Goal: Task Accomplishment & Management: Complete application form

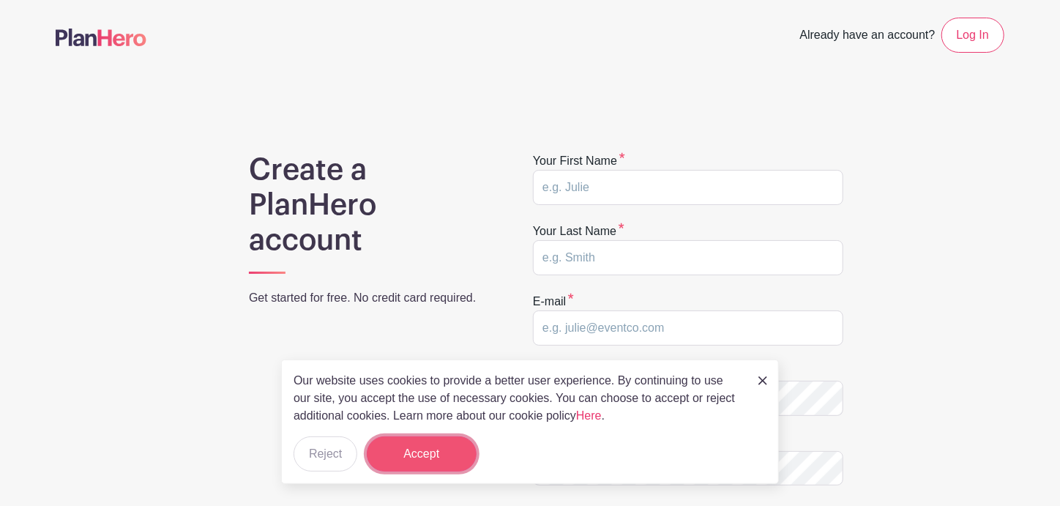
click at [412, 455] on button "Accept" at bounding box center [422, 453] width 110 height 35
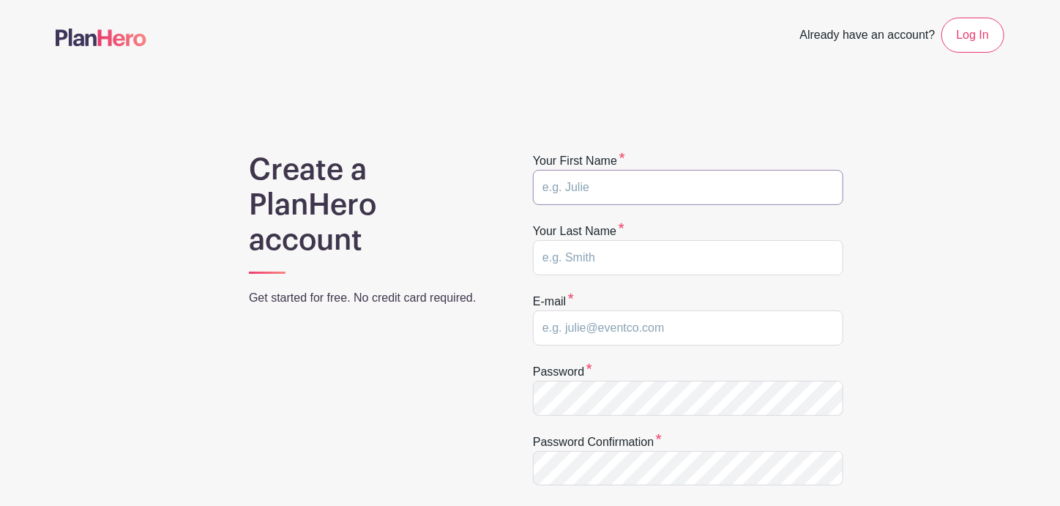
click at [636, 195] on input "text" at bounding box center [688, 187] width 310 height 35
type input "j"
type input "[PERSON_NAME]"
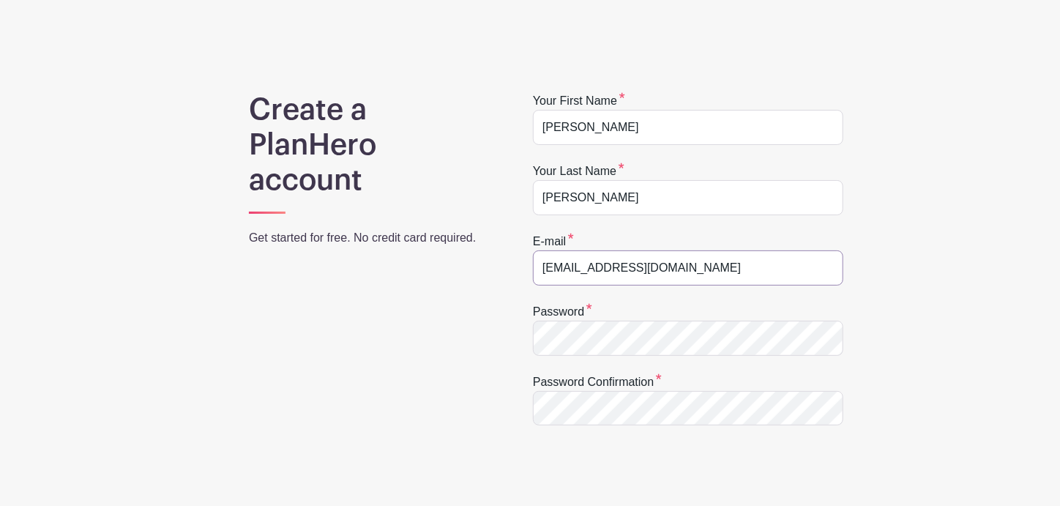
scroll to position [146, 0]
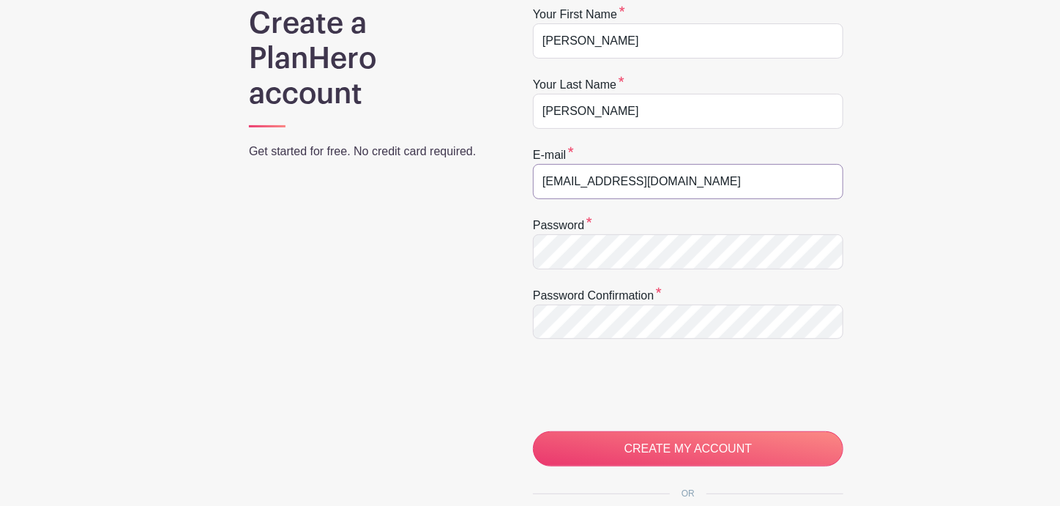
type input "[EMAIL_ADDRESS][DOMAIN_NAME]"
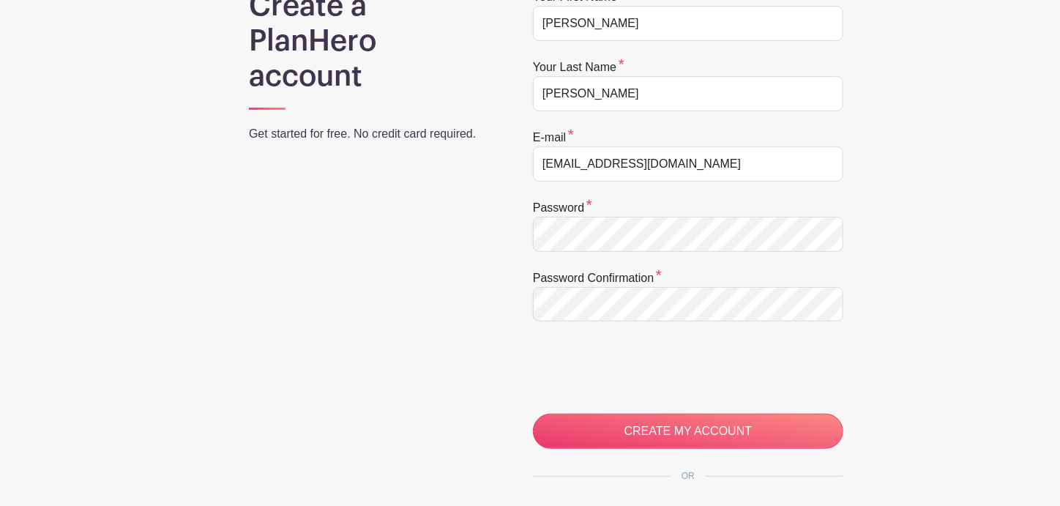
scroll to position [220, 0]
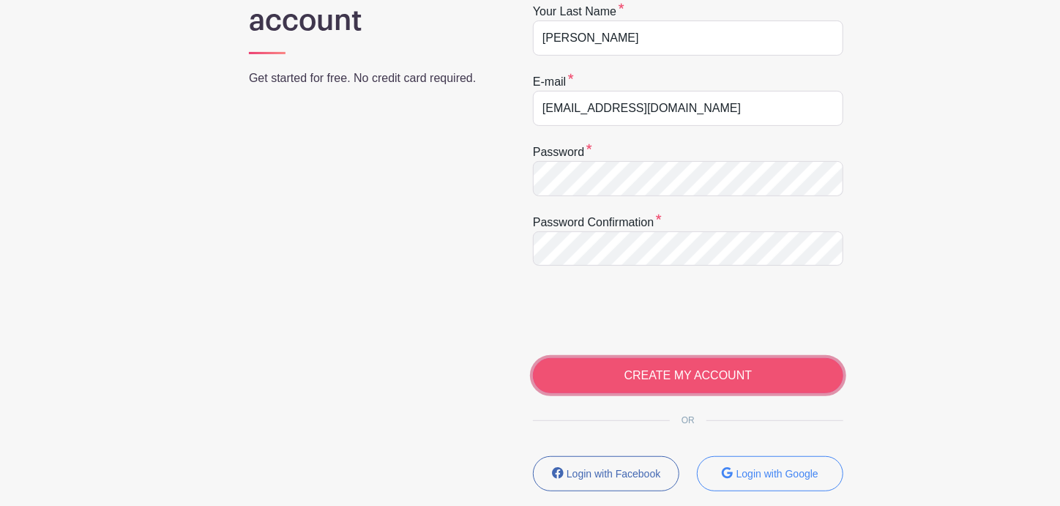
click at [645, 380] on input "CREATE MY ACCOUNT" at bounding box center [688, 375] width 310 height 35
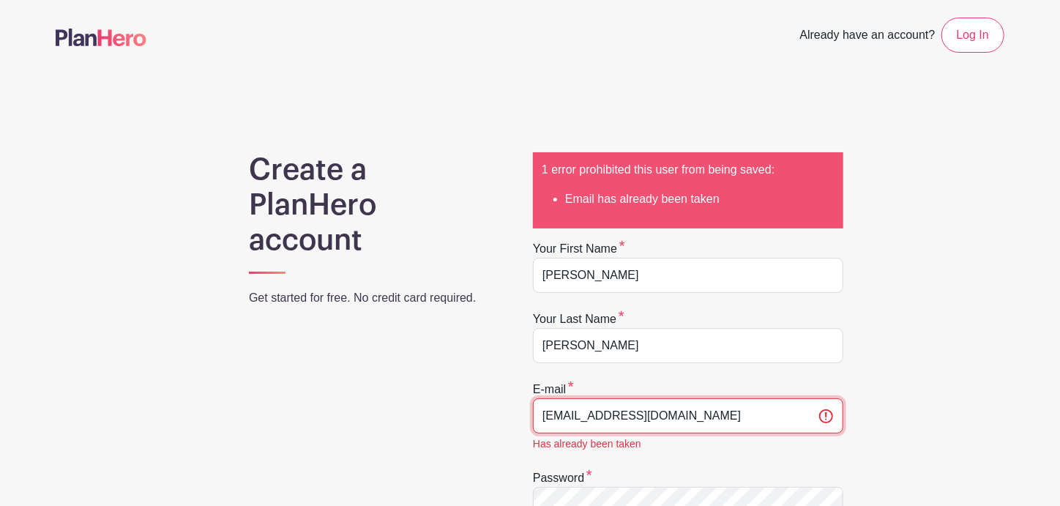
drag, startPoint x: 684, startPoint y: 406, endPoint x: 517, endPoint y: 390, distance: 167.6
type input "joshua.meredith@mapsglobal.org"
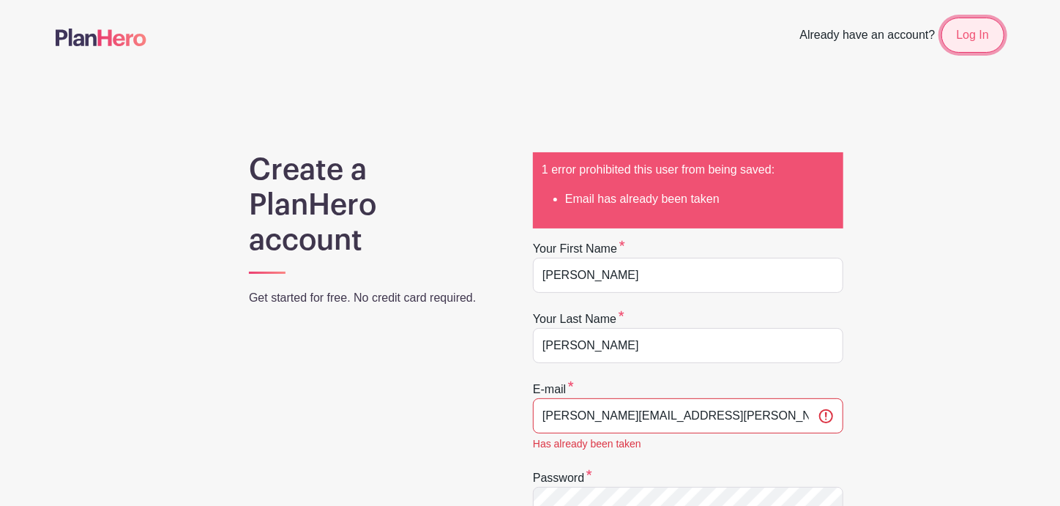
click at [983, 45] on link "Log In" at bounding box center [972, 35] width 63 height 35
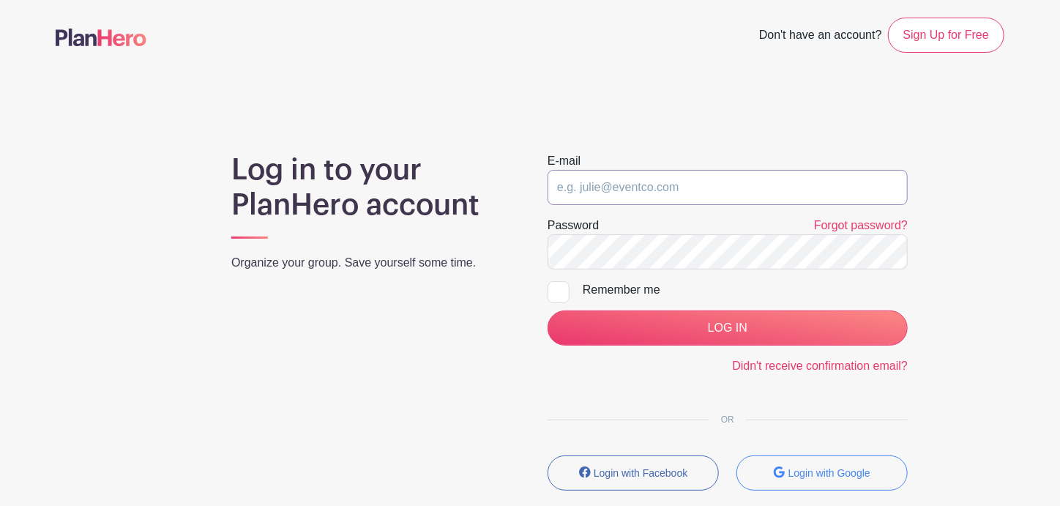
click at [644, 196] on input "email" at bounding box center [727, 187] width 360 height 35
type input "[EMAIL_ADDRESS][DOMAIN_NAME]"
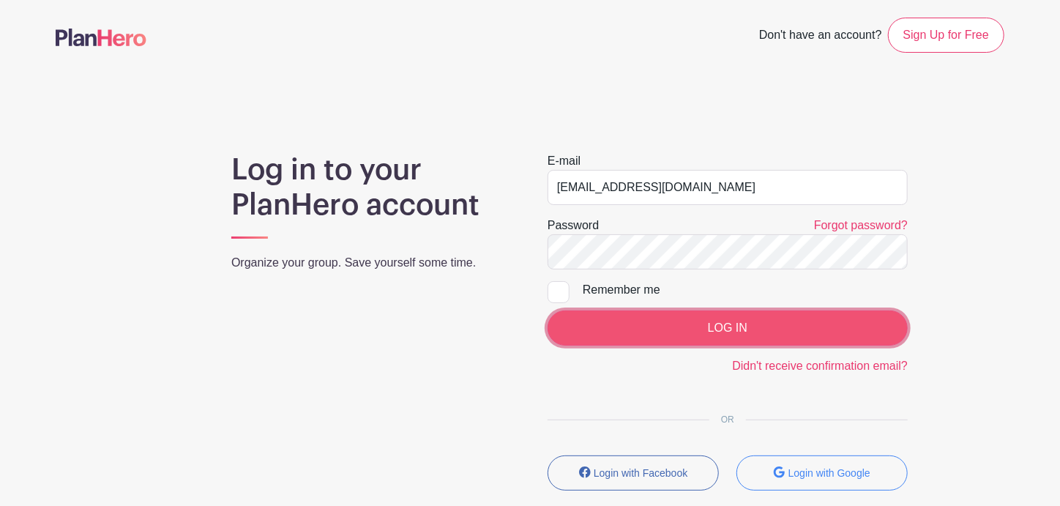
click at [708, 320] on input "LOG IN" at bounding box center [727, 327] width 360 height 35
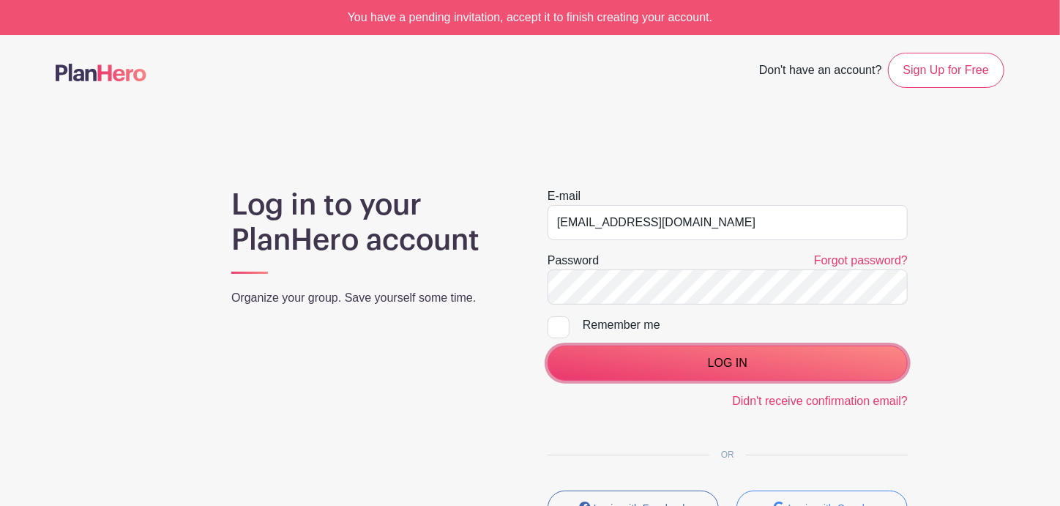
click at [718, 356] on input "LOG IN" at bounding box center [727, 362] width 360 height 35
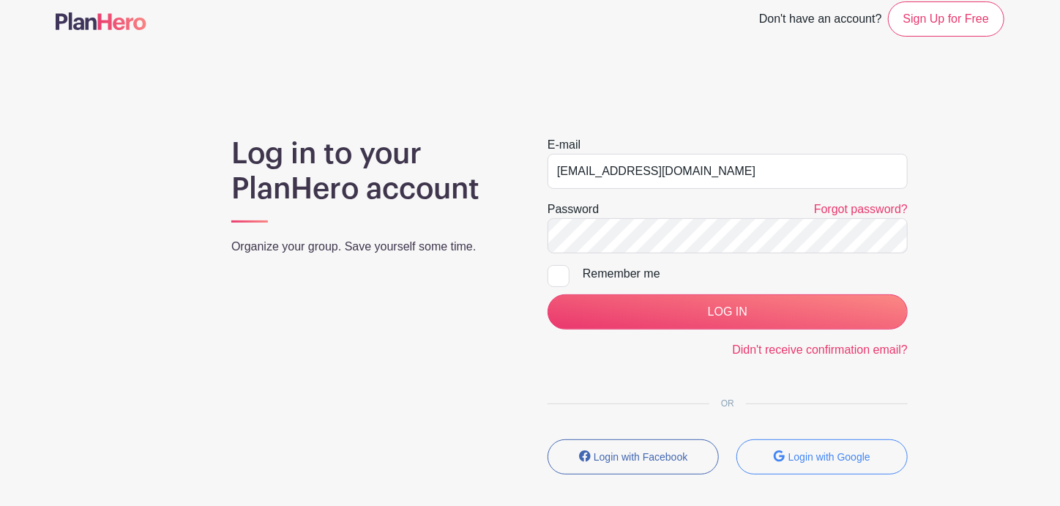
scroll to position [72, 0]
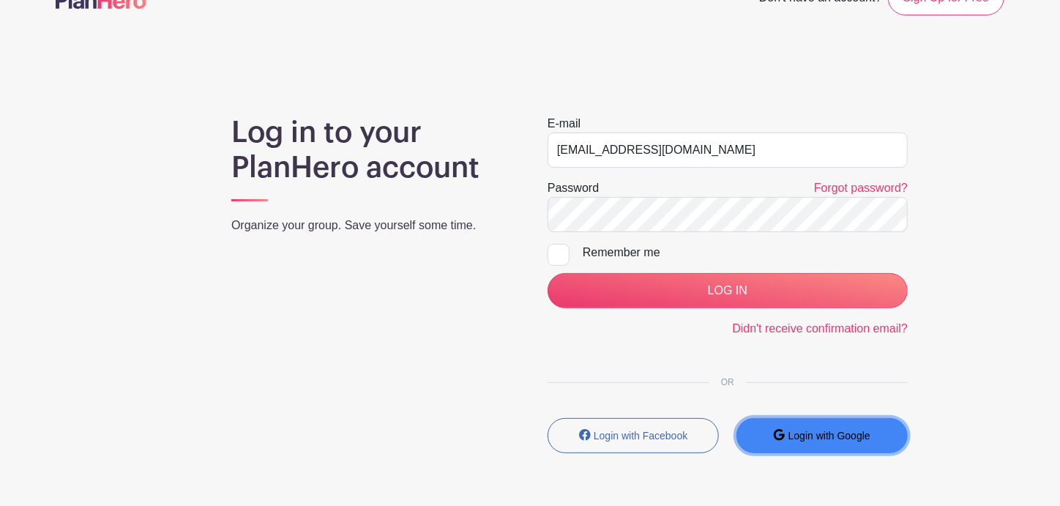
click at [855, 435] on small "Login with Google" at bounding box center [829, 436] width 82 height 12
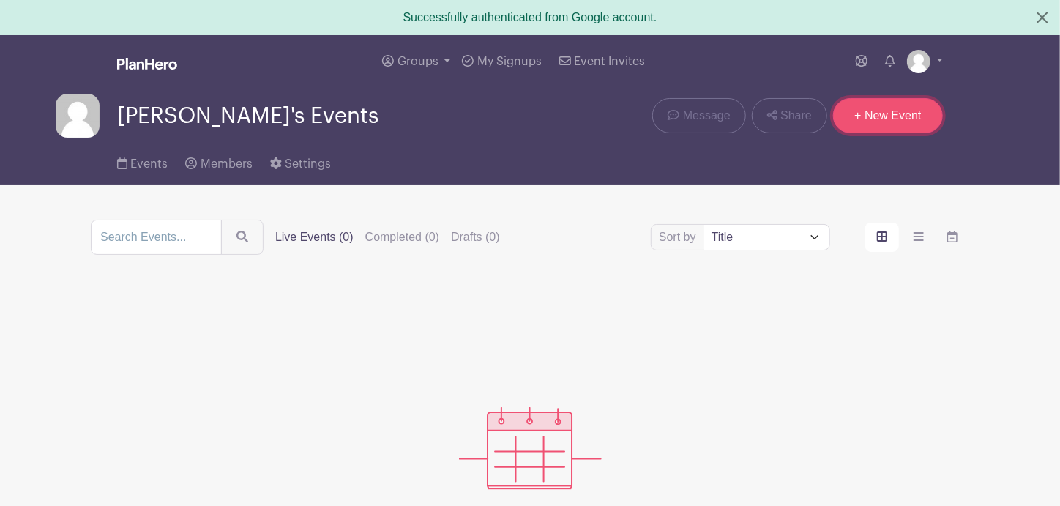
click at [903, 118] on link "+ New Event" at bounding box center [888, 115] width 110 height 35
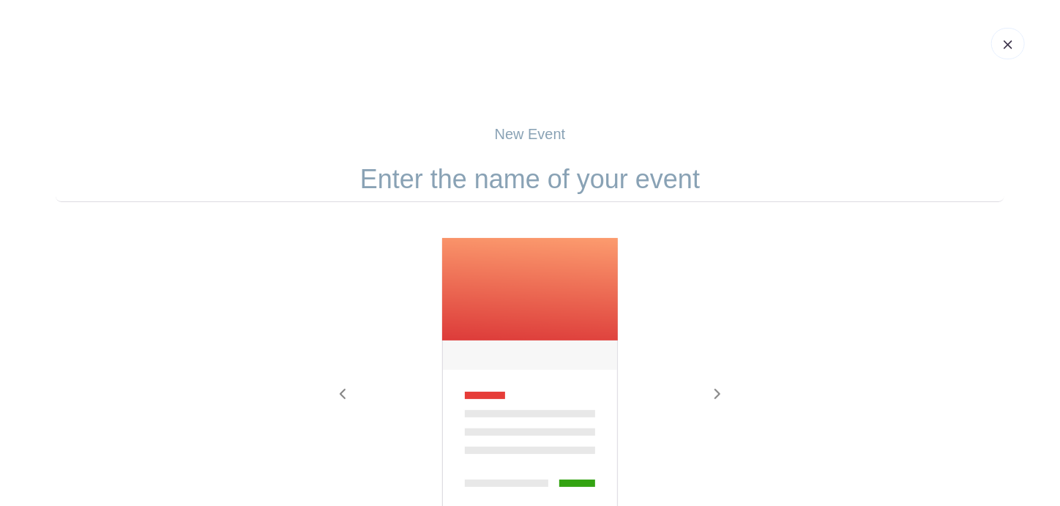
click at [522, 130] on p "New Event" at bounding box center [530, 134] width 948 height 22
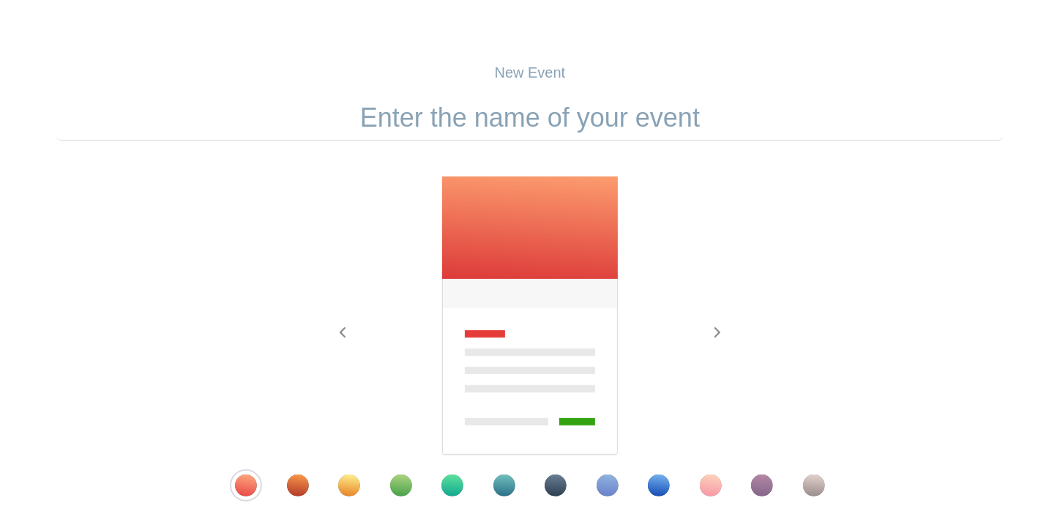
scroll to position [220, 0]
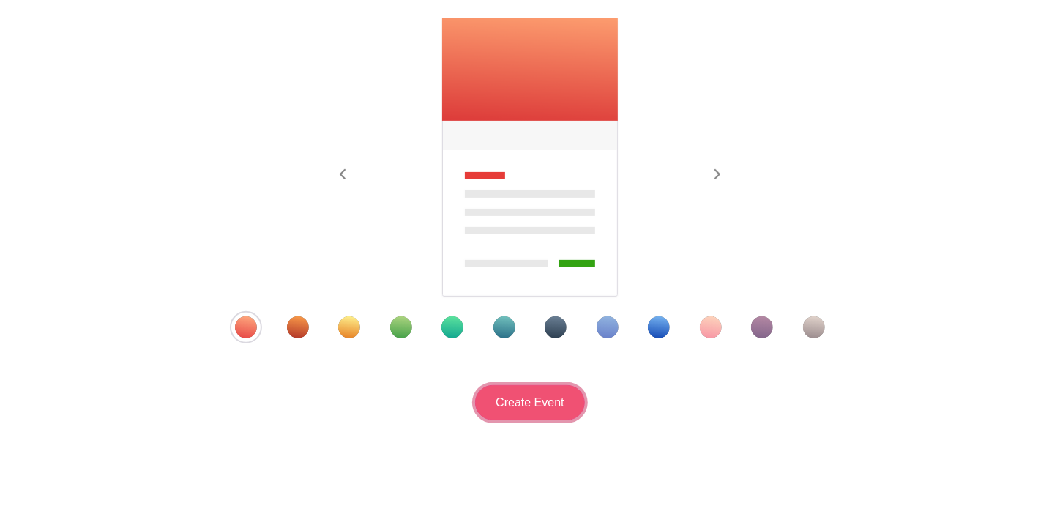
click at [527, 405] on input "Create Event" at bounding box center [530, 402] width 110 height 35
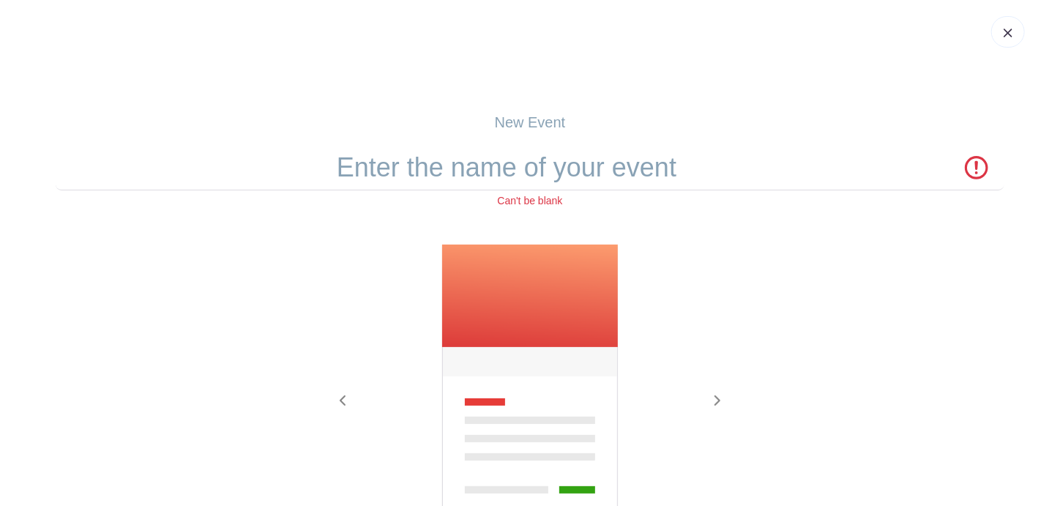
scroll to position [0, 0]
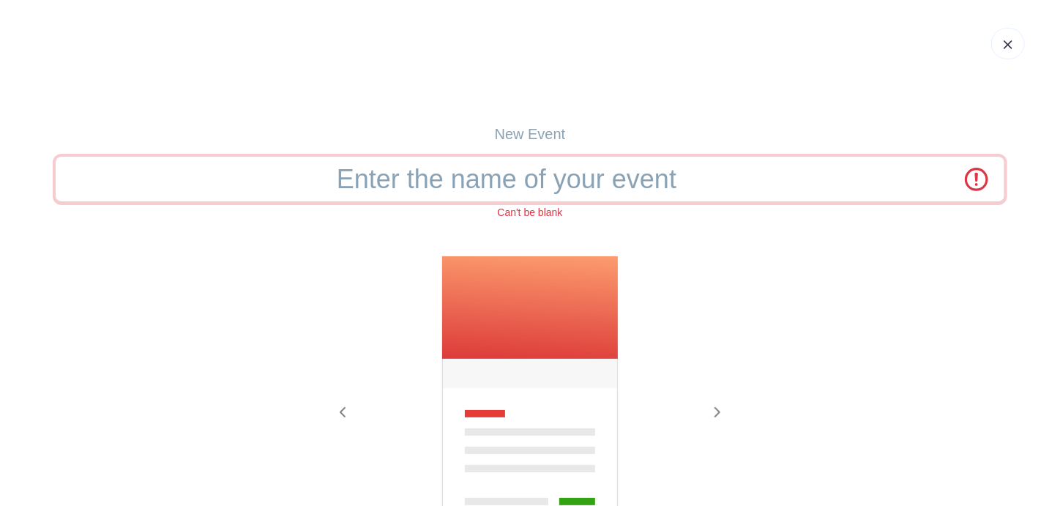
click at [508, 184] on input "text" at bounding box center [530, 179] width 948 height 45
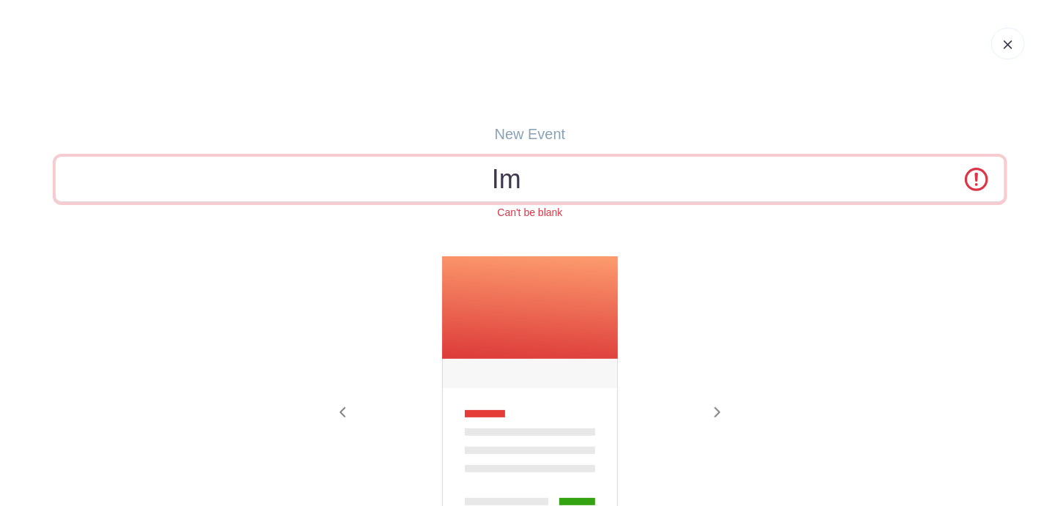
type input "I"
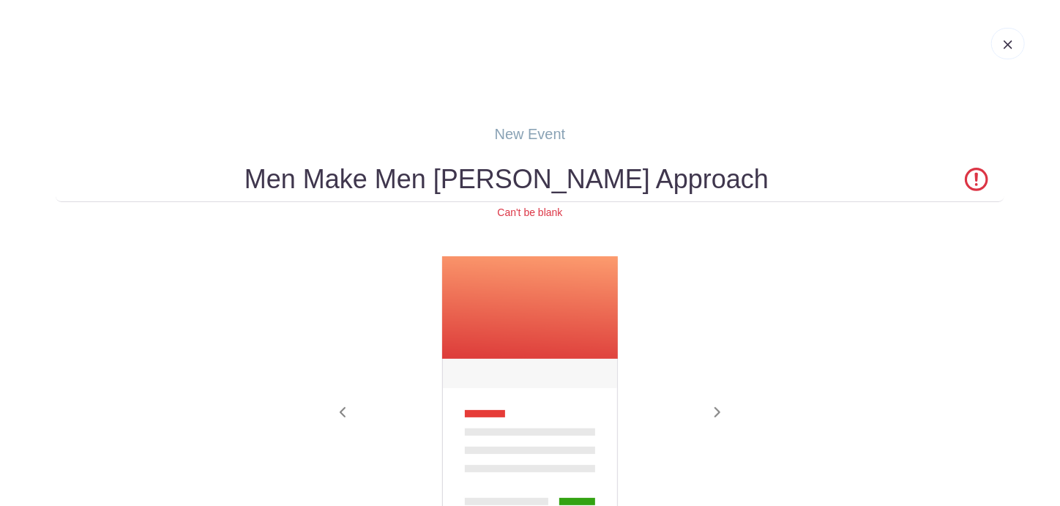
click at [252, 240] on form "Men Make Men Immanuel Approach Can't be blank Previous Next" at bounding box center [530, 407] width 948 height 501
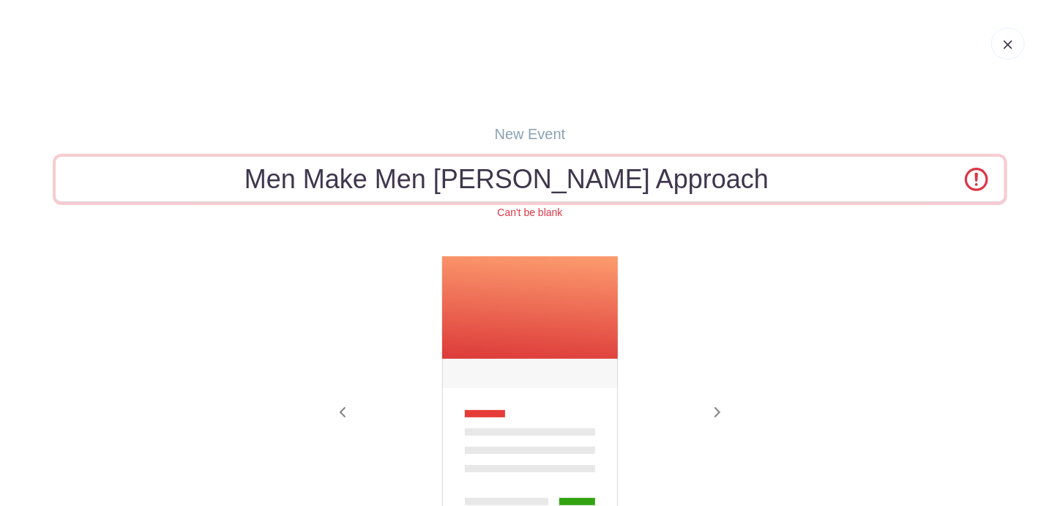
click at [480, 174] on input "Men Make Men Immanuel Approach" at bounding box center [530, 179] width 948 height 45
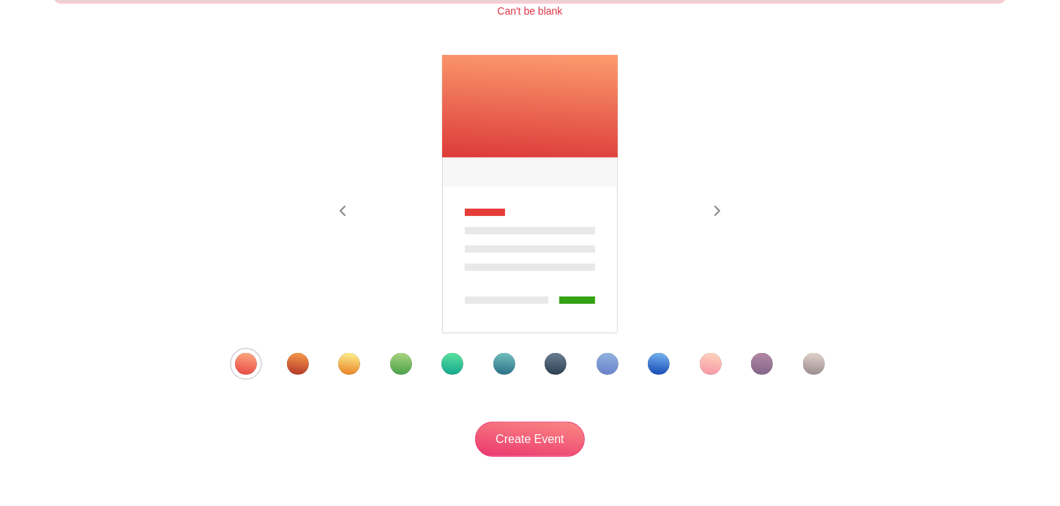
scroll to position [278, 0]
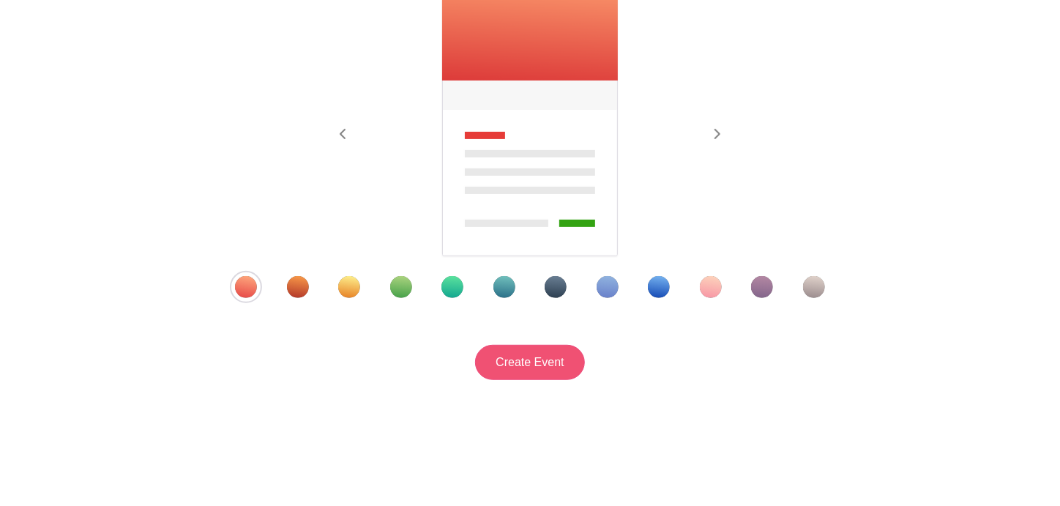
type input "Men Make Men - [PERSON_NAME] Approach"
click at [511, 366] on input "Create Event" at bounding box center [530, 362] width 110 height 35
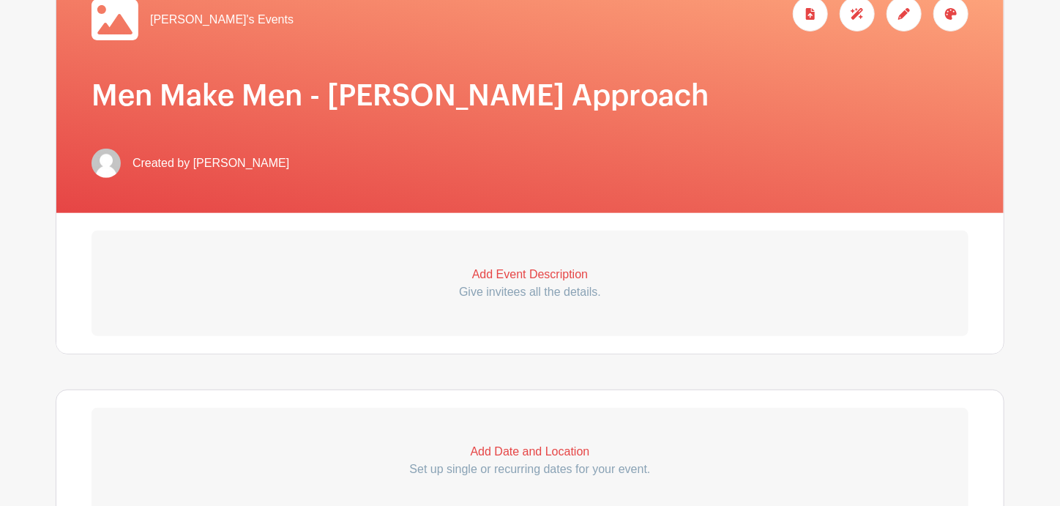
scroll to position [293, 0]
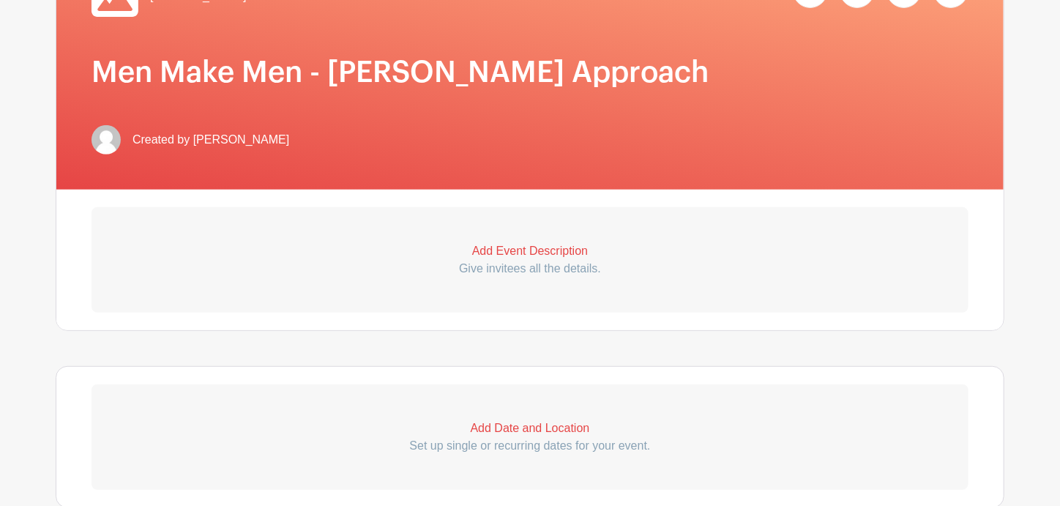
click at [555, 246] on p "Add Event Description" at bounding box center [529, 251] width 877 height 18
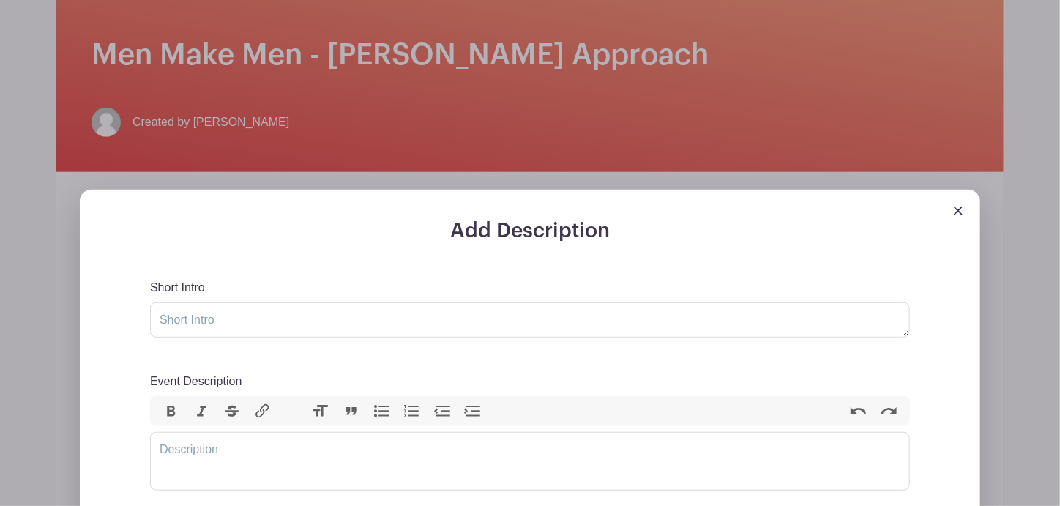
scroll to position [365, 0]
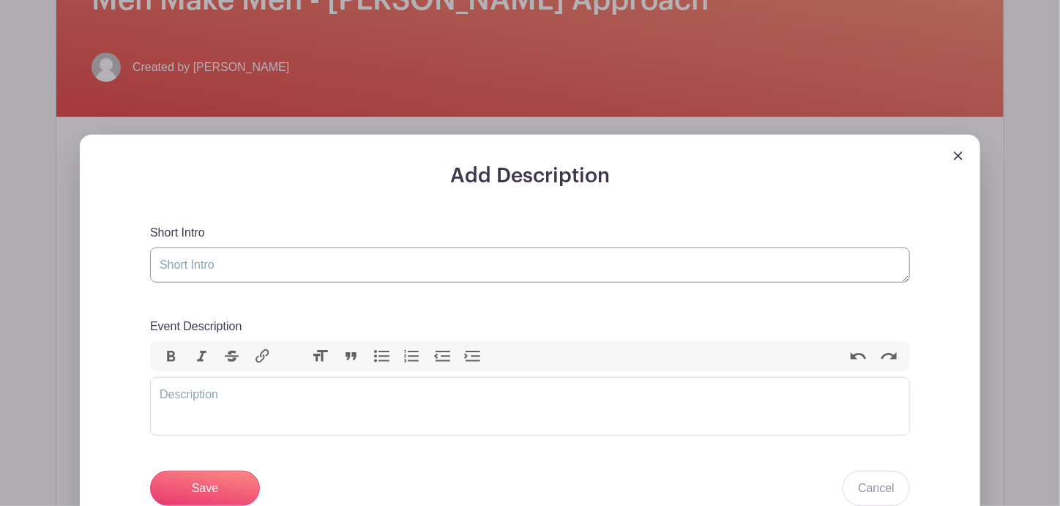
click at [299, 254] on textarea "Short Intro" at bounding box center [530, 264] width 760 height 35
click at [956, 151] on img at bounding box center [957, 155] width 9 height 9
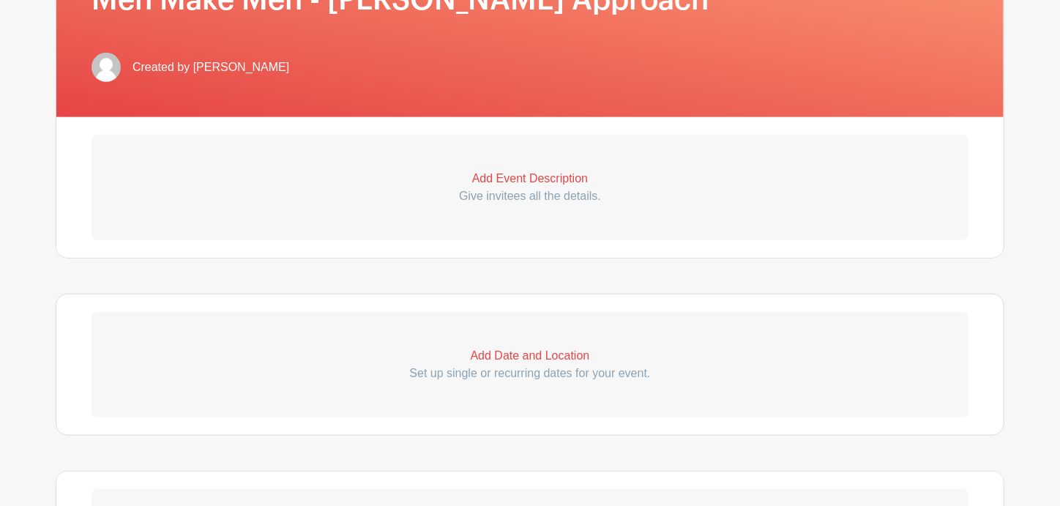
click at [530, 170] on p "Add Event Description" at bounding box center [529, 179] width 877 height 18
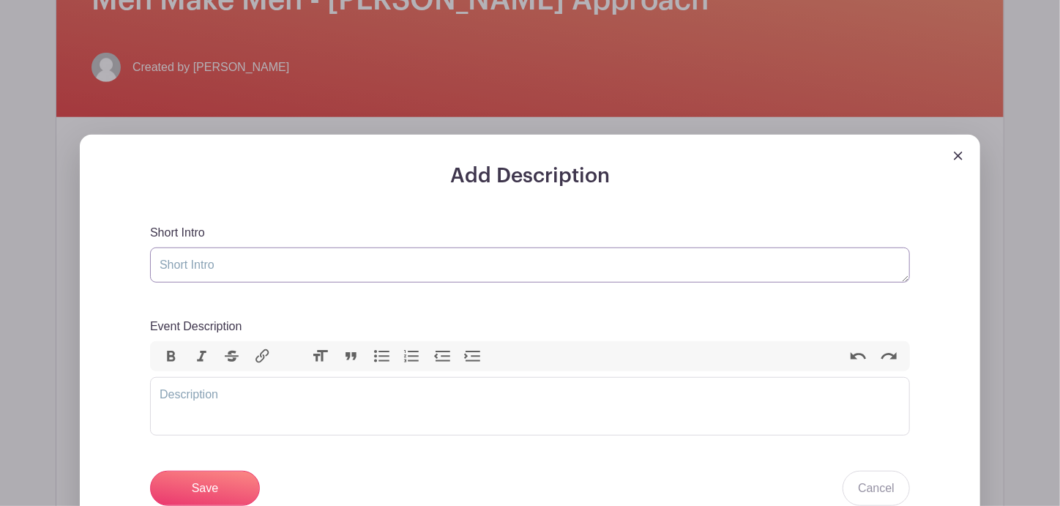
click at [280, 251] on textarea "Short Intro" at bounding box center [530, 264] width 760 height 35
type textarea "Immanuel Approach Prayer"
click at [225, 378] on trix-editor "Event Description" at bounding box center [530, 406] width 760 height 59
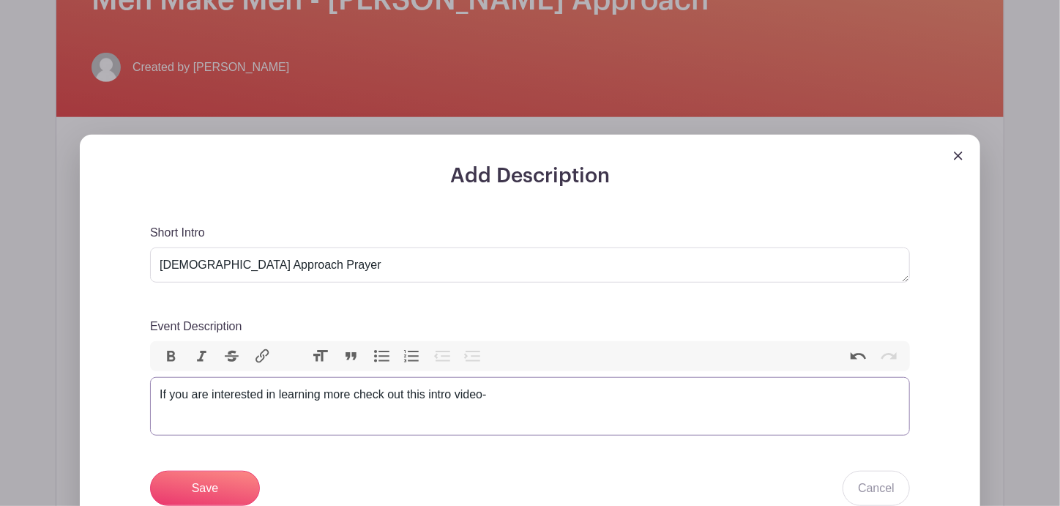
paste trix-editor "https://www.youtube.com/watch?v=c3CNjKRX3TA"
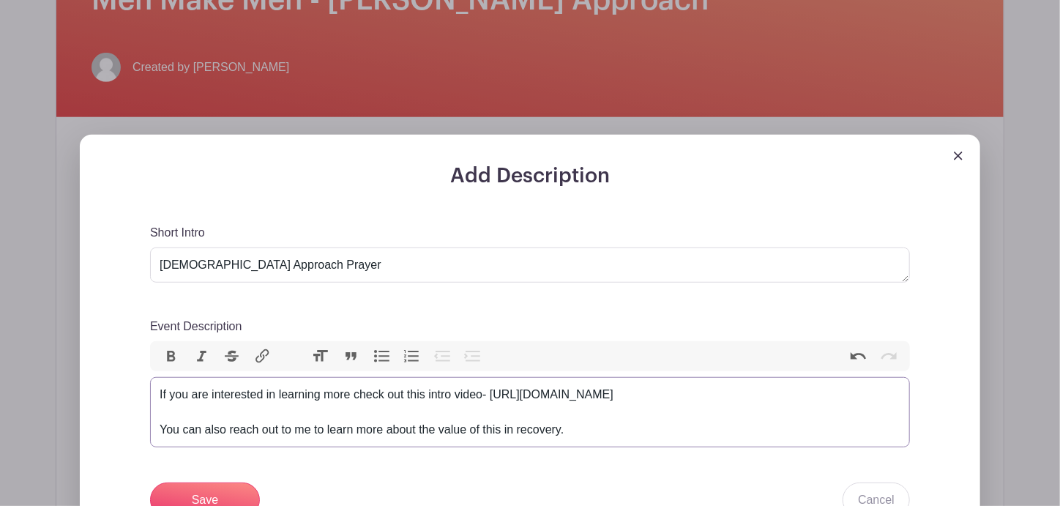
type trix-editor "<div>If you are interested in learning more check out this intro video- https:/…"
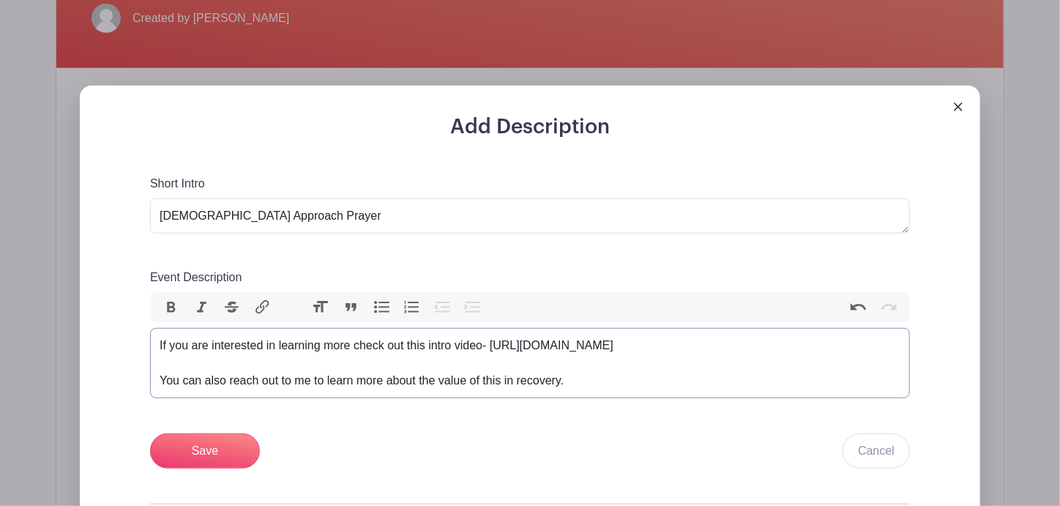
scroll to position [439, 0]
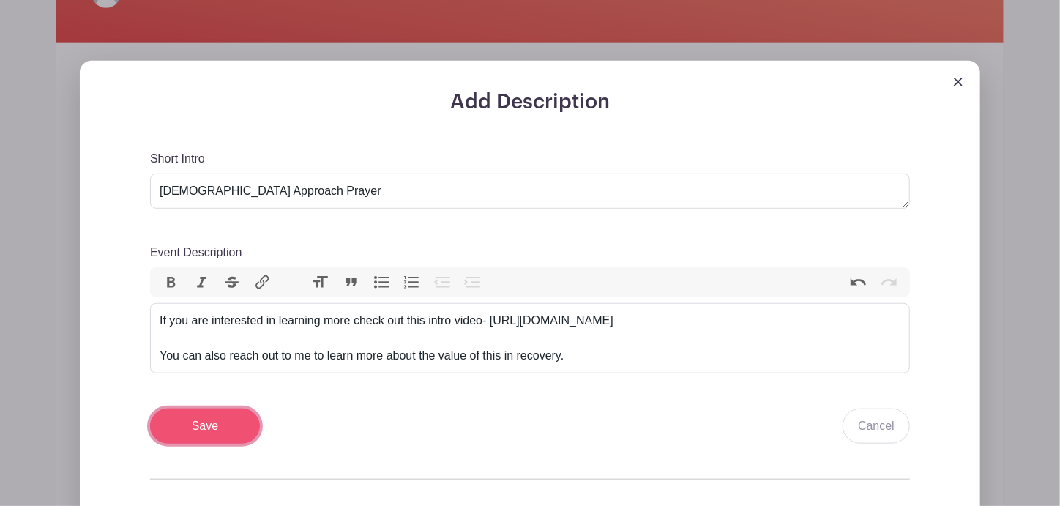
click at [204, 416] on input "Save" at bounding box center [205, 425] width 110 height 35
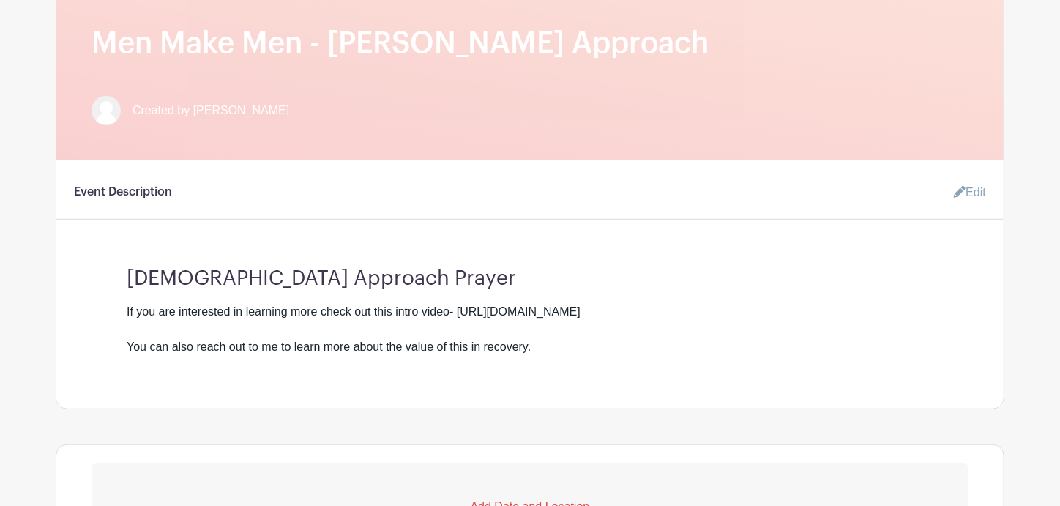
click at [978, 178] on link "Edit" at bounding box center [964, 192] width 44 height 29
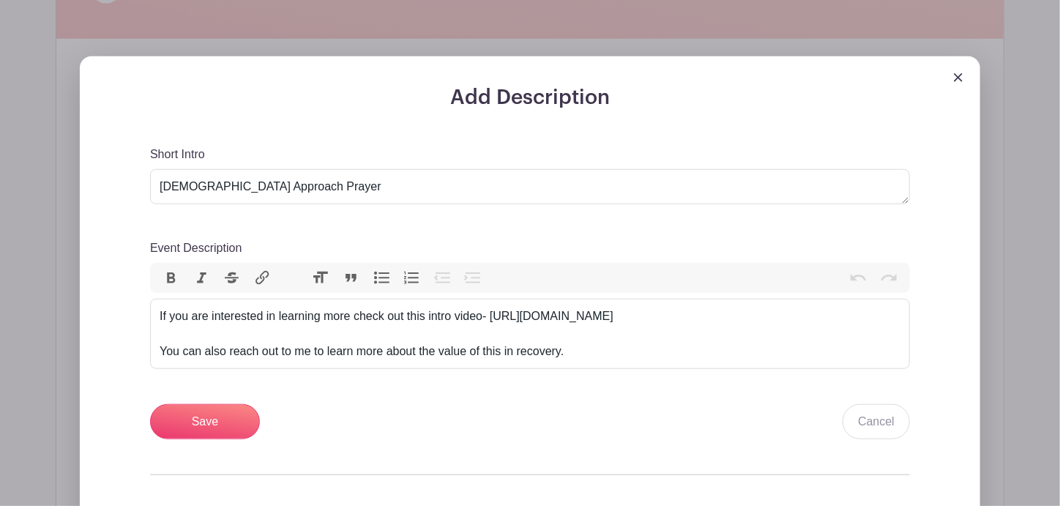
scroll to position [585, 0]
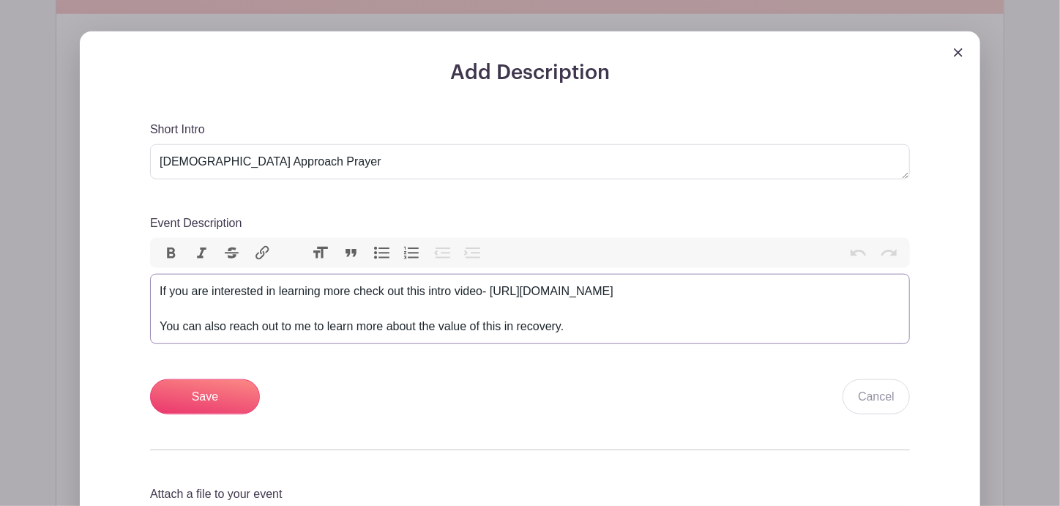
drag, startPoint x: 561, startPoint y: 315, endPoint x: 152, endPoint y: 309, distance: 409.1
click at [152, 309] on trix-editor "If you are interested in learning more check out this intro video- https://www.…" at bounding box center [530, 309] width 760 height 70
type trix-editor "<div>If you are interested in learning more check out this intro video- https:/…"
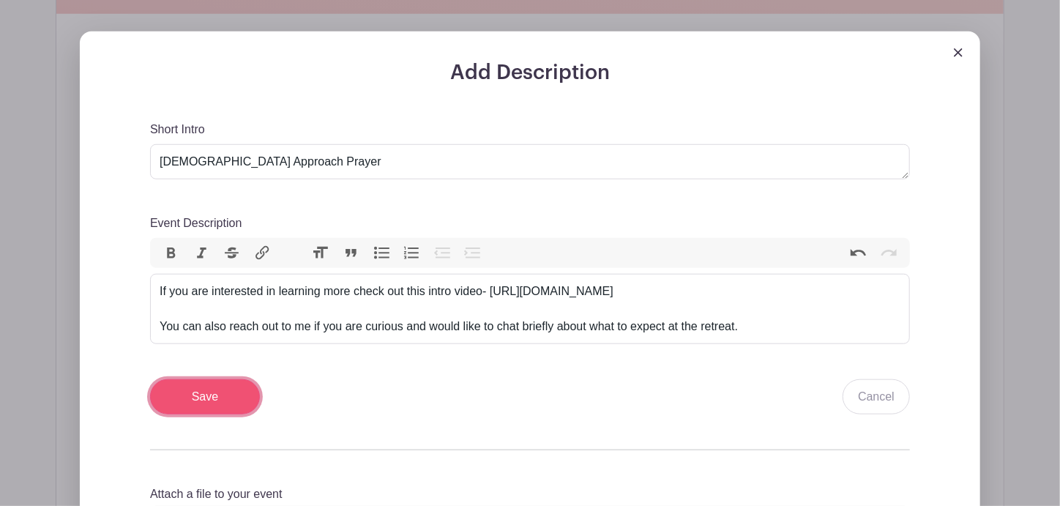
click at [200, 379] on input "Save" at bounding box center [205, 396] width 110 height 35
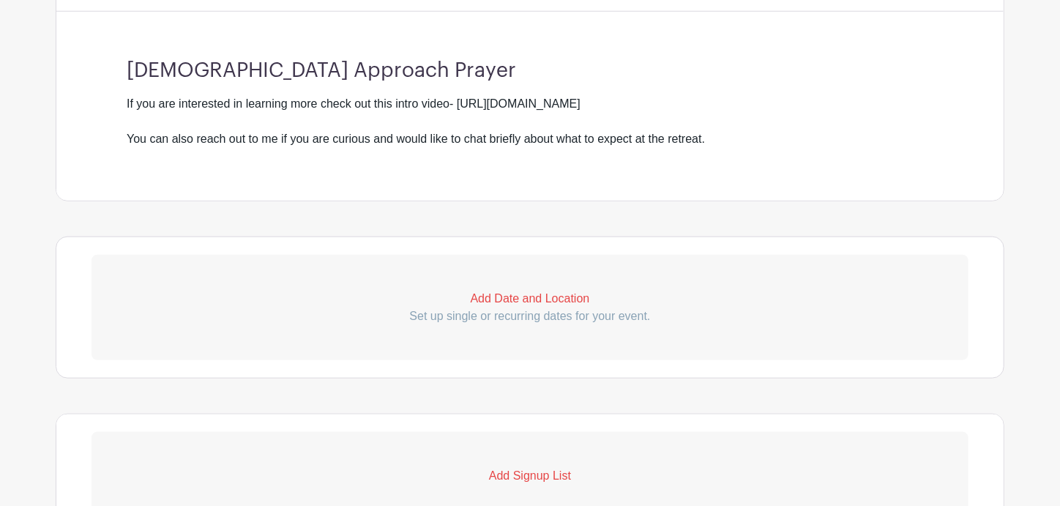
scroll to position [732, 0]
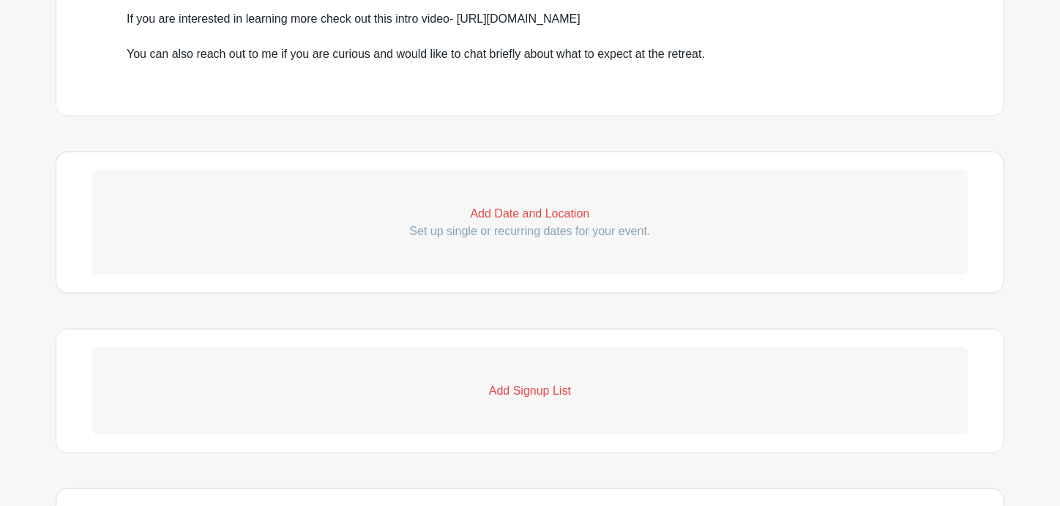
click at [522, 205] on p "Add Date and Location" at bounding box center [529, 214] width 877 height 18
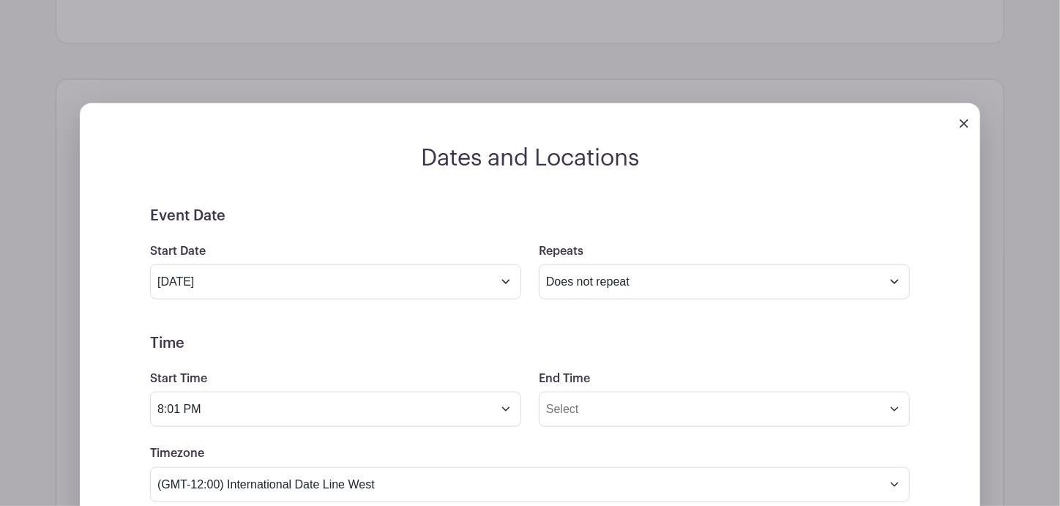
scroll to position [805, 0]
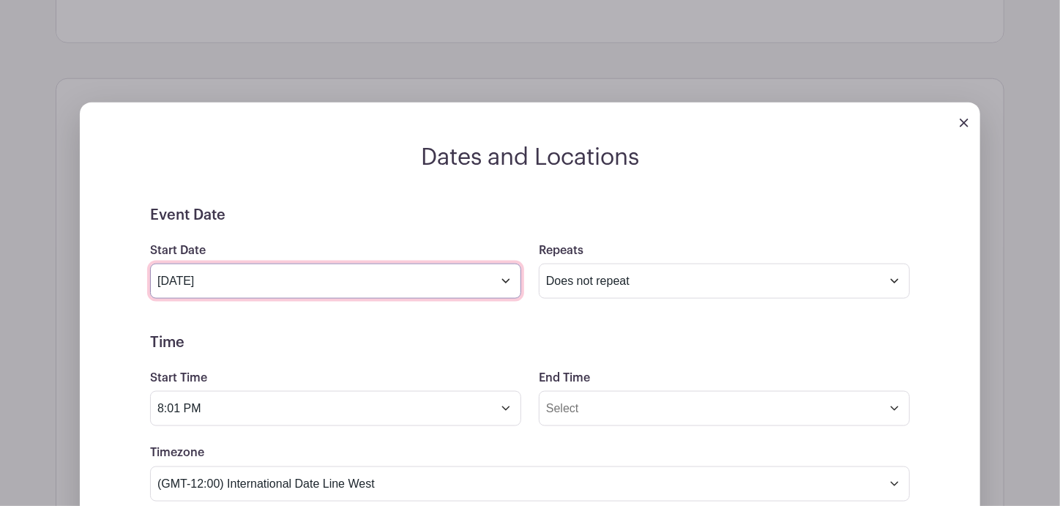
click at [371, 265] on input "Oct 12 2025" at bounding box center [335, 280] width 371 height 35
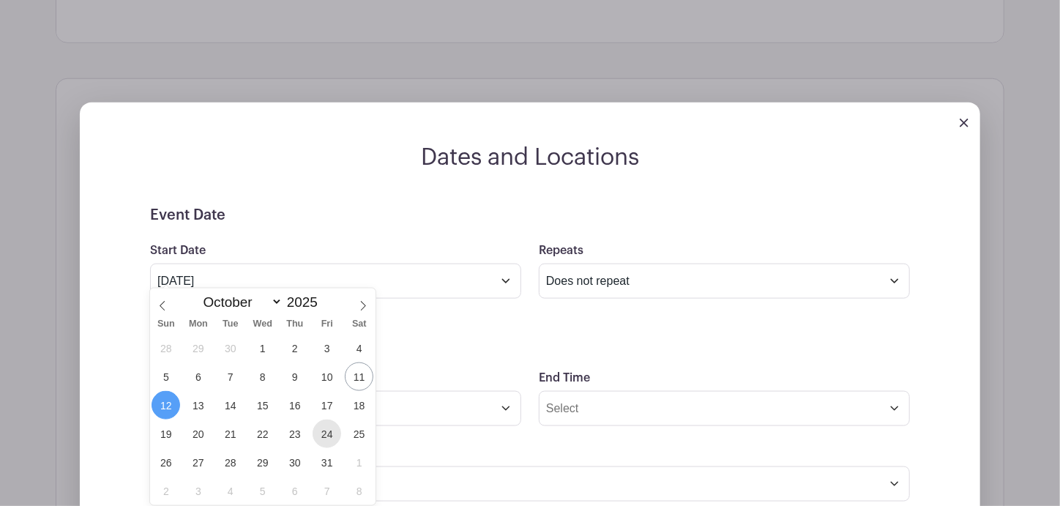
click at [319, 434] on span "24" at bounding box center [326, 433] width 29 height 29
type input "Oct 24 2025"
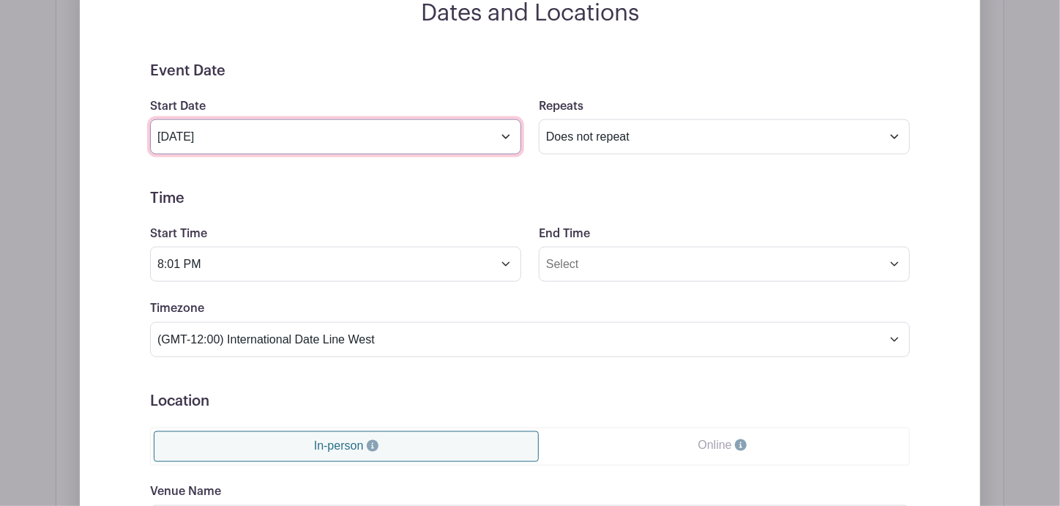
scroll to position [951, 0]
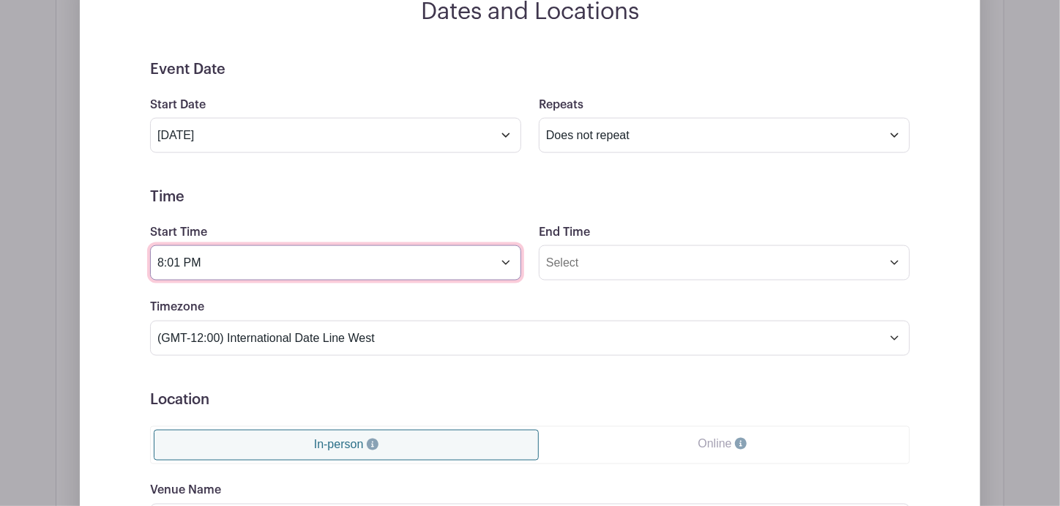
click at [495, 255] on input "8:01 PM" at bounding box center [335, 262] width 371 height 35
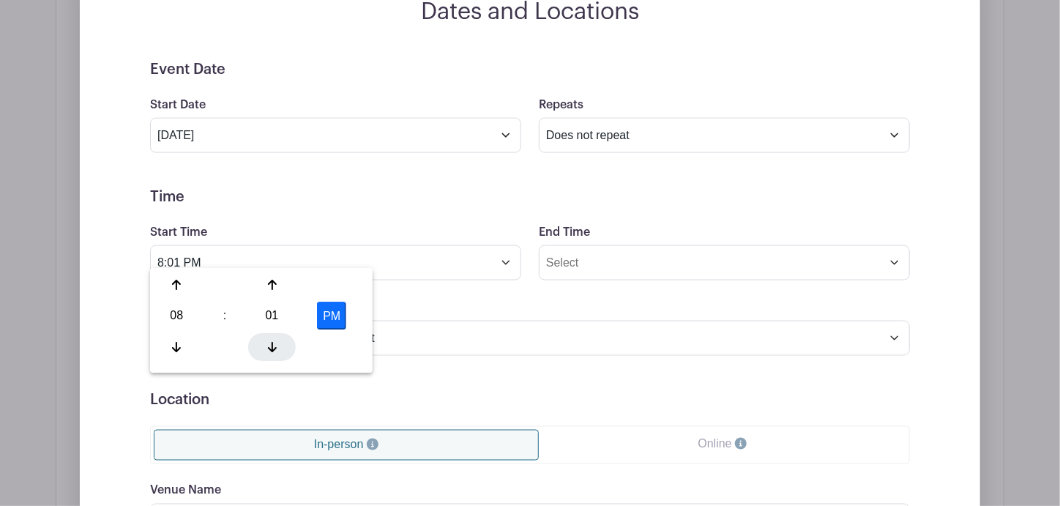
click at [272, 353] on div at bounding box center [272, 347] width 48 height 28
click at [175, 350] on icon at bounding box center [176, 347] width 9 height 10
click at [174, 348] on icon at bounding box center [176, 347] width 9 height 10
click at [173, 348] on icon at bounding box center [176, 347] width 9 height 10
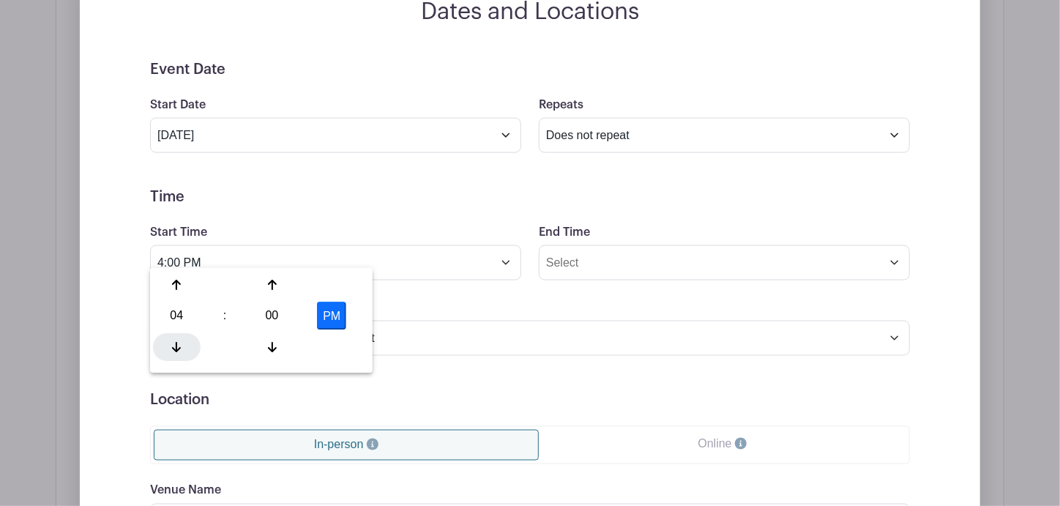
click at [172, 348] on icon at bounding box center [176, 347] width 9 height 12
click at [170, 348] on div at bounding box center [177, 347] width 48 height 28
click at [169, 347] on div at bounding box center [177, 347] width 48 height 28
type input "12:00 PM"
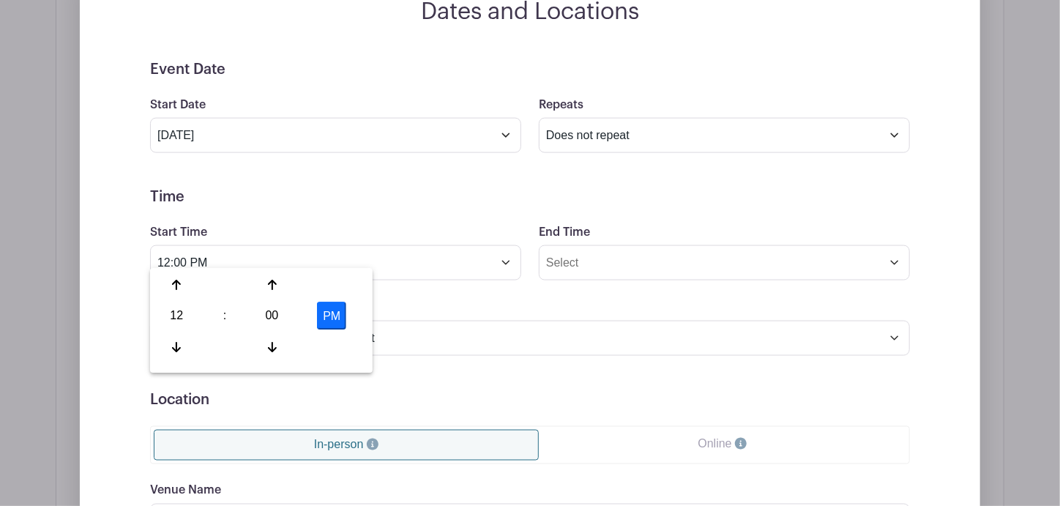
click at [416, 298] on div "Timezone (GMT-12:00) International Date Line West (GMT-11:00) American Samoa (G…" at bounding box center [529, 326] width 777 height 57
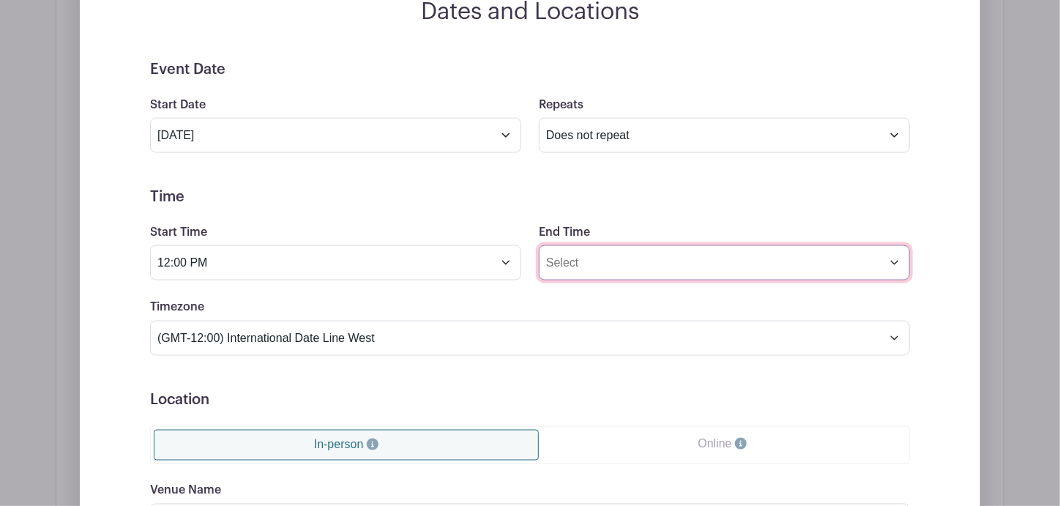
click at [604, 255] on input "End Time" at bounding box center [724, 262] width 371 height 35
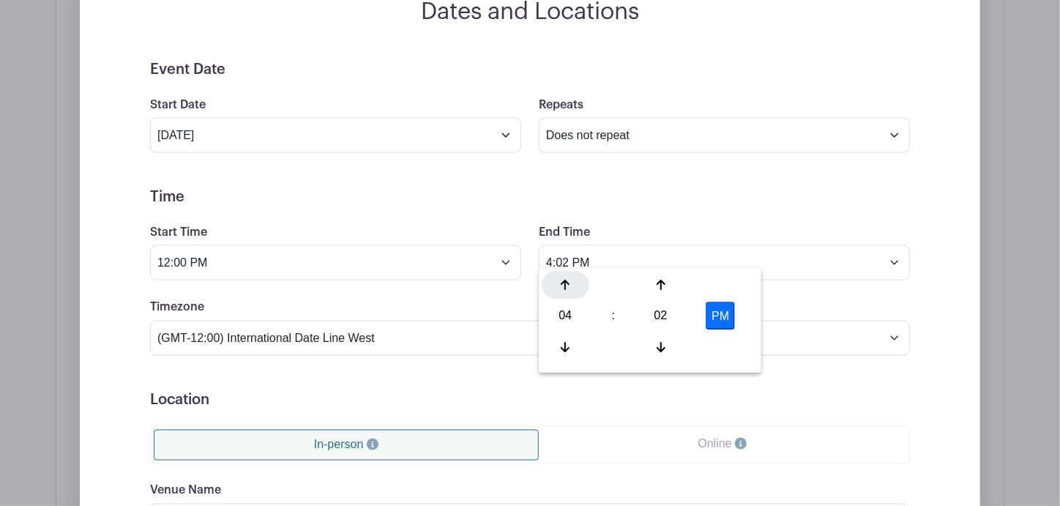
click at [562, 282] on icon at bounding box center [565, 285] width 9 height 10
click at [669, 346] on div at bounding box center [661, 347] width 48 height 28
click at [667, 346] on div at bounding box center [661, 347] width 48 height 28
type input "6:00 PM"
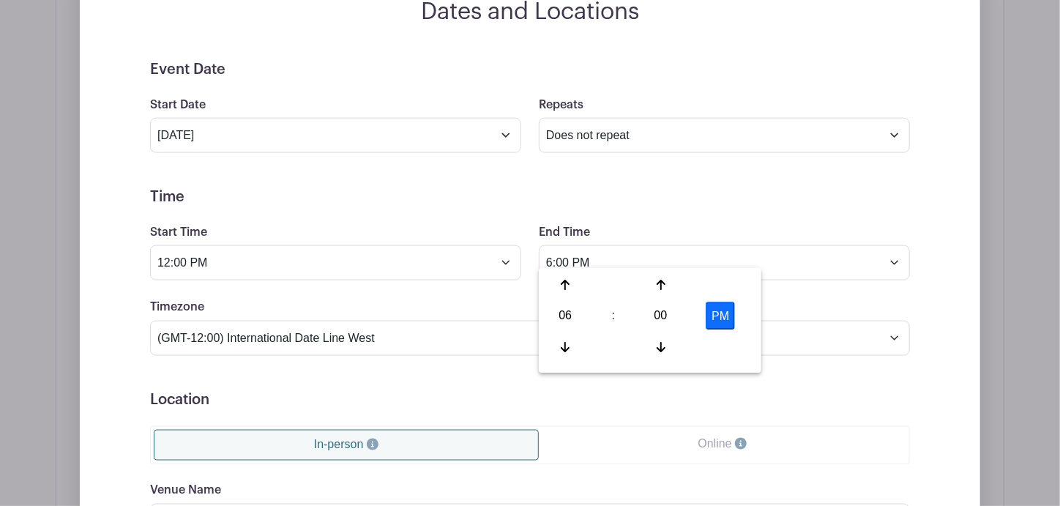
click at [471, 188] on h5 "Time" at bounding box center [530, 197] width 760 height 18
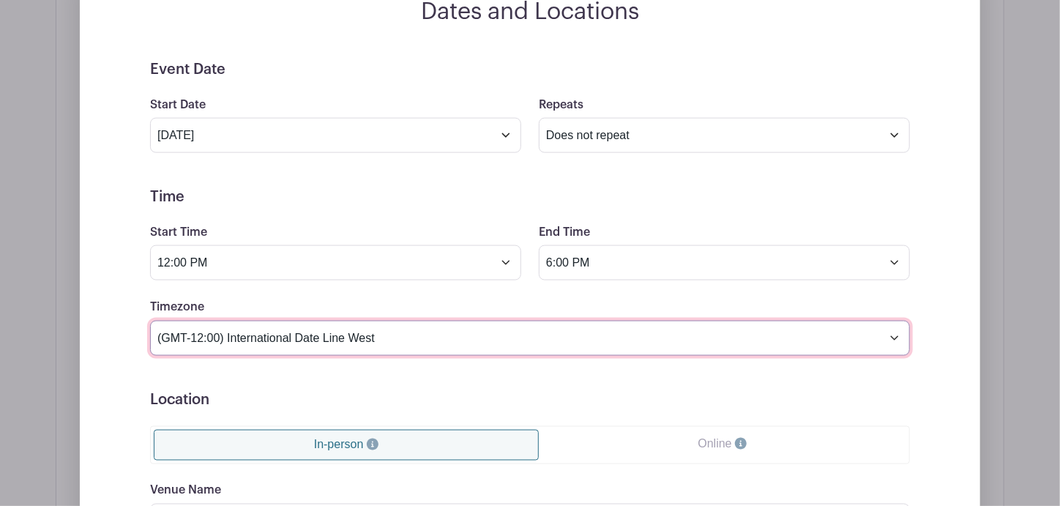
click at [340, 327] on select "(GMT-12:00) International Date Line West (GMT-11:00) American Samoa (GMT-11:00)…" at bounding box center [530, 338] width 760 height 35
select select "Eastern Time (US & Canada)"
click at [150, 321] on select "(GMT-12:00) International Date Line West (GMT-11:00) American Samoa (GMT-11:00)…" at bounding box center [530, 338] width 760 height 35
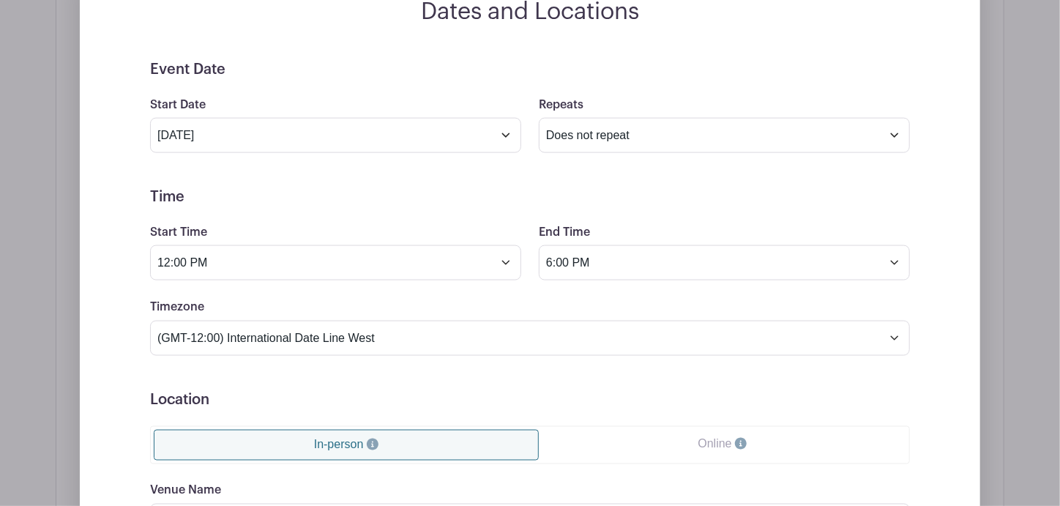
click at [112, 277] on div "Dates and Locations Event Date Start Date Oct 24 2025 Repeats Does not repeat D…" at bounding box center [530, 376] width 900 height 757
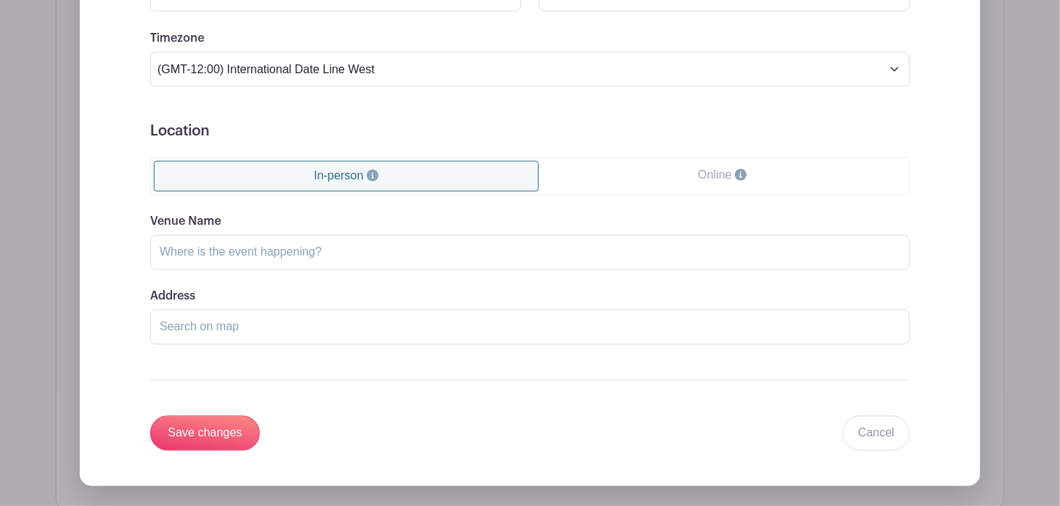
scroll to position [1243, 0]
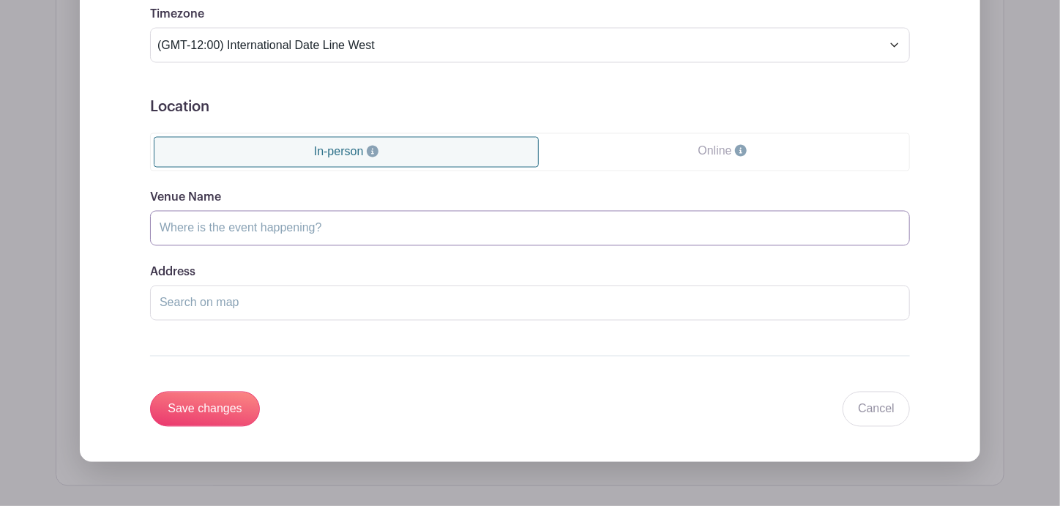
click at [245, 214] on input "Venue Name" at bounding box center [530, 228] width 760 height 35
click at [251, 219] on input "Venue Name" at bounding box center [530, 228] width 760 height 35
type input "C"
click at [209, 395] on input "Save changes" at bounding box center [205, 408] width 110 height 35
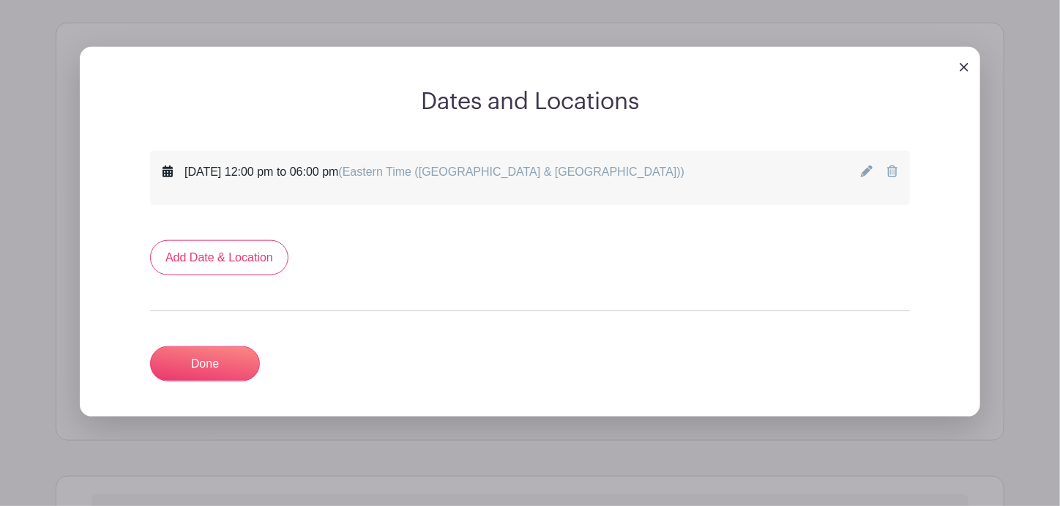
scroll to position [714, 0]
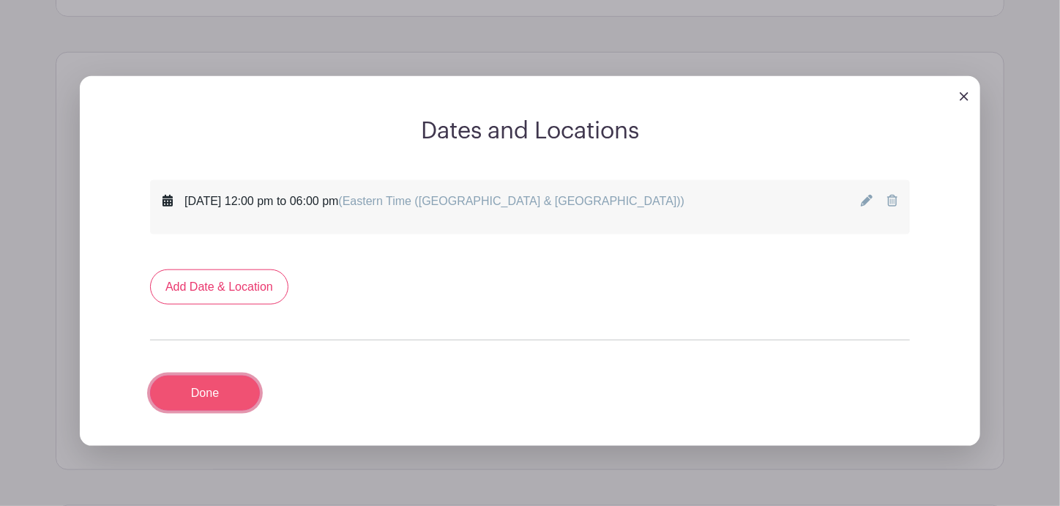
click at [197, 387] on link "Done" at bounding box center [205, 392] width 110 height 35
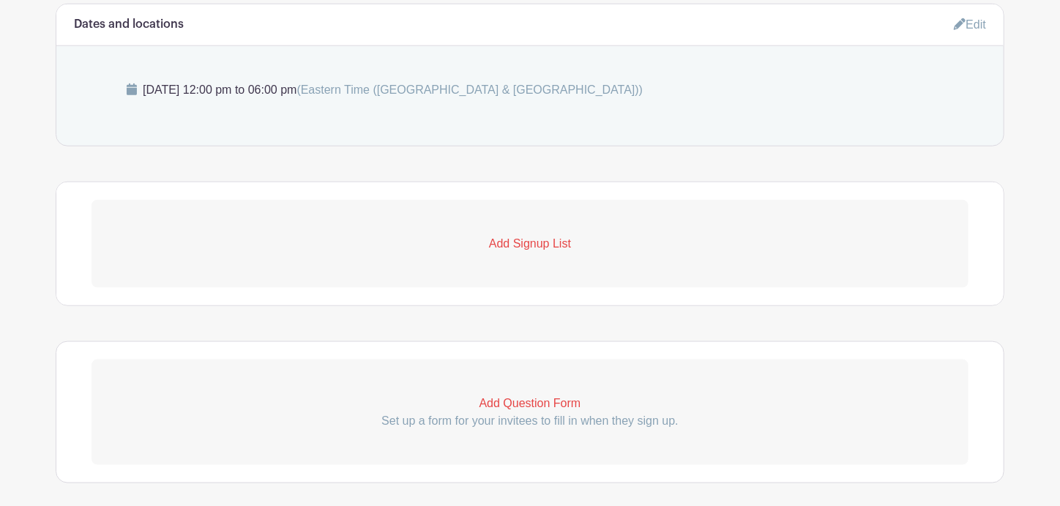
scroll to position [787, 0]
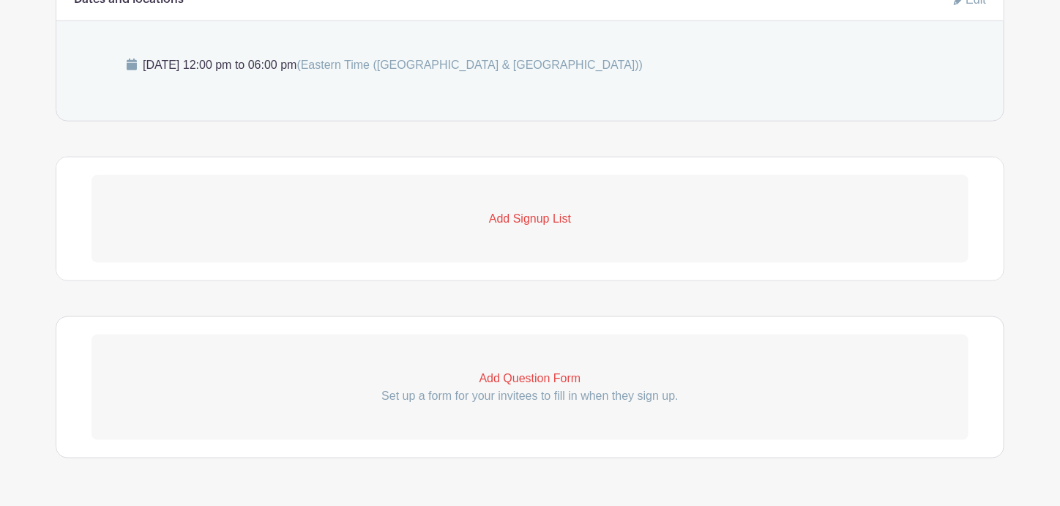
click at [532, 210] on p "Add Signup List" at bounding box center [529, 219] width 877 height 18
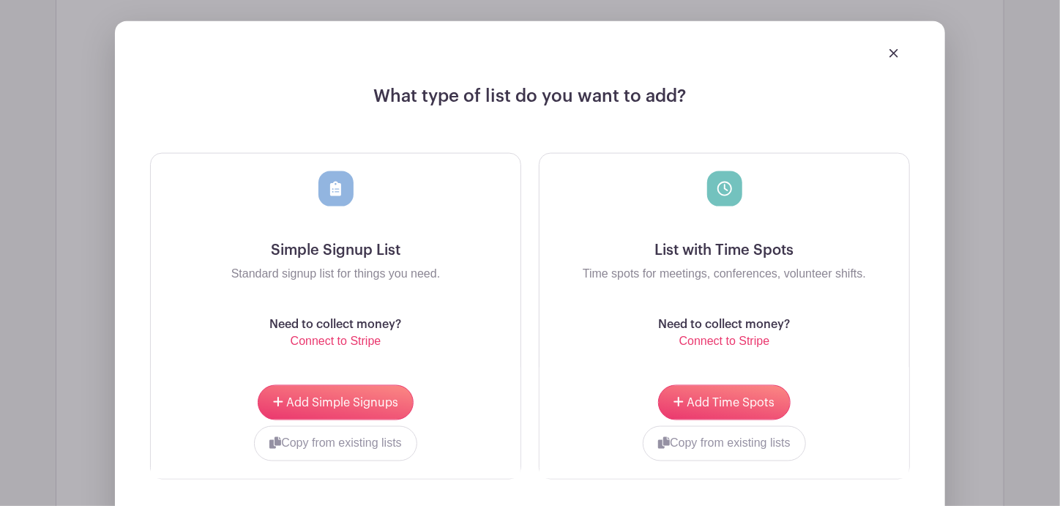
scroll to position [1007, 0]
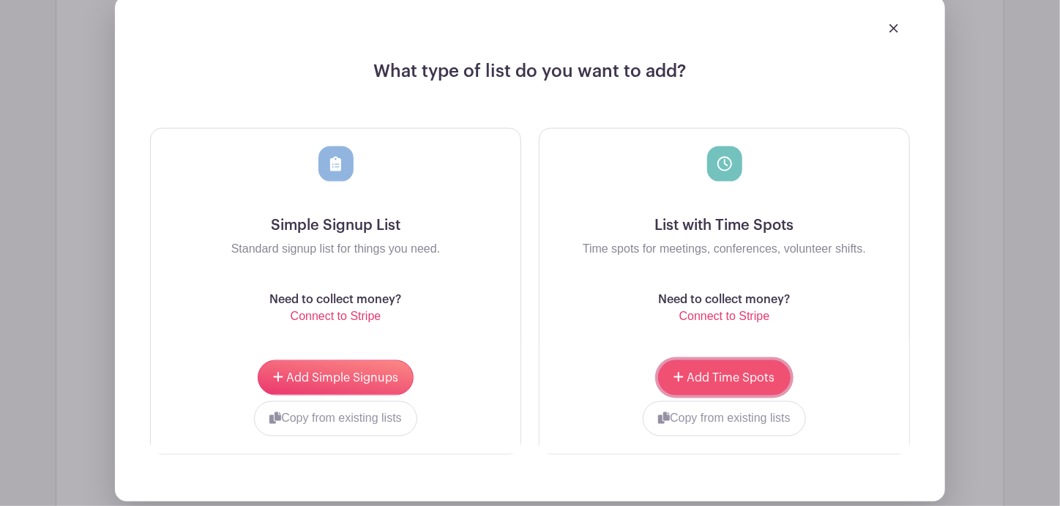
click at [741, 372] on span "Add Time Spots" at bounding box center [731, 378] width 88 height 12
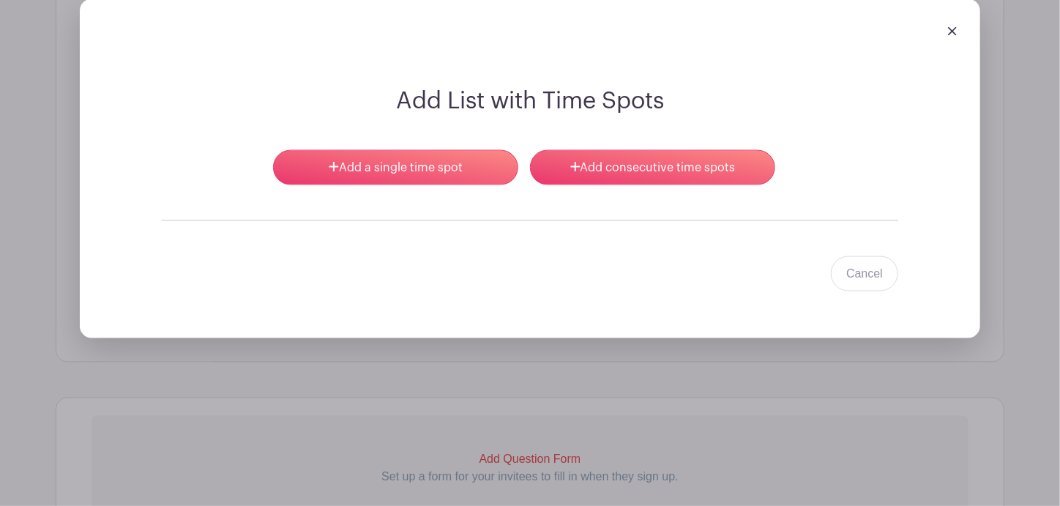
scroll to position [1051, 0]
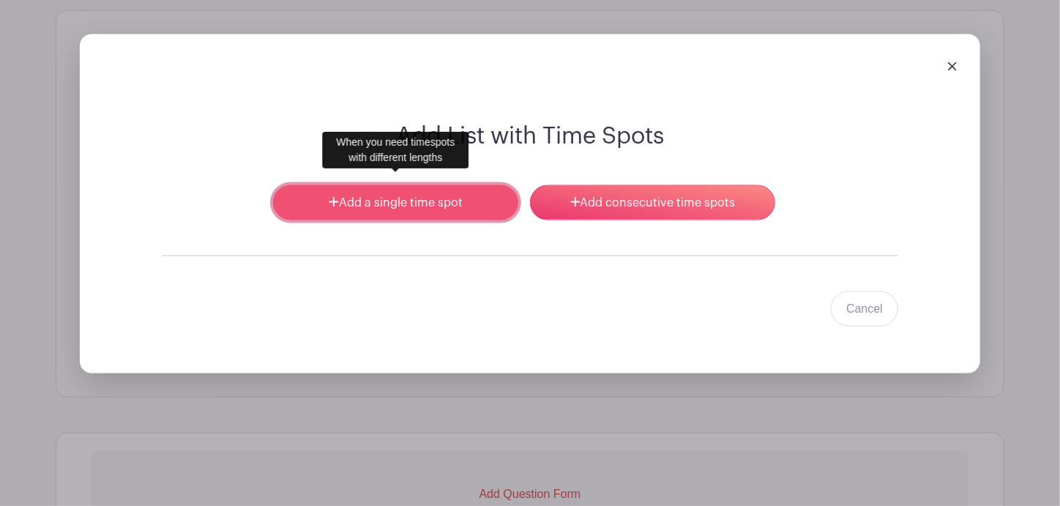
click at [382, 192] on link "Add a single time spot" at bounding box center [395, 202] width 245 height 35
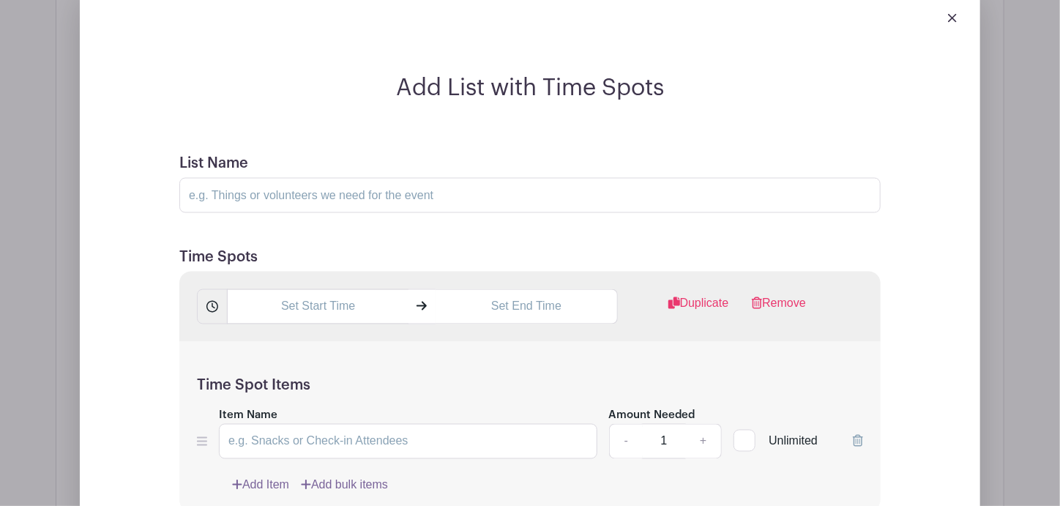
scroll to position [1124, 0]
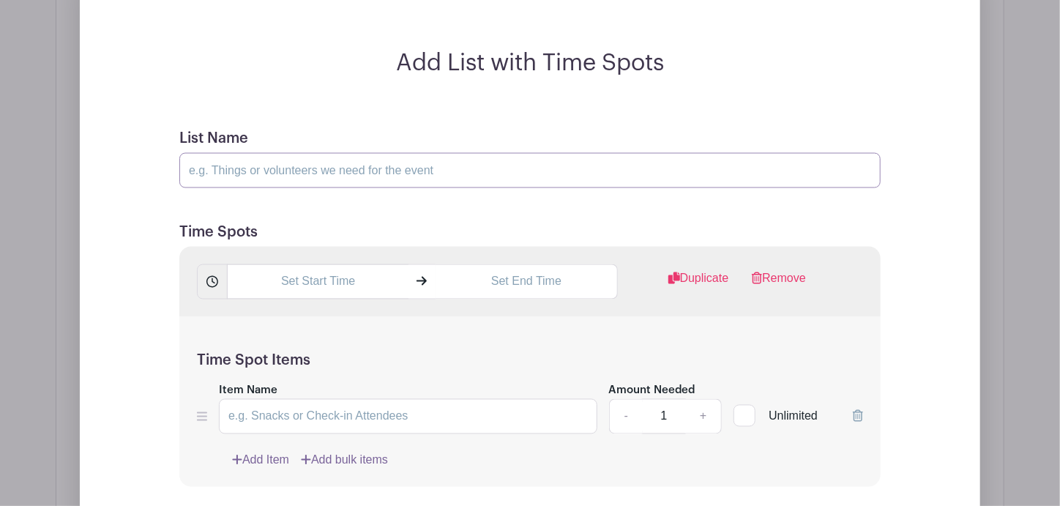
click at [338, 167] on input "List Name" at bounding box center [529, 170] width 701 height 35
type input "S"
type input "s"
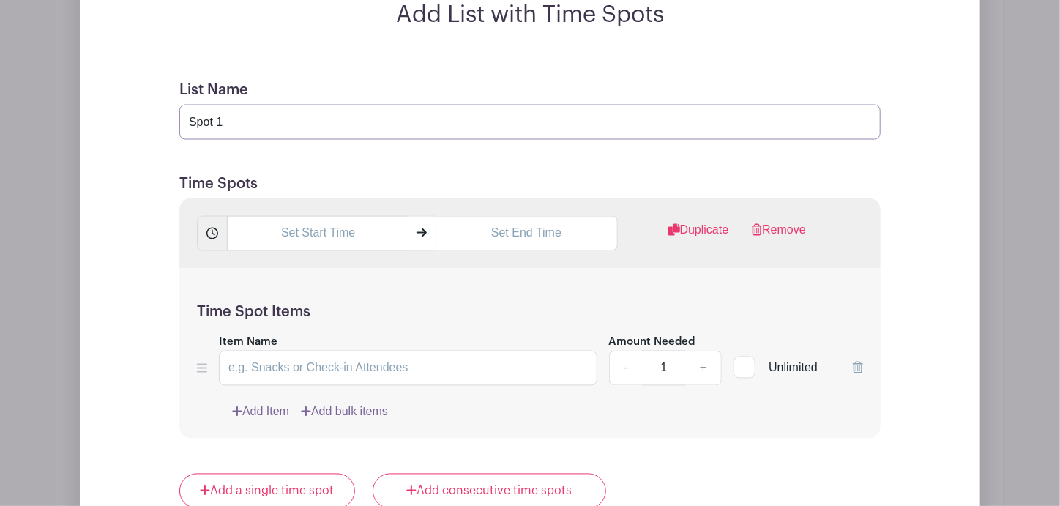
scroll to position [1197, 0]
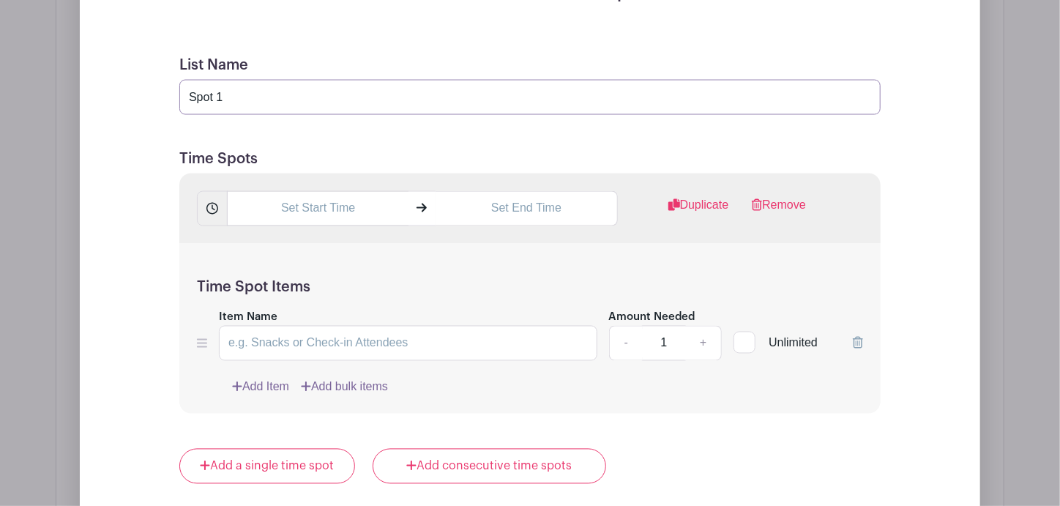
type input "Spot 1"
click at [703, 331] on link "+" at bounding box center [703, 343] width 37 height 35
type input "3"
click at [289, 191] on input "text" at bounding box center [317, 208] width 181 height 35
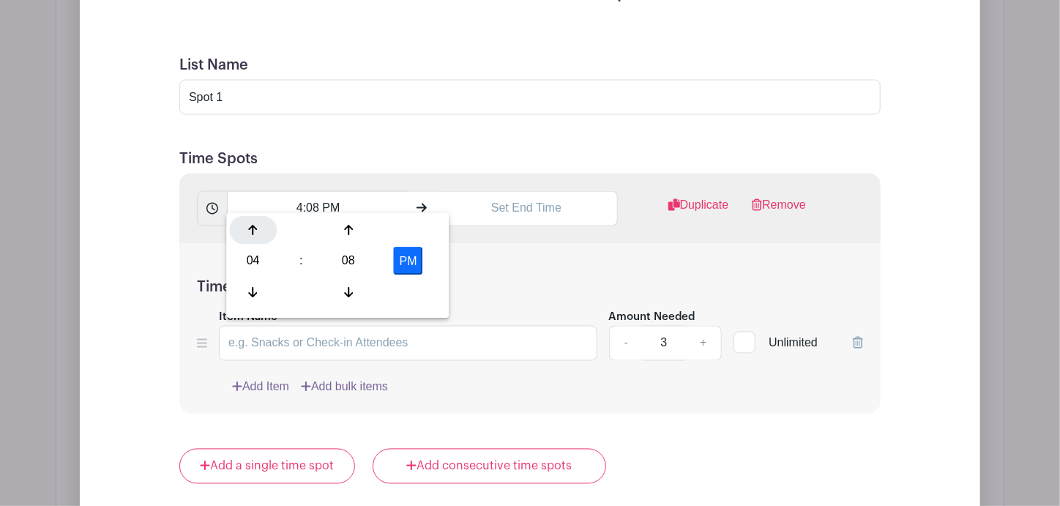
click at [257, 224] on div at bounding box center [253, 231] width 48 height 28
click at [257, 225] on icon at bounding box center [253, 231] width 9 height 12
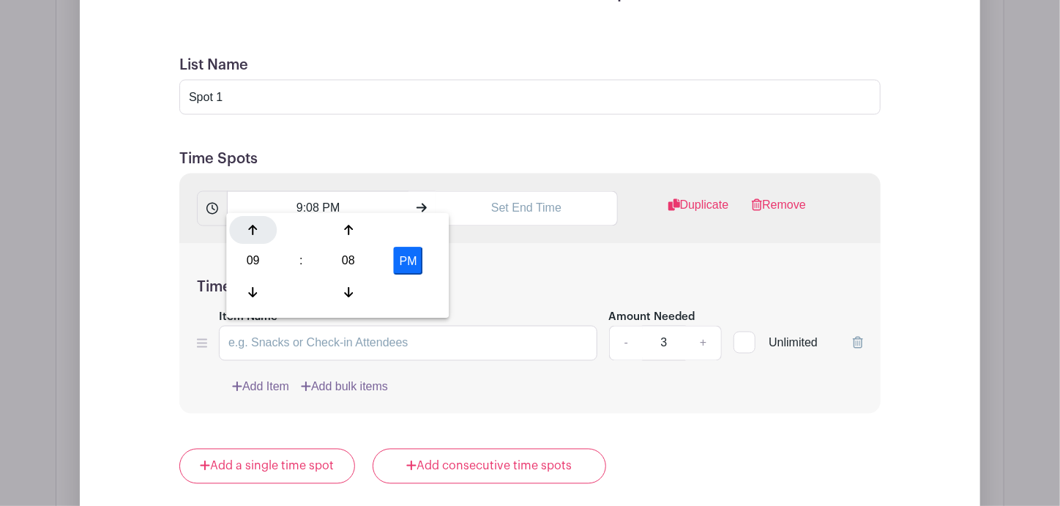
click at [257, 225] on icon at bounding box center [253, 231] width 9 height 12
click at [346, 296] on icon at bounding box center [348, 292] width 9 height 12
click at [345, 294] on icon at bounding box center [348, 292] width 9 height 12
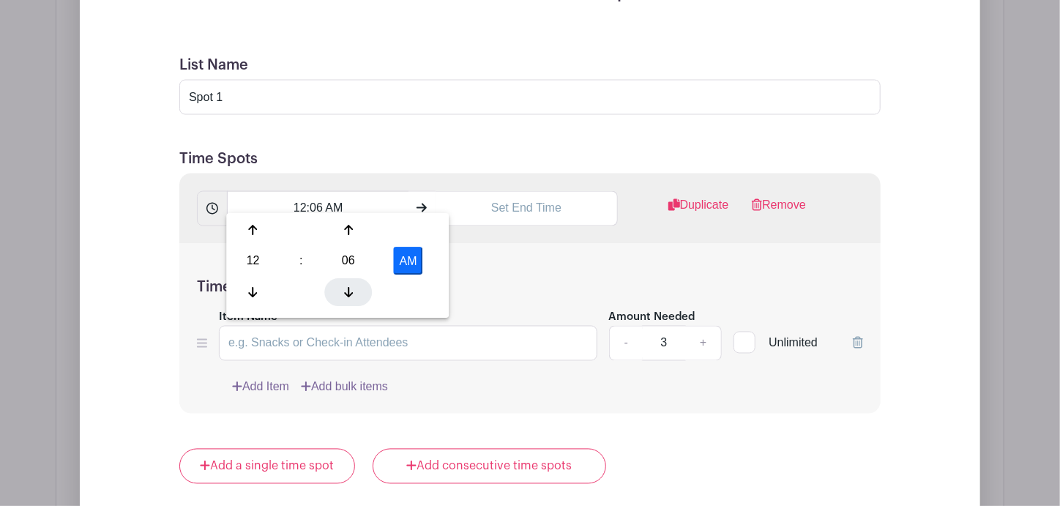
click at [345, 294] on icon at bounding box center [348, 292] width 9 height 12
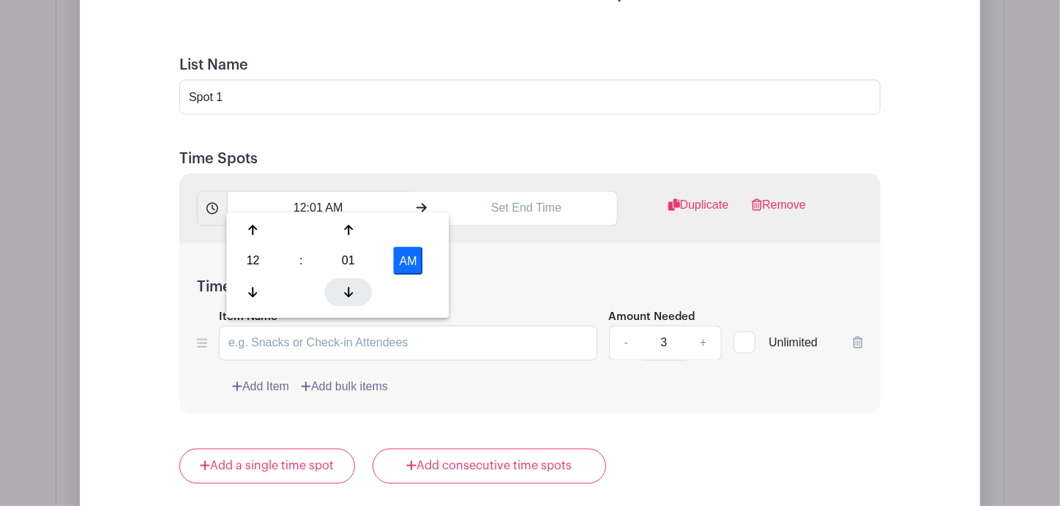
click at [345, 294] on icon at bounding box center [348, 292] width 9 height 12
click at [415, 261] on button "AM" at bounding box center [408, 261] width 29 height 28
type input "12:00 PM"
click at [532, 198] on input "text" at bounding box center [525, 208] width 181 height 35
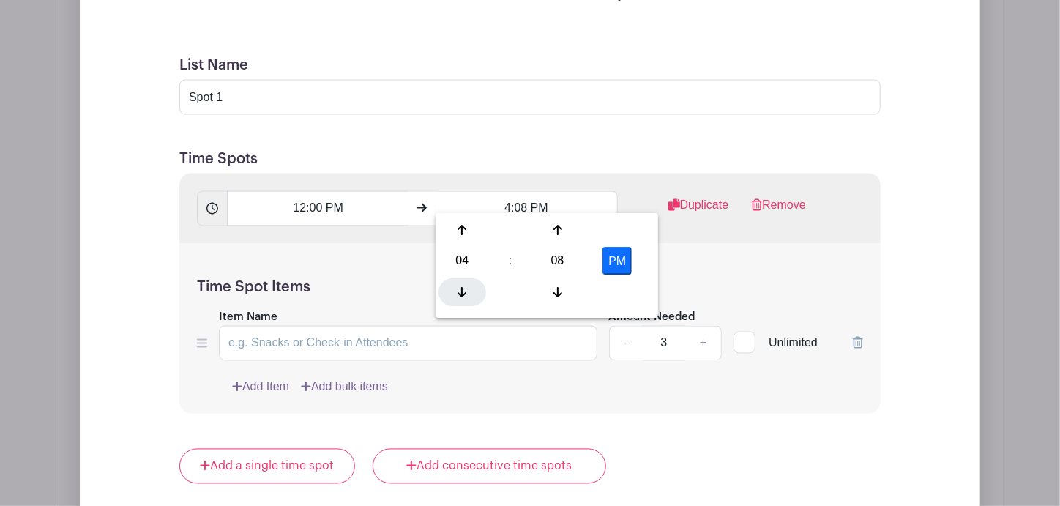
click at [461, 282] on div at bounding box center [462, 292] width 48 height 28
click at [459, 227] on icon at bounding box center [461, 230] width 9 height 10
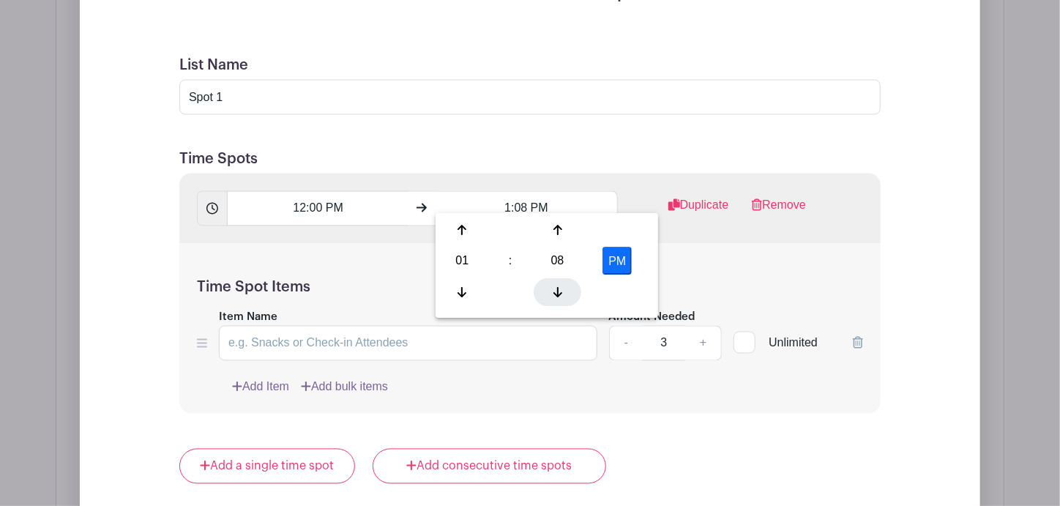
click at [552, 293] on div at bounding box center [557, 292] width 48 height 28
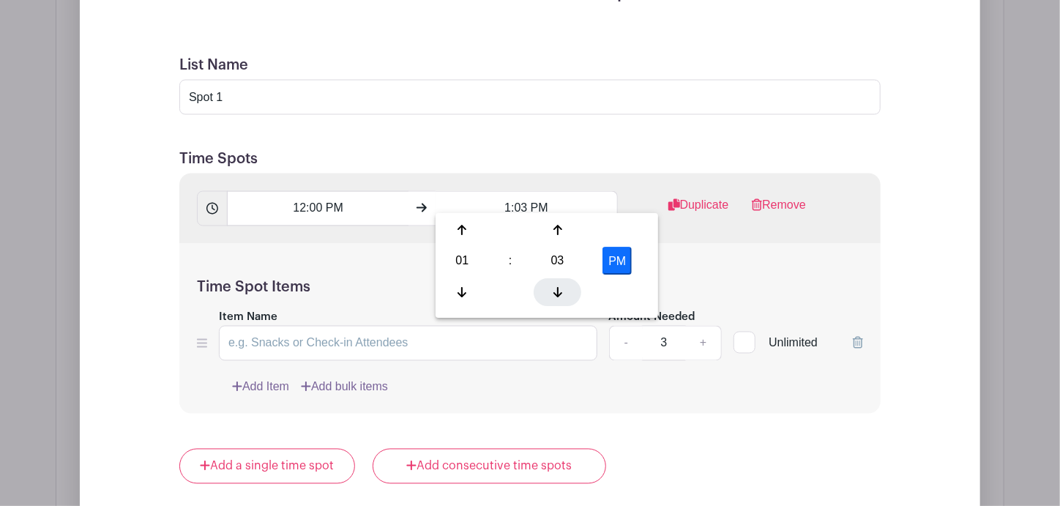
click at [552, 294] on div at bounding box center [557, 292] width 48 height 28
click at [551, 293] on div at bounding box center [557, 292] width 48 height 28
type input "1:00 PM"
click at [701, 279] on h5 "Time Spot Items" at bounding box center [530, 288] width 666 height 18
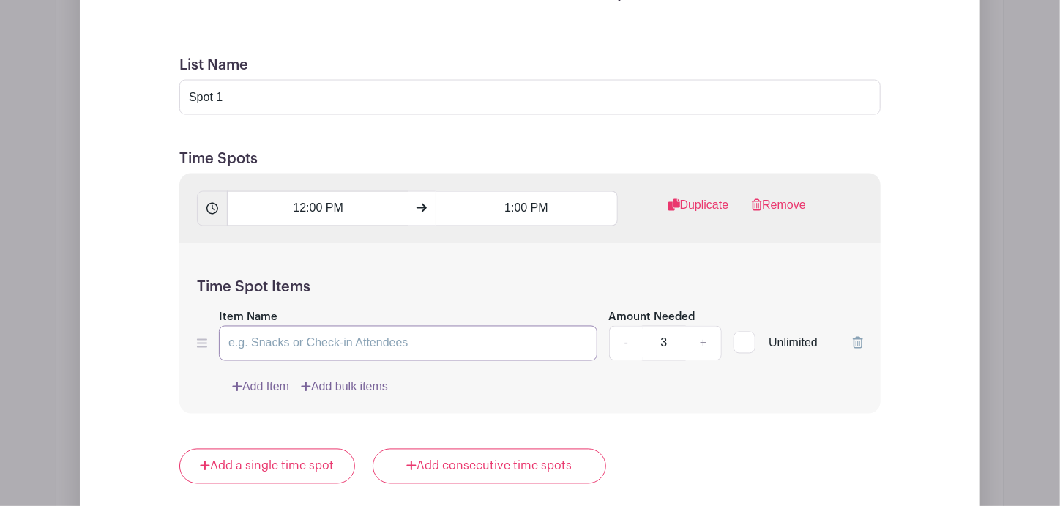
click at [263, 330] on input "Item Name" at bounding box center [408, 343] width 378 height 35
type input "P"
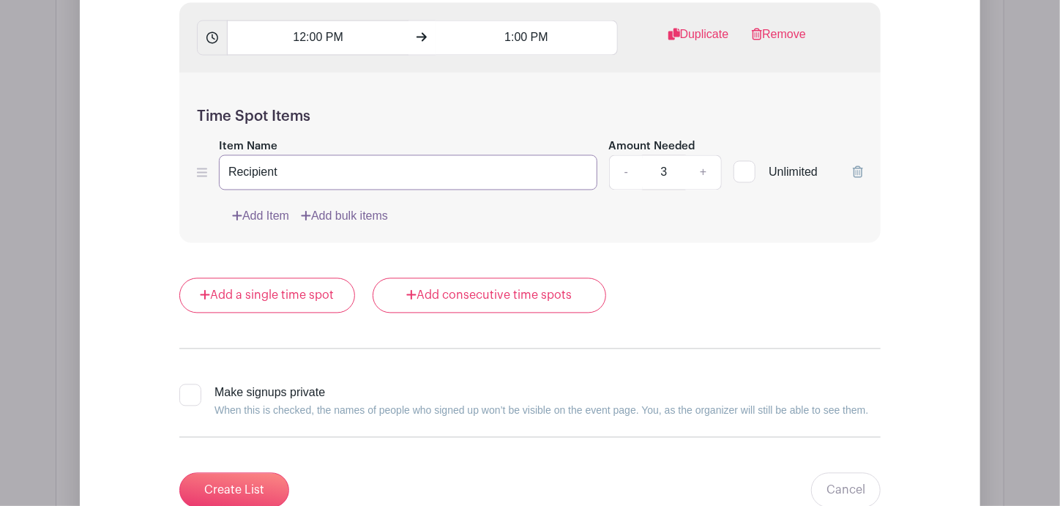
scroll to position [1343, 0]
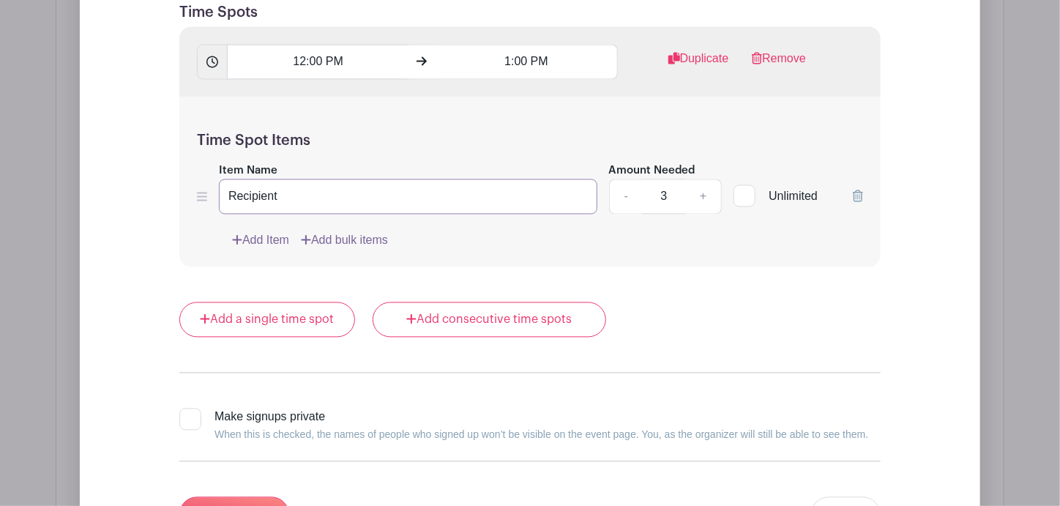
type input "Recipient"
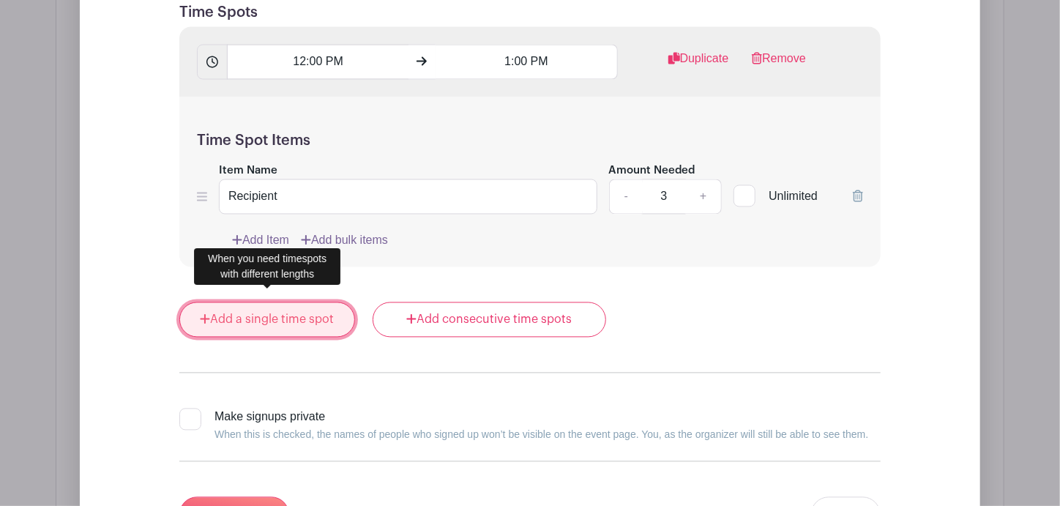
click at [251, 311] on link "Add a single time spot" at bounding box center [267, 319] width 176 height 35
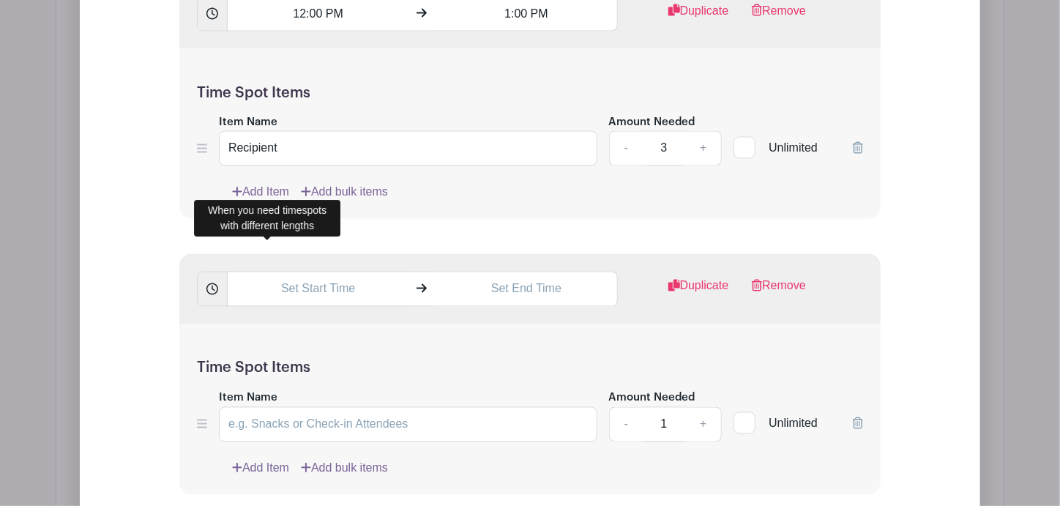
scroll to position [1300, 0]
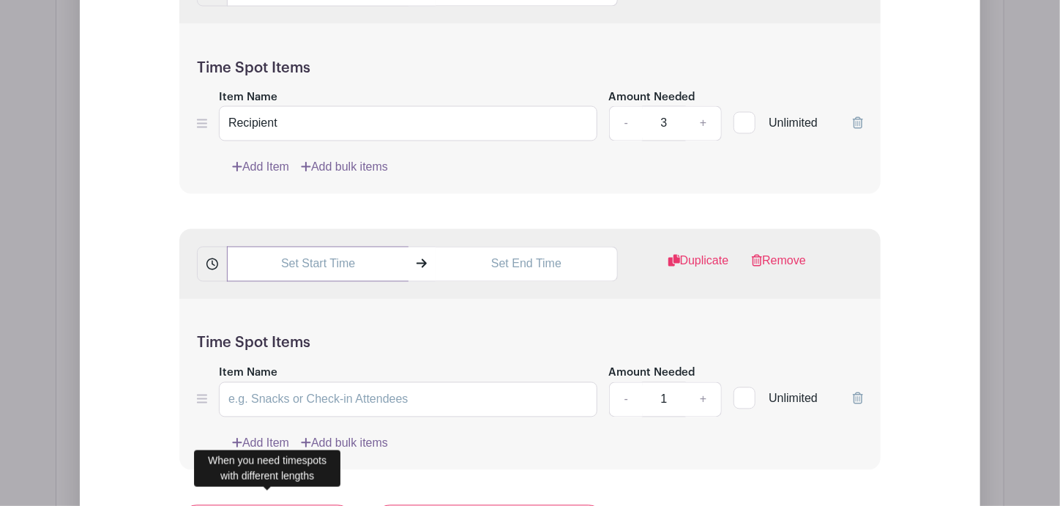
click at [312, 259] on input "text" at bounding box center [317, 264] width 181 height 35
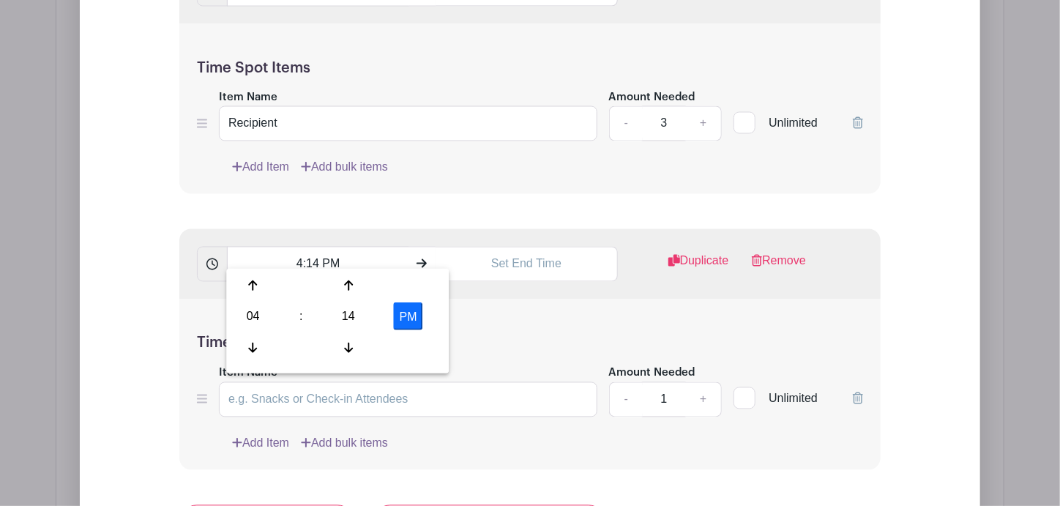
click at [248, 331] on div "04 : 14 PM" at bounding box center [337, 317] width 217 height 93
click at [250, 343] on icon at bounding box center [253, 348] width 9 height 12
click at [247, 342] on div at bounding box center [253, 348] width 48 height 28
click at [348, 285] on icon at bounding box center [348, 285] width 9 height 10
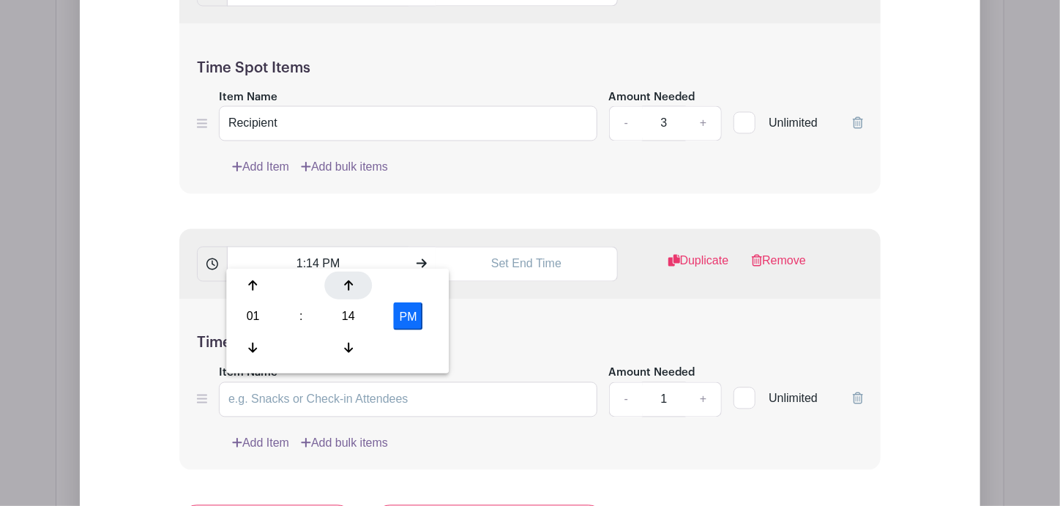
type input "1:15 PM"
click at [529, 260] on input "text" at bounding box center [525, 264] width 181 height 35
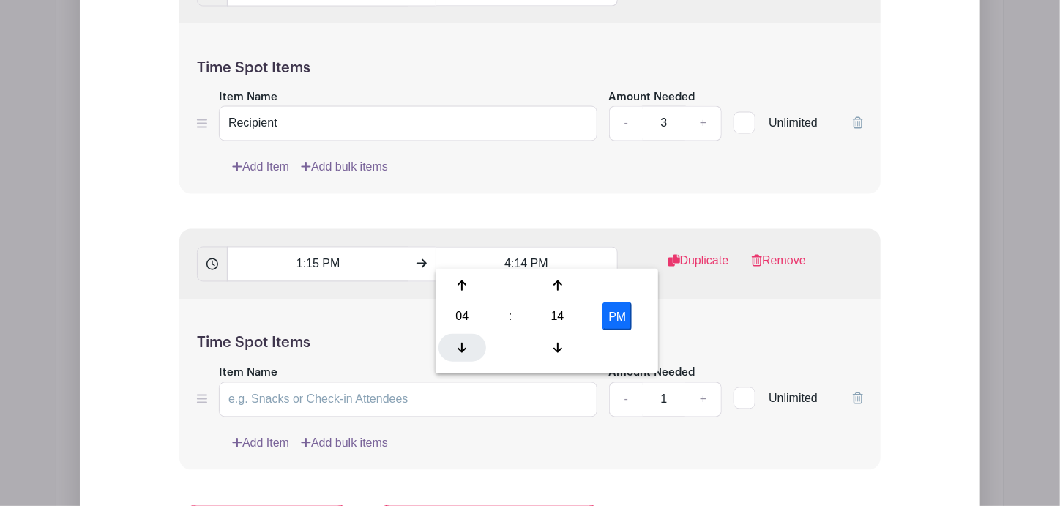
click at [459, 346] on icon at bounding box center [461, 348] width 9 height 12
click at [557, 282] on icon at bounding box center [557, 286] width 9 height 12
type input "2:15 PM"
click at [692, 311] on div "Time Spot Items Item Name Amount Needed - 1 + Unlimited Add Item Add bulk items" at bounding box center [529, 384] width 701 height 170
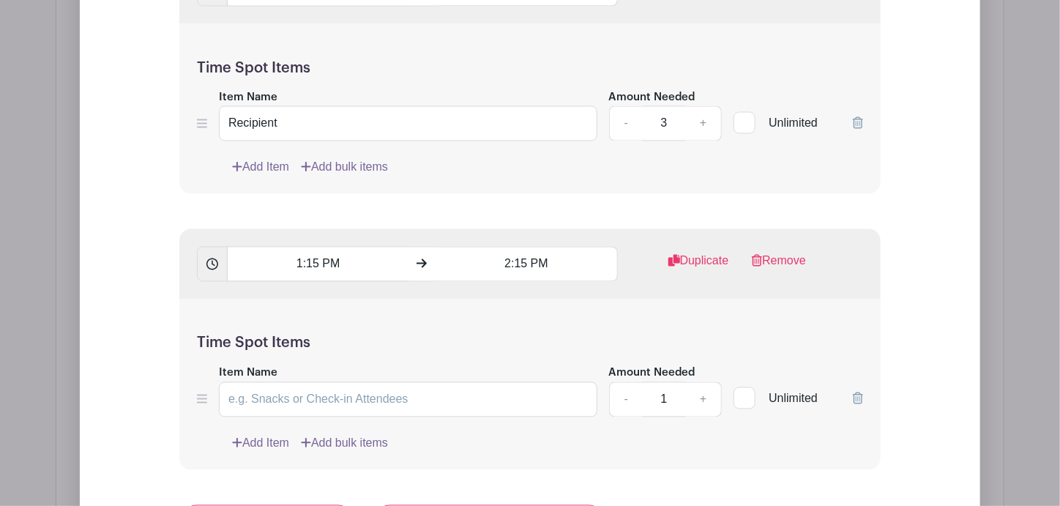
scroll to position [1373, 0]
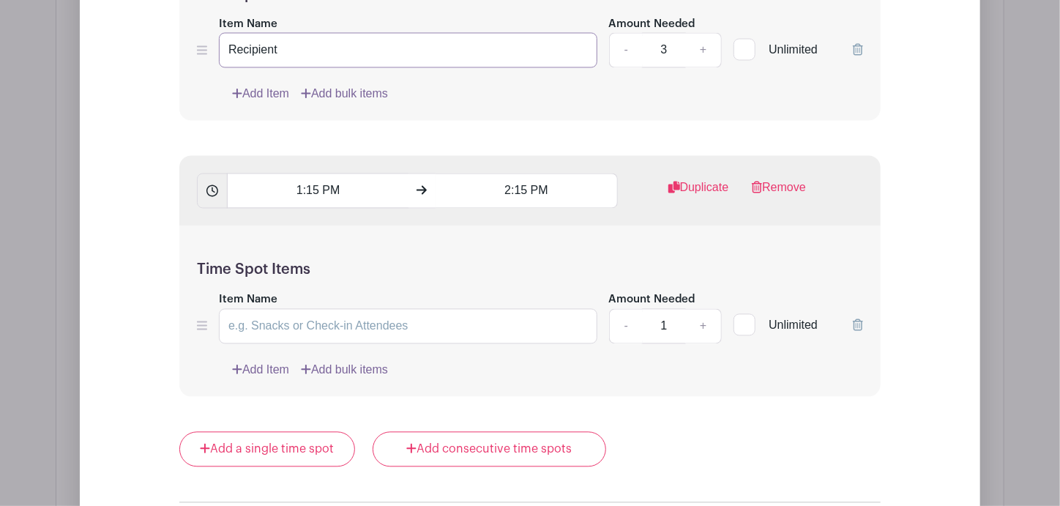
drag, startPoint x: 275, startPoint y: 43, endPoint x: 228, endPoint y: 36, distance: 47.4
click at [228, 36] on input "Recipient" at bounding box center [408, 50] width 378 height 35
click at [311, 318] on input "Item Name" at bounding box center [408, 326] width 378 height 35
paste input "Recipient"
type input "Recipient"
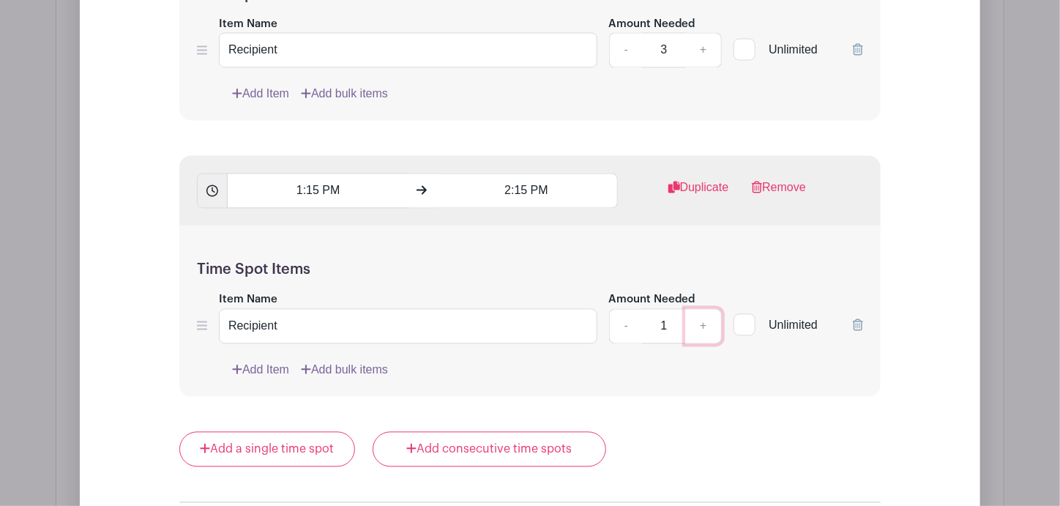
click at [704, 315] on link "+" at bounding box center [703, 326] width 37 height 35
click at [706, 318] on link "+" at bounding box center [703, 326] width 37 height 35
type input "3"
click at [163, 287] on form "List Name Spot 1 Time Spots 12:00 PM 1:00 PM Duplicate Remove Time Spot Items I…" at bounding box center [530, 212] width 736 height 933
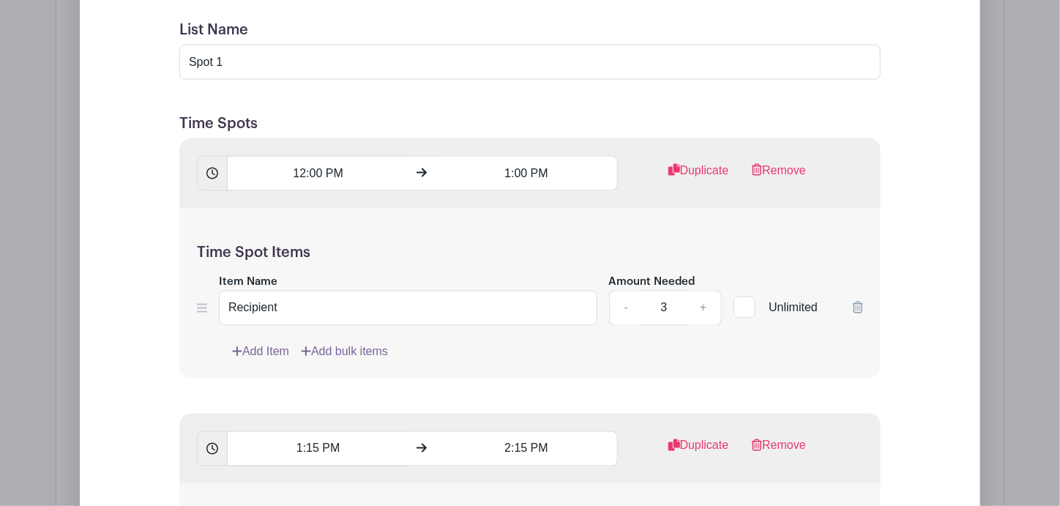
scroll to position [1080, 0]
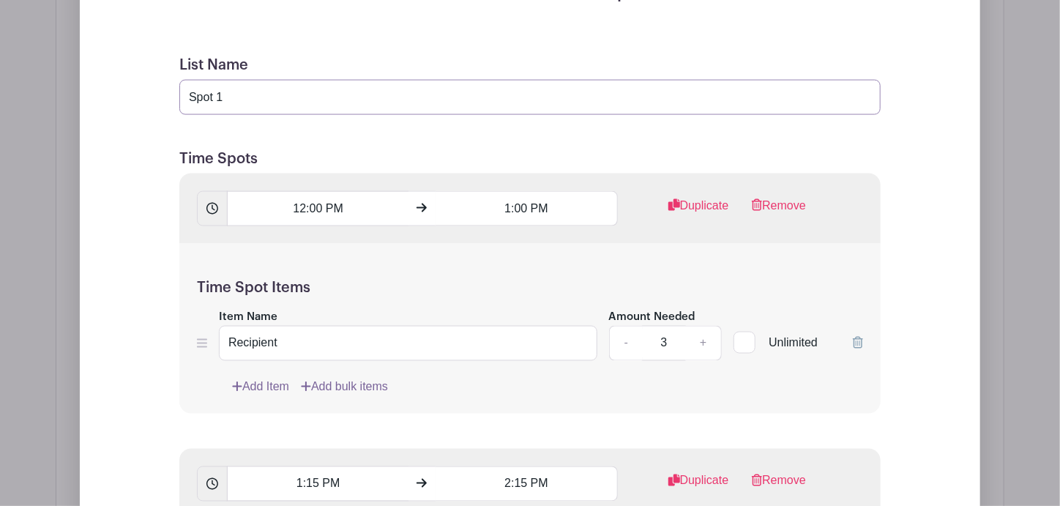
drag, startPoint x: 228, startPoint y: 79, endPoint x: 177, endPoint y: 79, distance: 51.2
click at [177, 79] on form "List Name Spot 1 Time Spots 12:00 PM 1:00 PM Duplicate Remove Time Spot Items I…" at bounding box center [530, 505] width 736 height 933
type input "Prayer Slots"
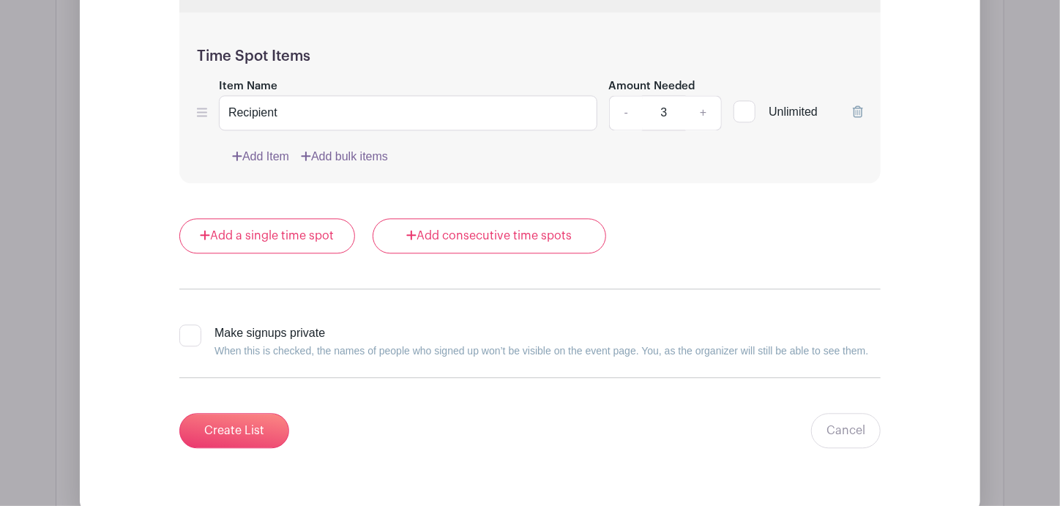
scroll to position [1592, 0]
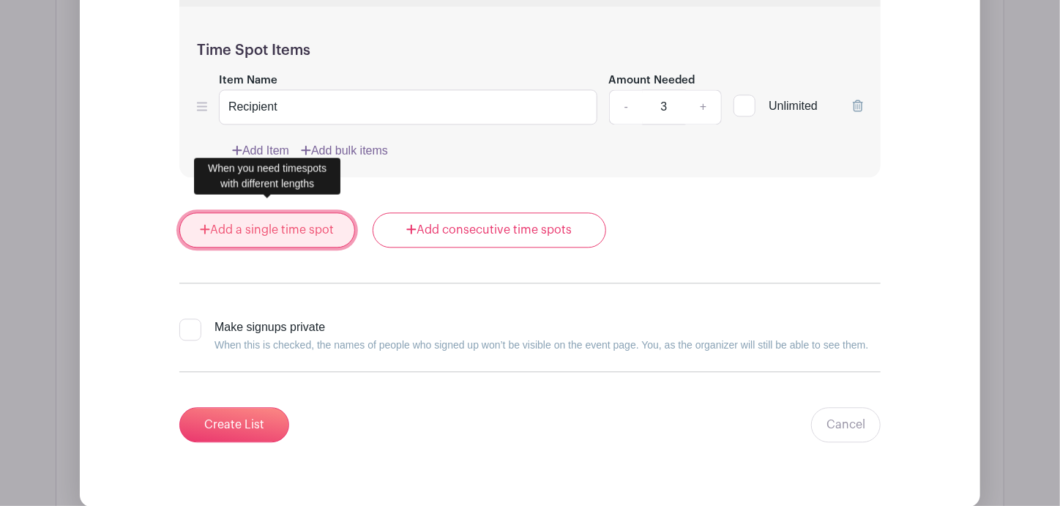
click at [257, 219] on link "Add a single time spot" at bounding box center [267, 229] width 176 height 35
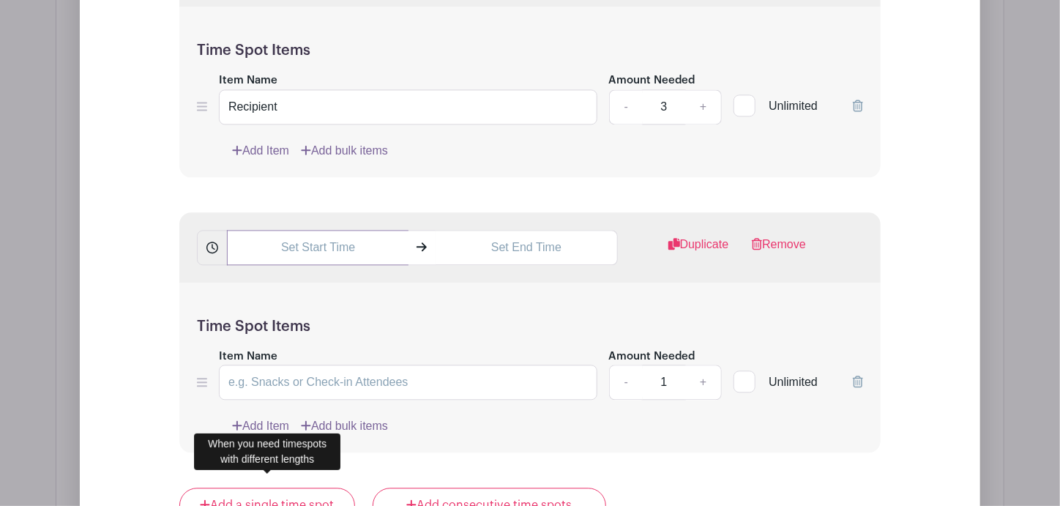
click at [344, 238] on input "text" at bounding box center [317, 247] width 181 height 35
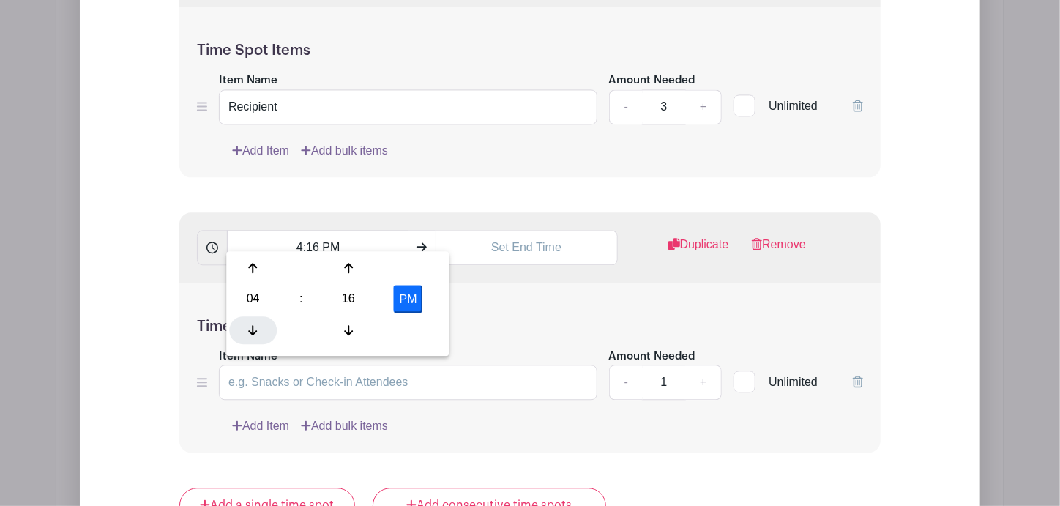
click at [252, 327] on icon at bounding box center [253, 329] width 9 height 12
click at [346, 272] on icon at bounding box center [348, 268] width 9 height 12
click at [346, 273] on div at bounding box center [349, 268] width 48 height 28
click at [346, 274] on div at bounding box center [349, 268] width 48 height 28
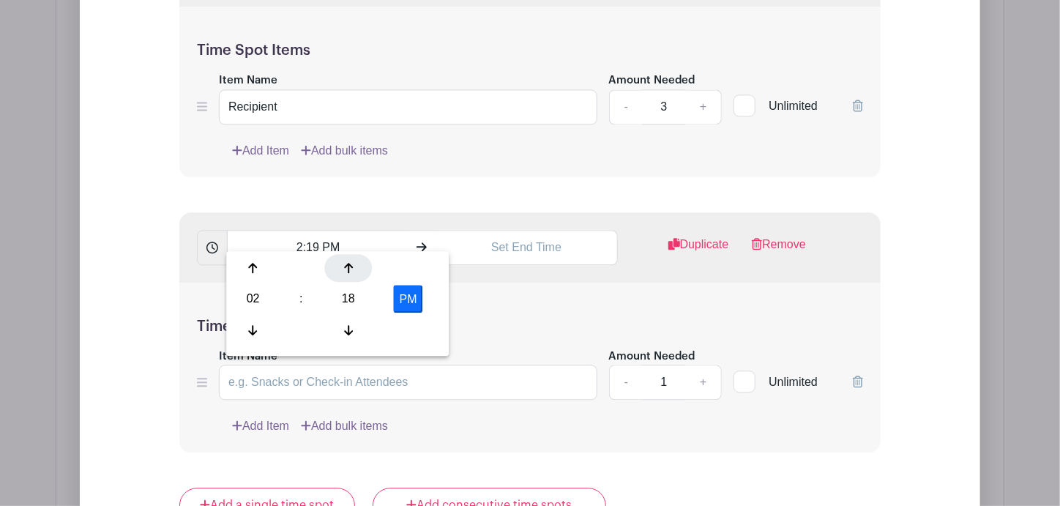
click at [346, 274] on div at bounding box center [349, 268] width 48 height 28
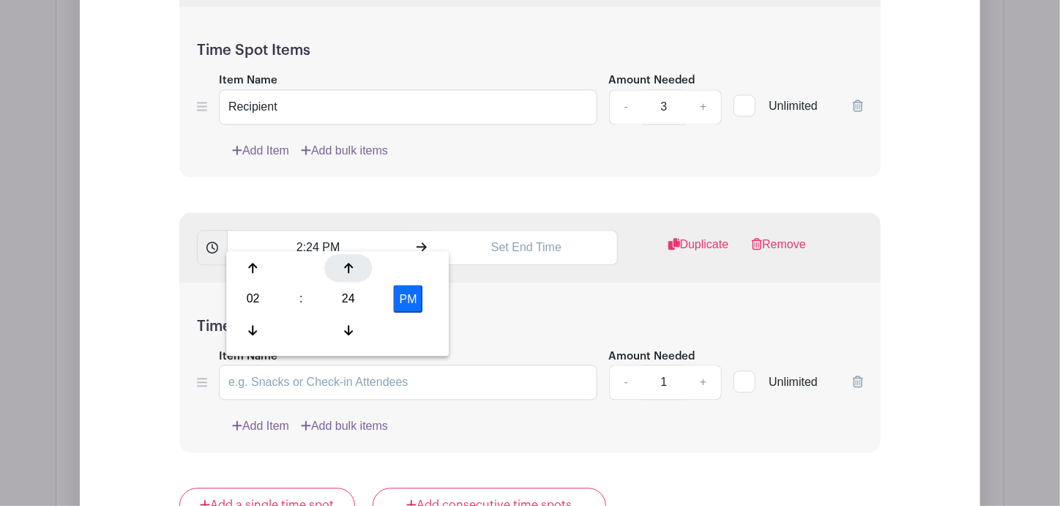
click at [346, 274] on div at bounding box center [349, 268] width 48 height 28
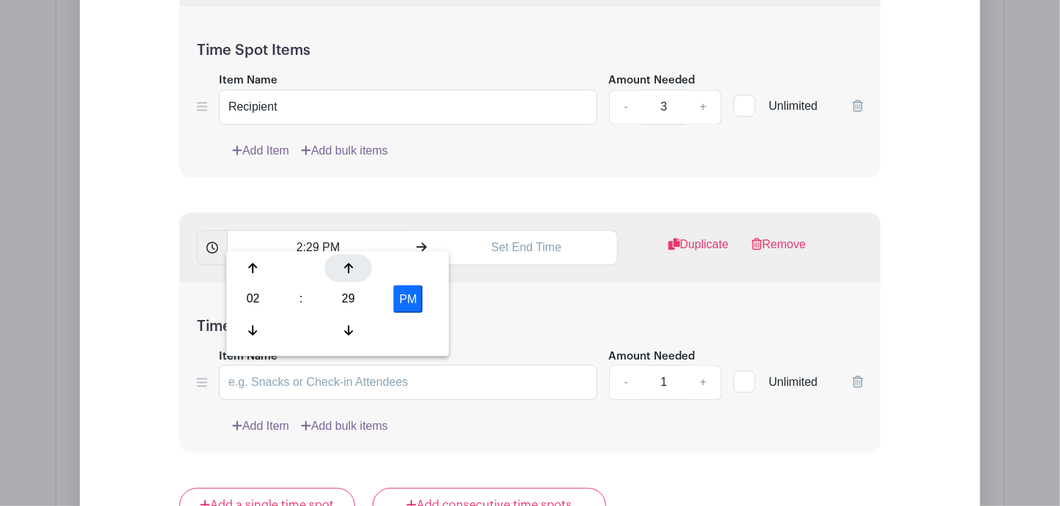
click at [346, 274] on div at bounding box center [349, 268] width 48 height 28
type input "2:30 PM"
click at [545, 238] on input "text" at bounding box center [525, 247] width 181 height 35
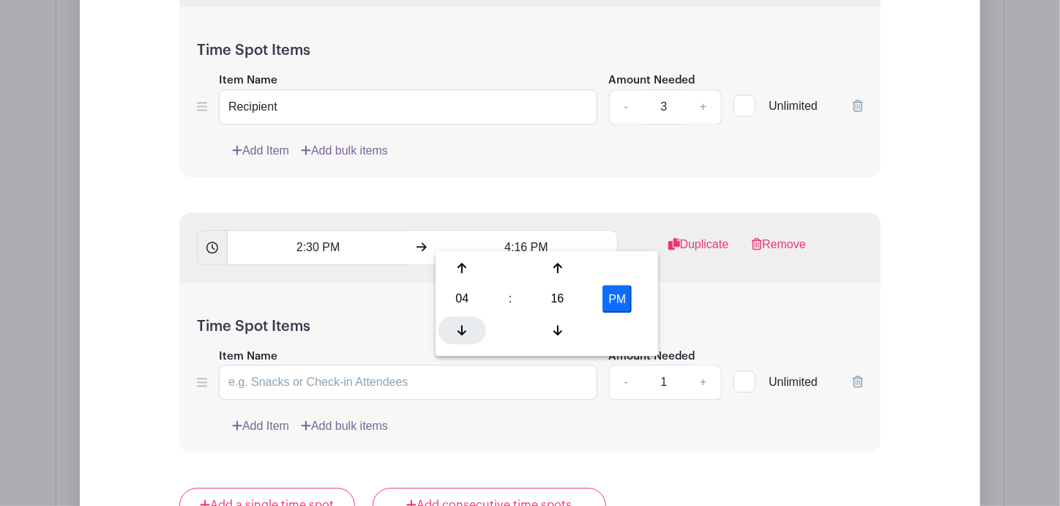
click at [463, 331] on icon at bounding box center [461, 329] width 9 height 10
click at [572, 271] on div at bounding box center [557, 268] width 48 height 28
click at [569, 271] on div at bounding box center [557, 268] width 48 height 28
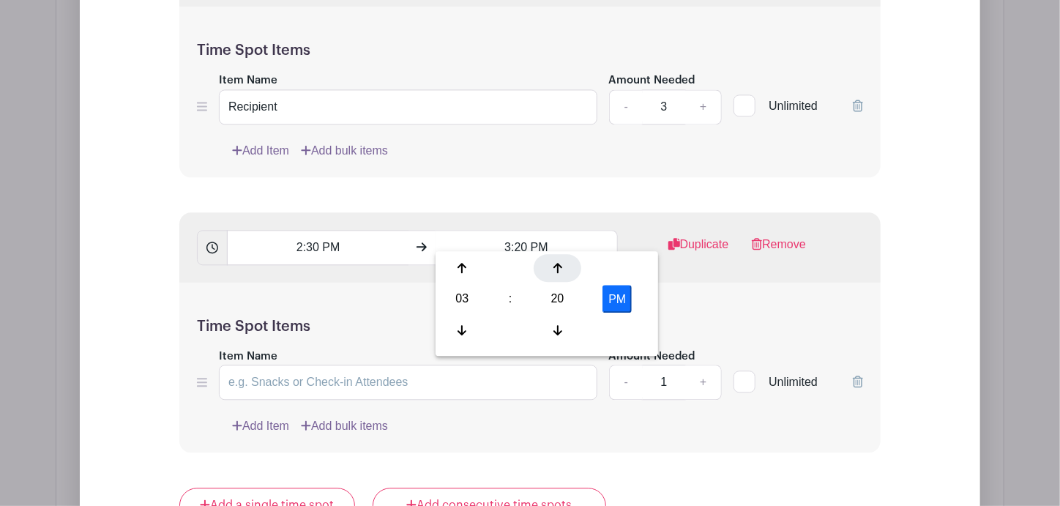
click at [569, 271] on div at bounding box center [557, 268] width 48 height 28
click at [569, 272] on div at bounding box center [557, 268] width 48 height 28
click at [569, 273] on div at bounding box center [557, 268] width 48 height 28
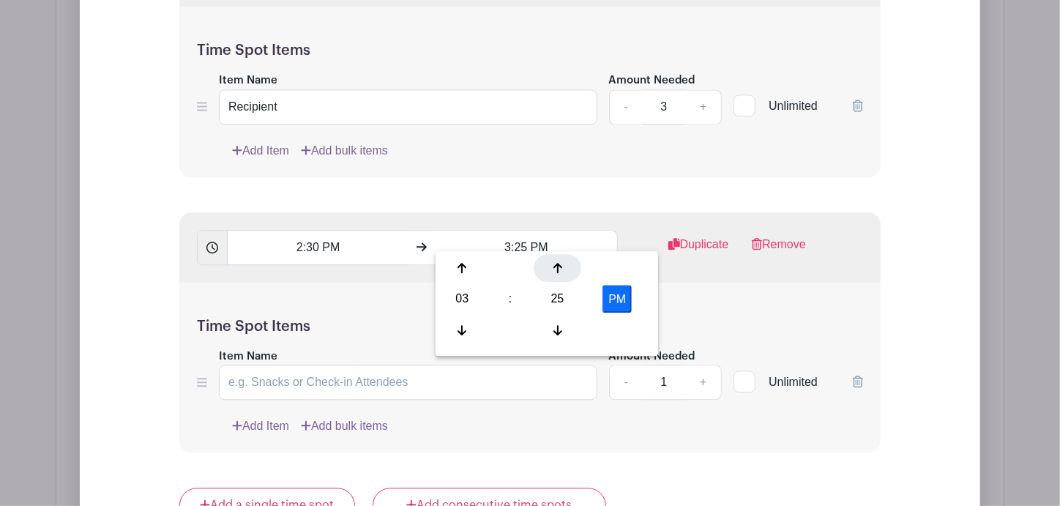
click at [569, 274] on div at bounding box center [557, 268] width 48 height 28
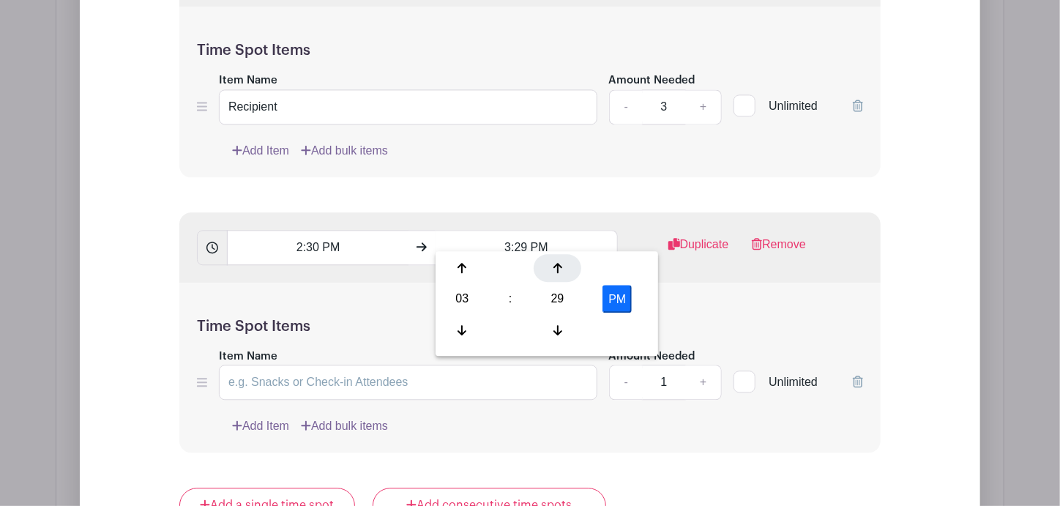
type input "3:30 PM"
click at [694, 296] on div "Time Spot Items Item Name Amount Needed - 1 + Unlimited Add Item Add bulk items" at bounding box center [529, 367] width 701 height 170
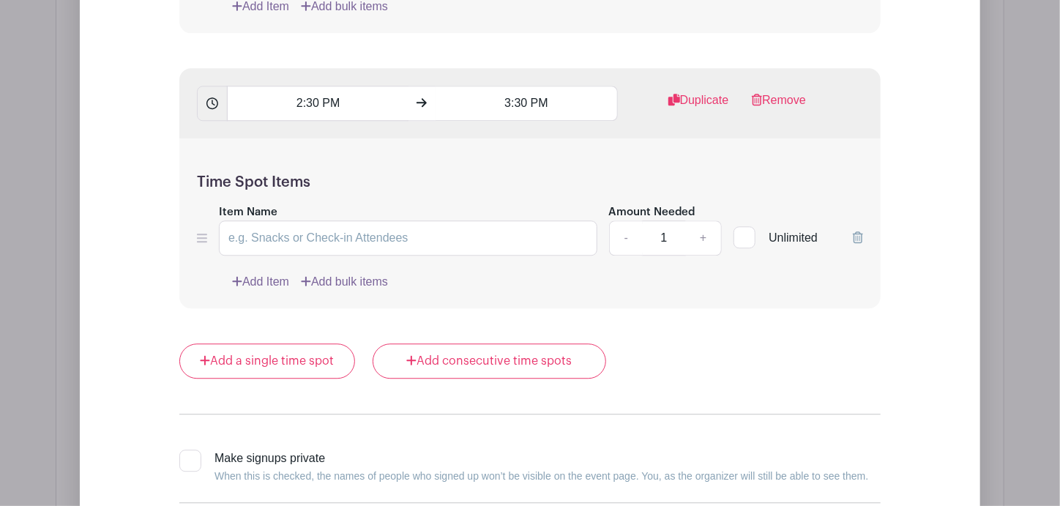
scroll to position [1739, 0]
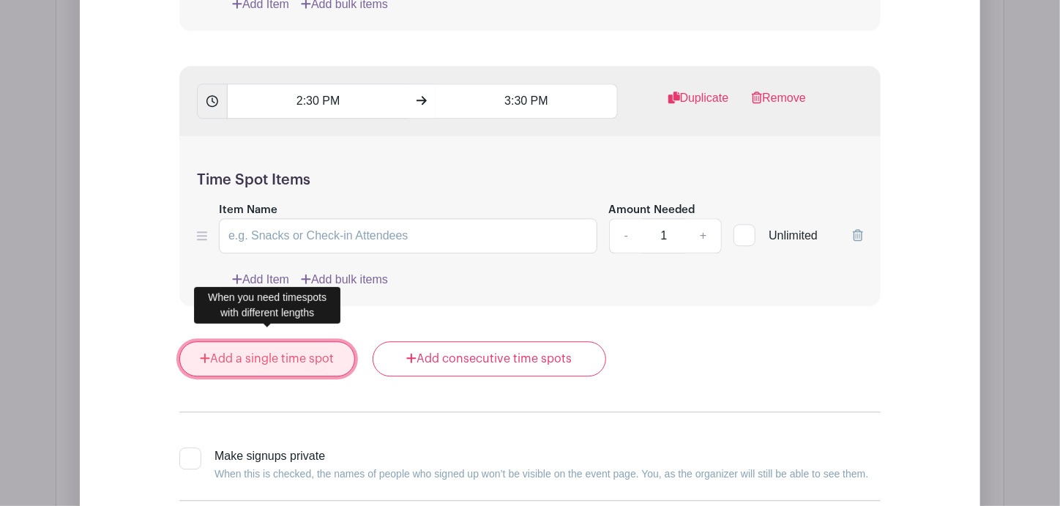
click at [252, 348] on link "Add a single time spot" at bounding box center [267, 358] width 176 height 35
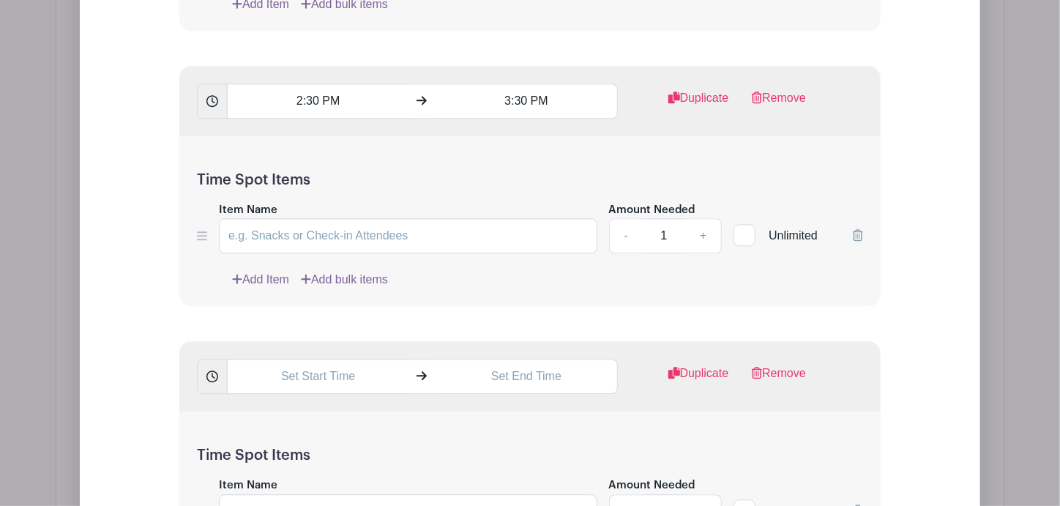
scroll to position [1812, 0]
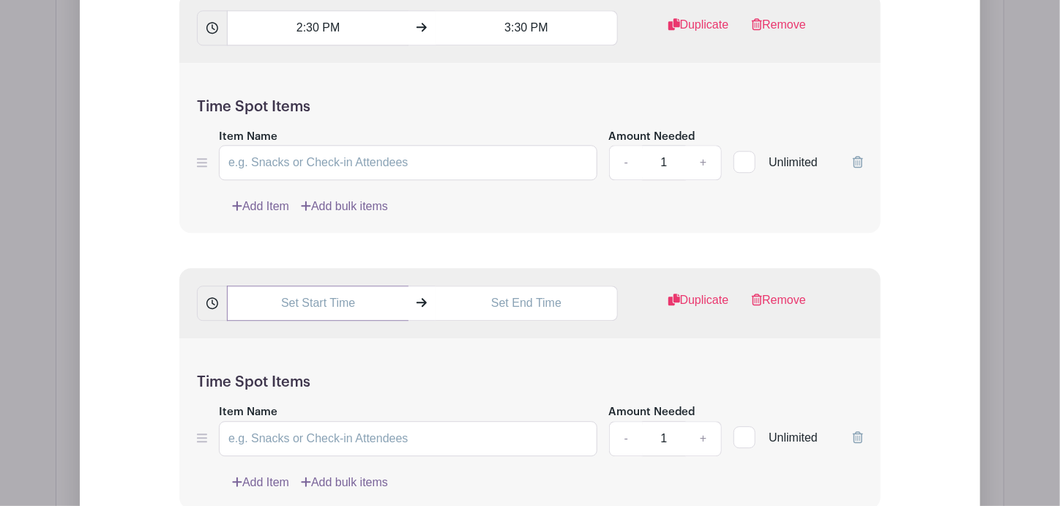
click at [304, 296] on input "text" at bounding box center [317, 302] width 181 height 35
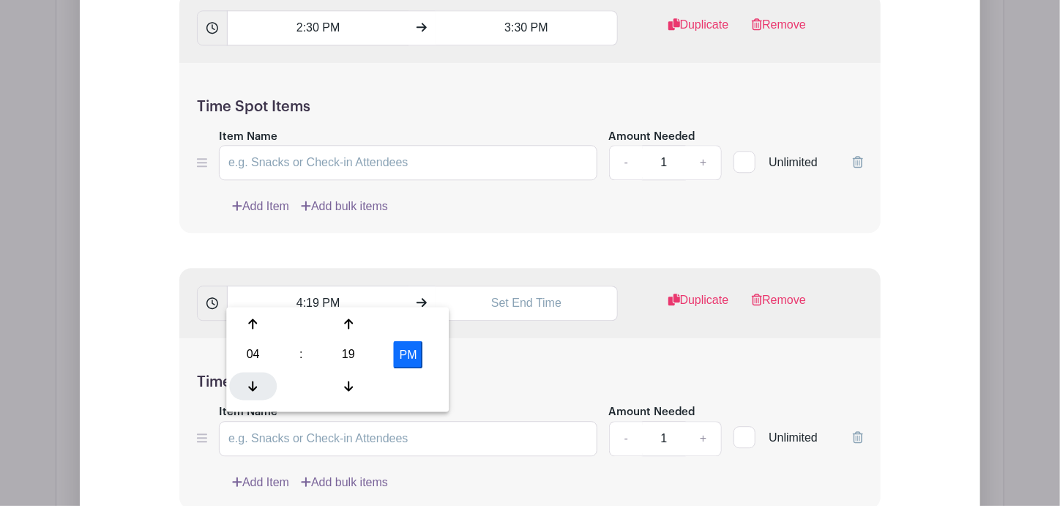
click at [250, 378] on div at bounding box center [253, 386] width 48 height 28
click at [348, 325] on icon at bounding box center [348, 324] width 9 height 12
click at [348, 325] on icon at bounding box center [348, 323] width 9 height 10
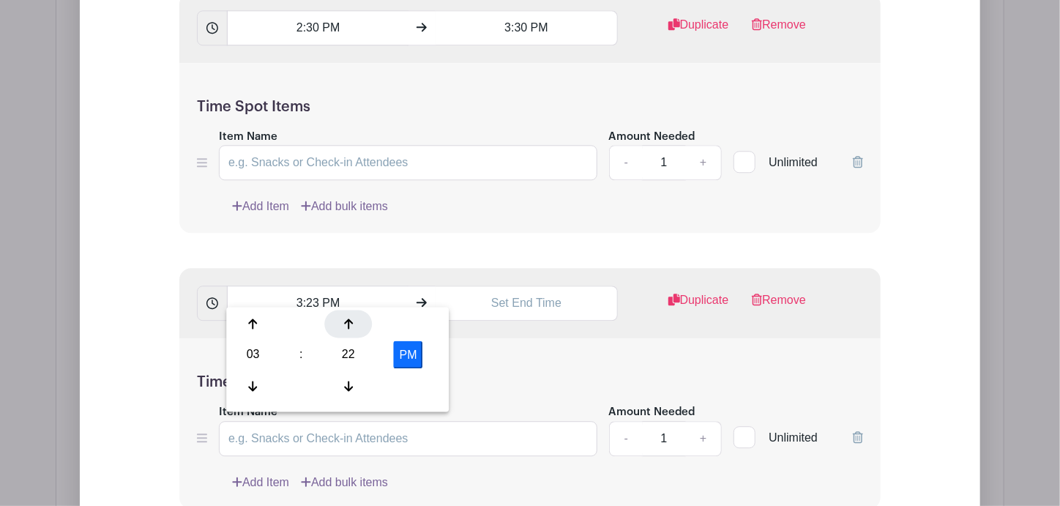
click at [349, 325] on icon at bounding box center [348, 324] width 9 height 12
click at [349, 326] on icon at bounding box center [348, 324] width 9 height 12
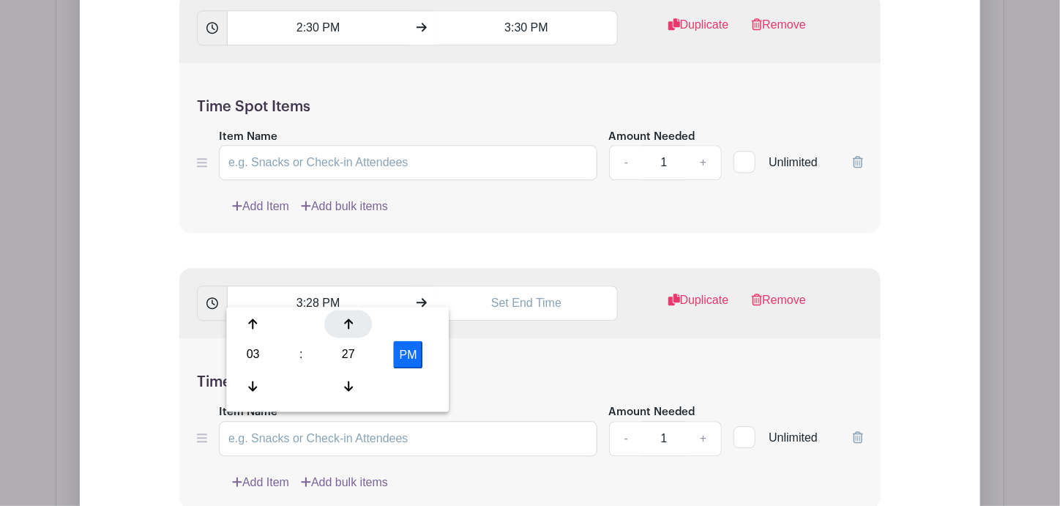
click at [349, 326] on icon at bounding box center [348, 324] width 9 height 12
click at [349, 327] on icon at bounding box center [348, 324] width 9 height 12
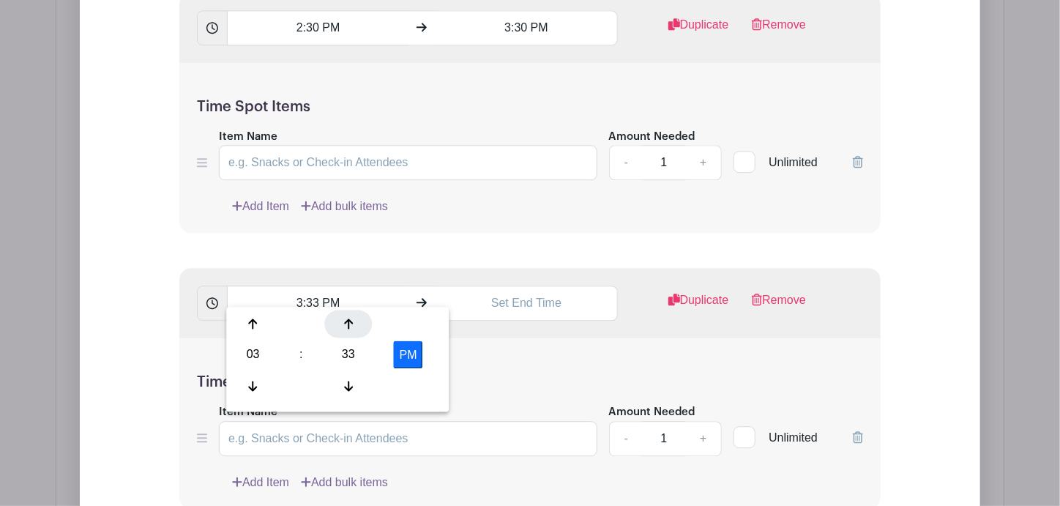
click at [349, 327] on icon at bounding box center [348, 324] width 9 height 12
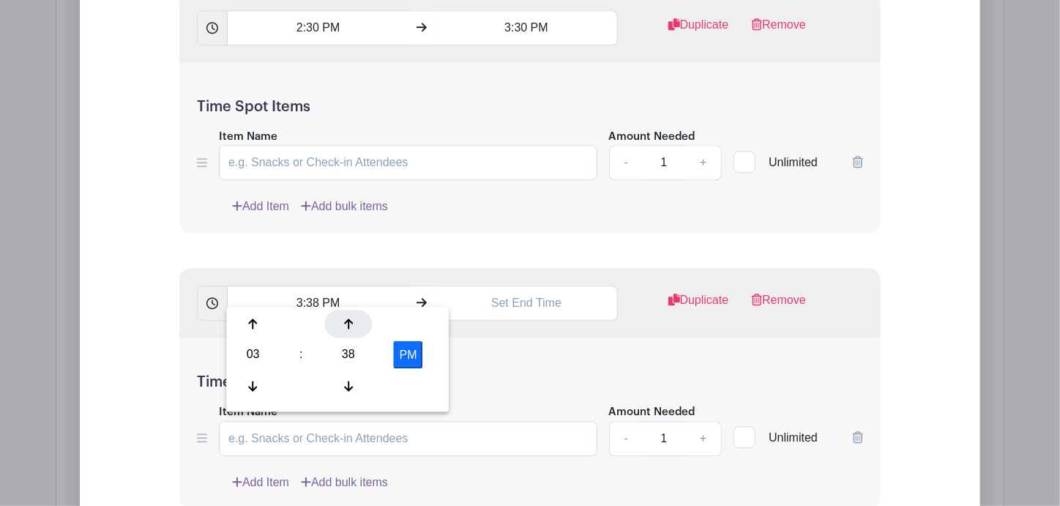
click at [349, 327] on icon at bounding box center [348, 324] width 9 height 12
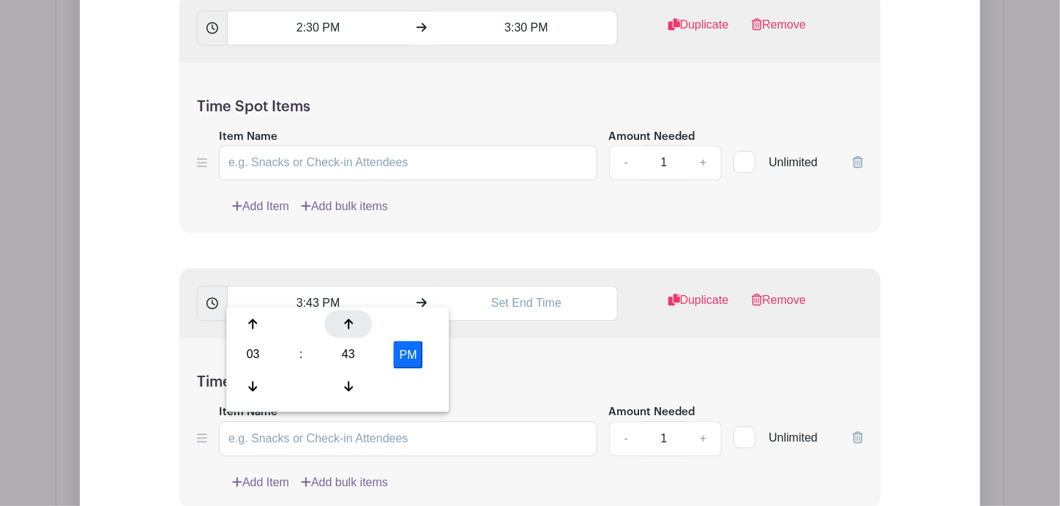
click at [349, 327] on icon at bounding box center [348, 324] width 9 height 12
type input "3:45 PM"
click at [515, 295] on input "text" at bounding box center [525, 302] width 181 height 35
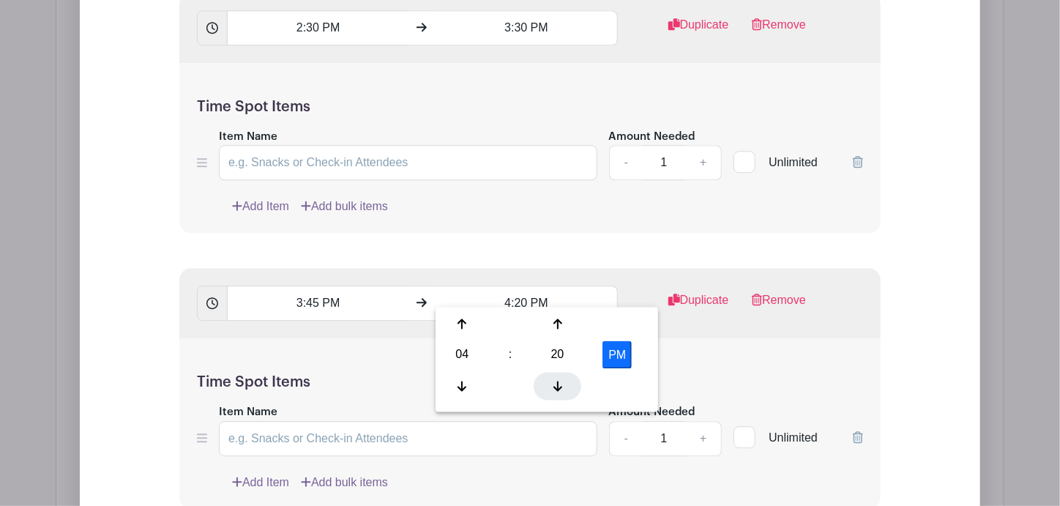
click at [555, 378] on div at bounding box center [557, 386] width 48 height 28
click at [553, 329] on icon at bounding box center [557, 324] width 9 height 12
click at [554, 329] on icon at bounding box center [557, 324] width 9 height 12
click at [555, 329] on icon at bounding box center [557, 324] width 9 height 12
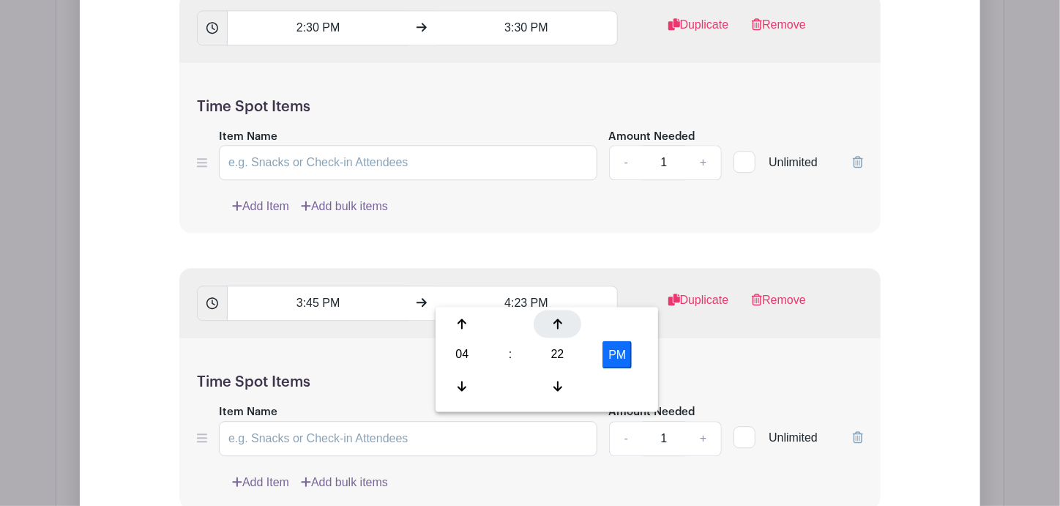
click at [555, 329] on icon at bounding box center [557, 324] width 9 height 12
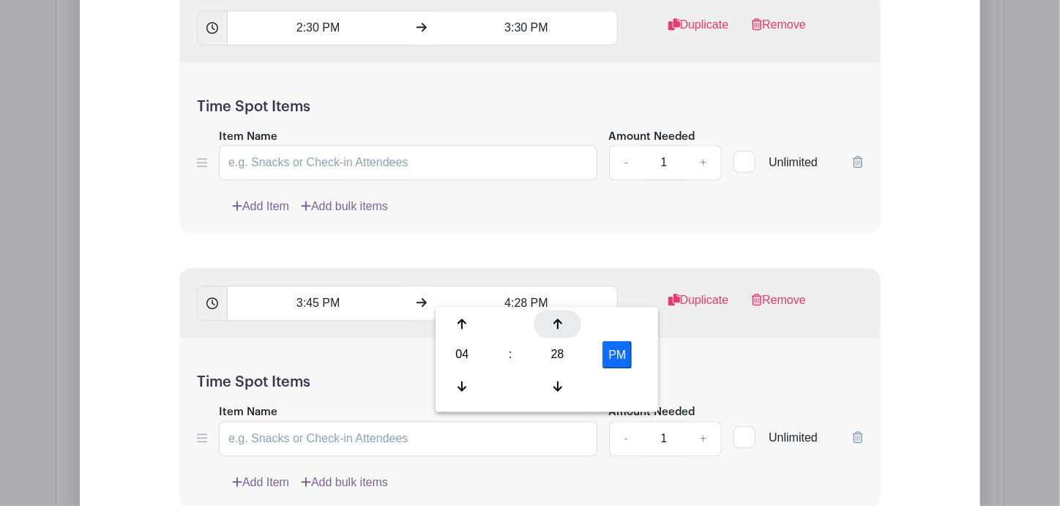
click at [555, 329] on icon at bounding box center [557, 324] width 9 height 12
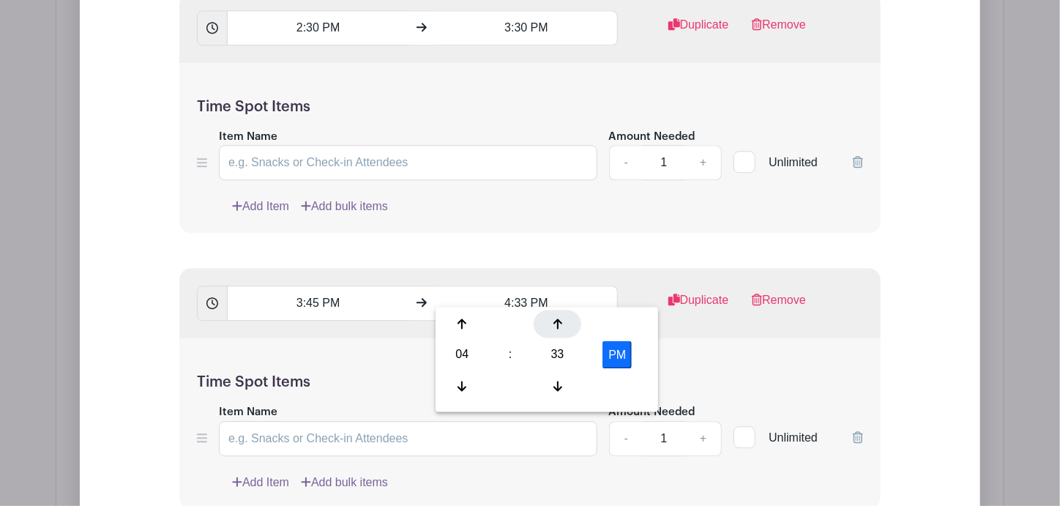
click at [555, 329] on icon at bounding box center [557, 324] width 9 height 12
click at [555, 329] on div at bounding box center [557, 324] width 48 height 28
click at [557, 330] on div at bounding box center [557, 324] width 48 height 28
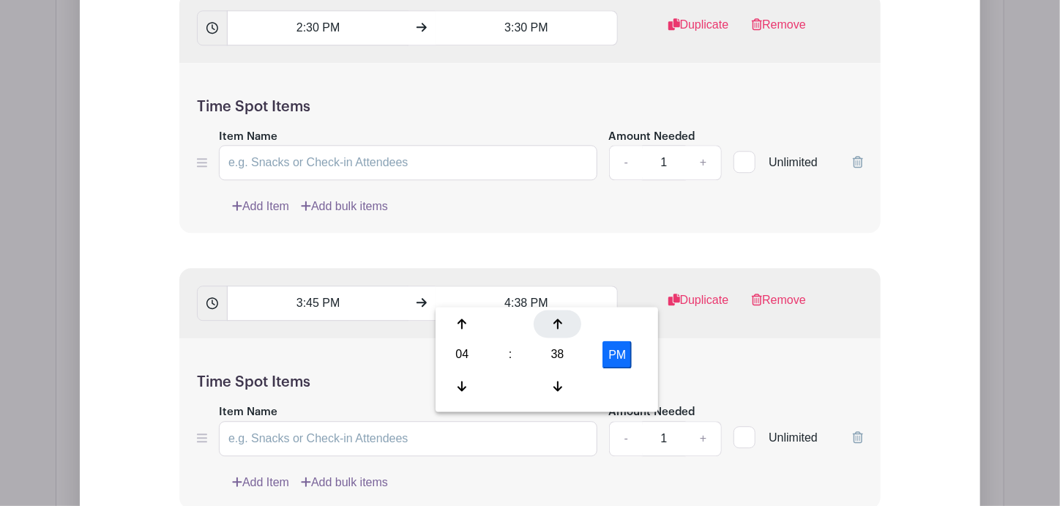
click at [557, 330] on div at bounding box center [557, 324] width 48 height 28
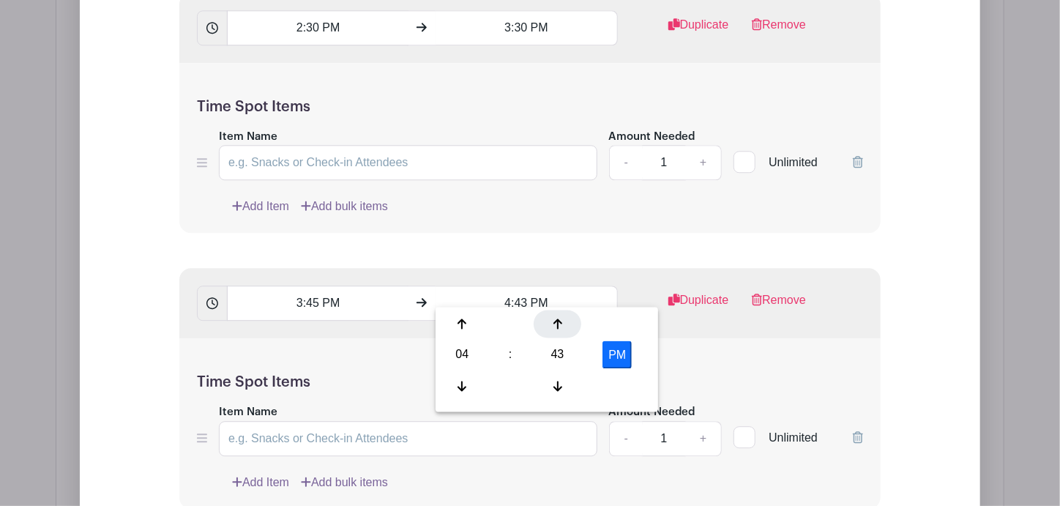
click at [557, 330] on div at bounding box center [557, 324] width 48 height 28
click at [555, 380] on icon at bounding box center [557, 386] width 9 height 12
type input "4:45 PM"
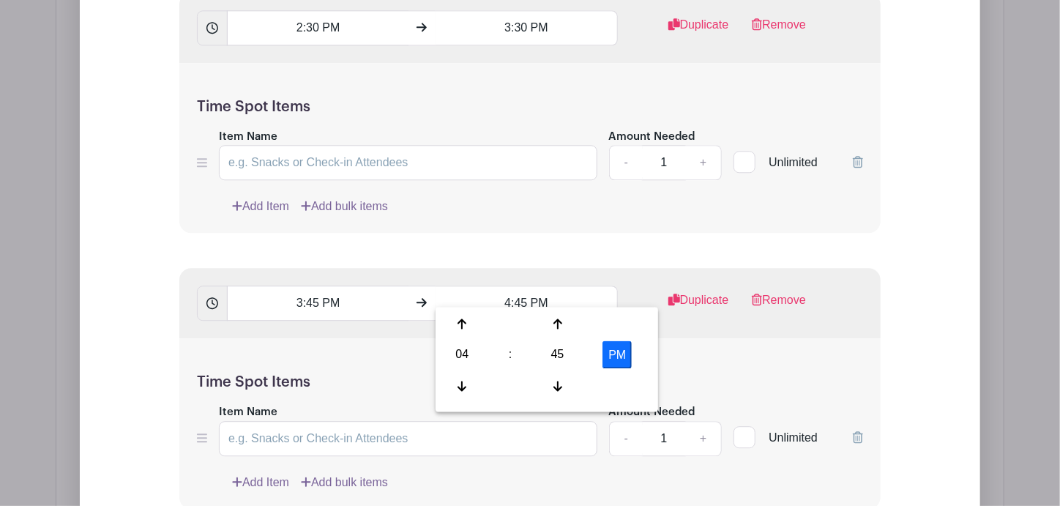
click at [741, 358] on div "Time Spot Items Item Name Amount Needed - 1 + Unlimited Add Item Add bulk items" at bounding box center [529, 423] width 701 height 170
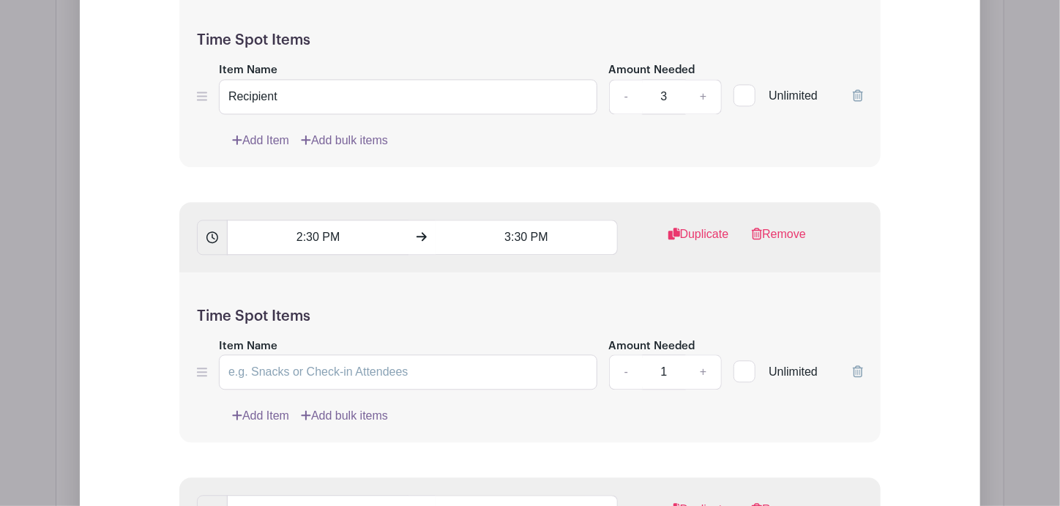
scroll to position [1592, 0]
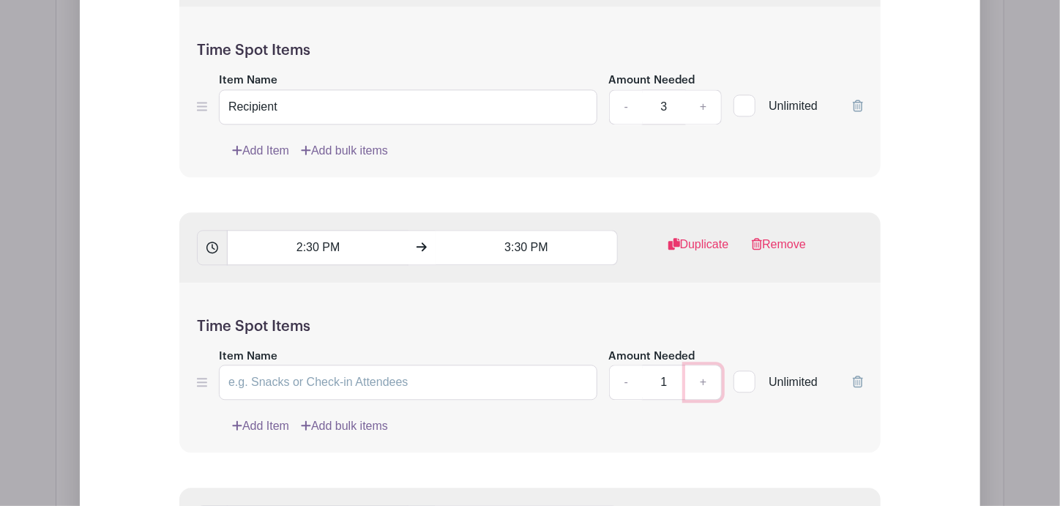
click at [705, 372] on link "+" at bounding box center [703, 381] width 37 height 35
click at [704, 372] on link "+" at bounding box center [703, 381] width 37 height 35
type input "3"
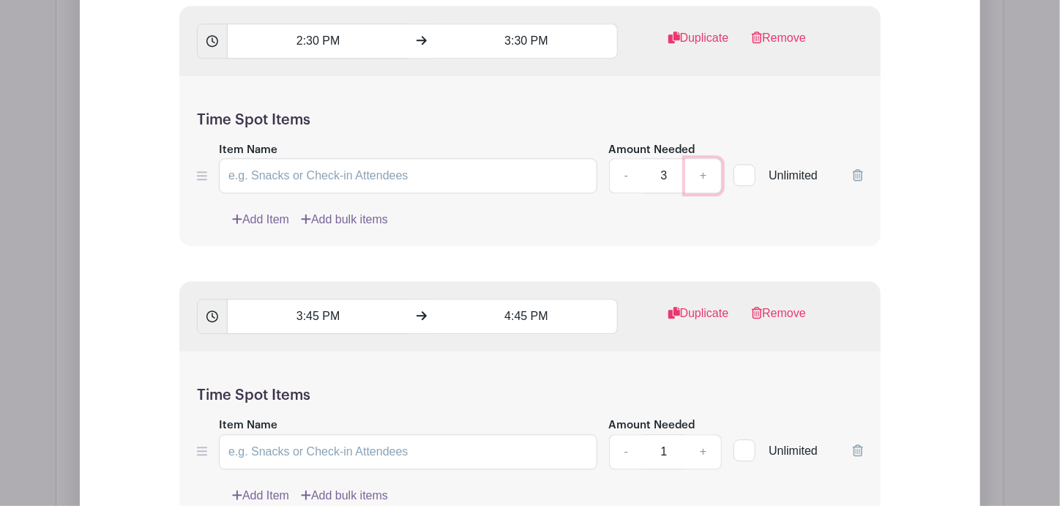
scroll to position [1885, 0]
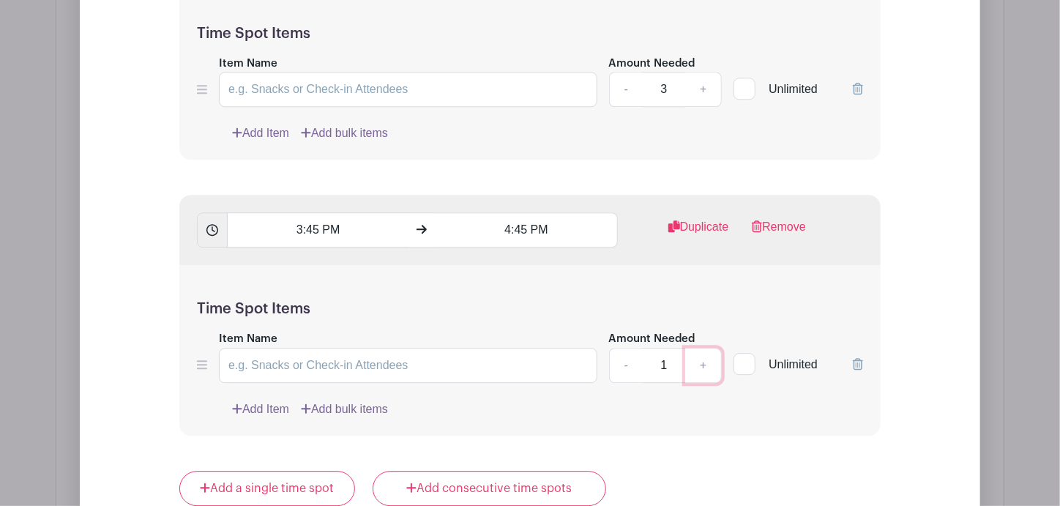
click at [709, 351] on link "+" at bounding box center [703, 365] width 37 height 35
type input "3"
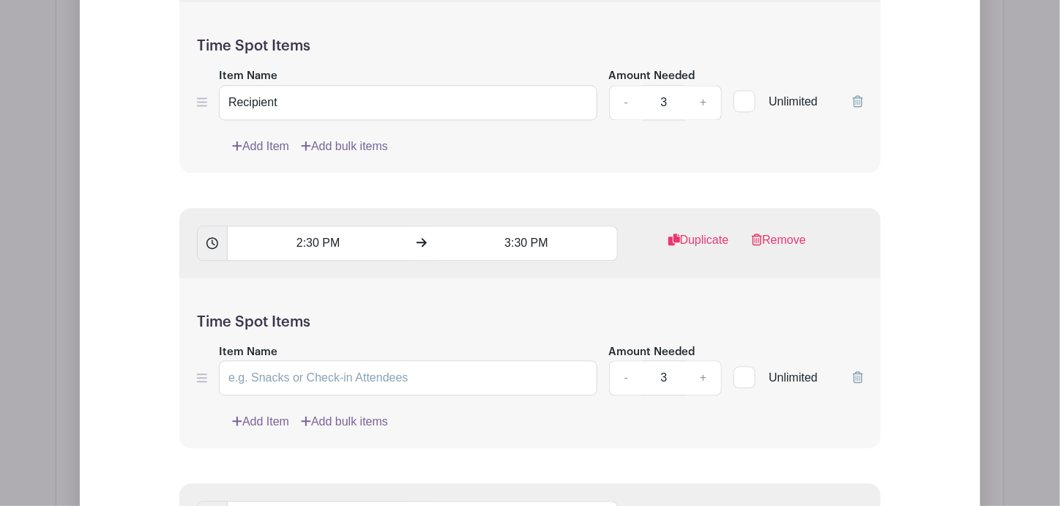
scroll to position [1592, 0]
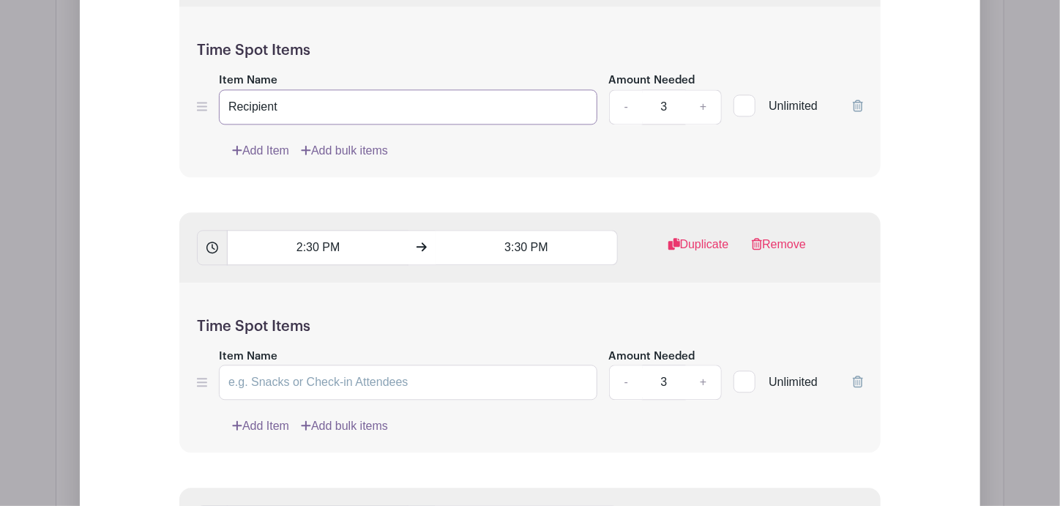
drag, startPoint x: 284, startPoint y: 95, endPoint x: 225, endPoint y: 89, distance: 58.9
click at [225, 89] on input "Recipient" at bounding box center [408, 106] width 378 height 35
click at [278, 367] on input "Item Name" at bounding box center [408, 381] width 378 height 35
paste input "Recipient"
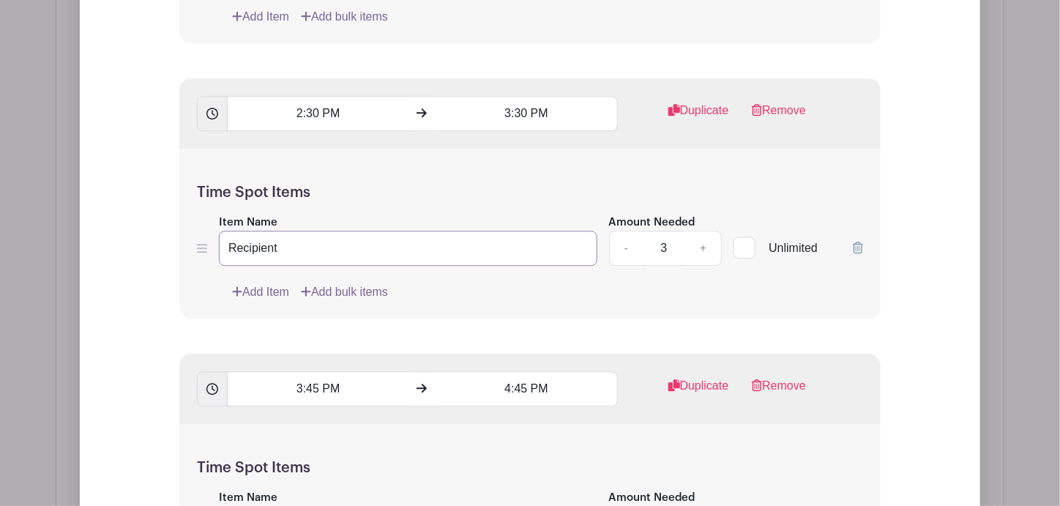
scroll to position [1812, 0]
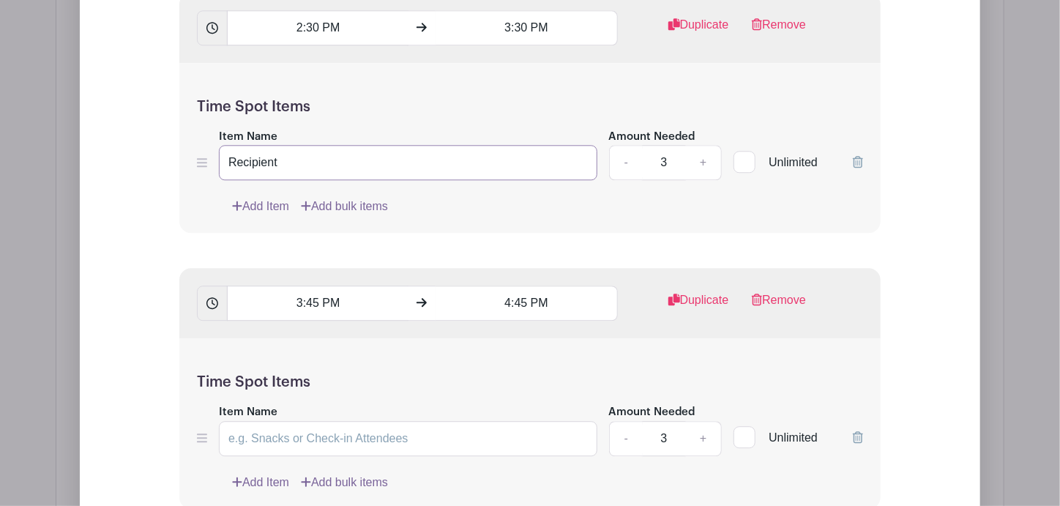
type input "Recipient"
click at [296, 421] on input "Item Name" at bounding box center [408, 438] width 378 height 35
paste input "Recipient"
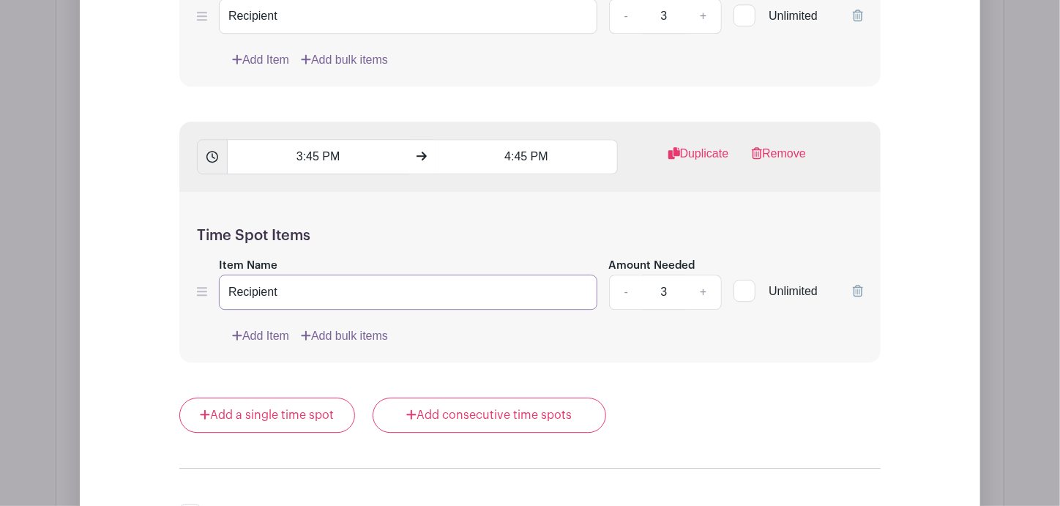
type input "Recipient"
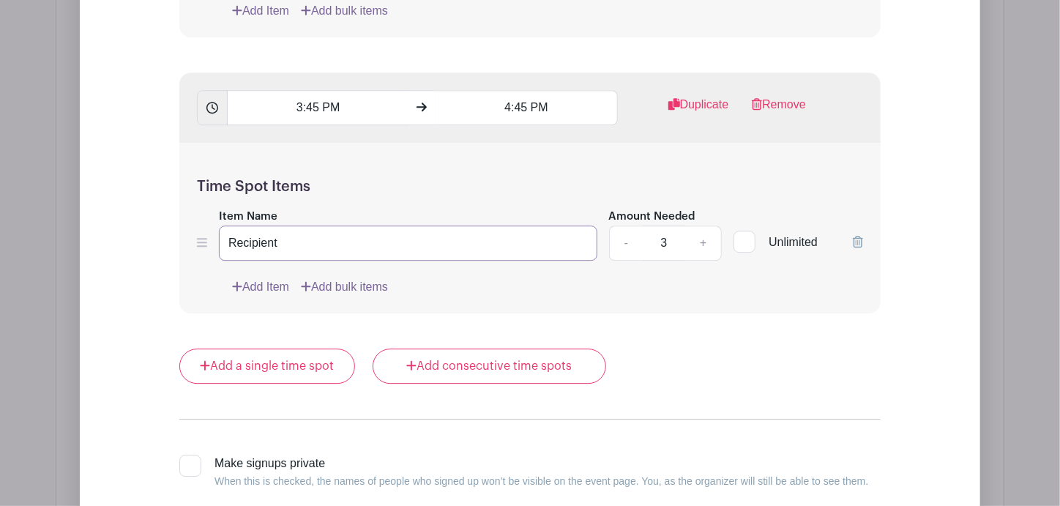
scroll to position [2031, 0]
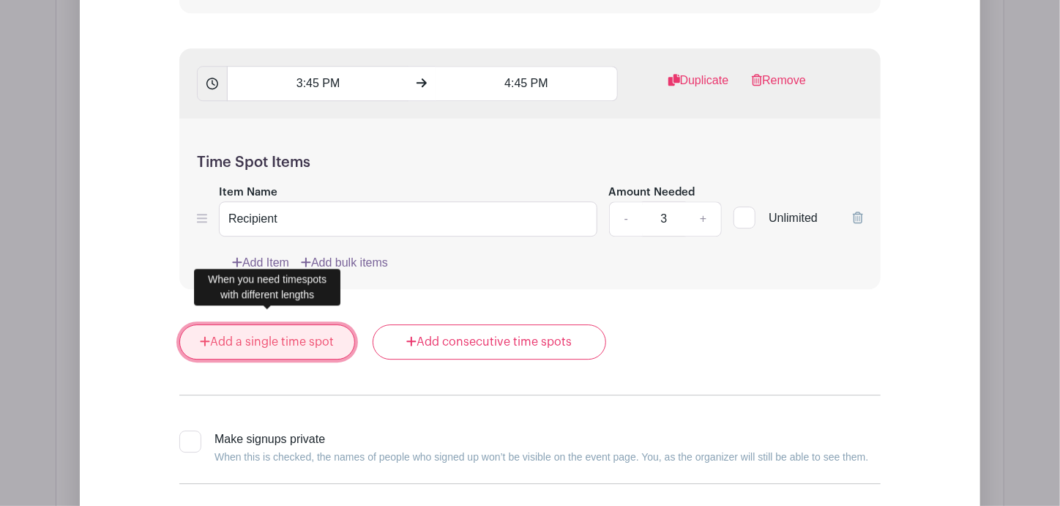
click at [224, 337] on link "Add a single time spot" at bounding box center [267, 341] width 176 height 35
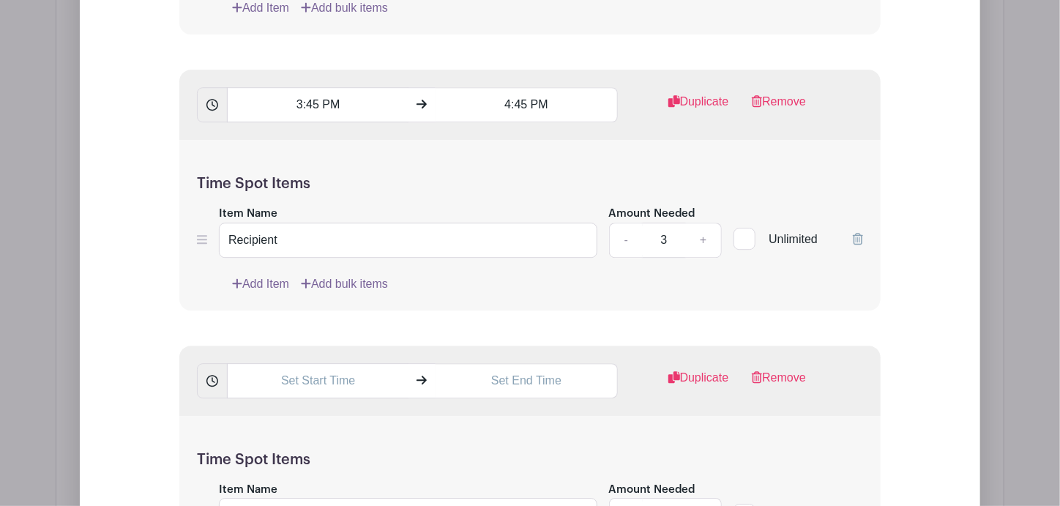
scroll to position [2104, 0]
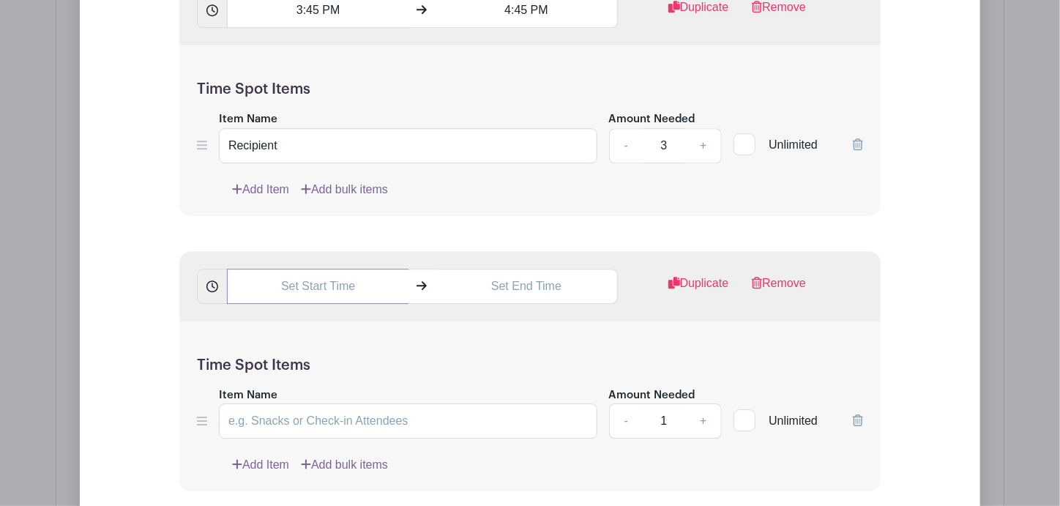
click at [328, 271] on input "text" at bounding box center [317, 286] width 181 height 35
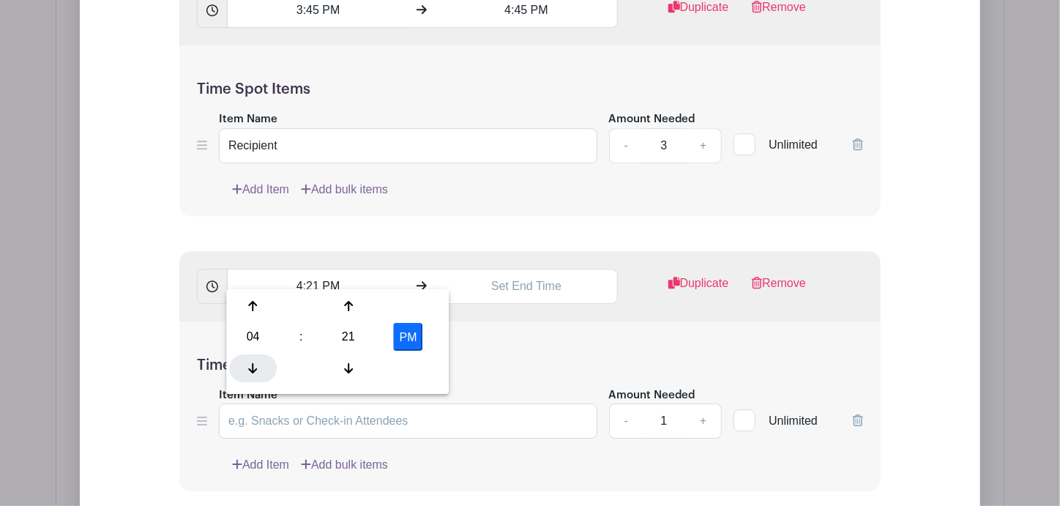
click at [249, 361] on icon at bounding box center [253, 367] width 9 height 12
click at [248, 298] on div at bounding box center [253, 306] width 48 height 28
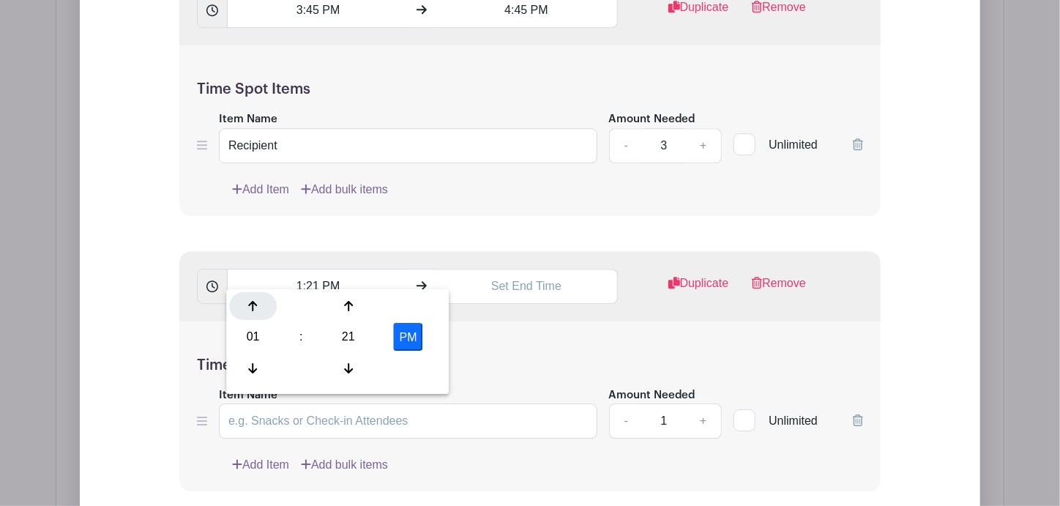
click at [250, 303] on icon at bounding box center [253, 306] width 9 height 12
click at [250, 304] on icon at bounding box center [253, 306] width 9 height 10
click at [251, 304] on icon at bounding box center [253, 306] width 9 height 12
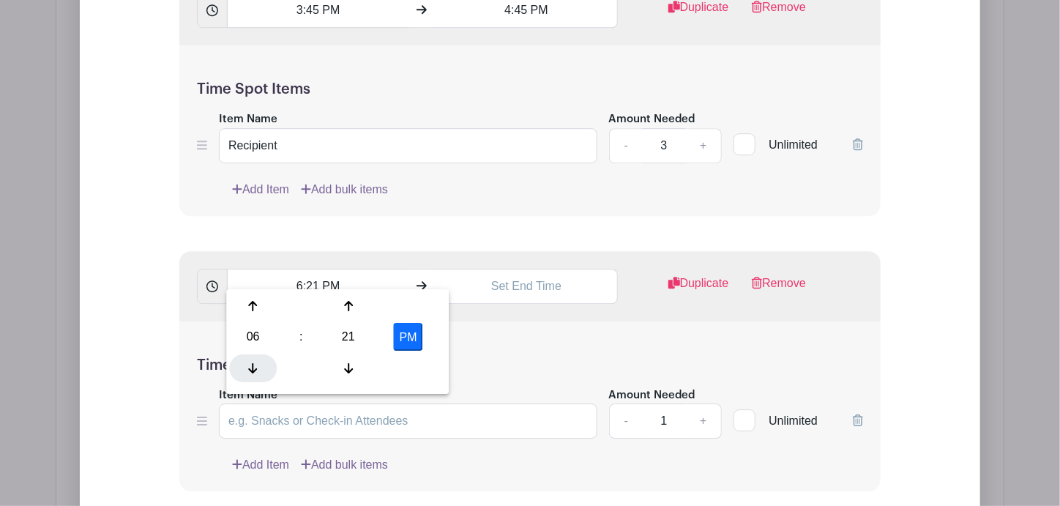
click at [249, 372] on icon at bounding box center [253, 367] width 9 height 12
click at [342, 366] on div at bounding box center [349, 367] width 48 height 28
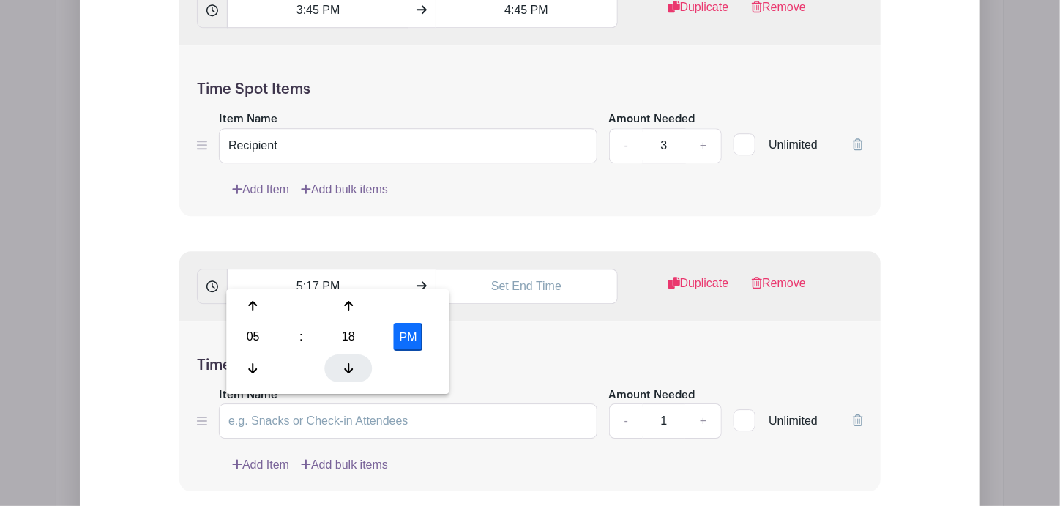
click at [342, 366] on div at bounding box center [349, 367] width 48 height 28
click at [342, 367] on div at bounding box center [349, 367] width 48 height 28
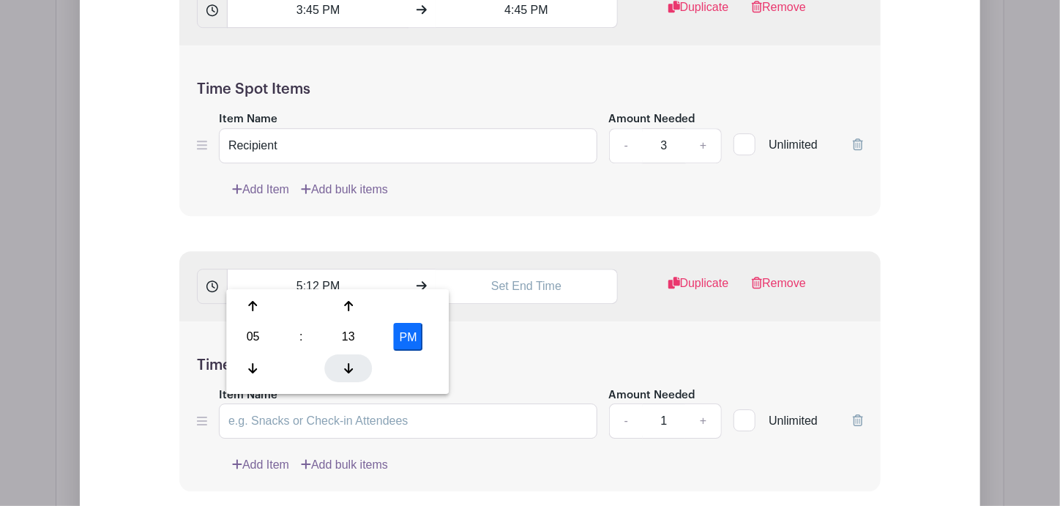
click at [342, 367] on div at bounding box center [349, 367] width 48 height 28
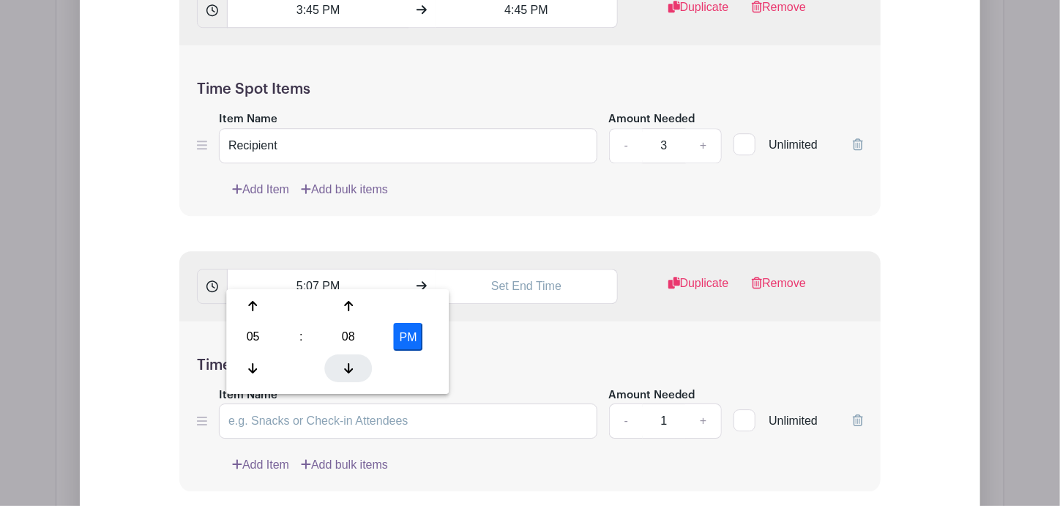
click at [342, 367] on div at bounding box center [349, 367] width 48 height 28
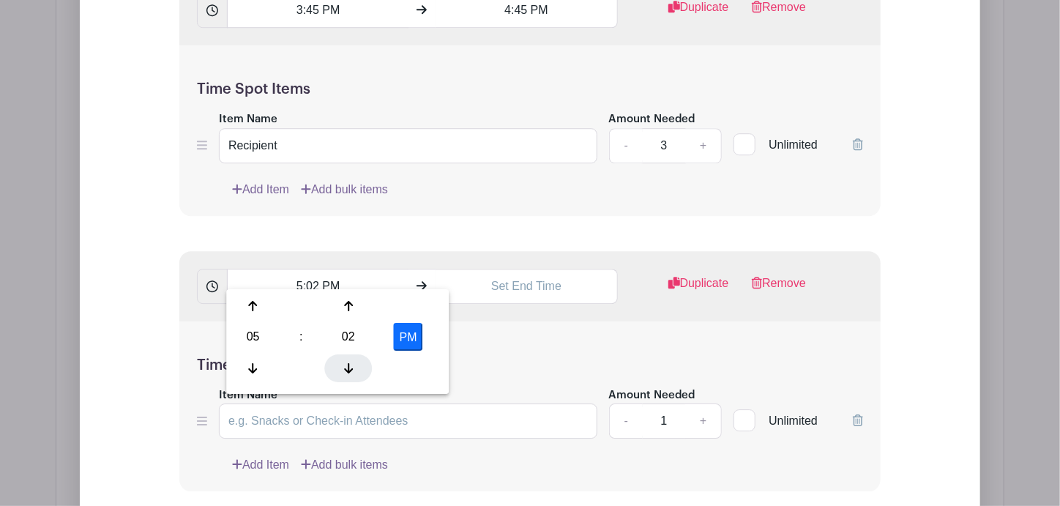
click at [342, 367] on div at bounding box center [349, 367] width 48 height 28
type input "5:00 PM"
click at [539, 271] on input "text" at bounding box center [525, 286] width 181 height 35
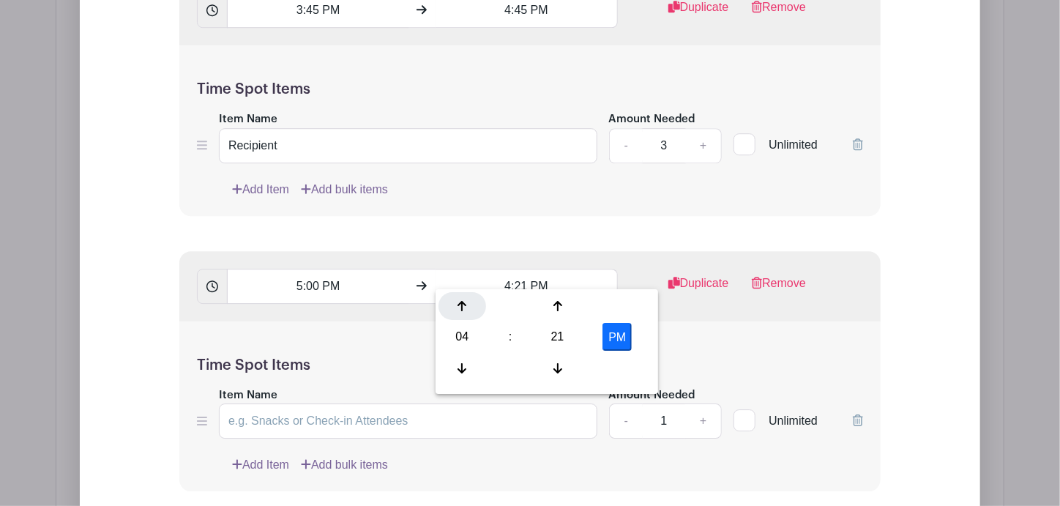
click at [457, 308] on icon at bounding box center [461, 306] width 9 height 12
click at [457, 304] on icon at bounding box center [461, 306] width 9 height 12
click at [559, 364] on icon at bounding box center [557, 367] width 9 height 12
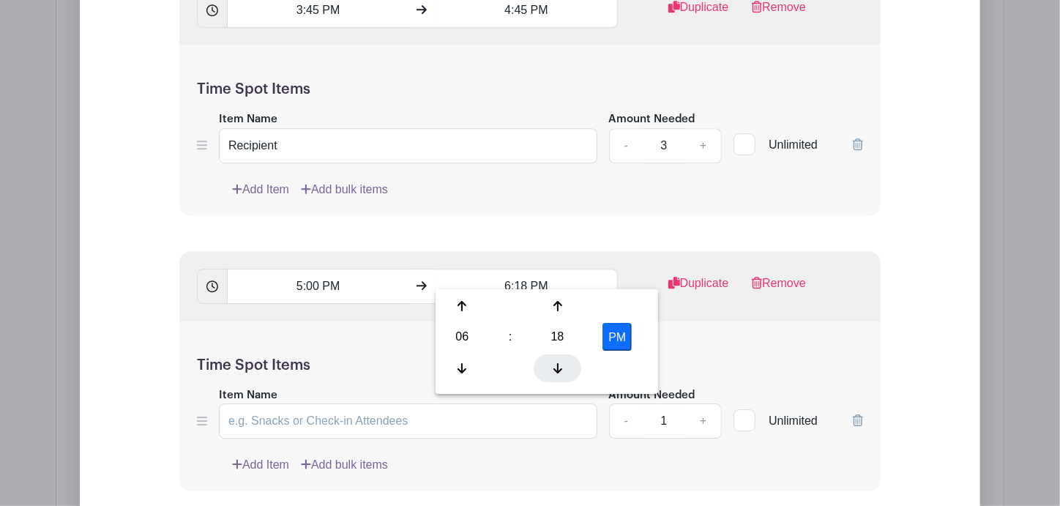
click at [559, 364] on icon at bounding box center [557, 367] width 9 height 12
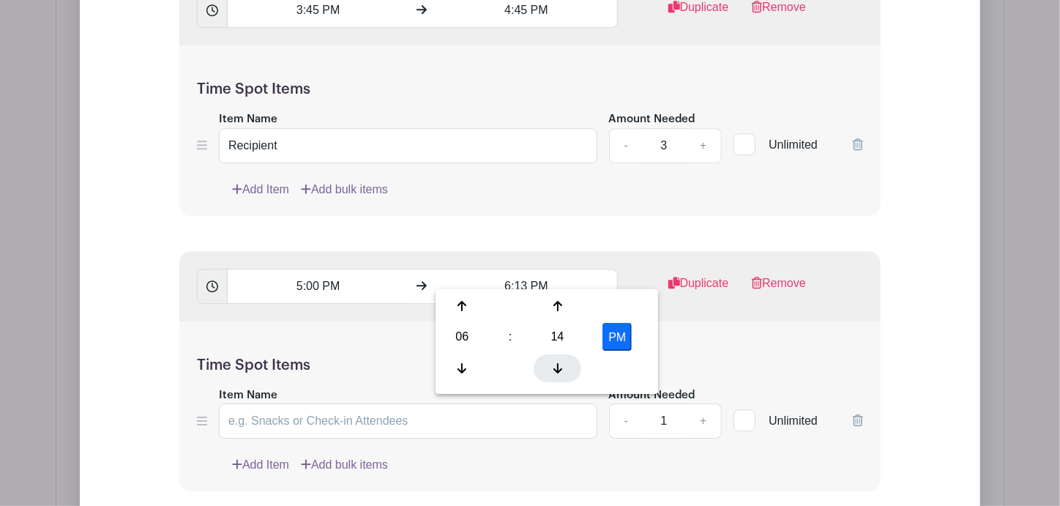
click at [559, 364] on icon at bounding box center [557, 367] width 9 height 12
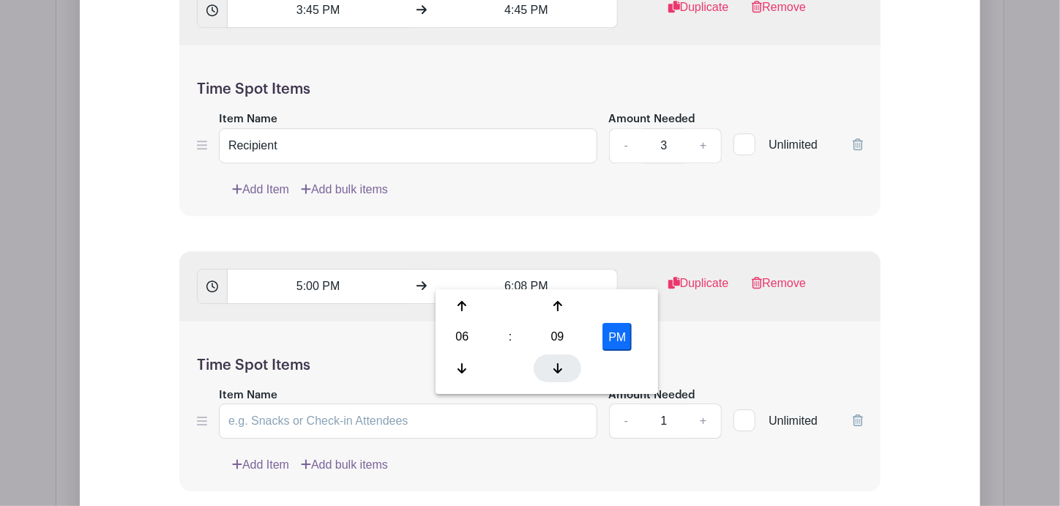
click at [559, 364] on icon at bounding box center [557, 367] width 9 height 12
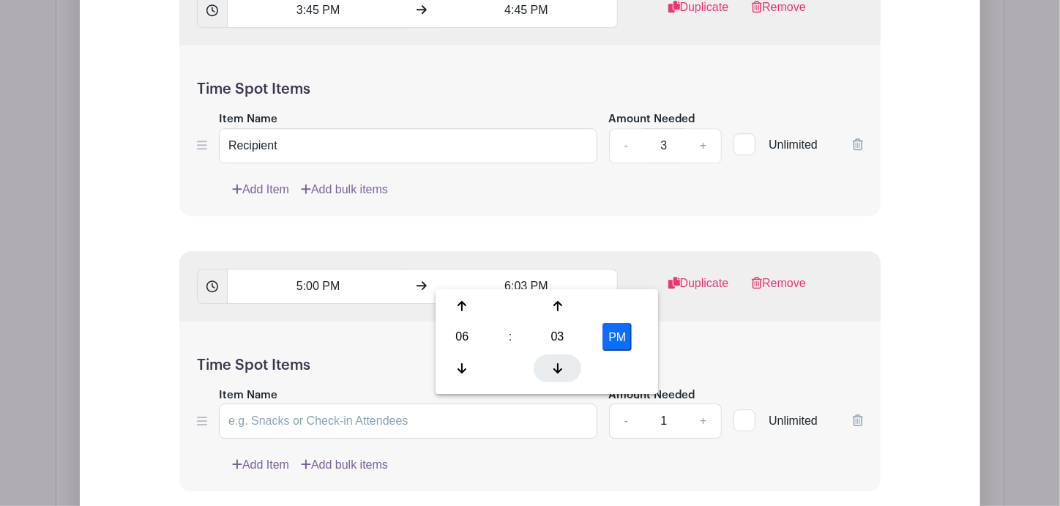
click at [559, 364] on icon at bounding box center [557, 367] width 9 height 12
type input "6:00 PM"
click at [726, 356] on h5 "Time Spot Items" at bounding box center [530, 365] width 666 height 18
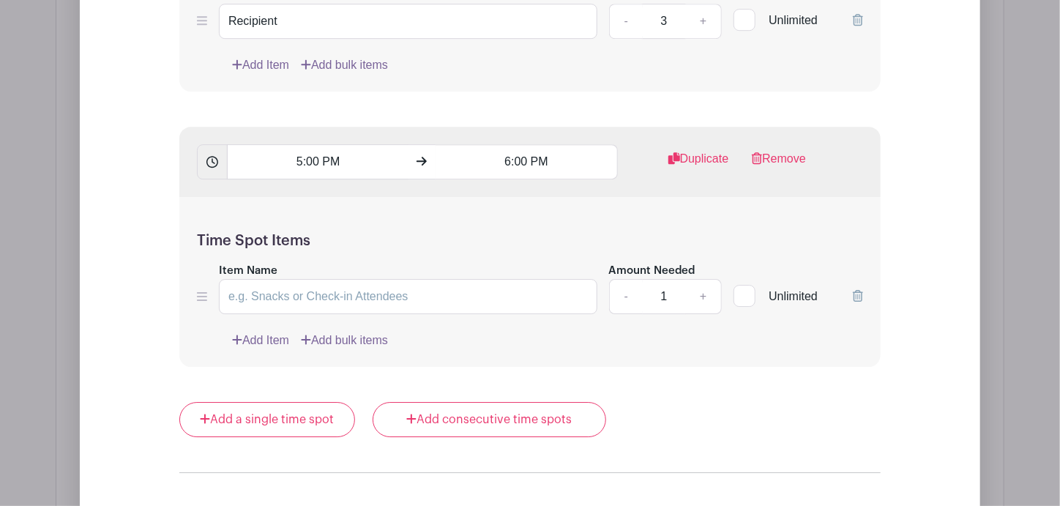
scroll to position [2251, 0]
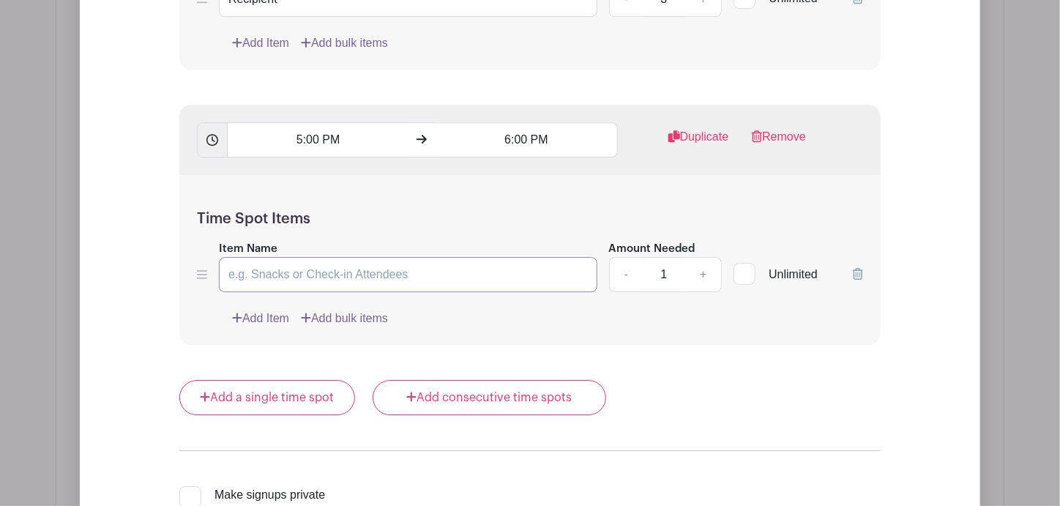
click at [293, 257] on input "Item Name" at bounding box center [408, 274] width 378 height 35
paste input "Recipient"
type input "Recipient"
click at [706, 266] on link "+" at bounding box center [703, 274] width 37 height 35
click at [707, 266] on link "+" at bounding box center [703, 274] width 37 height 35
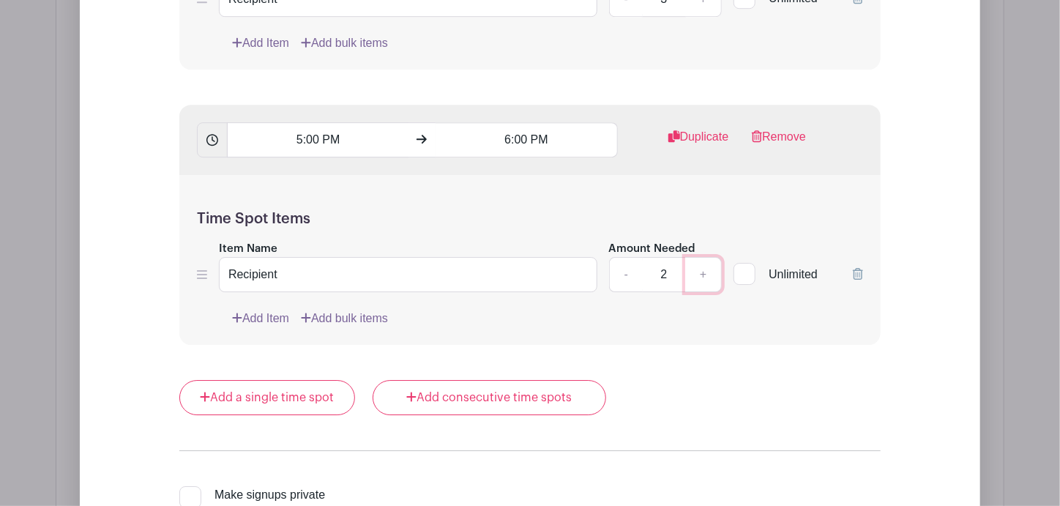
type input "3"
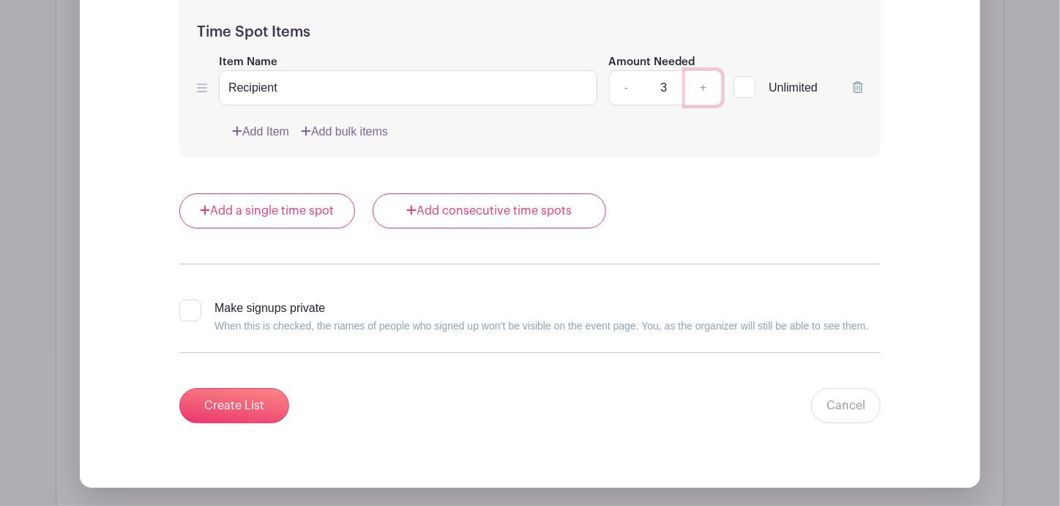
scroll to position [2467, 0]
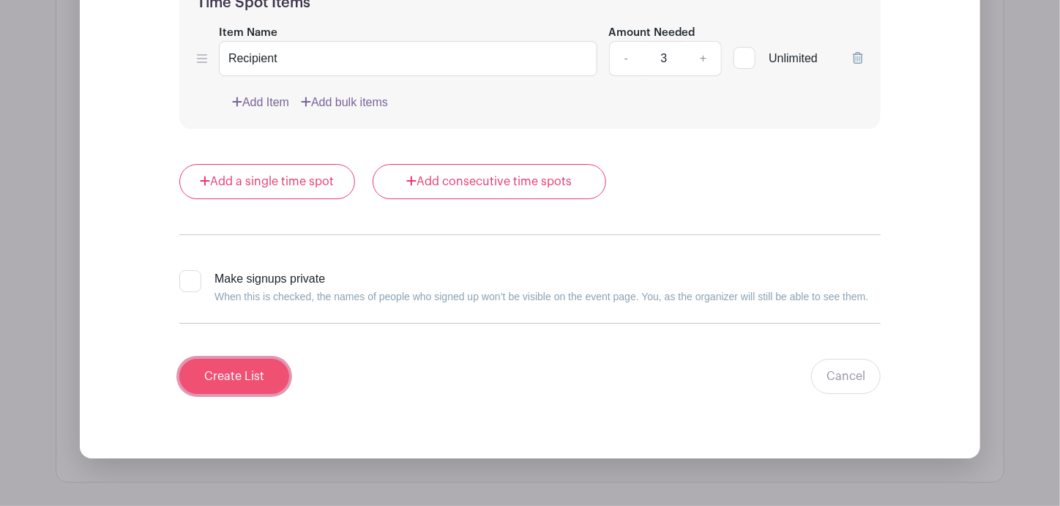
click at [225, 363] on input "Create List" at bounding box center [234, 376] width 110 height 35
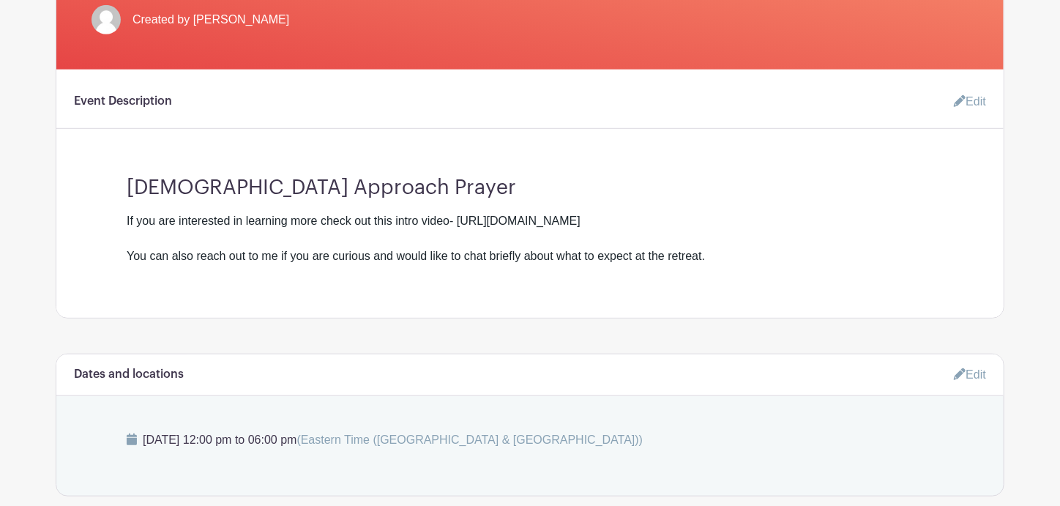
scroll to position [405, 0]
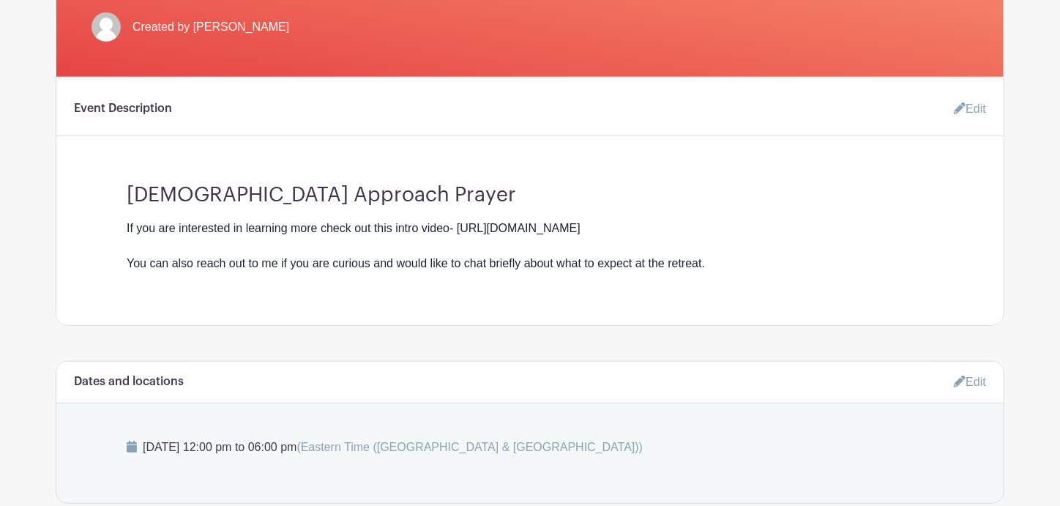
click at [978, 95] on link "Edit" at bounding box center [964, 108] width 44 height 29
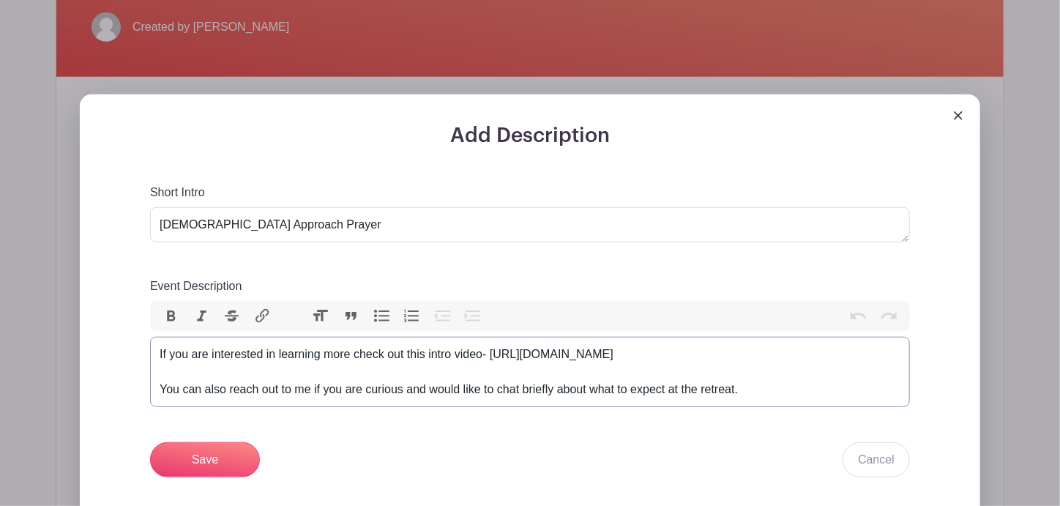
click at [781, 379] on div "If you are interested in learning more check out this intro video- https://www.…" at bounding box center [530, 371] width 741 height 53
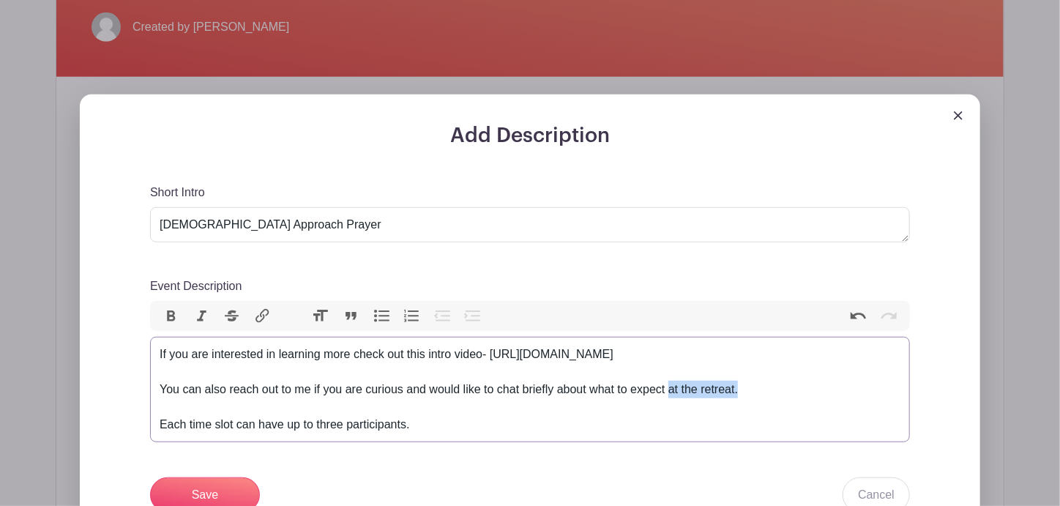
drag, startPoint x: 735, startPoint y: 375, endPoint x: 667, endPoint y: 380, distance: 69.0
click at [667, 380] on div "If you are interested in learning more check out this intro video- https://www.…" at bounding box center [530, 389] width 741 height 88
click at [414, 414] on div "If you are interested in learning more check out this intro video- https://www.…" at bounding box center [530, 389] width 741 height 88
type trix-editor "<div>If you are interested in learning more check out this intro video- https:/…"
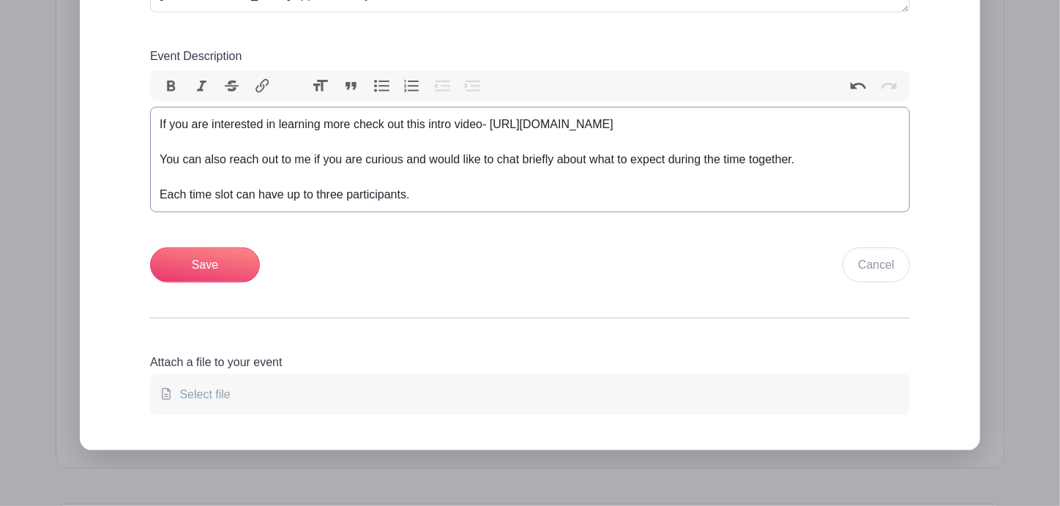
scroll to position [552, 0]
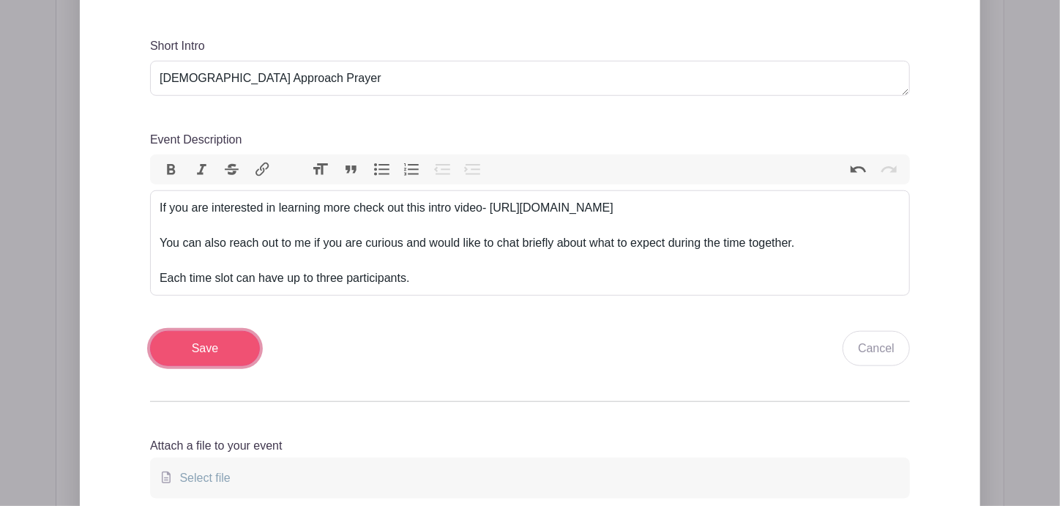
click at [201, 335] on input "Save" at bounding box center [205, 348] width 110 height 35
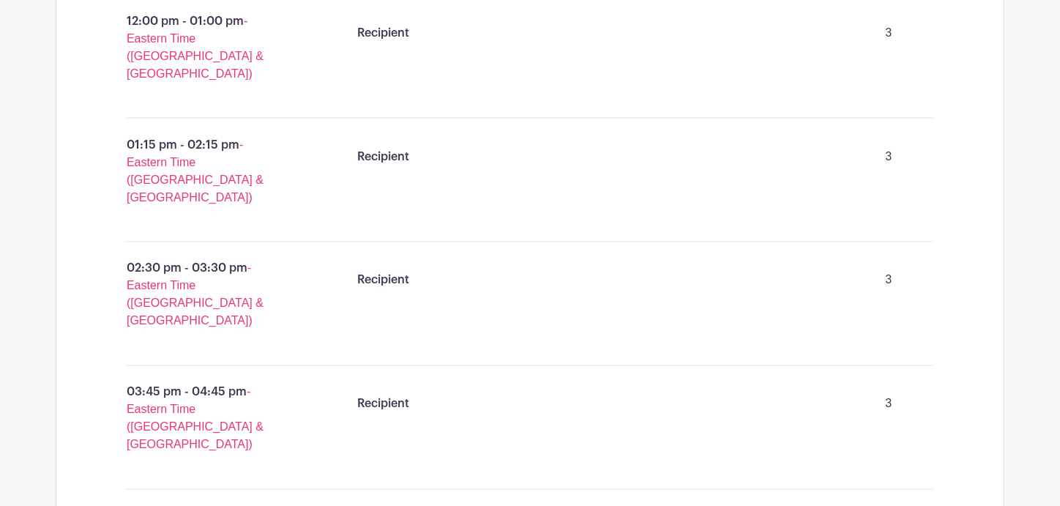
scroll to position [1114, 0]
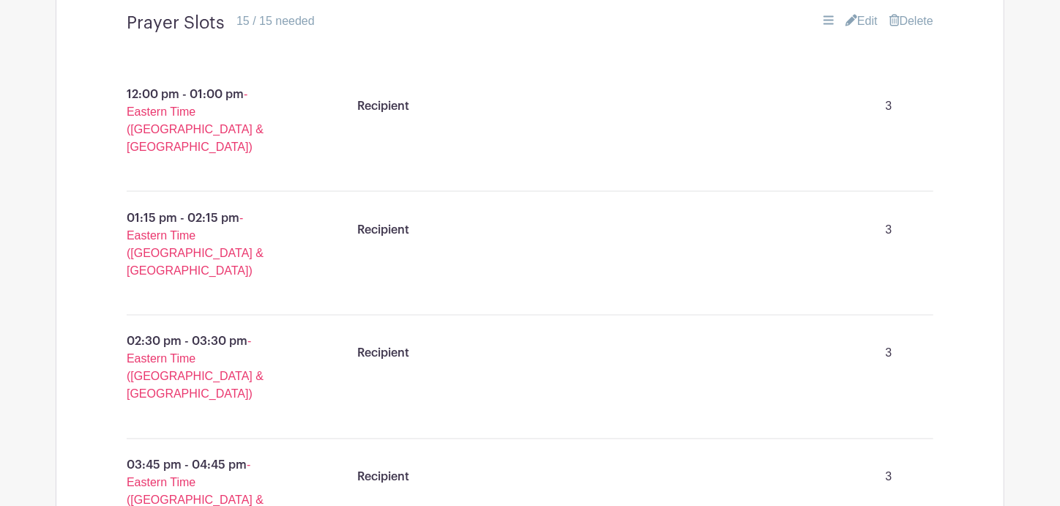
click at [184, 99] on span "- Eastern Time ([GEOGRAPHIC_DATA] & [GEOGRAPHIC_DATA])" at bounding box center [195, 120] width 137 height 65
click at [192, 80] on p "12:00 pm - 01:00 pm - Eastern Time (US & Canada)" at bounding box center [201, 121] width 220 height 82
click at [149, 116] on span "- Eastern Time ([GEOGRAPHIC_DATA] & [GEOGRAPHIC_DATA])" at bounding box center [195, 120] width 137 height 65
click at [405, 97] on p "Recipient" at bounding box center [384, 106] width 52 height 18
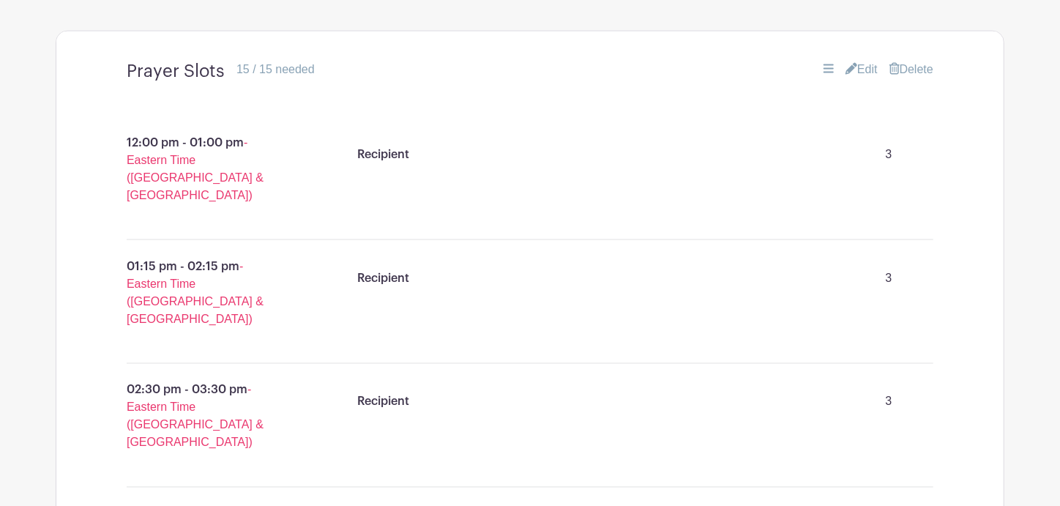
scroll to position [1041, 0]
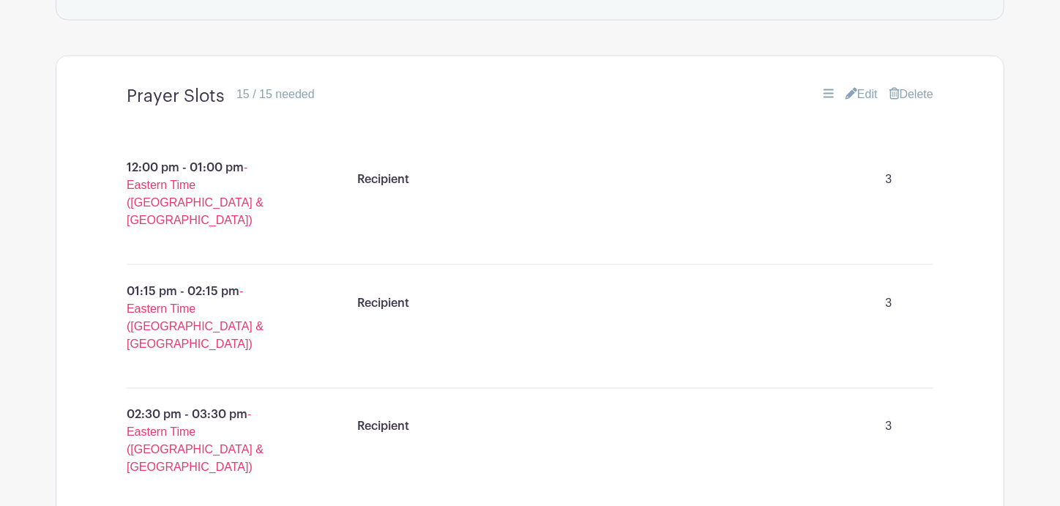
click at [866, 86] on link "Edit" at bounding box center [861, 95] width 32 height 18
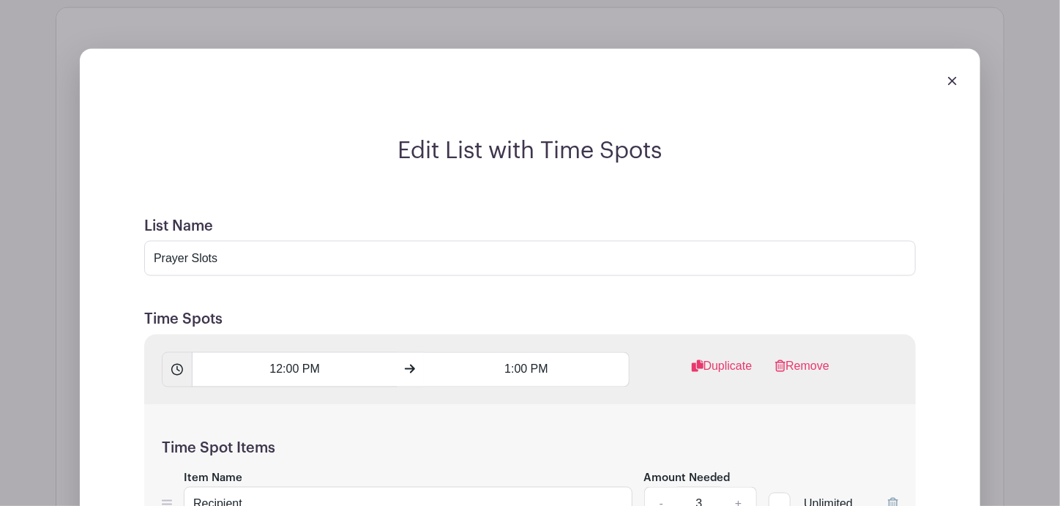
scroll to position [1114, 0]
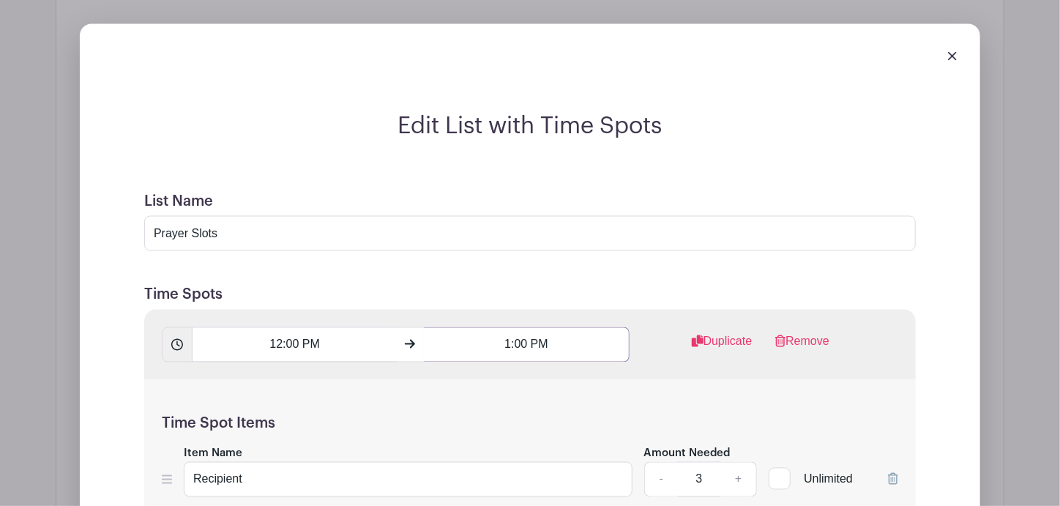
click at [545, 328] on input "1:00 PM" at bounding box center [526, 344] width 205 height 35
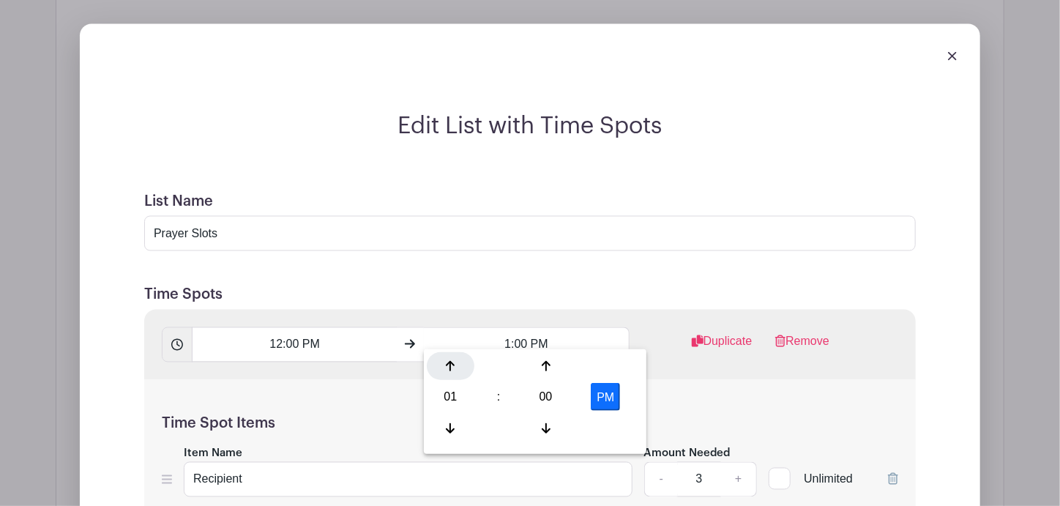
click at [457, 366] on div at bounding box center [451, 366] width 48 height 28
click at [446, 423] on icon at bounding box center [450, 428] width 9 height 12
click at [550, 428] on icon at bounding box center [545, 428] width 9 height 12
click at [546, 424] on icon at bounding box center [545, 428] width 9 height 10
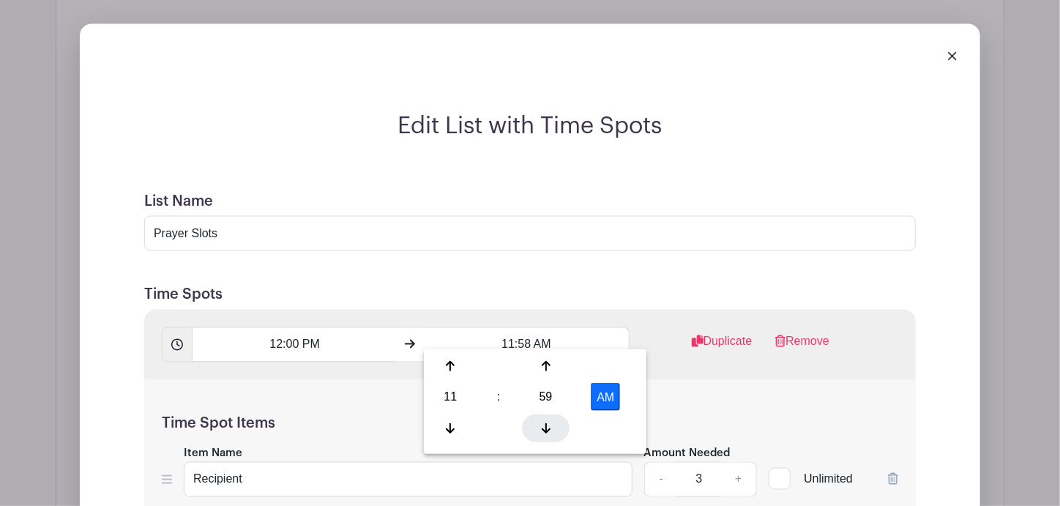
click at [546, 424] on icon at bounding box center [545, 428] width 9 height 10
click at [546, 425] on icon at bounding box center [545, 428] width 9 height 10
click at [545, 425] on icon at bounding box center [545, 428] width 9 height 10
click at [451, 364] on icon at bounding box center [450, 366] width 9 height 12
type input "12:55 PM"
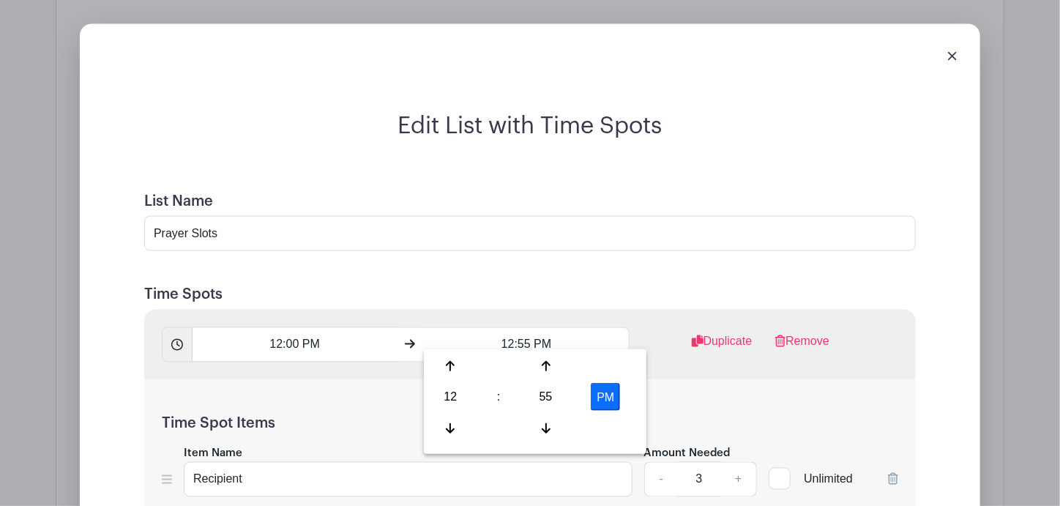
click at [679, 393] on div "Time Spot Items Item Name Recipient Amount Needed - 3 + Unlimited Add Item Add …" at bounding box center [529, 465] width 771 height 170
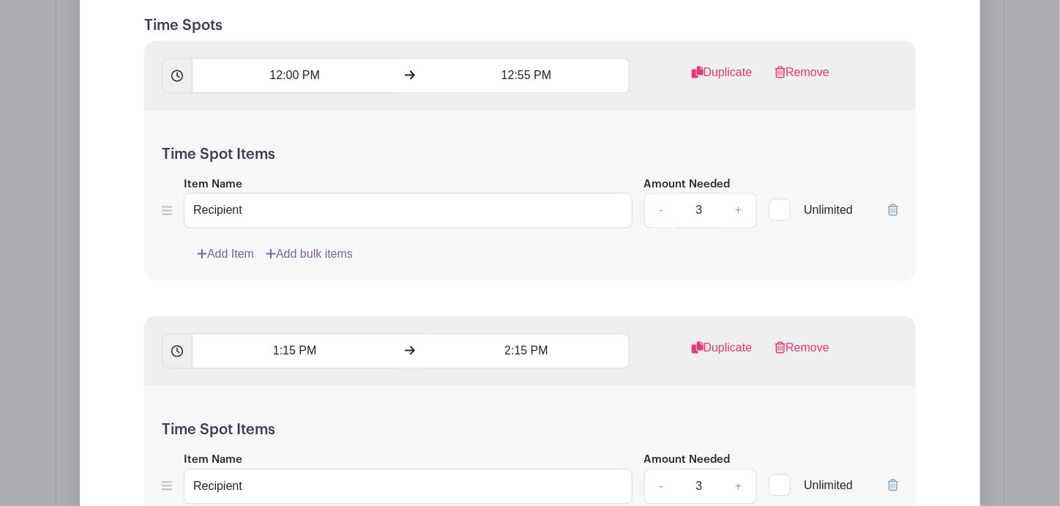
scroll to position [1406, 0]
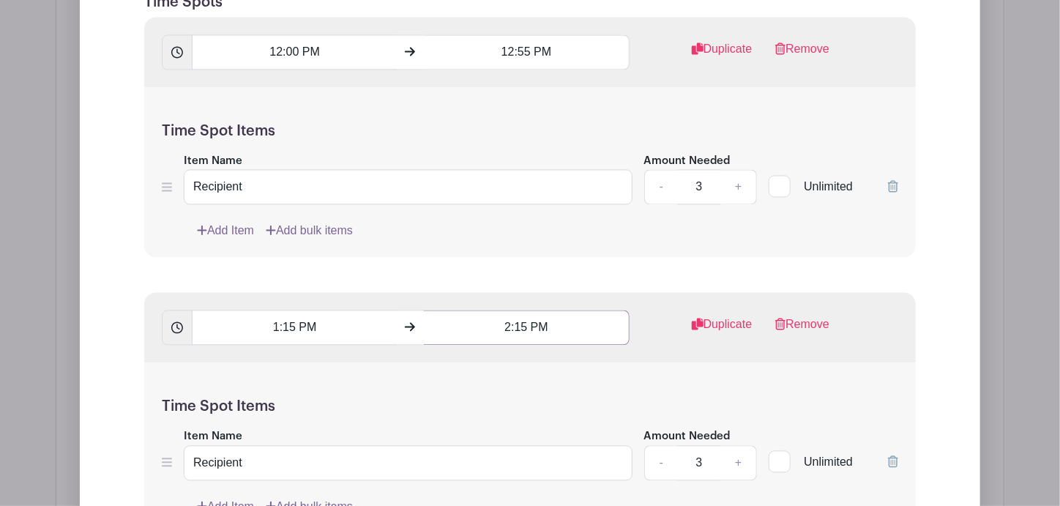
click at [567, 318] on input "2:15 PM" at bounding box center [526, 327] width 205 height 35
click at [546, 418] on div at bounding box center [546, 411] width 48 height 28
click at [546, 417] on div at bounding box center [546, 411] width 48 height 28
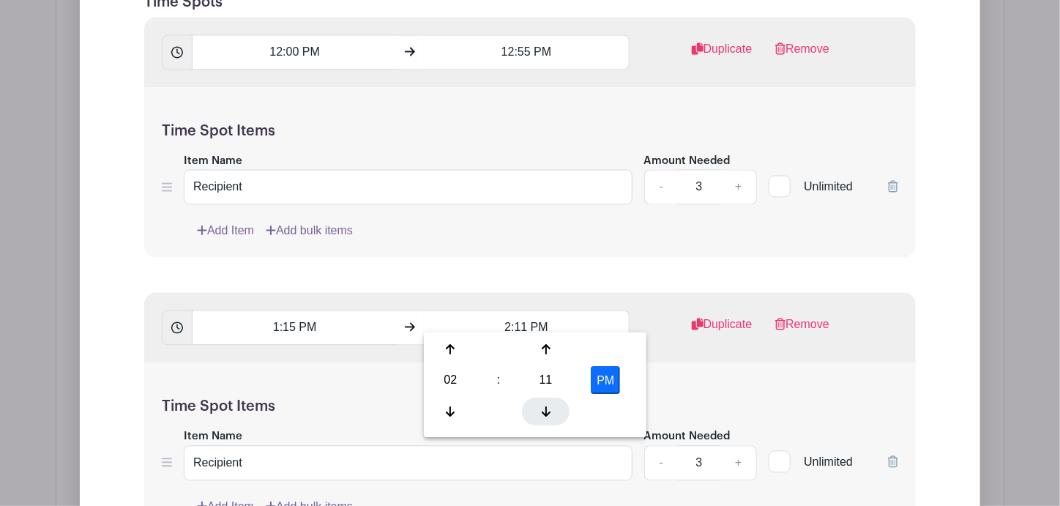
click at [546, 417] on div at bounding box center [546, 411] width 48 height 28
type input "2:10 PM"
click at [764, 377] on div "Time Spot Items Item Name Recipient Amount Needed - 3 + Unlimited Add Item Add …" at bounding box center [529, 447] width 771 height 170
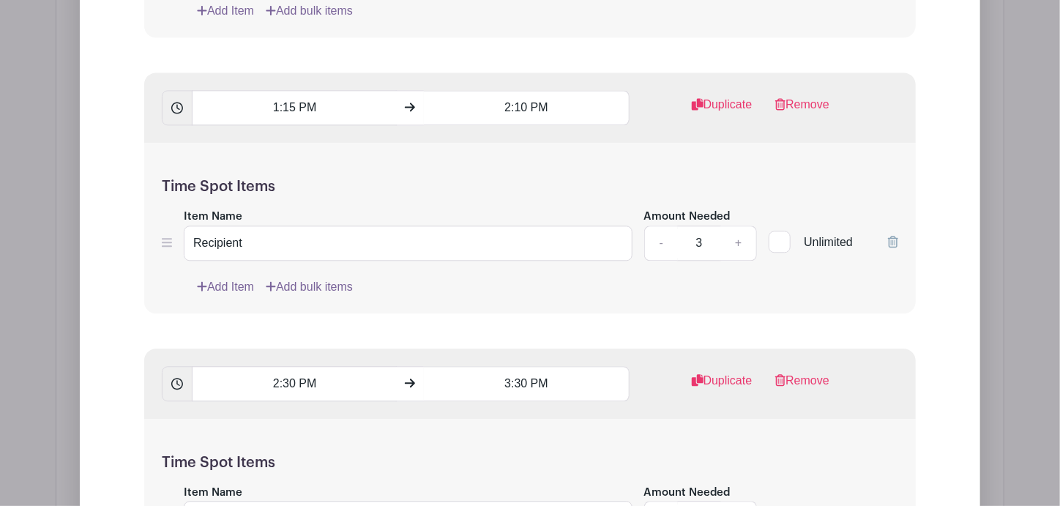
scroll to position [1699, 0]
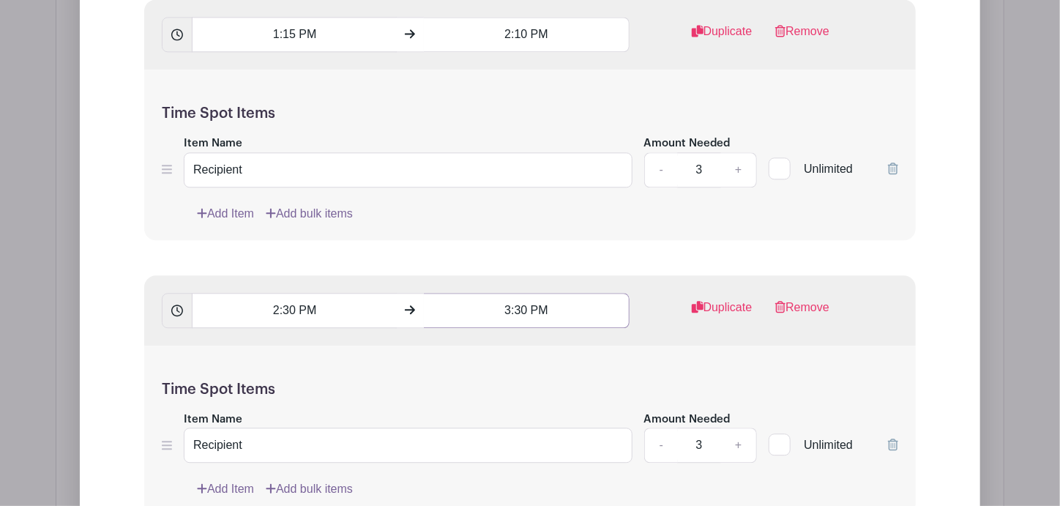
click at [570, 303] on input "3:30 PM" at bounding box center [526, 310] width 205 height 35
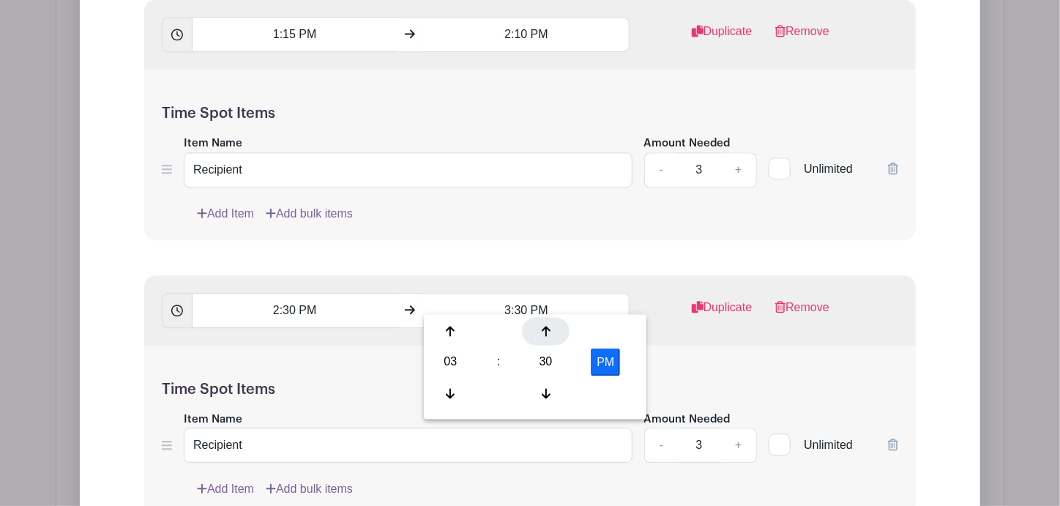
click at [548, 340] on div at bounding box center [546, 331] width 48 height 28
click at [546, 390] on icon at bounding box center [545, 393] width 9 height 10
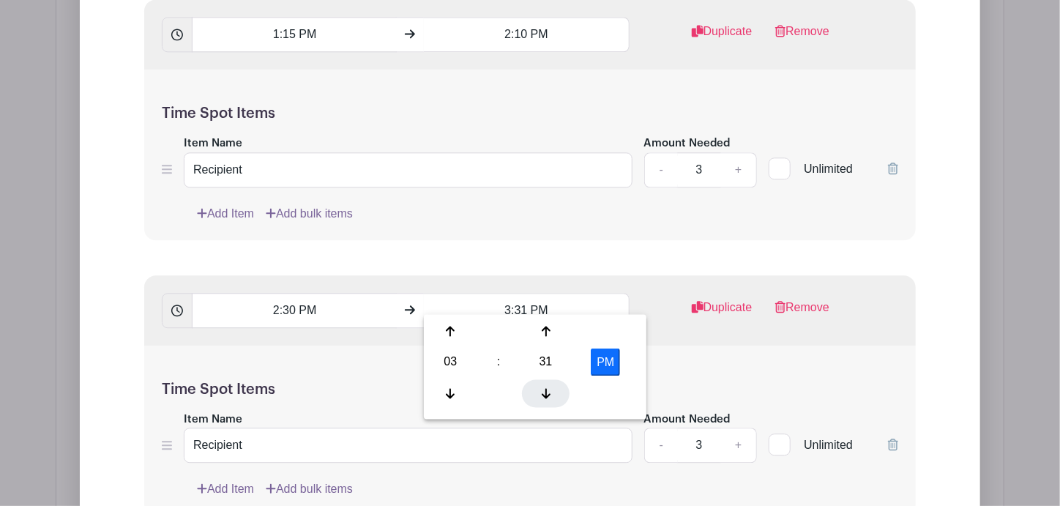
click at [546, 390] on icon at bounding box center [545, 393] width 9 height 10
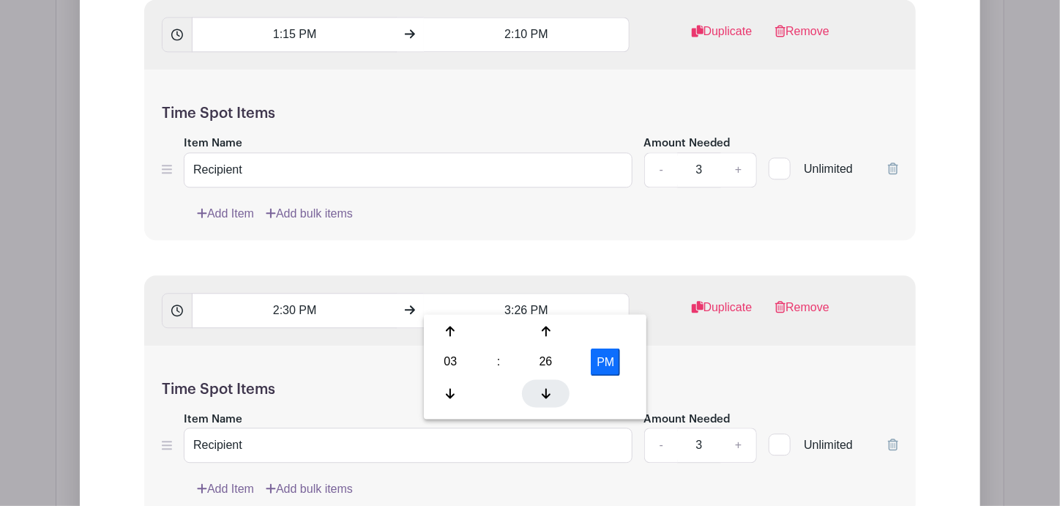
click at [546, 390] on icon at bounding box center [545, 393] width 9 height 10
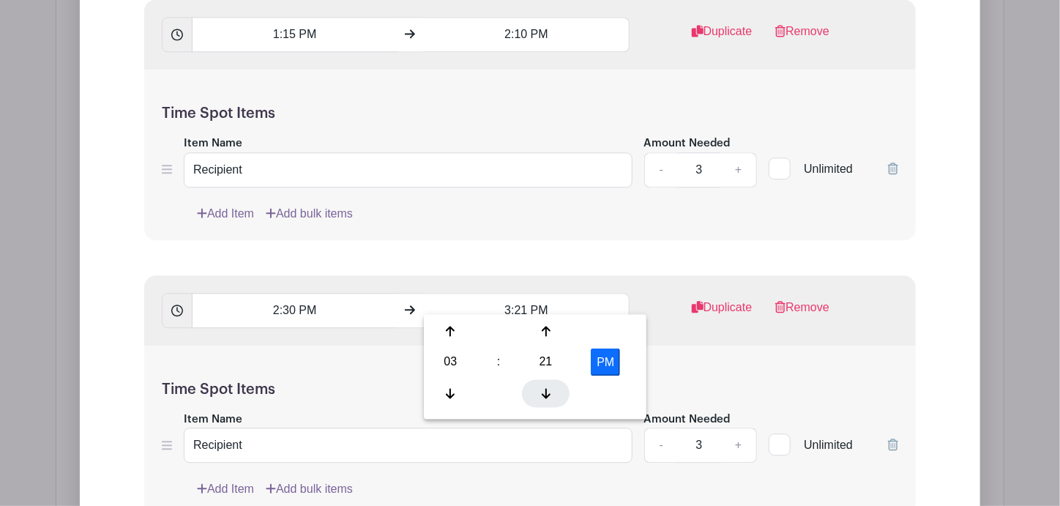
click at [545, 389] on icon at bounding box center [545, 393] width 9 height 12
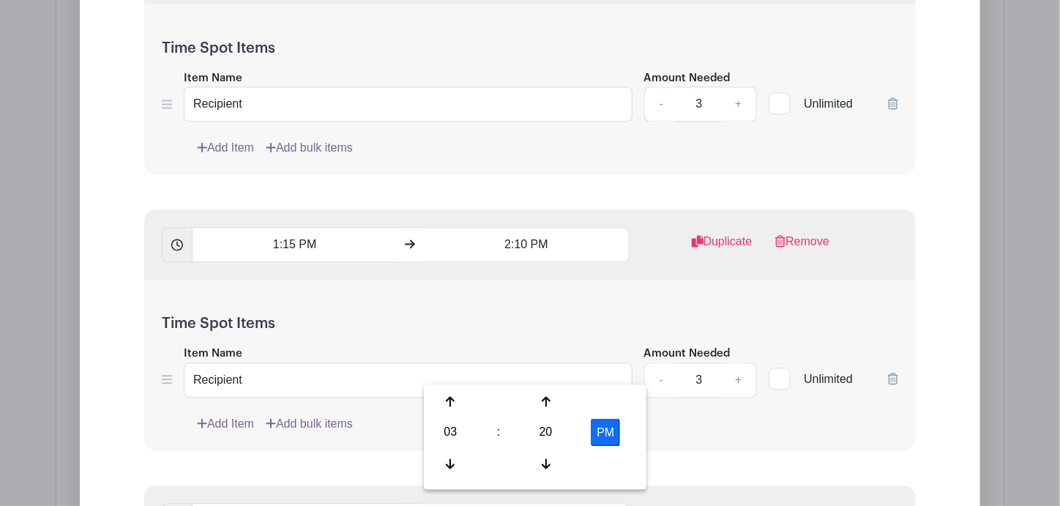
scroll to position [1553, 0]
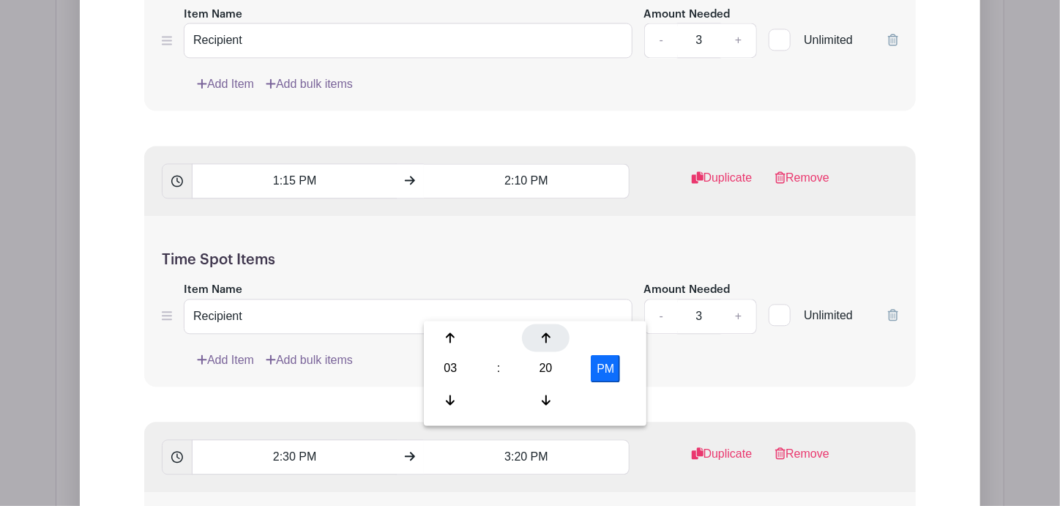
click at [552, 345] on div at bounding box center [546, 337] width 48 height 28
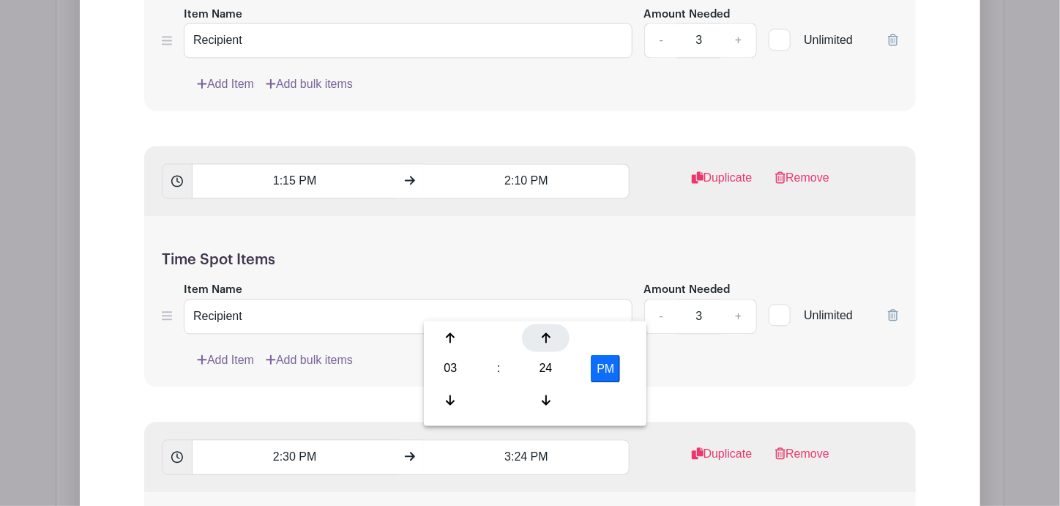
type input "3:25 PM"
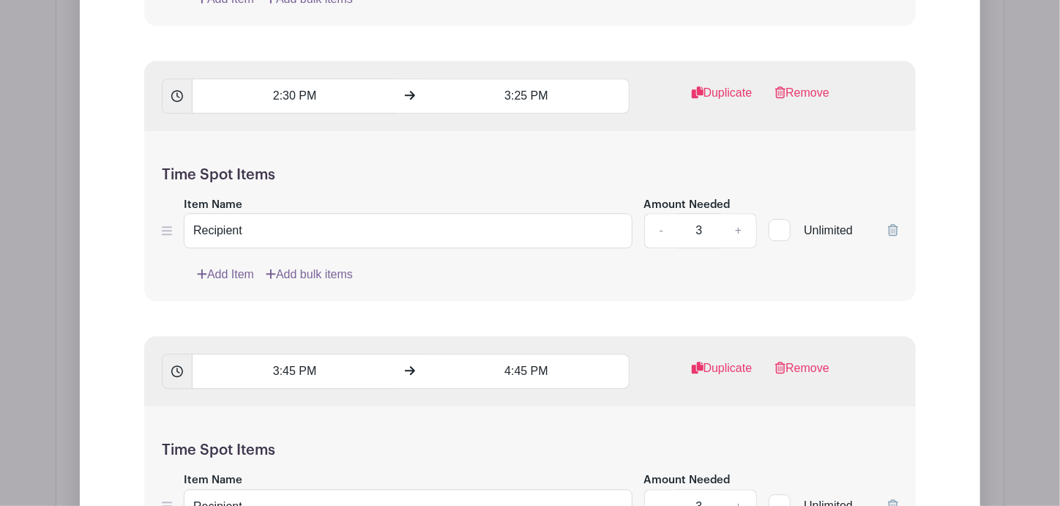
scroll to position [1919, 0]
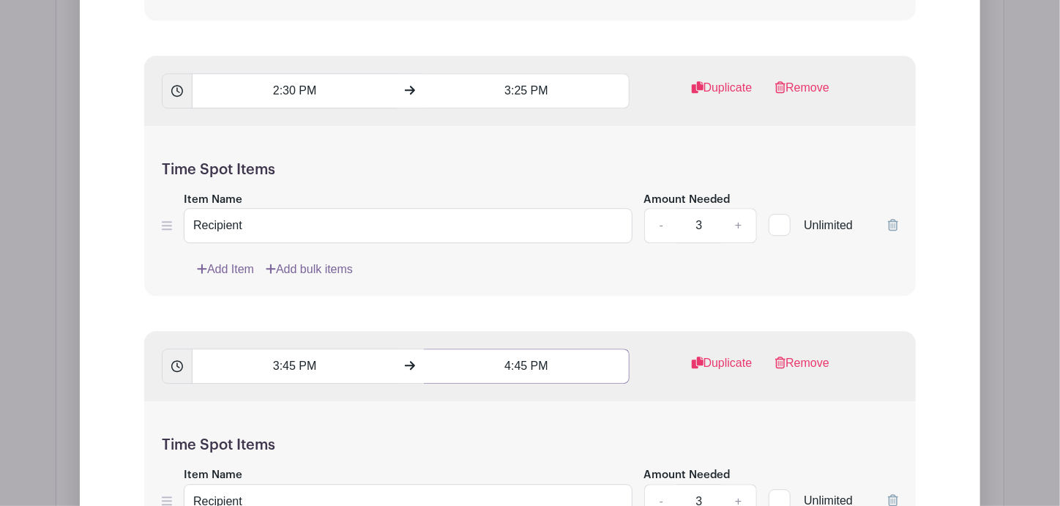
click at [529, 354] on input "4:45 PM" at bounding box center [526, 365] width 205 height 35
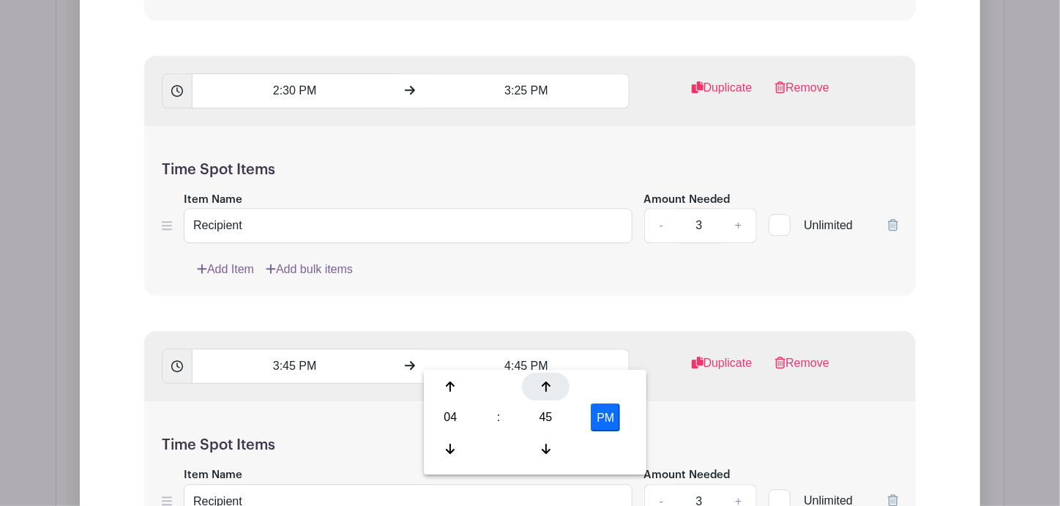
click at [551, 388] on div at bounding box center [546, 386] width 48 height 28
click at [545, 458] on div at bounding box center [546, 448] width 48 height 28
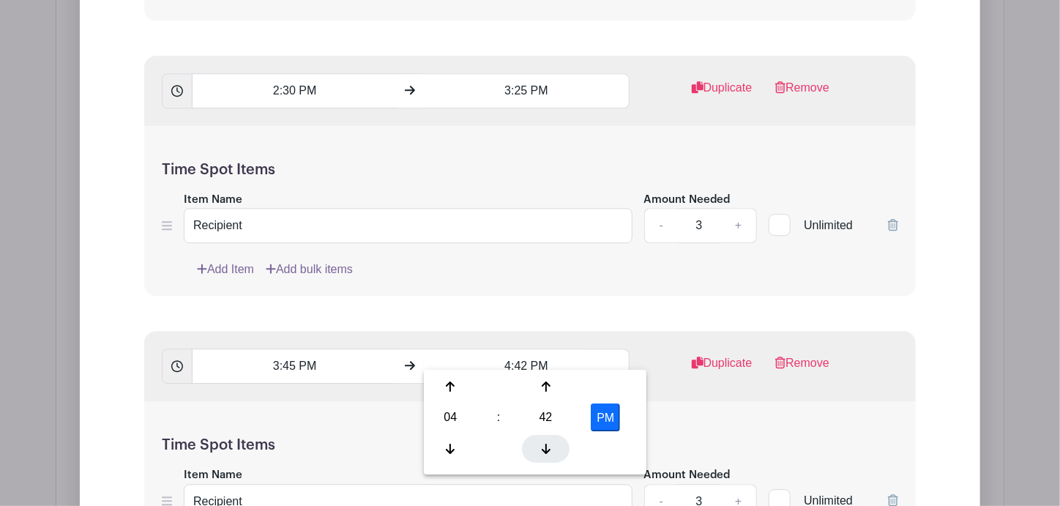
click at [545, 458] on div at bounding box center [546, 448] width 48 height 28
type input "4:40 PM"
click at [680, 414] on div "Time Spot Items Item Name Recipient Amount Needed - 3 + Unlimited Add Item Add …" at bounding box center [529, 486] width 771 height 170
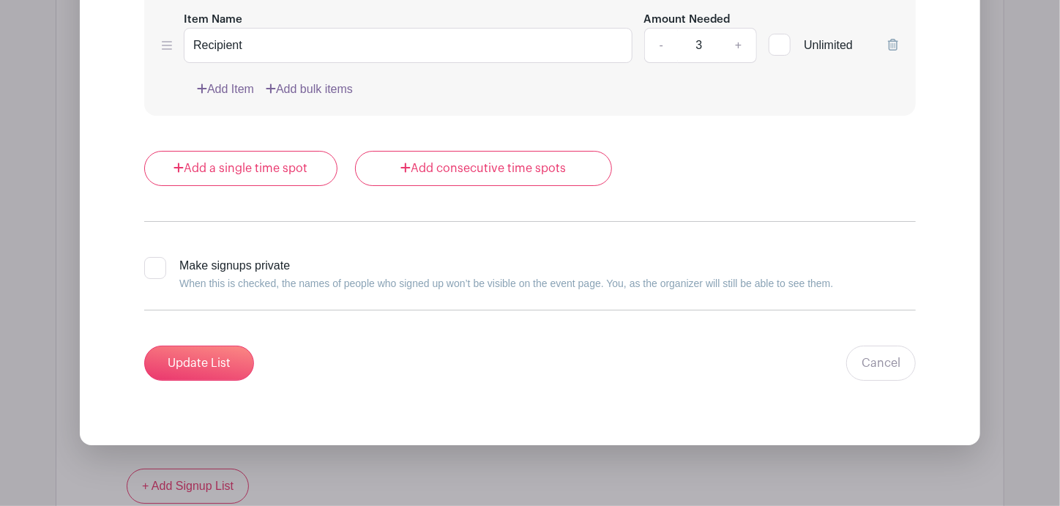
scroll to position [2650, 0]
click at [206, 348] on input "Update List" at bounding box center [199, 362] width 110 height 35
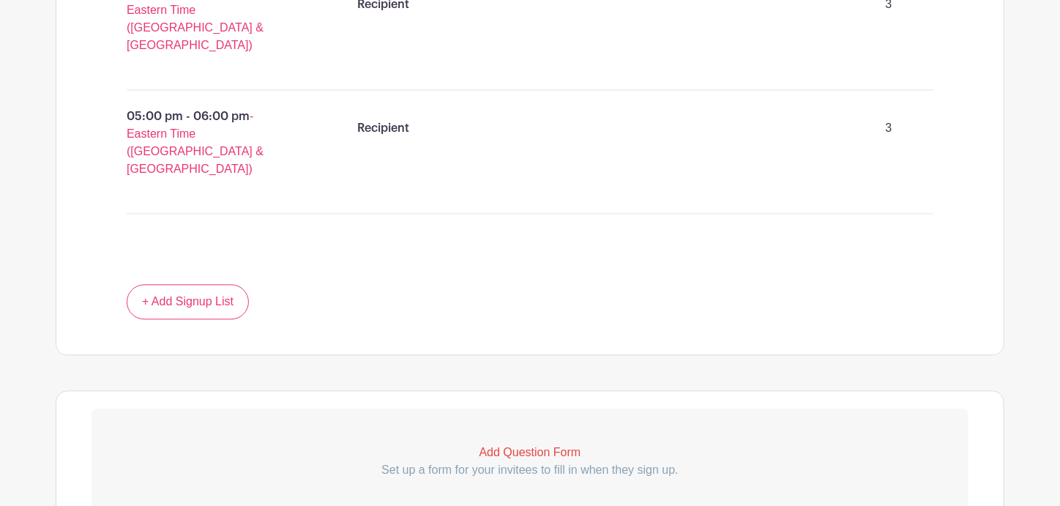
scroll to position [1494, 0]
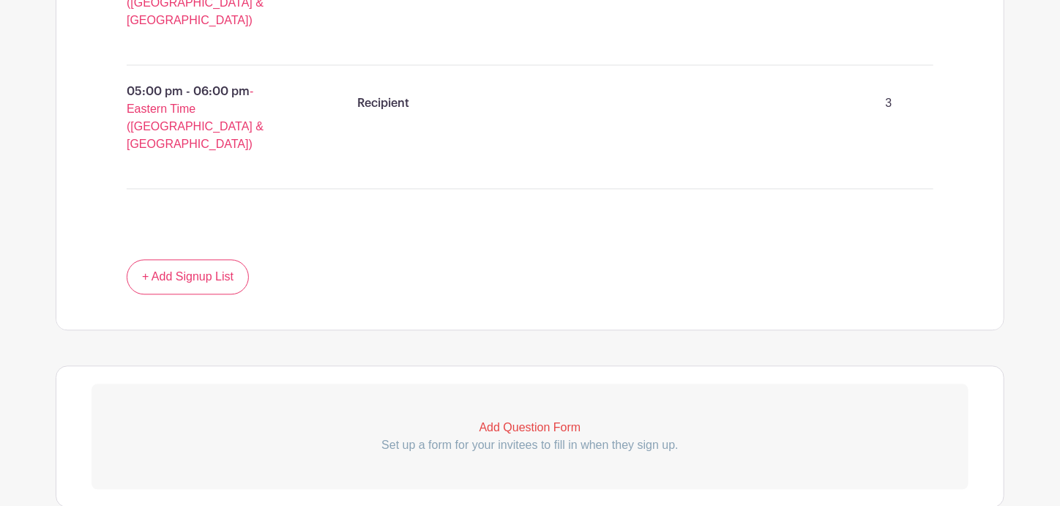
click at [543, 419] on p "Add Question Form" at bounding box center [529, 428] width 877 height 18
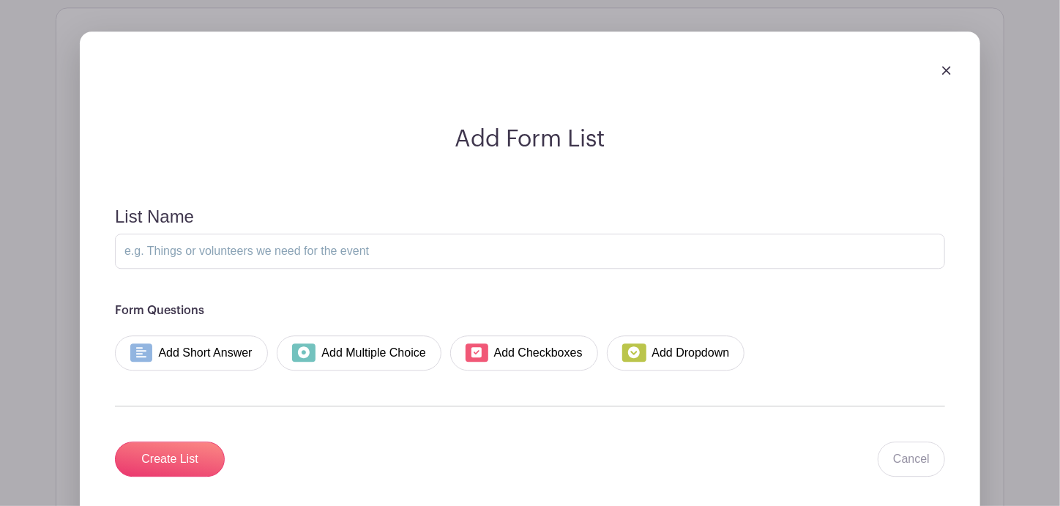
scroll to position [1860, 0]
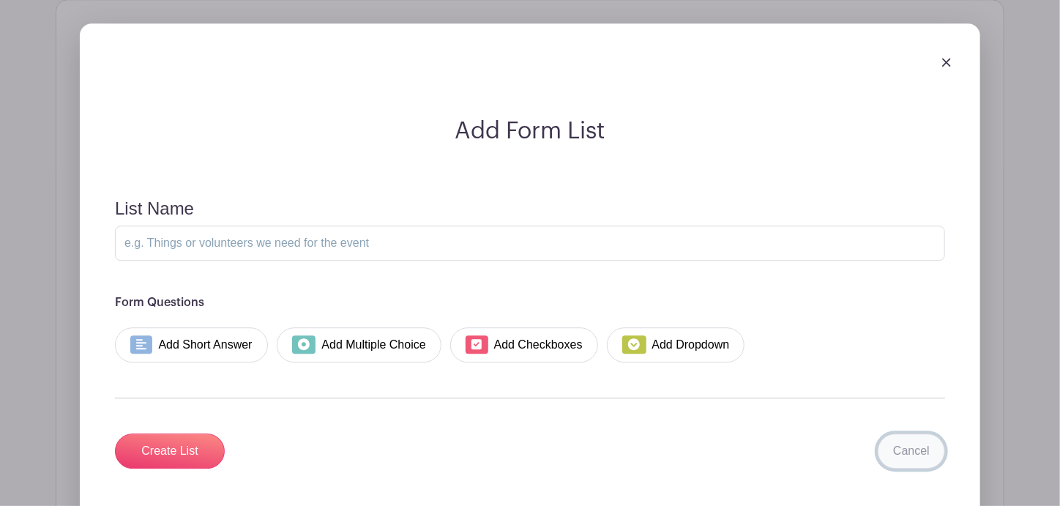
click at [915, 433] on link "Cancel" at bounding box center [910, 450] width 67 height 35
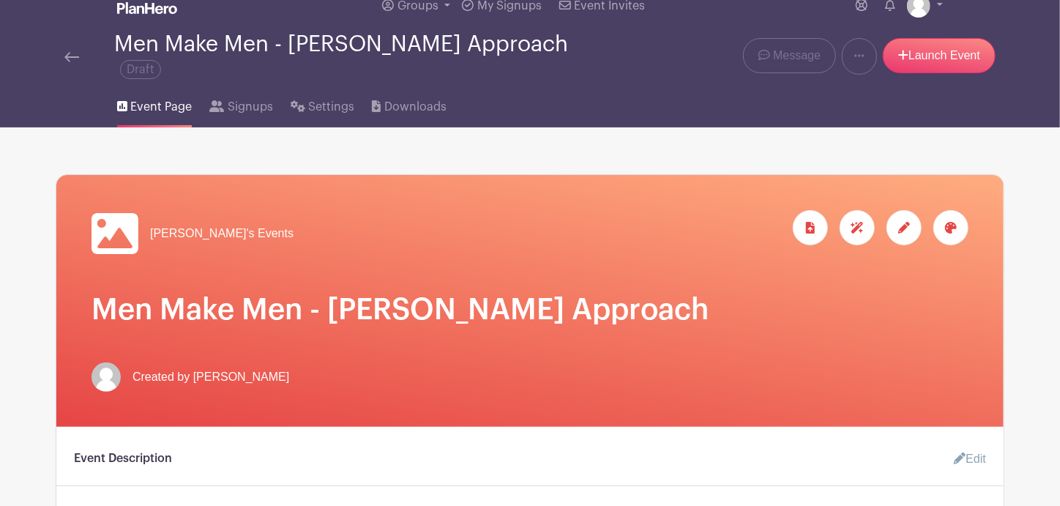
scroll to position [31, 0]
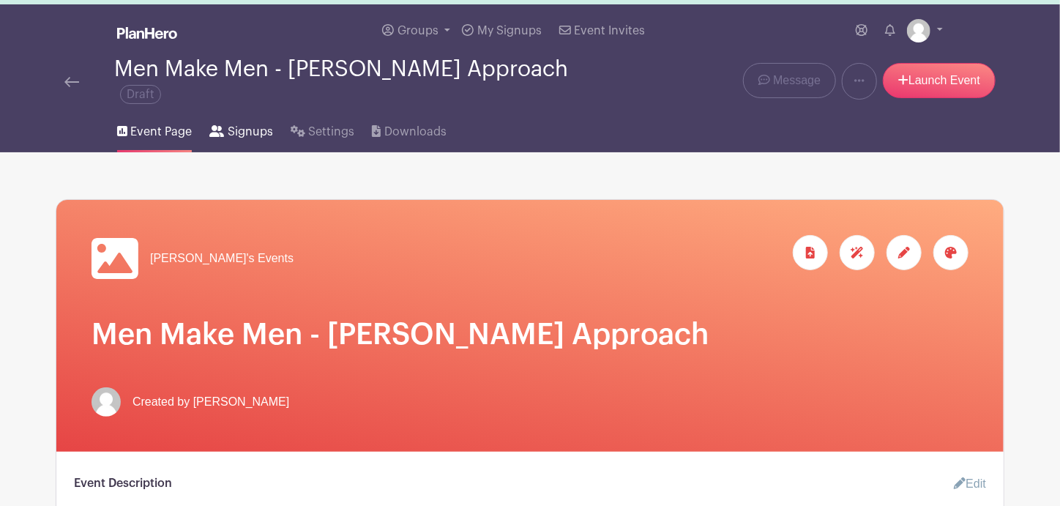
click at [243, 124] on span "Signups" at bounding box center [250, 132] width 45 height 18
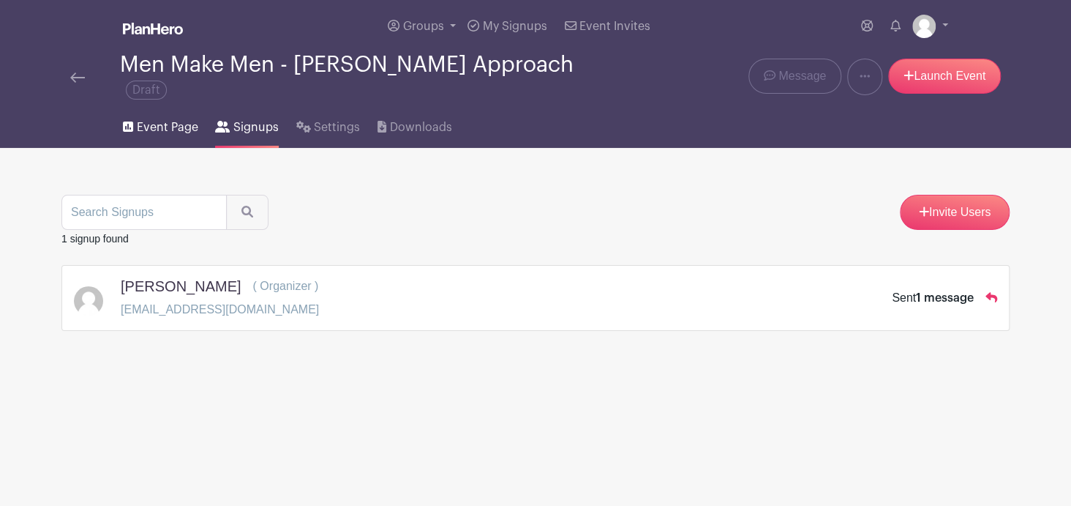
click at [151, 102] on link "Event Page" at bounding box center [160, 124] width 75 height 47
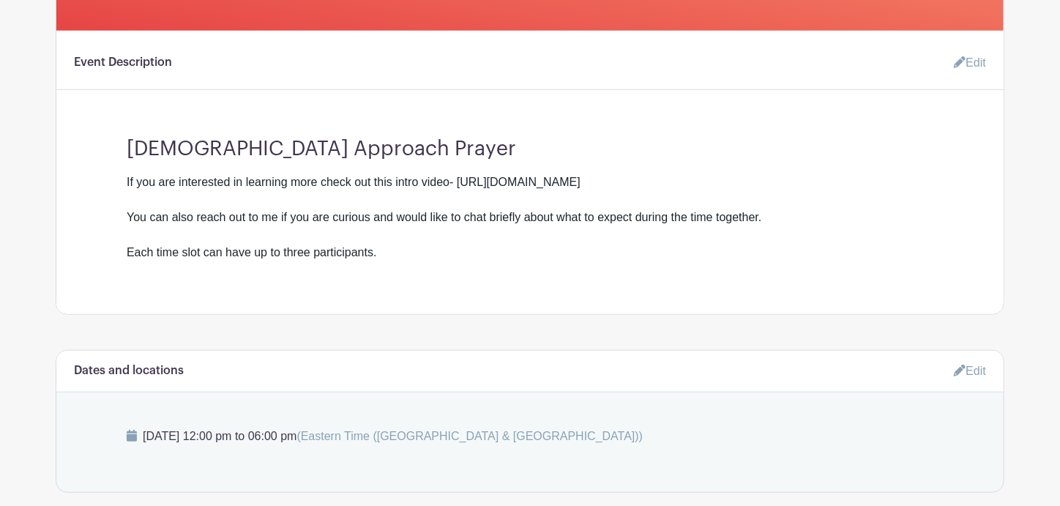
scroll to position [439, 0]
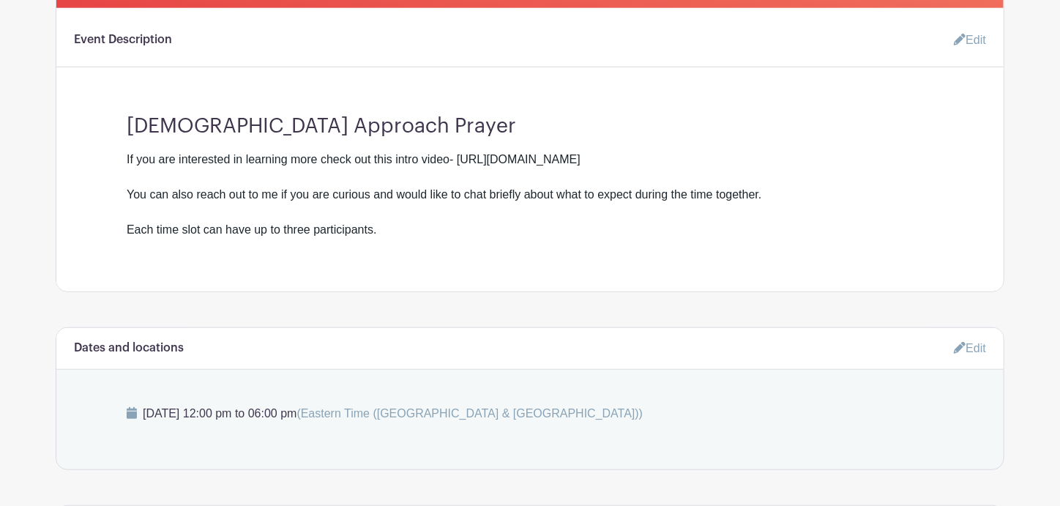
click at [395, 222] on div "If you are interested in learning more check out this intro video- https://www.…" at bounding box center [530, 195] width 806 height 88
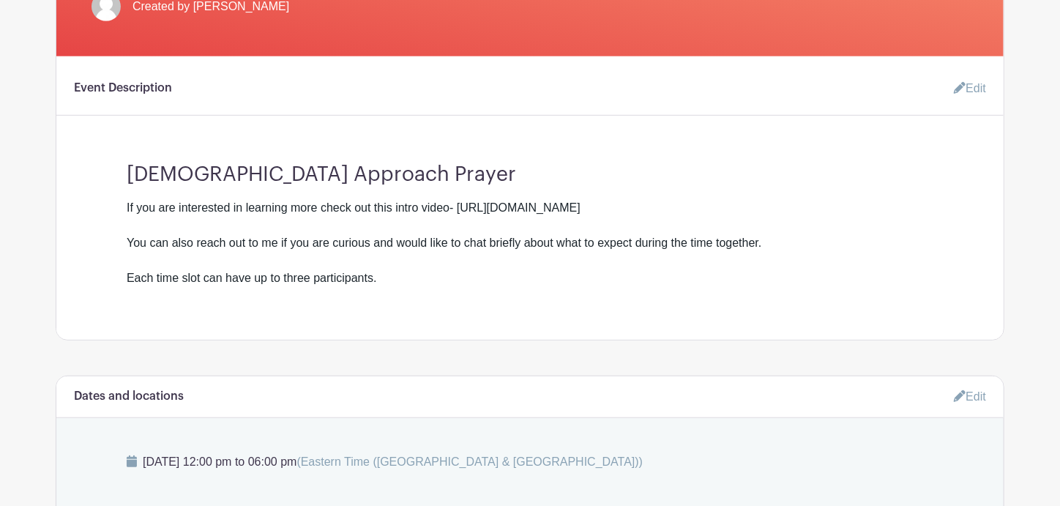
scroll to position [365, 0]
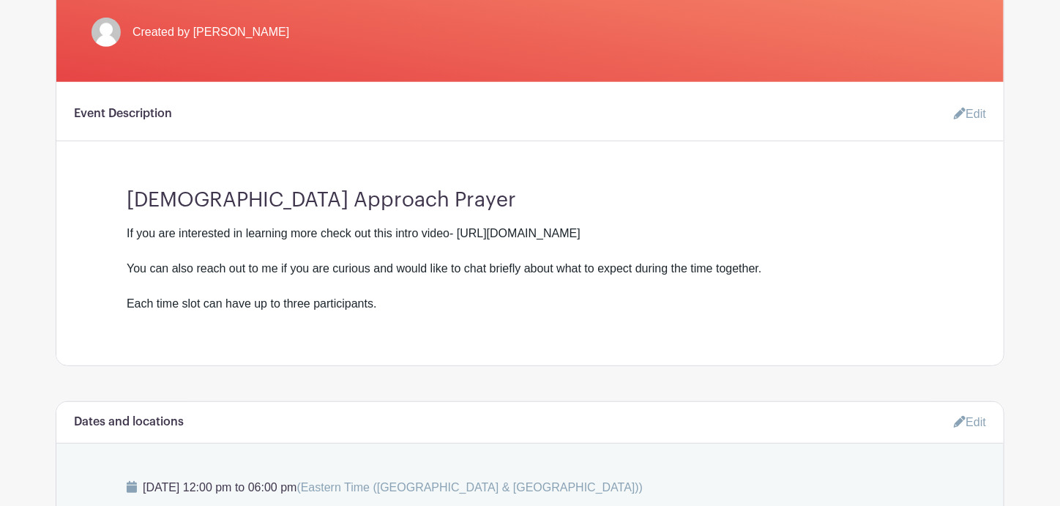
click at [961, 108] on icon at bounding box center [959, 114] width 12 height 12
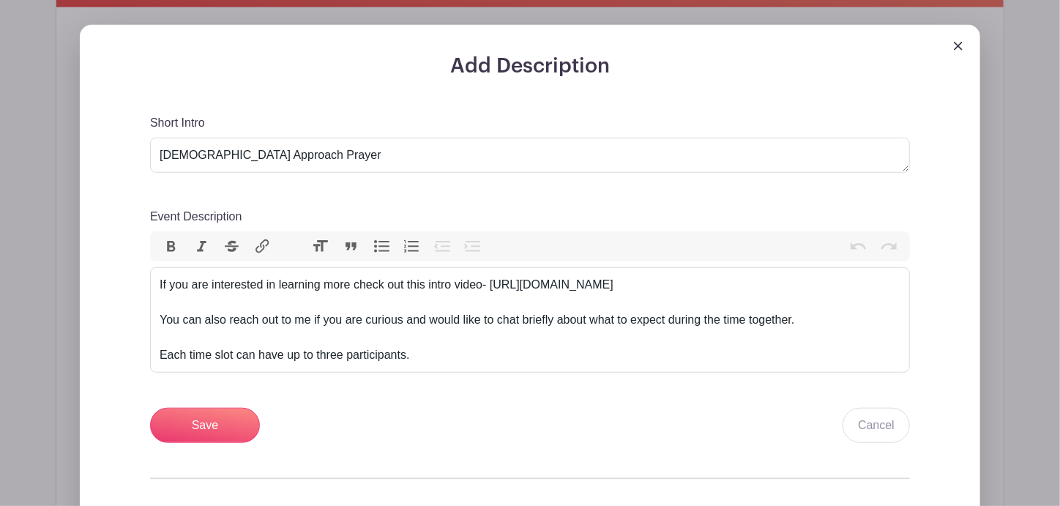
scroll to position [512, 0]
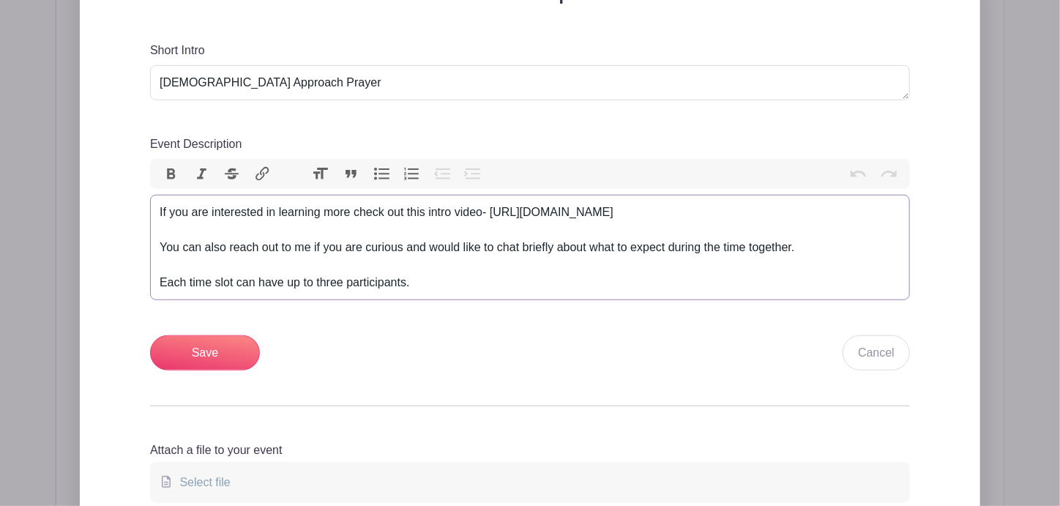
drag, startPoint x: 458, startPoint y: 263, endPoint x: 452, endPoint y: 269, distance: 8.3
click at [458, 264] on div "If you are interested in learning more check out this intro video- https://www.…" at bounding box center [530, 247] width 741 height 88
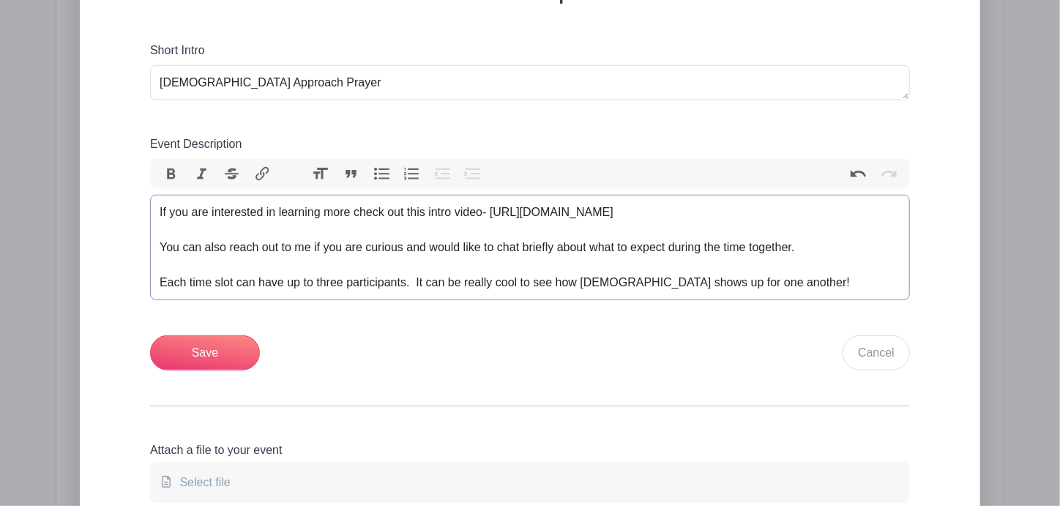
type trix-editor "<div>If you are interested in learning more check out this intro video- https:/…"
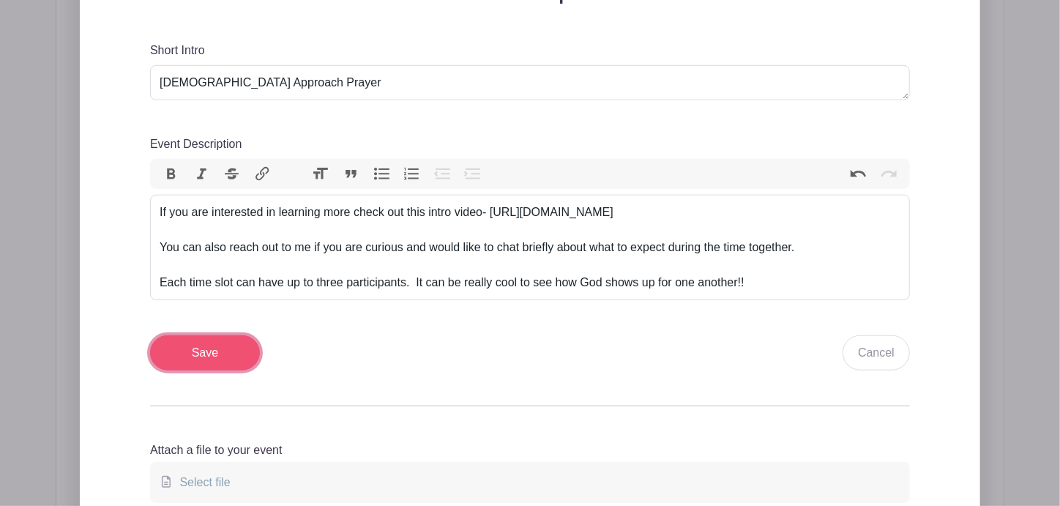
click at [194, 337] on input "Save" at bounding box center [205, 352] width 110 height 35
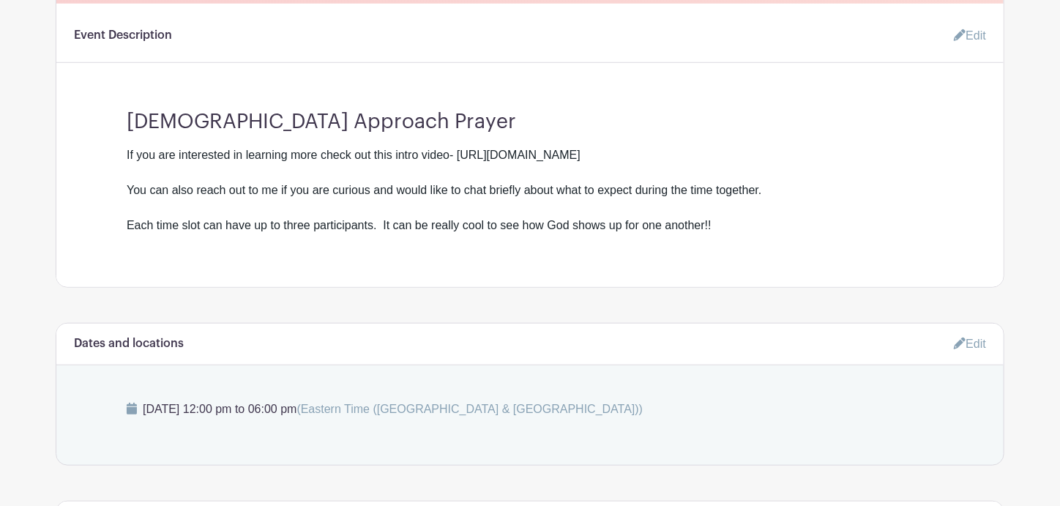
scroll to position [536, 0]
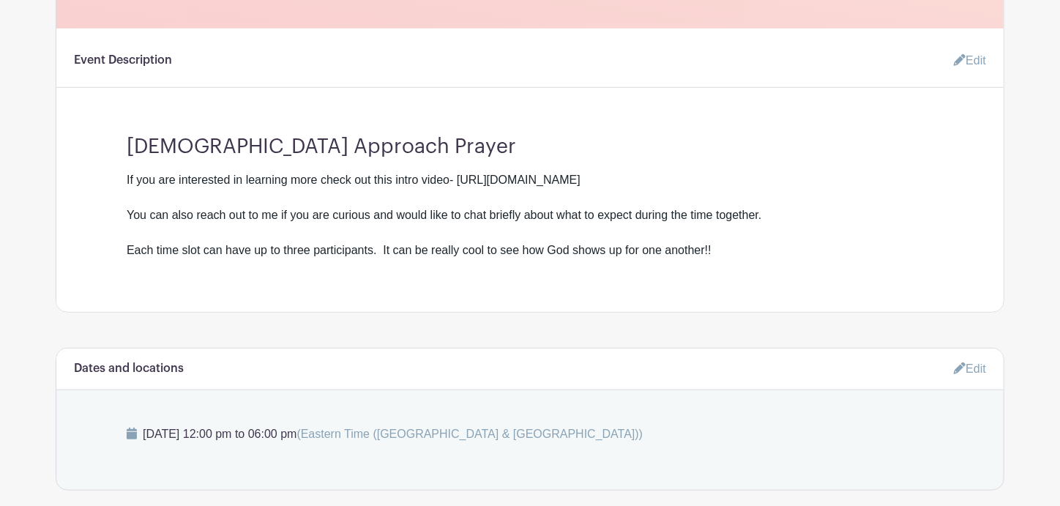
click at [971, 46] on link "Edit" at bounding box center [964, 60] width 44 height 29
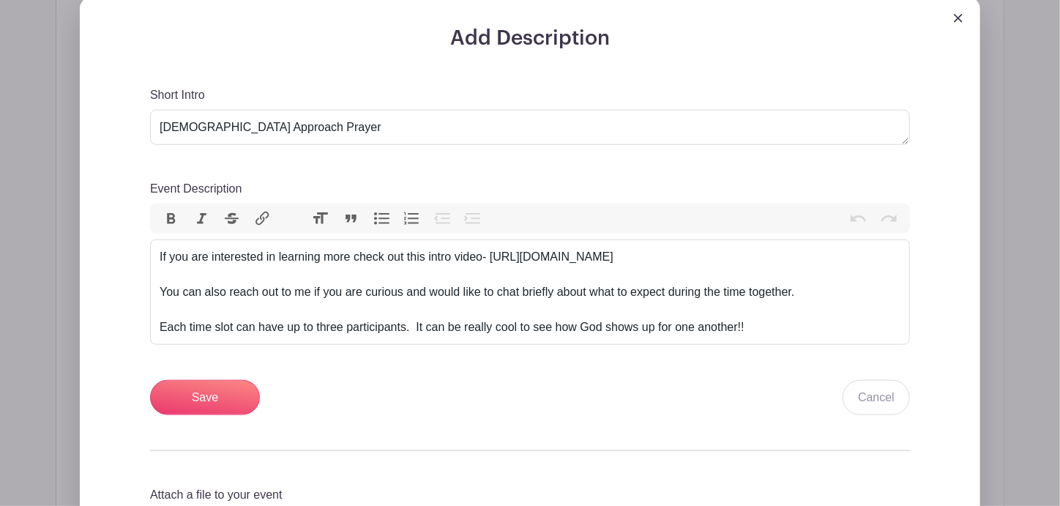
scroll to position [609, 0]
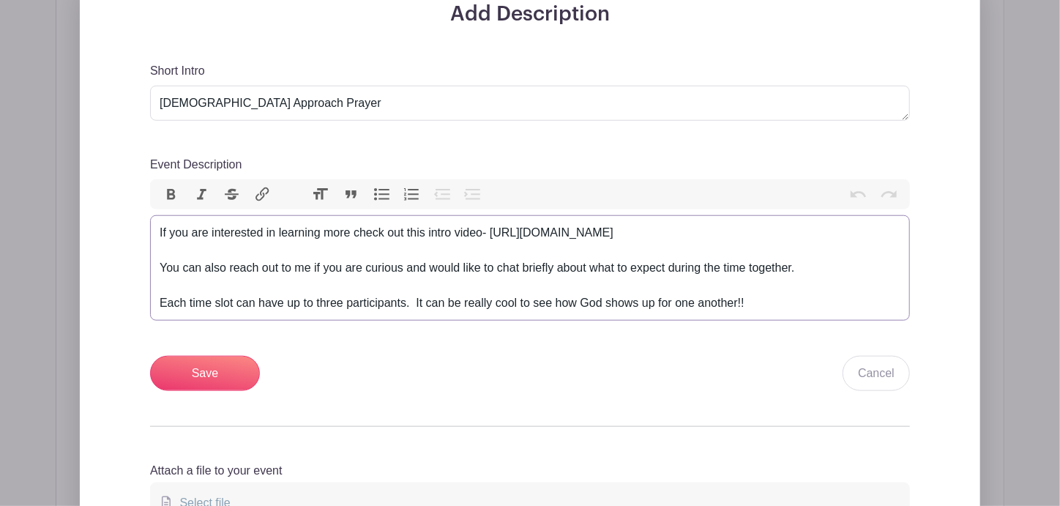
click at [764, 288] on div "If you are interested in learning more check out this intro video- https://www.…" at bounding box center [530, 268] width 741 height 88
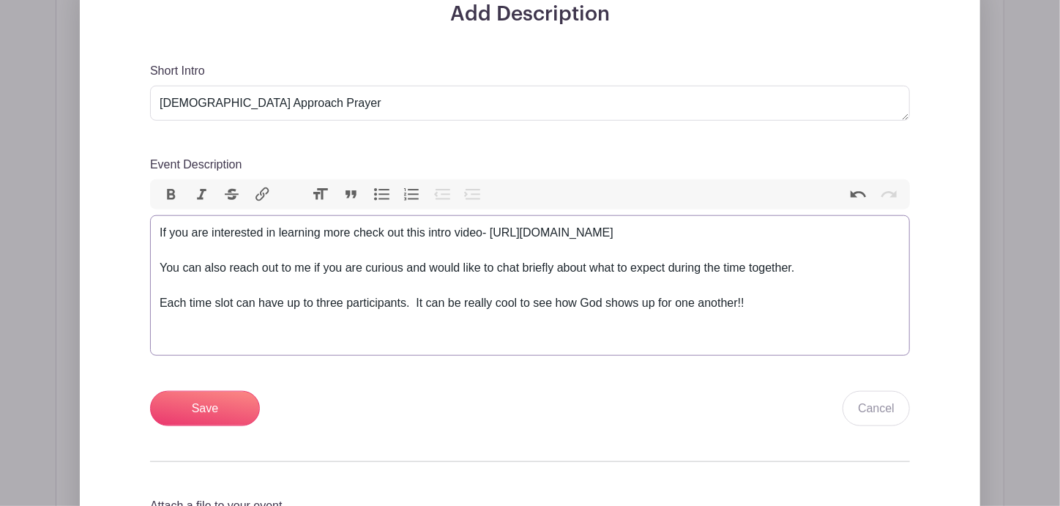
click at [413, 290] on div "If you are interested in learning more check out this intro video- https://www.…" at bounding box center [530, 285] width 741 height 123
click at [320, 315] on div "If you are interested in learning more check out this intro video- https://www.…" at bounding box center [530, 285] width 741 height 123
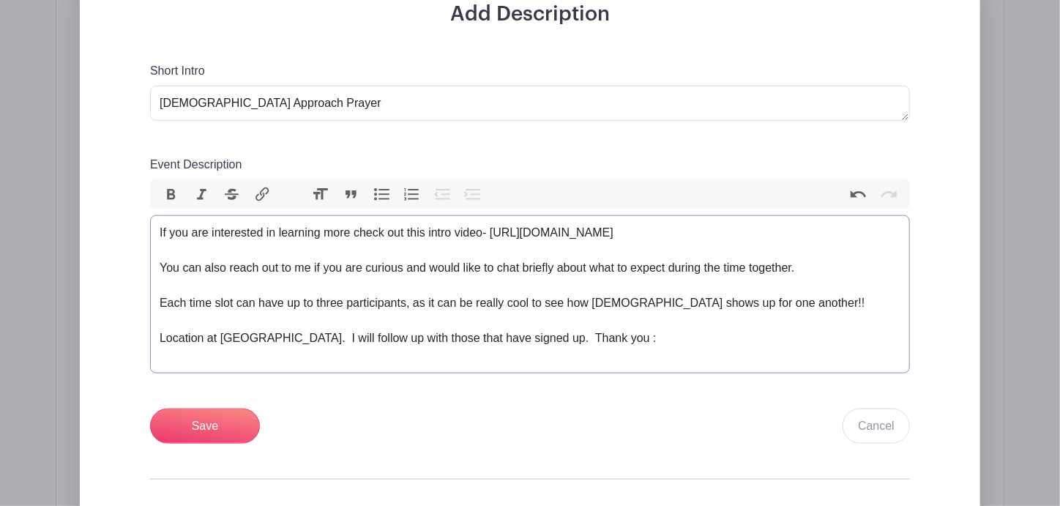
type trix-editor "<div>If you are interested in learning more check out this intro video- https:/…"
click at [185, 411] on input "Save" at bounding box center [205, 425] width 110 height 35
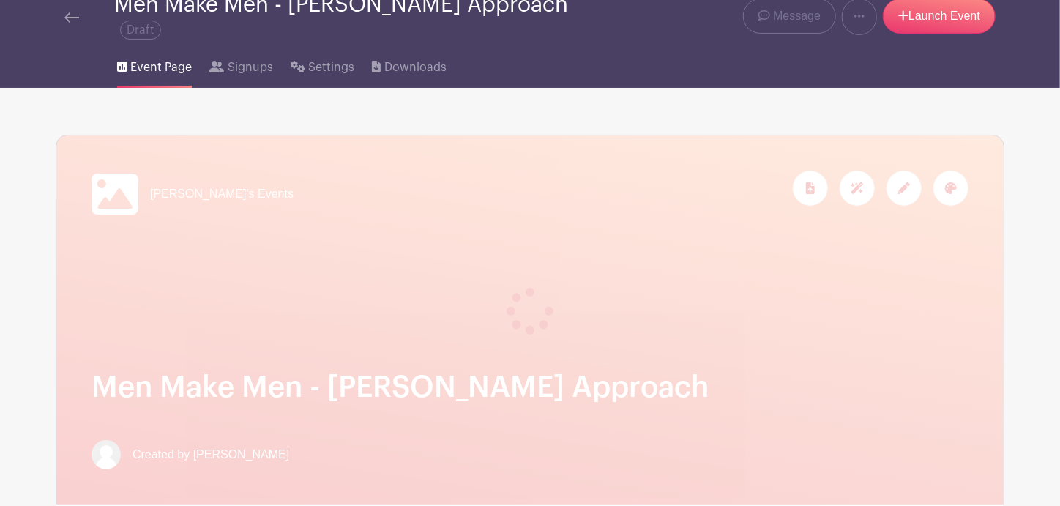
scroll to position [0, 0]
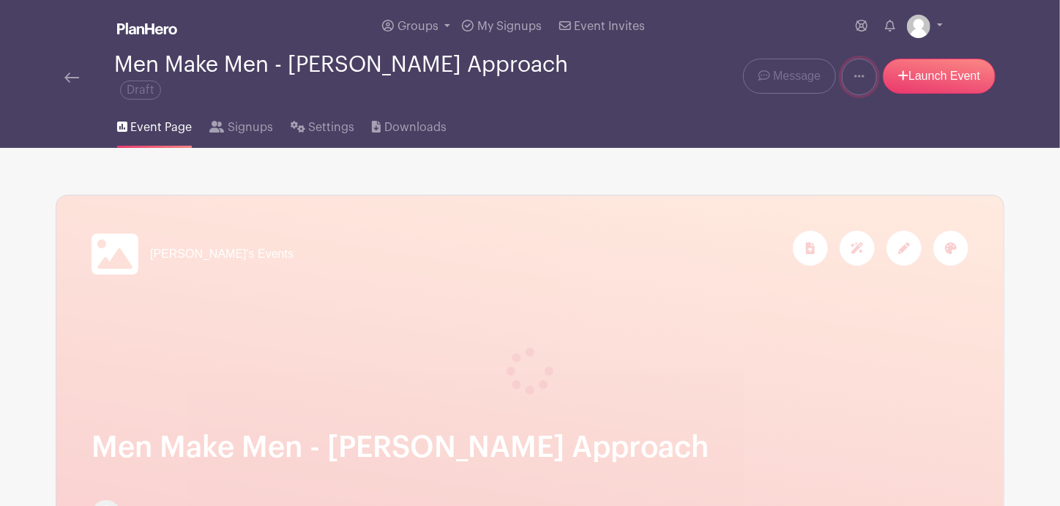
click at [859, 70] on icon at bounding box center [859, 76] width 10 height 12
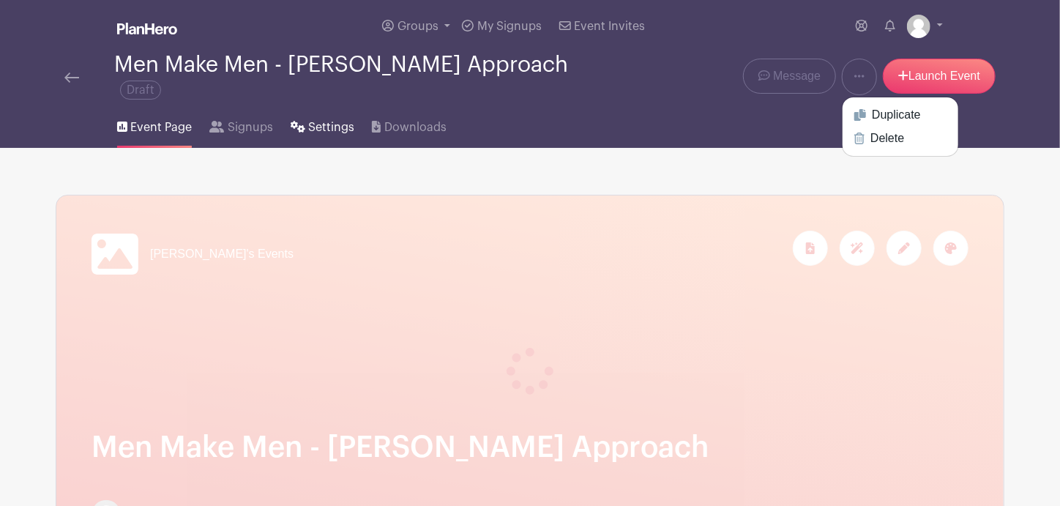
click at [311, 119] on span "Settings" at bounding box center [331, 128] width 46 height 18
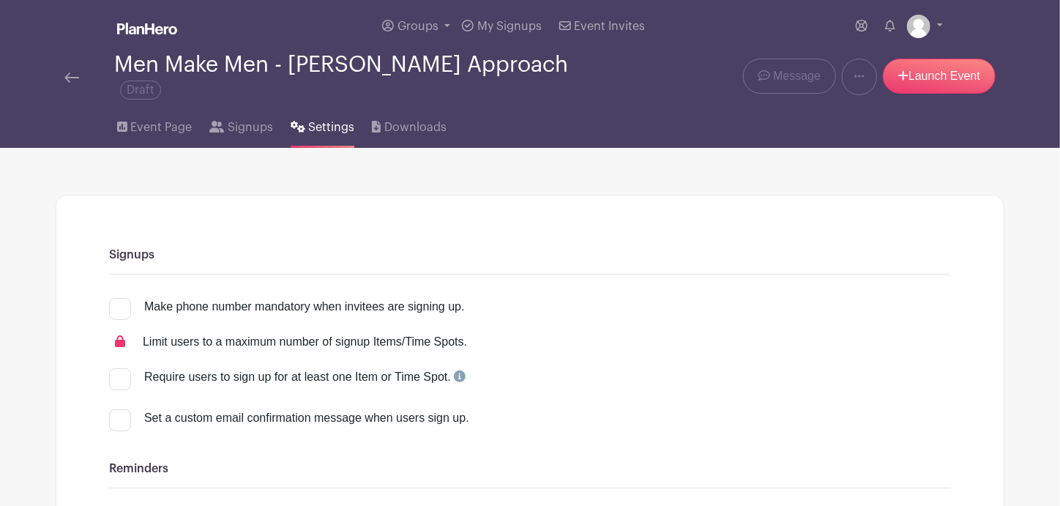
scroll to position [72, 0]
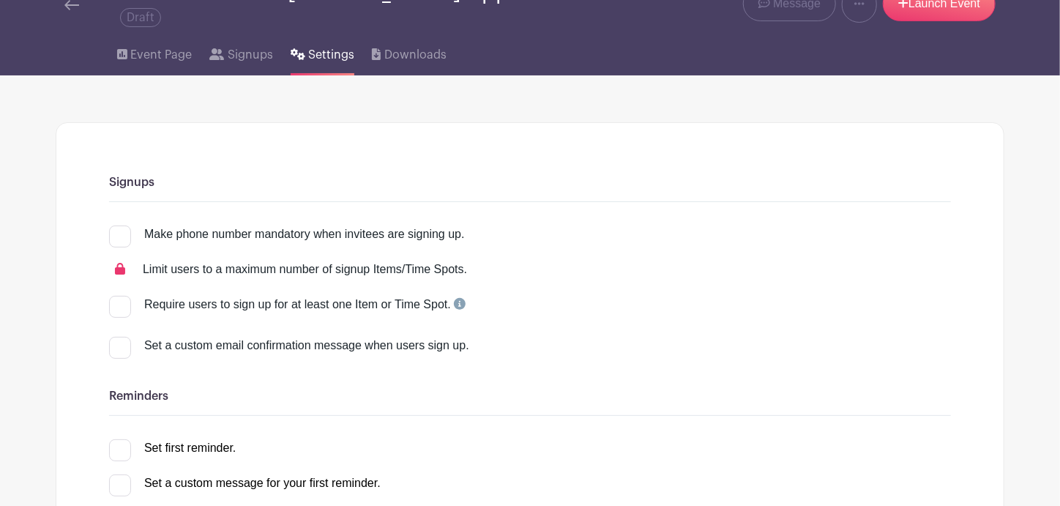
click at [110, 229] on div at bounding box center [120, 236] width 22 height 22
click at [110, 229] on input "Make phone number mandatory when invitees are signing up." at bounding box center [114, 230] width 10 height 10
checkbox input "true"
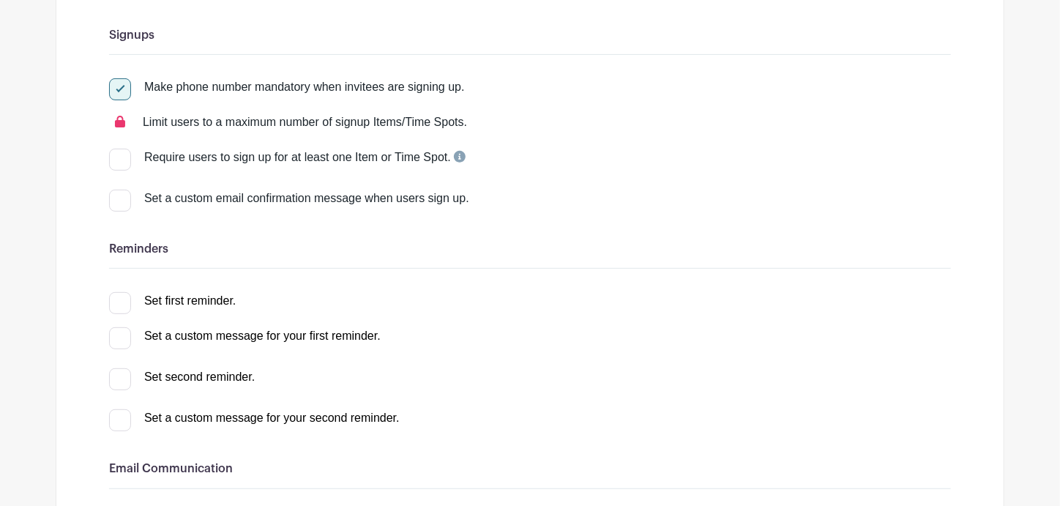
scroll to position [293, 0]
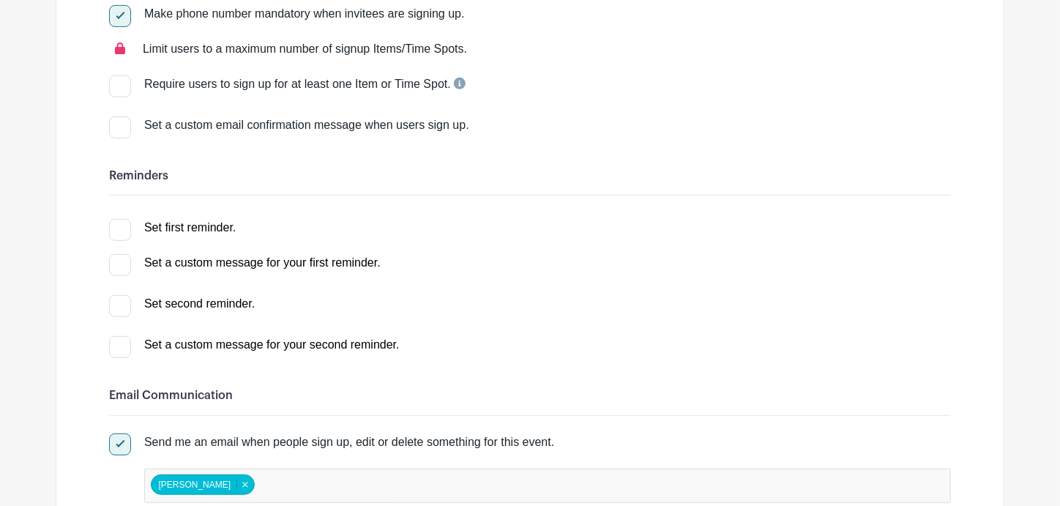
click at [124, 223] on div at bounding box center [120, 230] width 22 height 22
click at [119, 223] on input "Set first reminder." at bounding box center [114, 224] width 10 height 10
checkbox input "true"
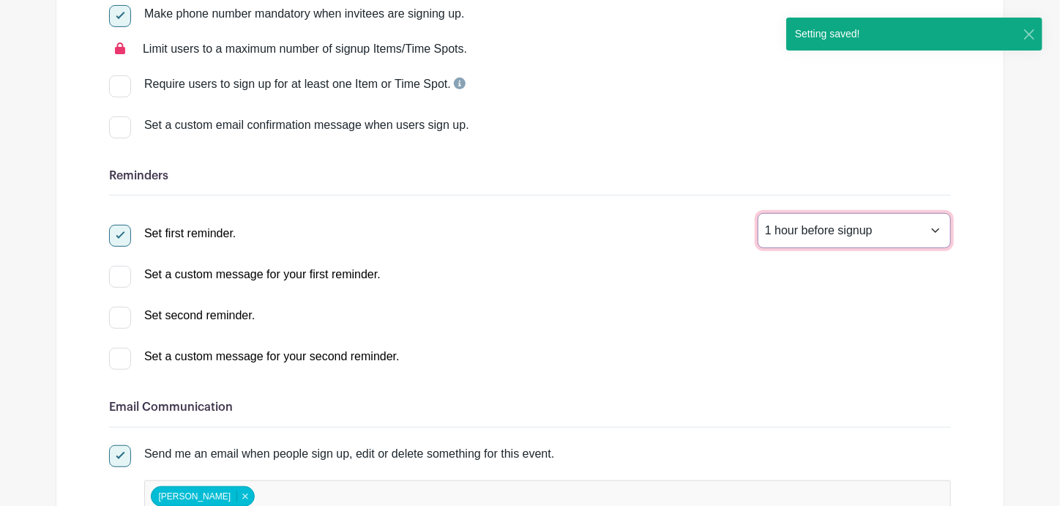
click at [801, 222] on select "1 hour before signup 2 hours before signup 3 hours before signup 4 hours before…" at bounding box center [853, 230] width 193 height 35
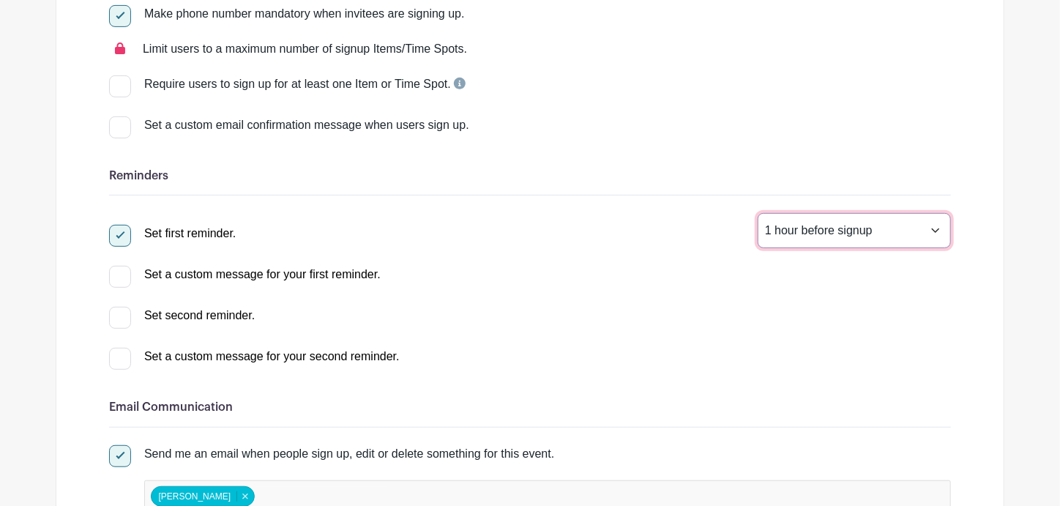
select select "2"
click at [757, 213] on select "1 hour before signup 2 hours before signup 3 hours before signup 4 hours before…" at bounding box center [853, 230] width 193 height 35
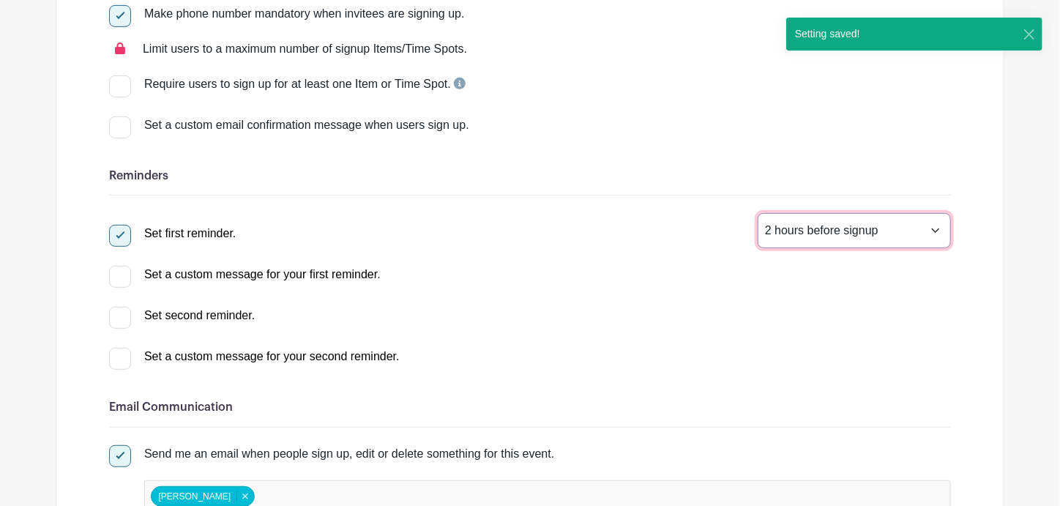
click at [801, 230] on select "1 hour before signup 2 hours before signup 3 hours before signup 4 hours before…" at bounding box center [853, 230] width 193 height 35
click at [757, 213] on select "1 hour before signup 2 hours before signup 3 hours before signup 4 hours before…" at bounding box center [853, 230] width 193 height 35
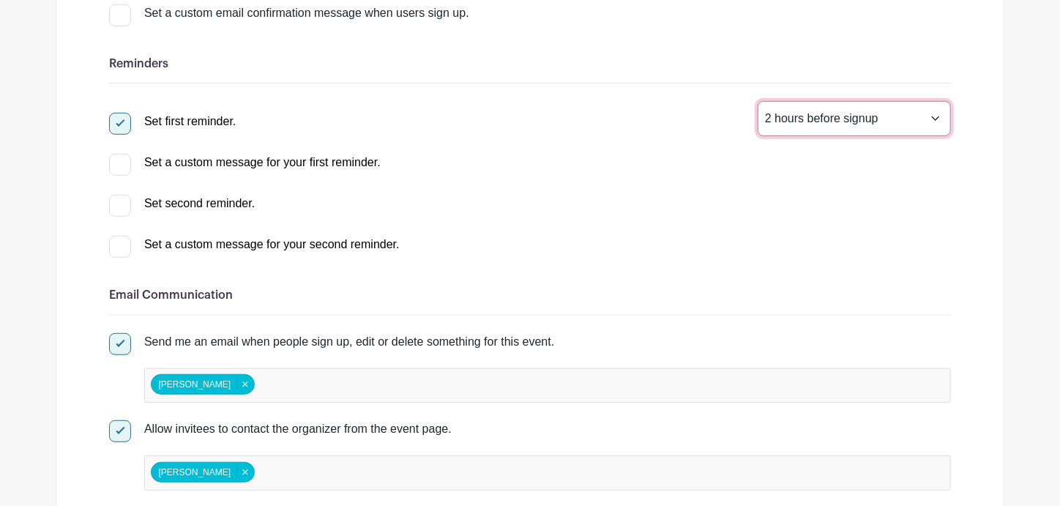
scroll to position [439, 0]
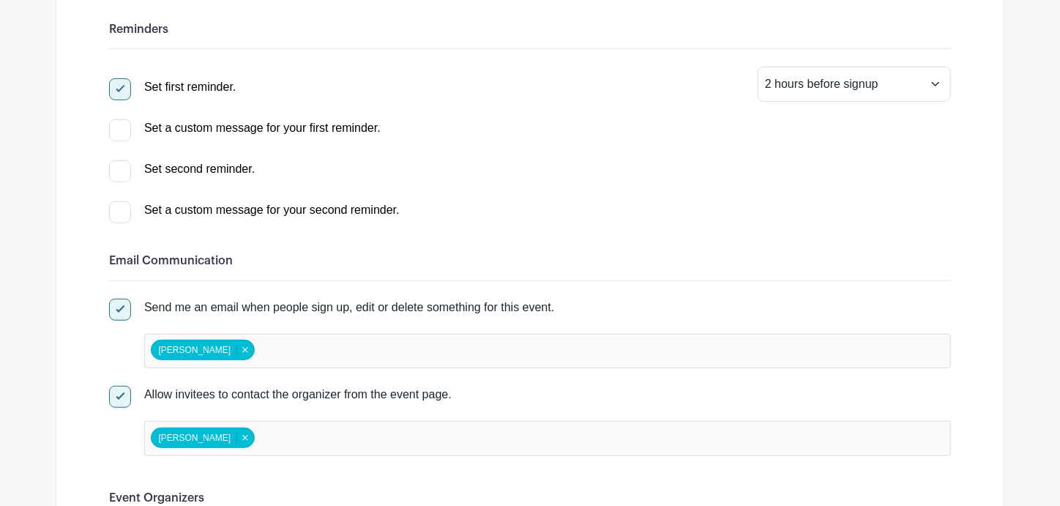
click at [116, 162] on div at bounding box center [120, 171] width 22 height 22
click at [116, 162] on input "Set second reminder." at bounding box center [114, 165] width 10 height 10
checkbox input "true"
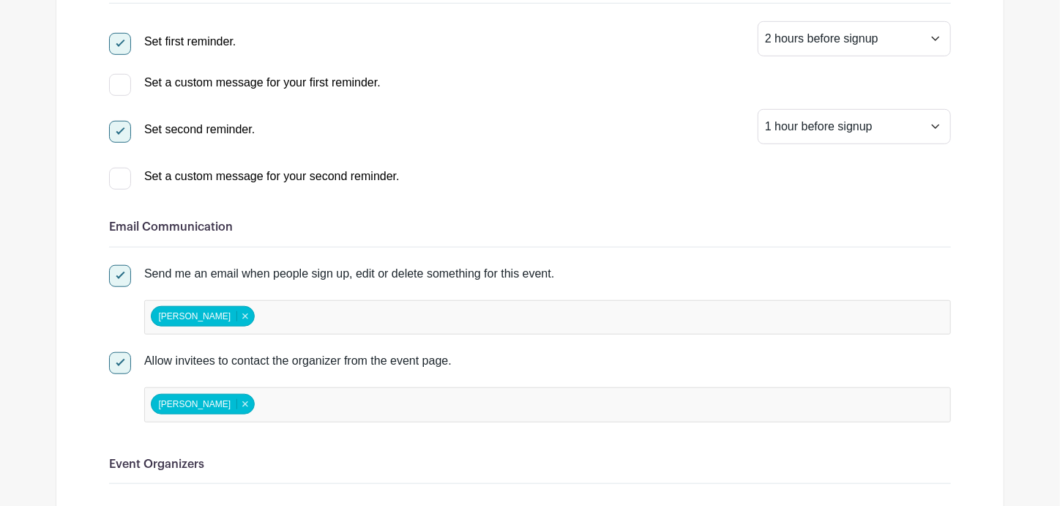
scroll to position [470, 0]
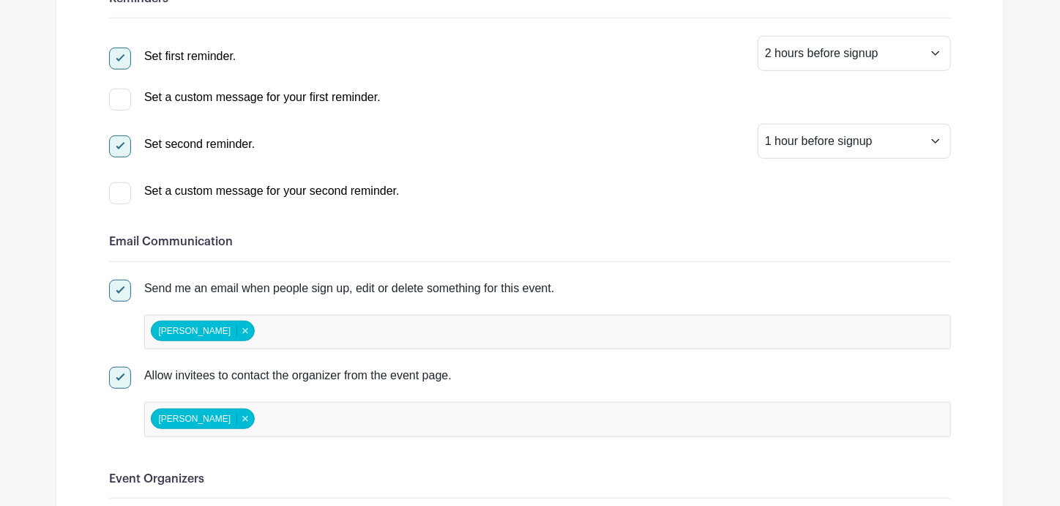
drag, startPoint x: 926, startPoint y: 198, endPoint x: 992, endPoint y: 185, distance: 67.2
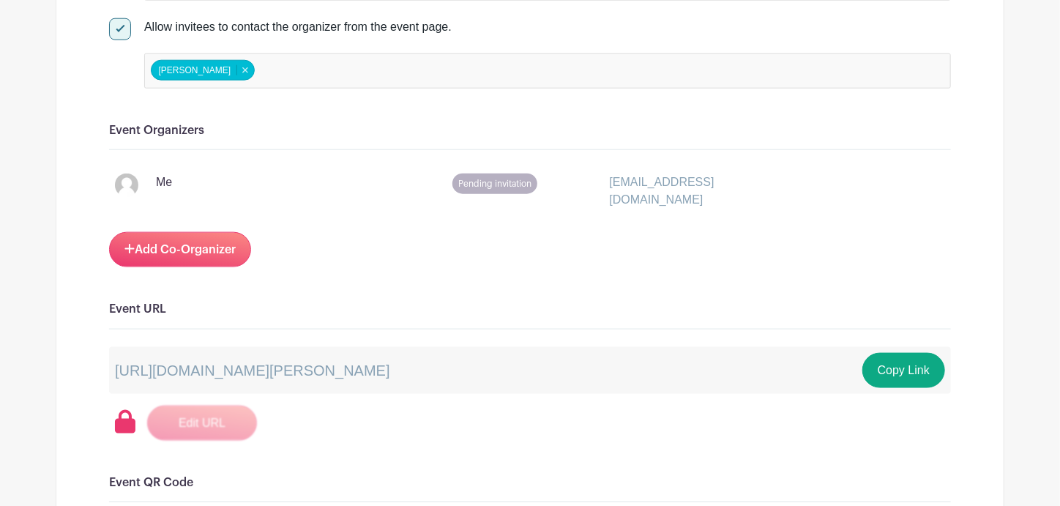
scroll to position [824, 0]
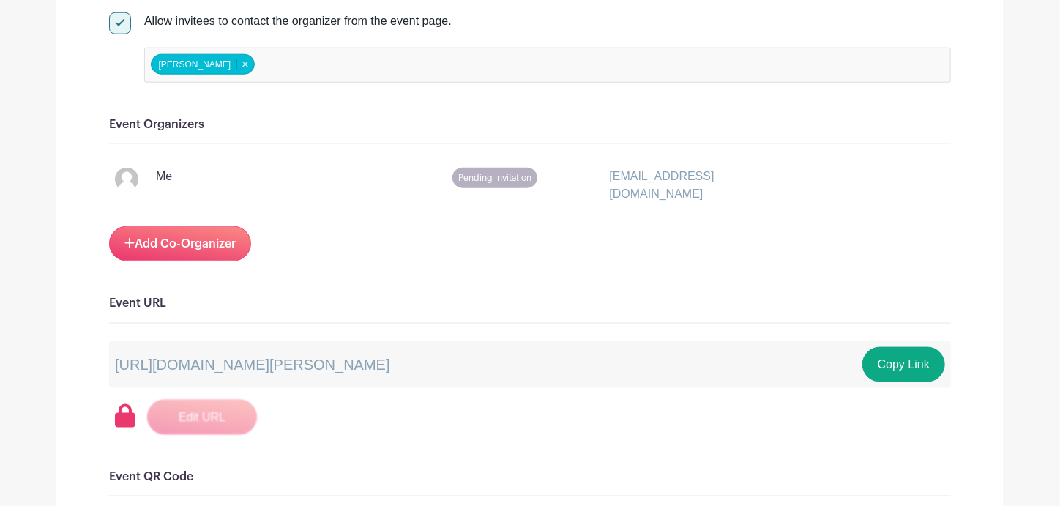
click at [487, 168] on span "Pending invitation" at bounding box center [494, 178] width 85 height 20
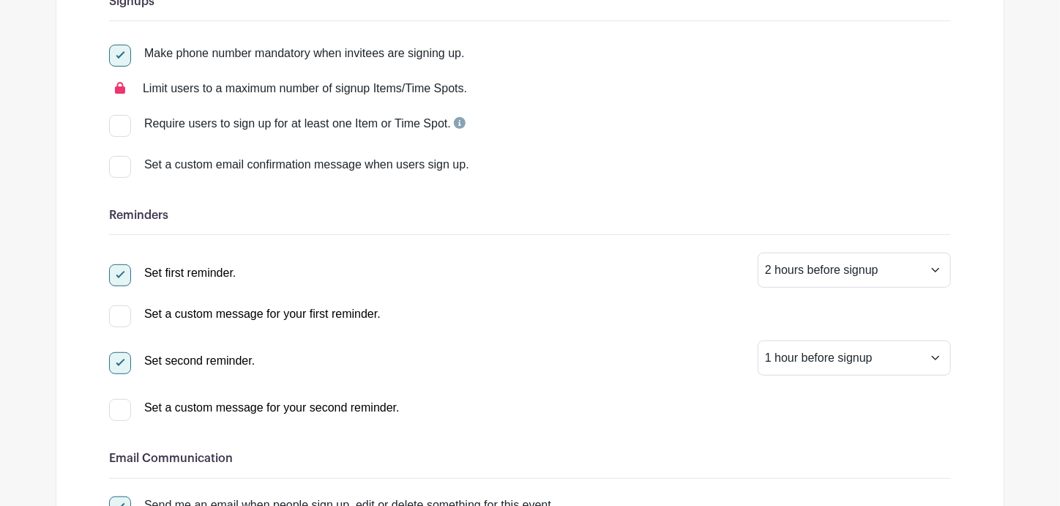
scroll to position [0, 0]
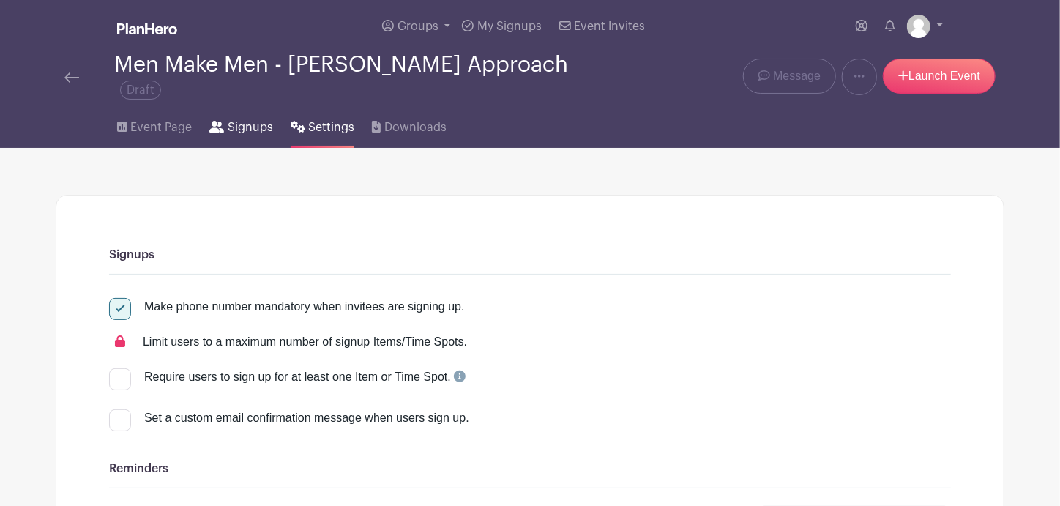
click at [234, 119] on span "Signups" at bounding box center [250, 128] width 45 height 18
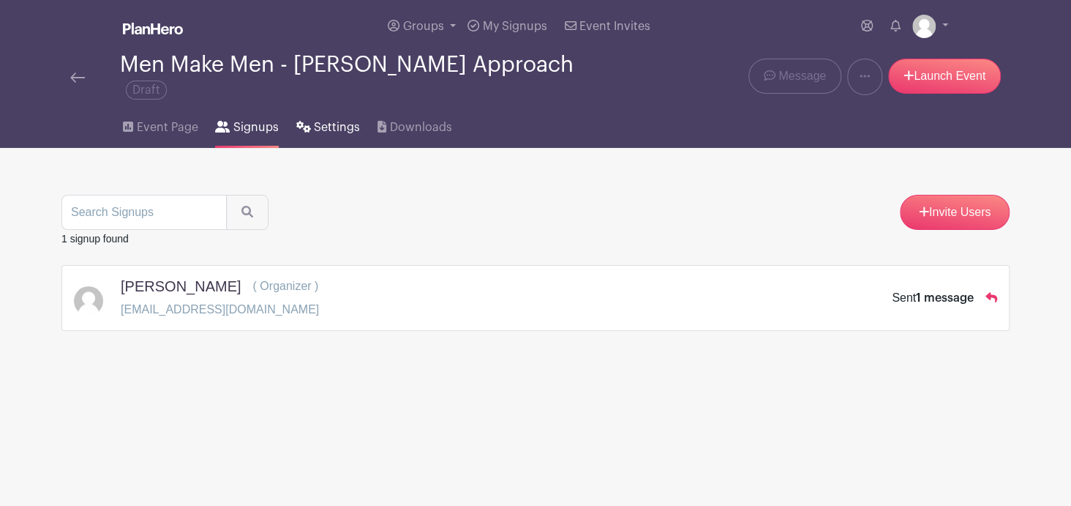
click at [334, 125] on link "Settings" at bounding box center [328, 124] width 64 height 47
select select "2"
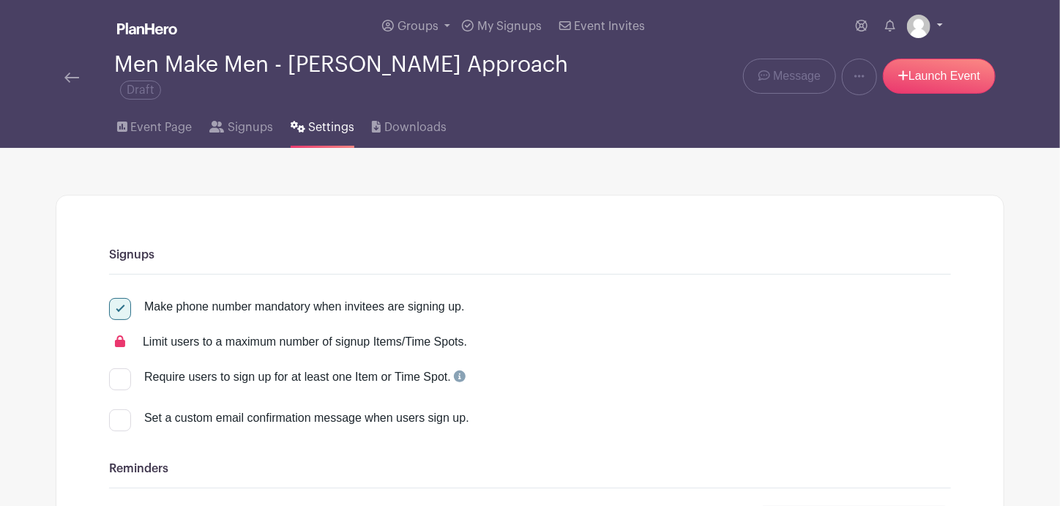
click at [934, 20] on link at bounding box center [925, 26] width 36 height 23
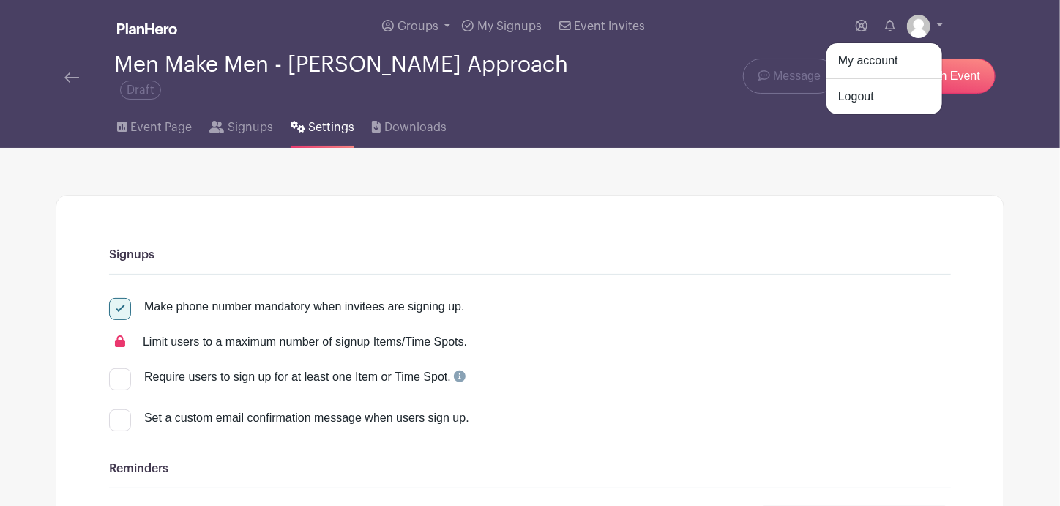
click at [999, 107] on div "Event Page Signups Settings Downloads" at bounding box center [530, 124] width 966 height 47
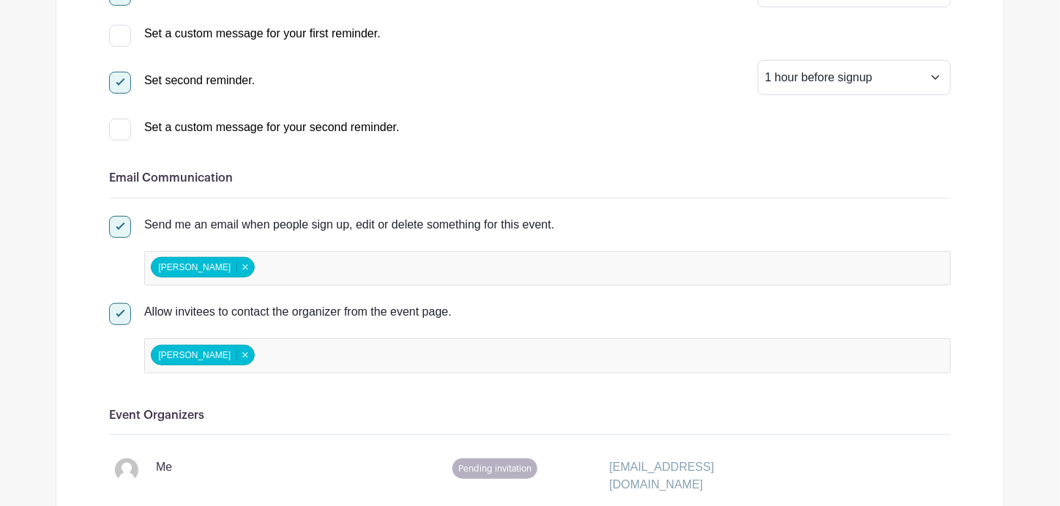
scroll to position [805, 0]
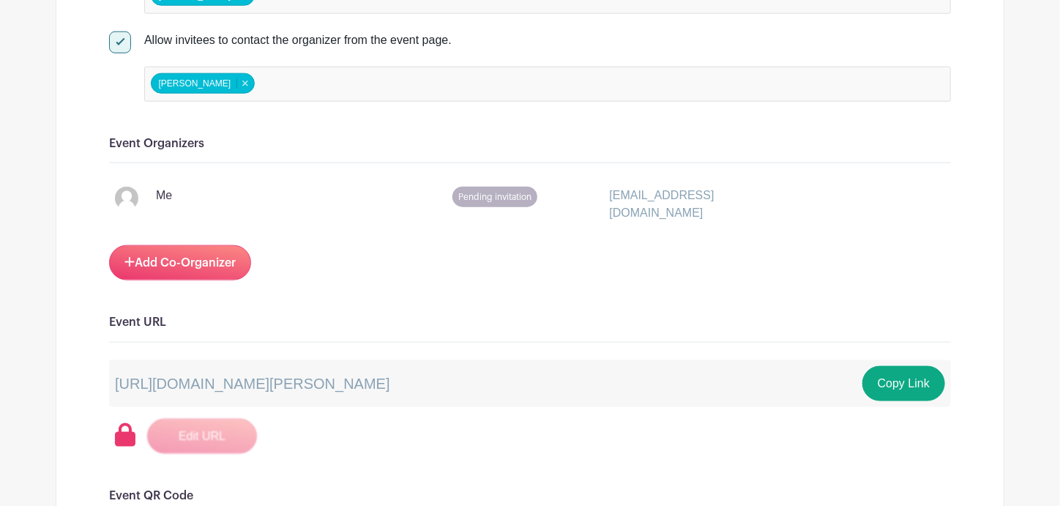
click at [494, 187] on span "Pending invitation" at bounding box center [494, 197] width 85 height 20
click at [189, 249] on link "Add Co-Organizer" at bounding box center [180, 262] width 142 height 35
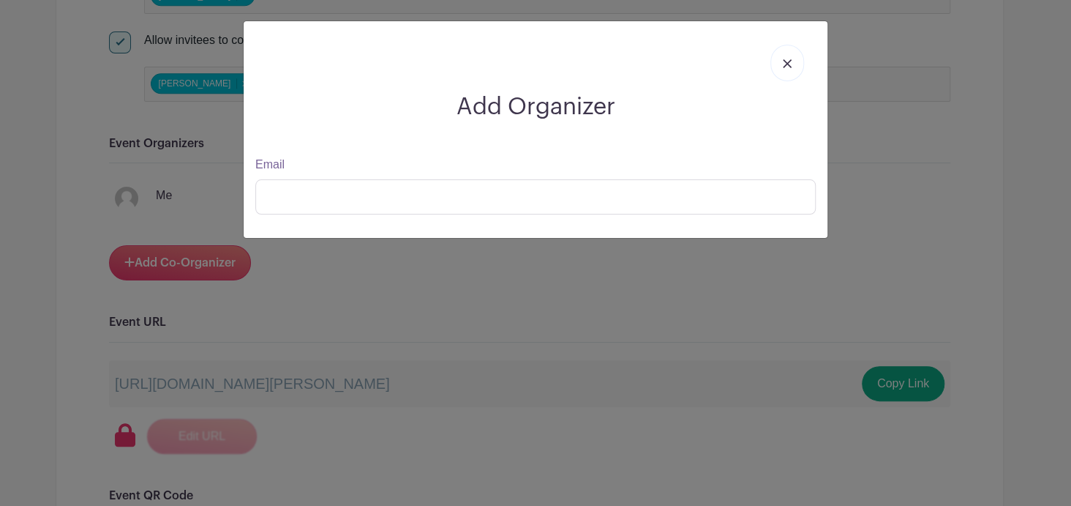
click at [790, 64] on img at bounding box center [787, 63] width 9 height 9
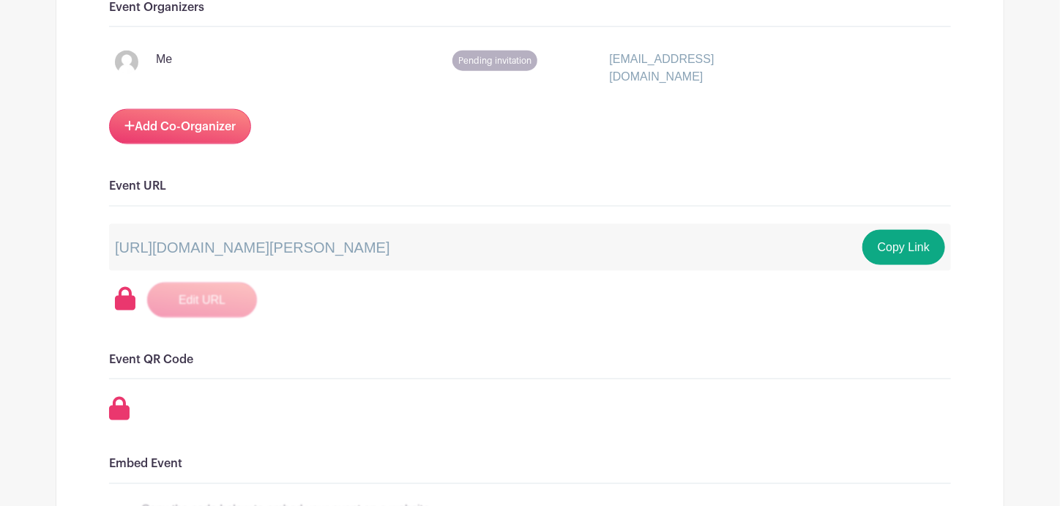
scroll to position [944, 0]
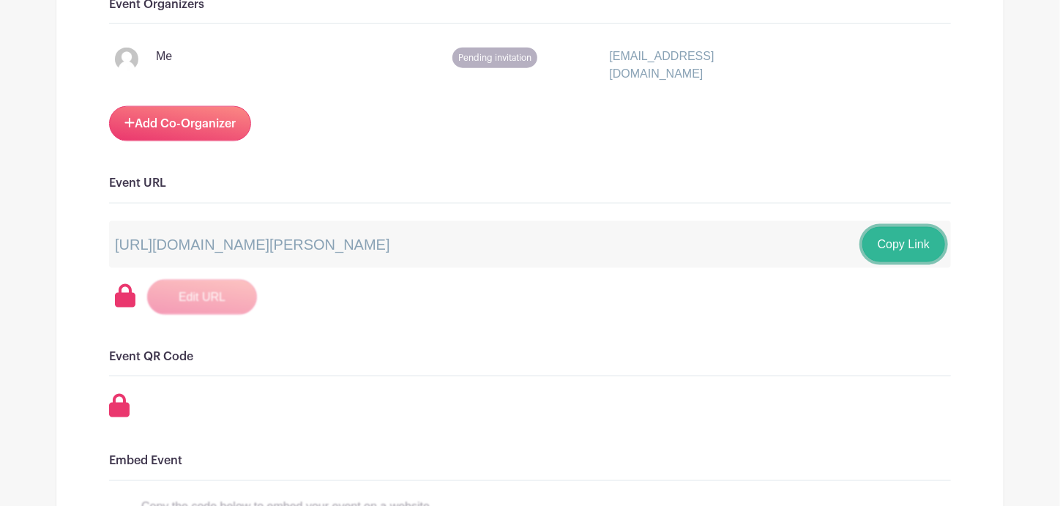
click at [906, 231] on button "Copy Link" at bounding box center [903, 244] width 83 height 35
click at [884, 150] on div "Signups Make phone number mandatory when invitees are signing up. Limit users t…" at bounding box center [529, 361] width 841 height 2115
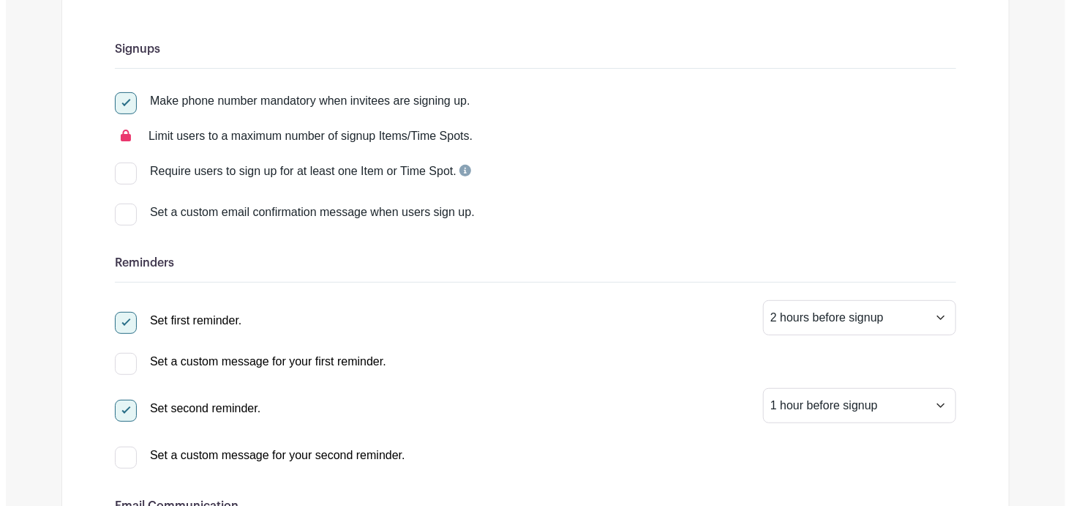
scroll to position [0, 0]
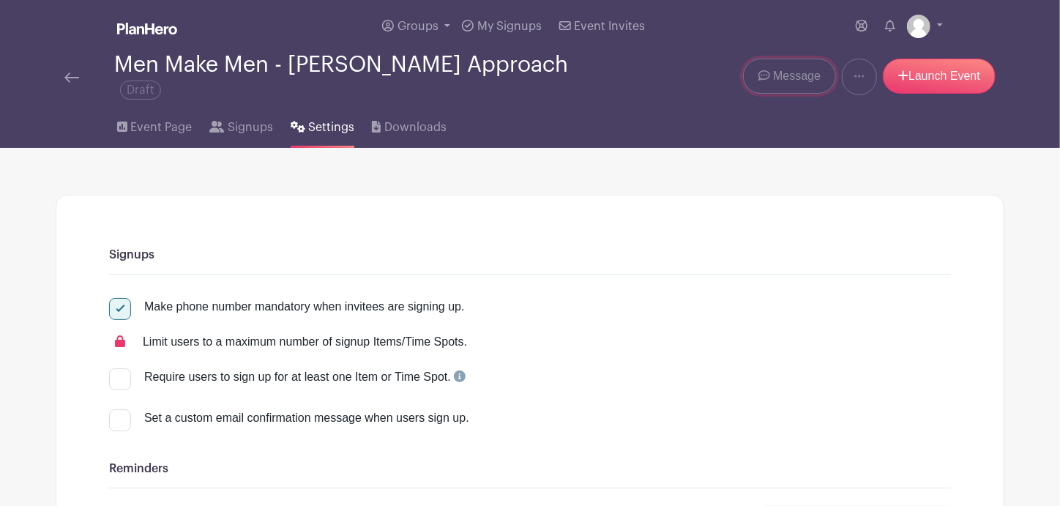
click at [785, 59] on link "Message" at bounding box center [789, 76] width 93 height 35
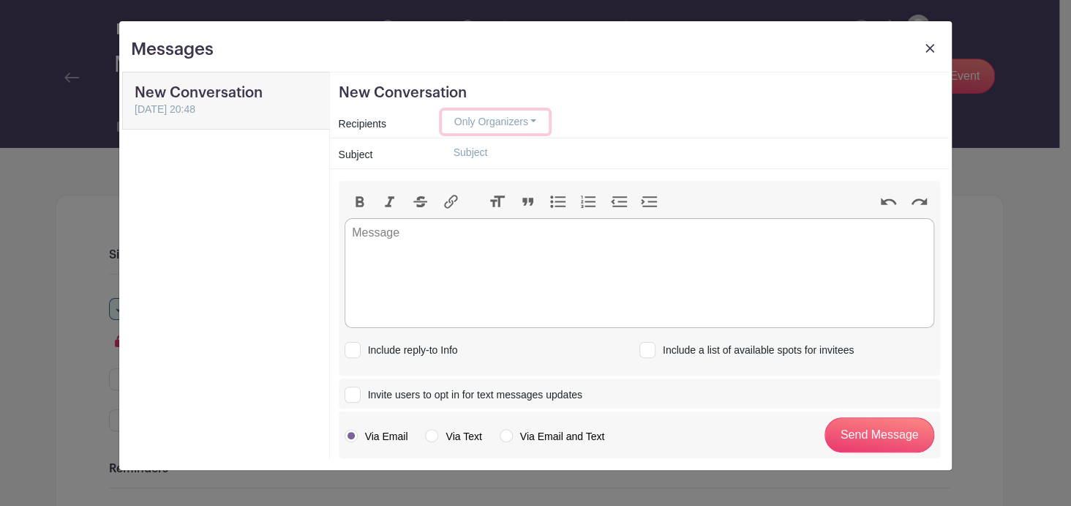
click at [514, 121] on button "Only Organizers" at bounding box center [496, 121] width 108 height 23
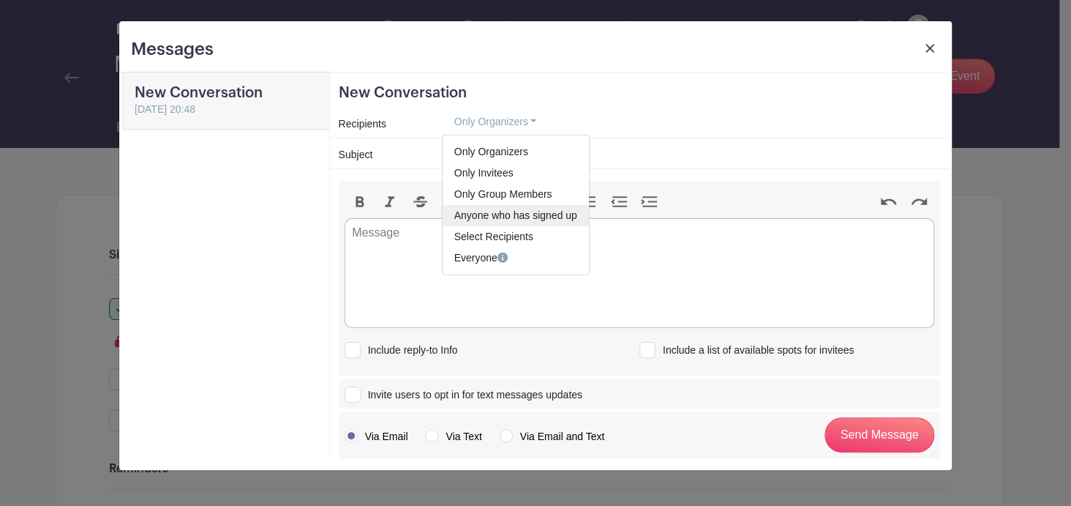
click at [470, 212] on link "Anyone who has signed up" at bounding box center [516, 215] width 146 height 21
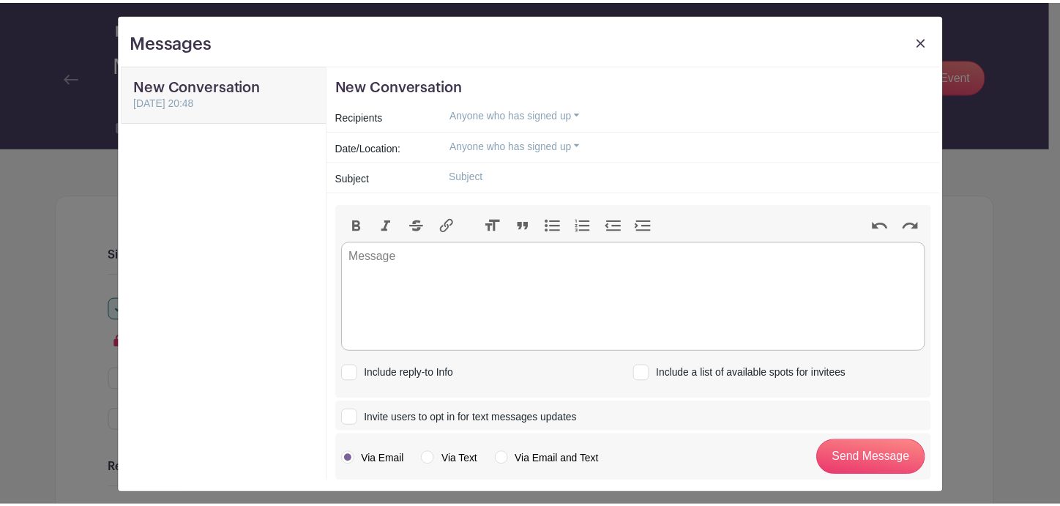
scroll to position [15, 0]
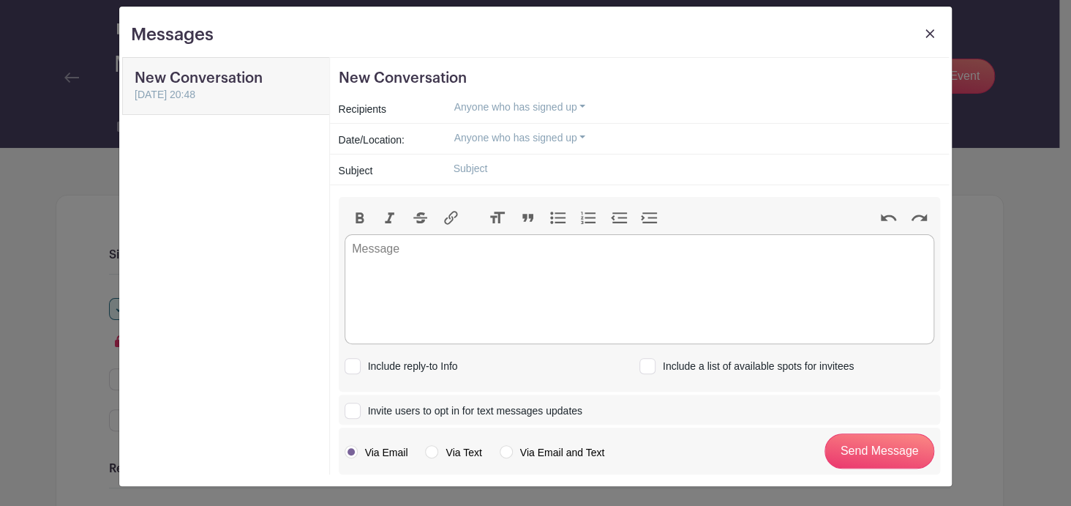
click at [920, 31] on link at bounding box center [930, 37] width 20 height 27
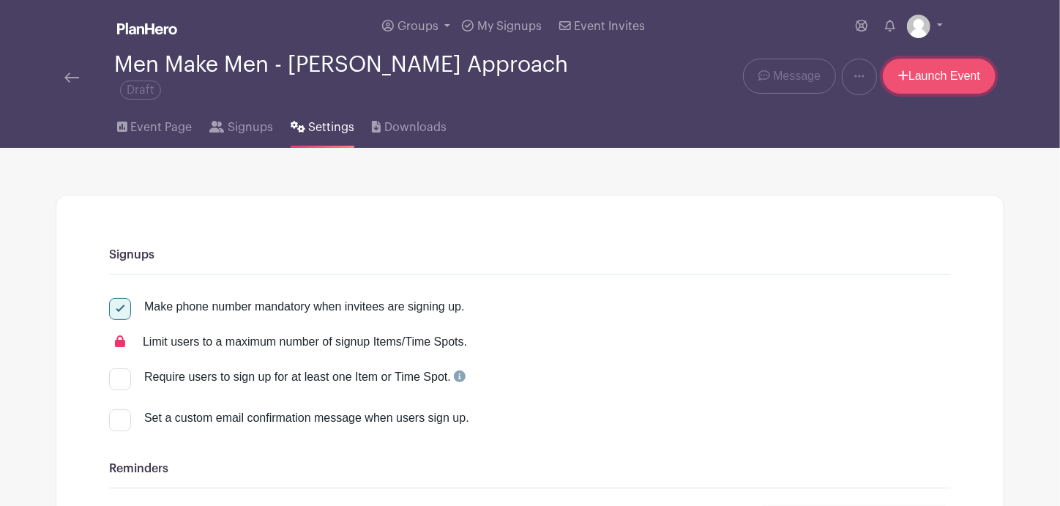
click at [925, 65] on link "Launch Event" at bounding box center [938, 76] width 113 height 35
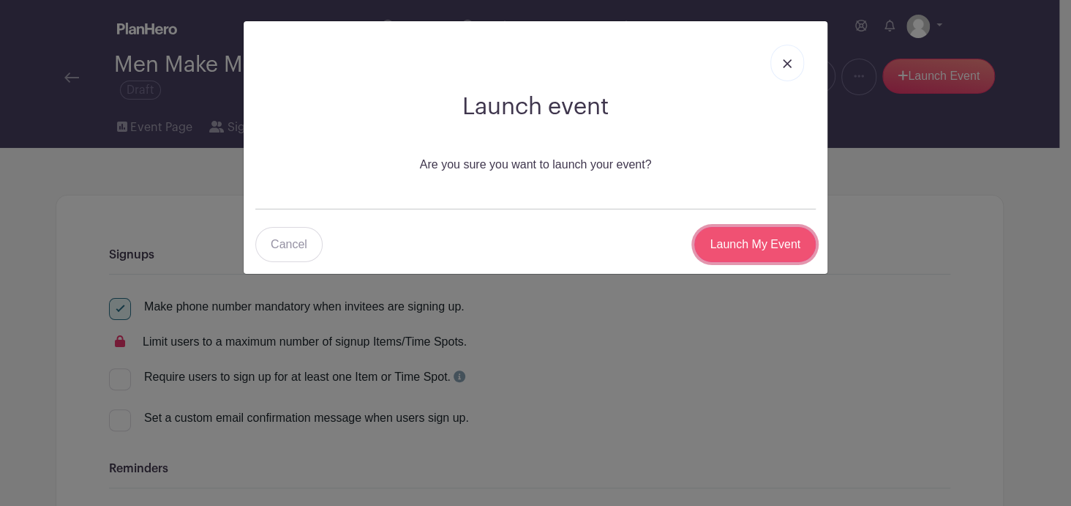
click at [732, 245] on input "Launch My Event" at bounding box center [754, 244] width 121 height 35
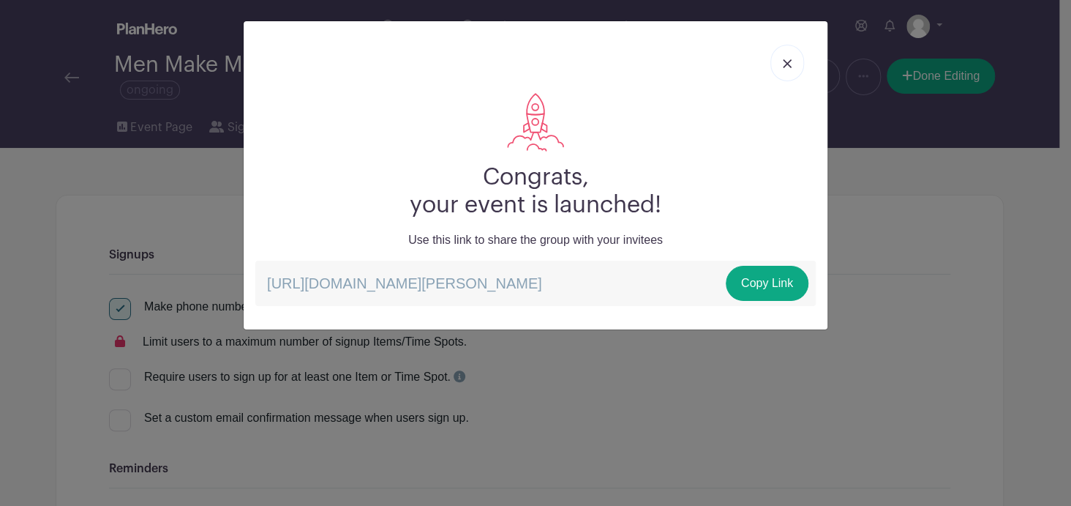
click at [904, 144] on div "Congrats, your event is launched! Use this link to share the group with your in…" at bounding box center [535, 253] width 1071 height 506
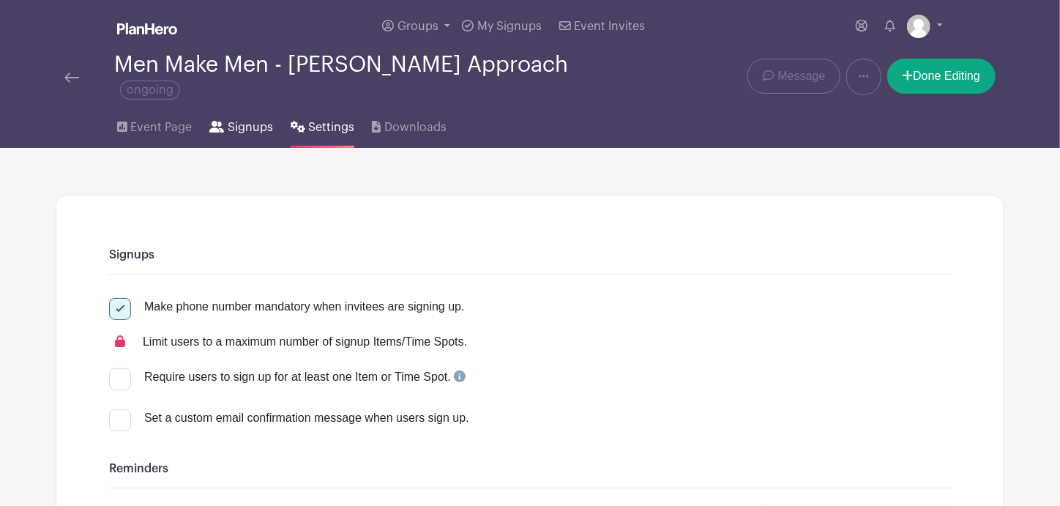
click at [236, 124] on span "Signups" at bounding box center [250, 128] width 45 height 18
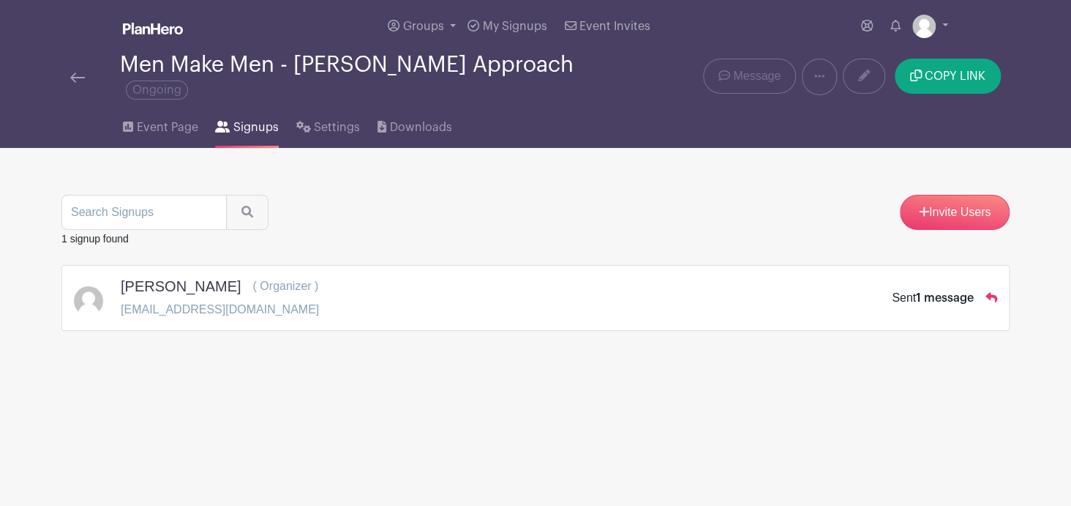
click at [979, 289] on div "Sent 1 message" at bounding box center [944, 298] width 105 height 18
click at [170, 301] on p "[EMAIL_ADDRESS][DOMAIN_NAME]" at bounding box center [220, 310] width 198 height 18
click at [332, 119] on span "Settings" at bounding box center [337, 128] width 46 height 18
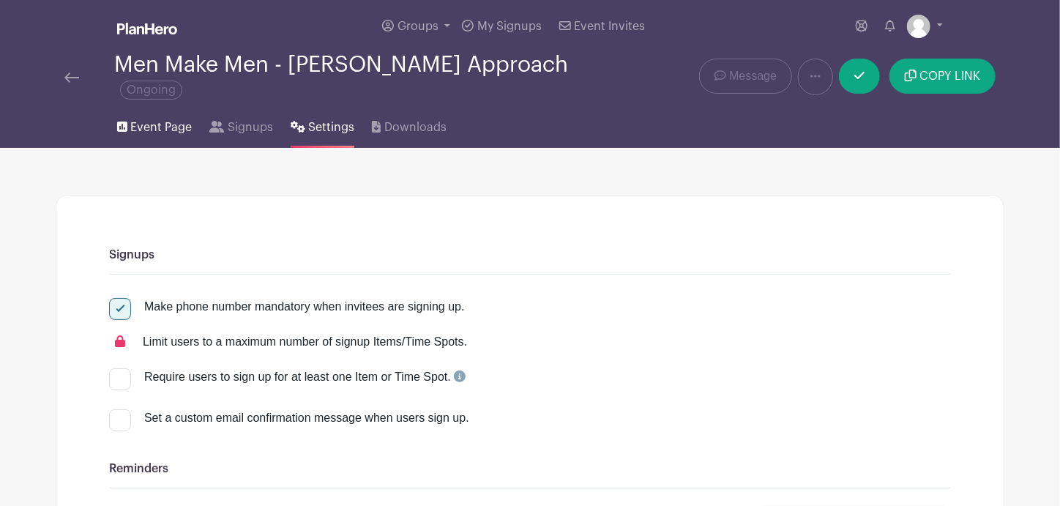
click at [147, 119] on span "Event Page" at bounding box center [160, 128] width 61 height 18
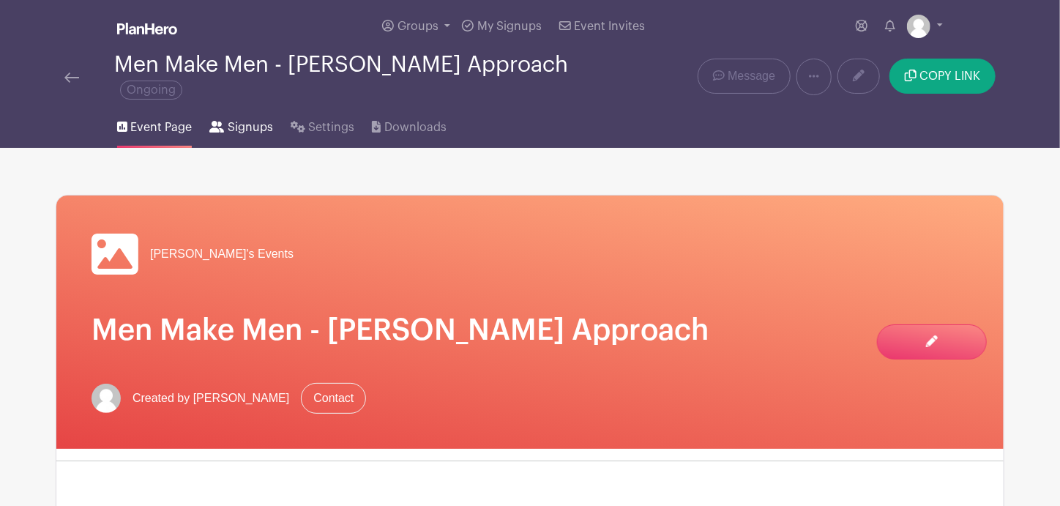
click at [255, 119] on span "Signups" at bounding box center [250, 128] width 45 height 18
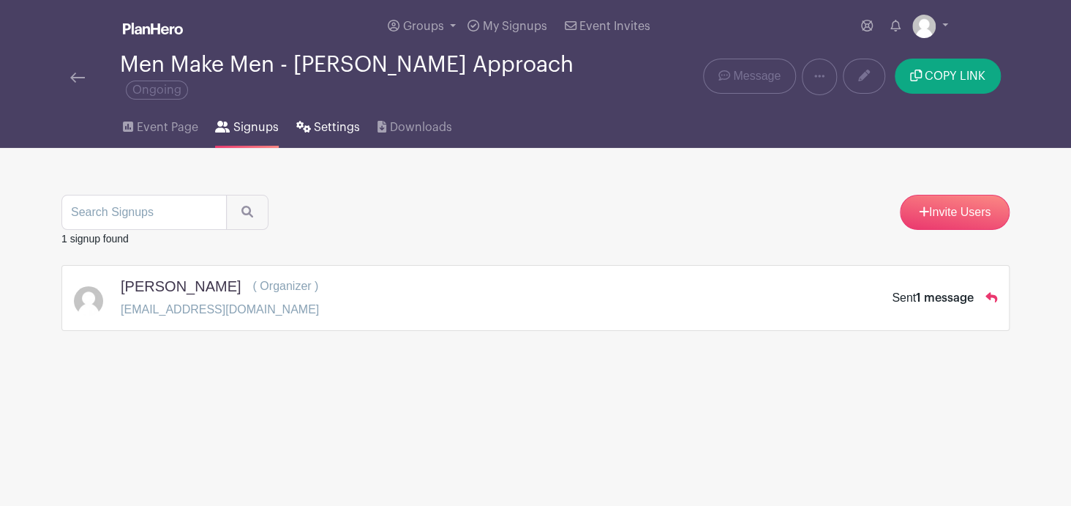
click at [328, 119] on span "Settings" at bounding box center [337, 128] width 46 height 18
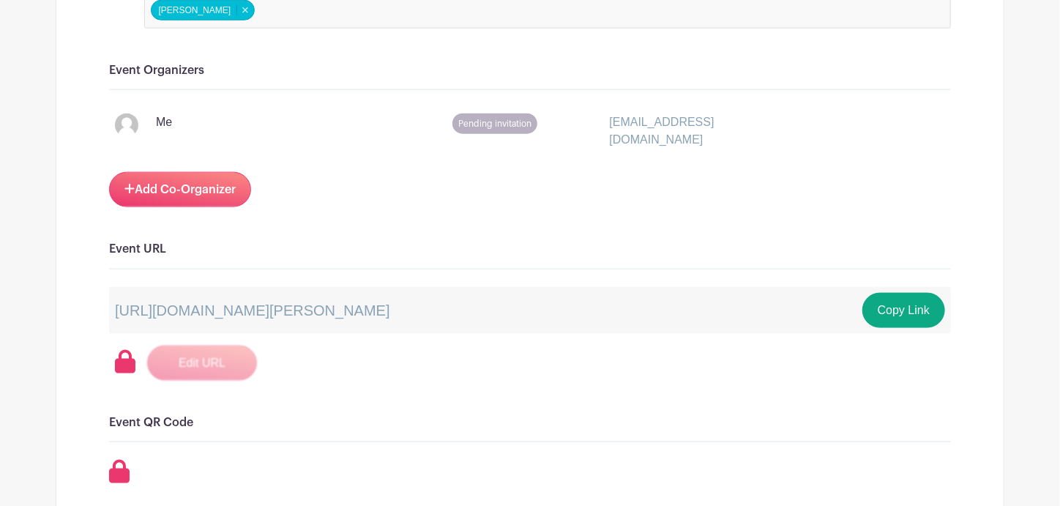
scroll to position [805, 0]
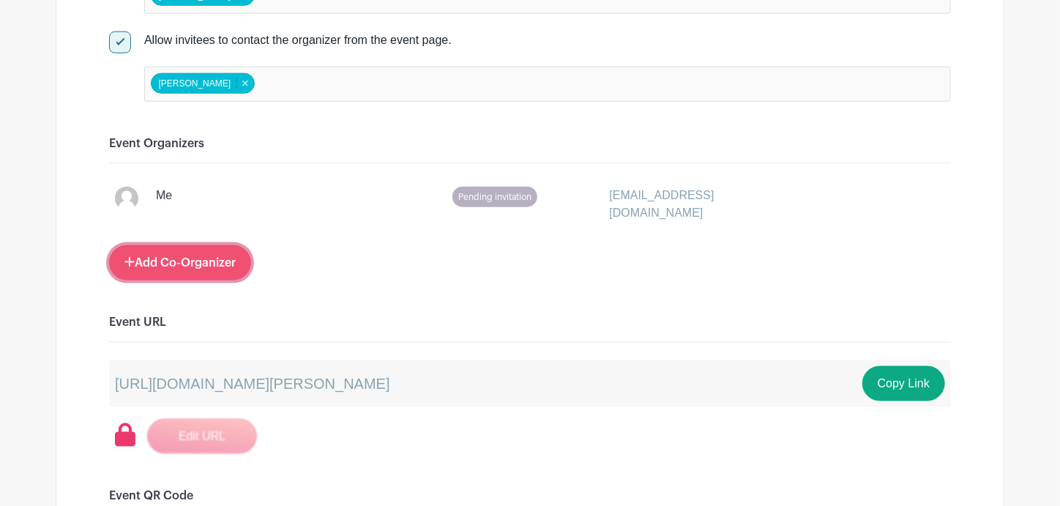
click at [198, 246] on link "Add Co-Organizer" at bounding box center [180, 262] width 142 height 35
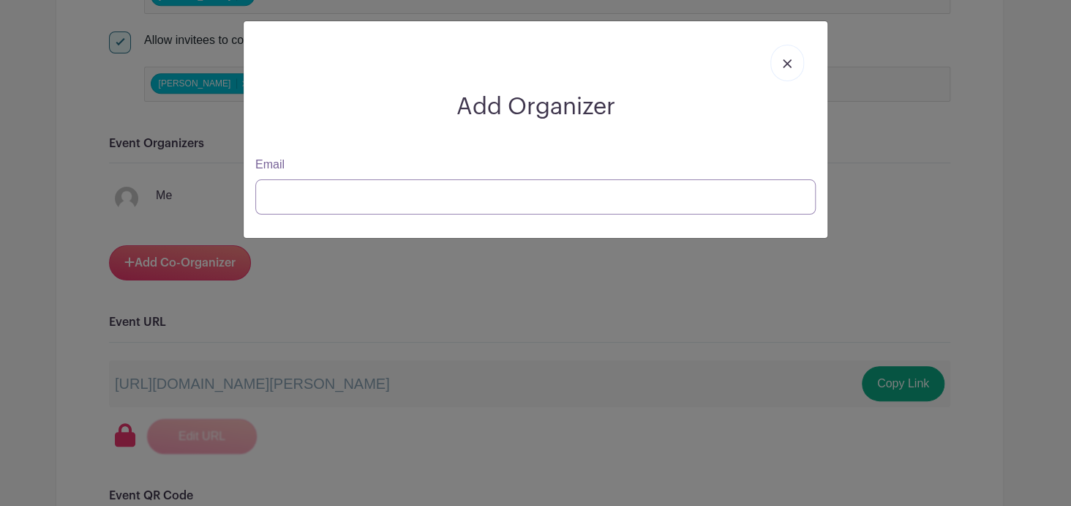
click at [364, 198] on input "Email" at bounding box center [535, 196] width 561 height 35
type input "[PERSON_NAME][EMAIL_ADDRESS][PERSON_NAME][DOMAIN_NAME]"
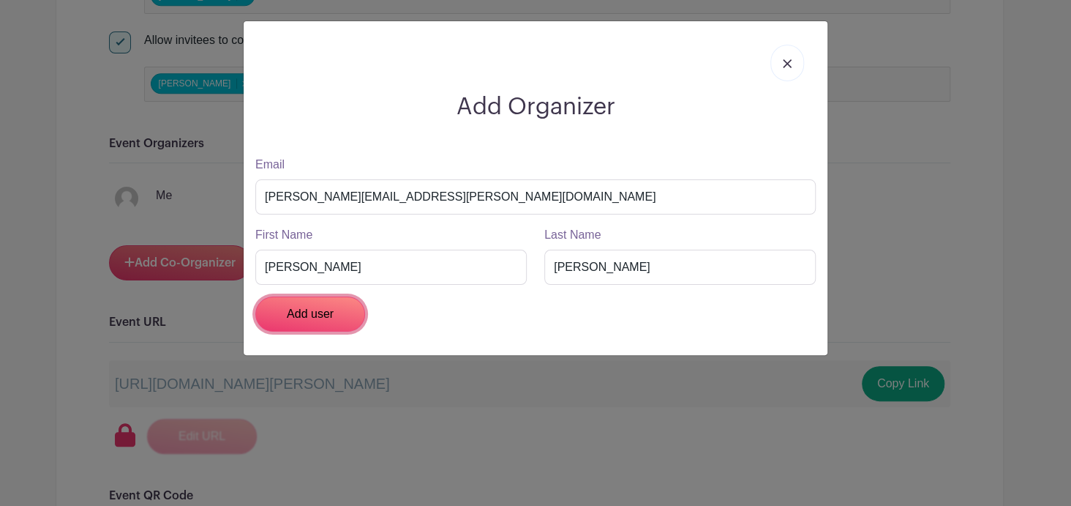
click at [309, 314] on input "Add user" at bounding box center [310, 313] width 110 height 35
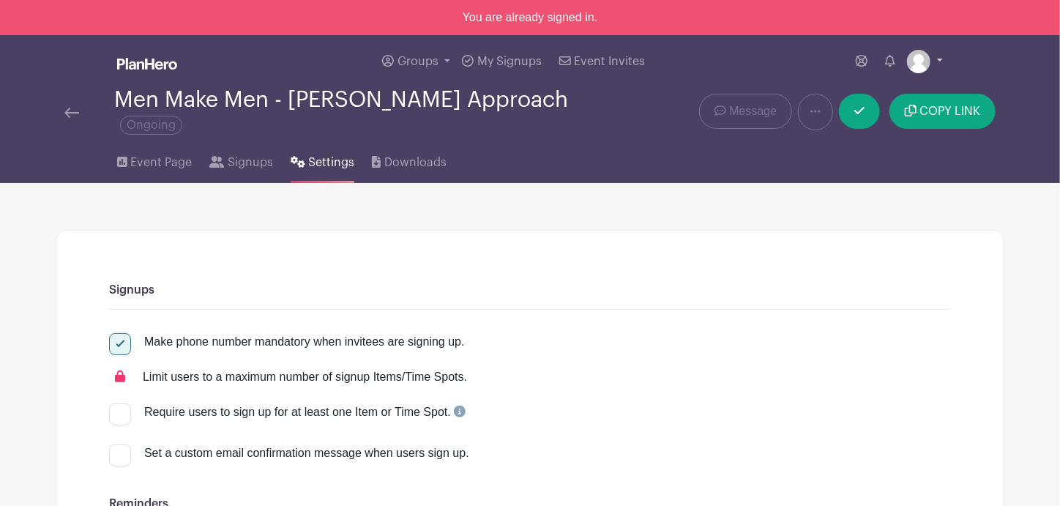
click at [939, 59] on link at bounding box center [925, 61] width 36 height 23
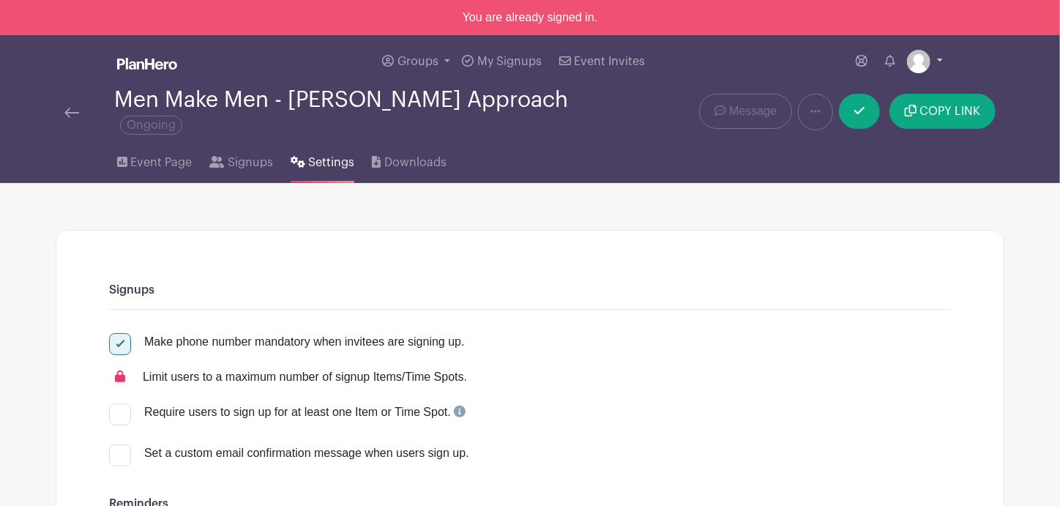
click at [939, 59] on link at bounding box center [925, 61] width 36 height 23
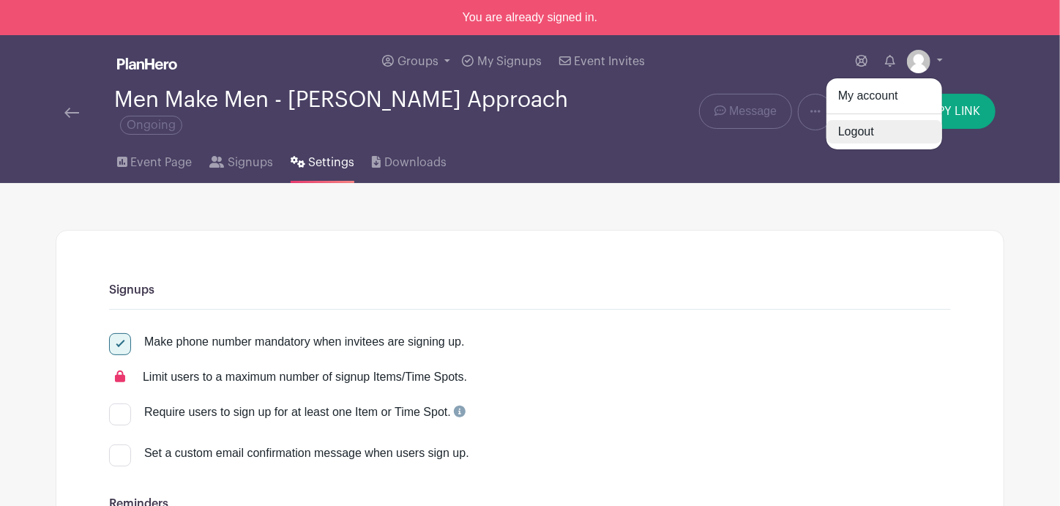
click at [858, 132] on link "Logout" at bounding box center [884, 131] width 116 height 23
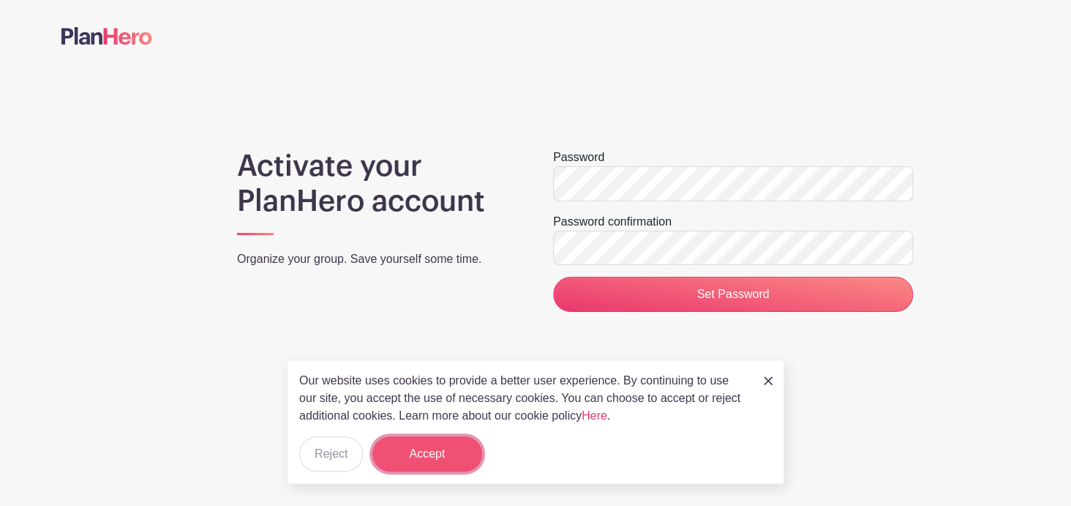
click at [439, 449] on button "Accept" at bounding box center [427, 453] width 110 height 35
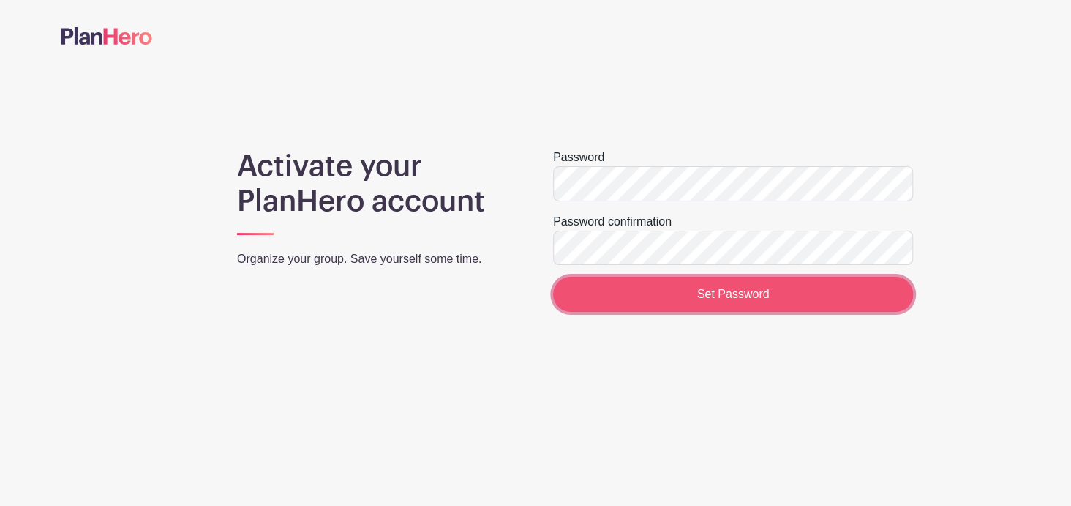
click at [714, 306] on input "Set Password" at bounding box center [733, 294] width 360 height 35
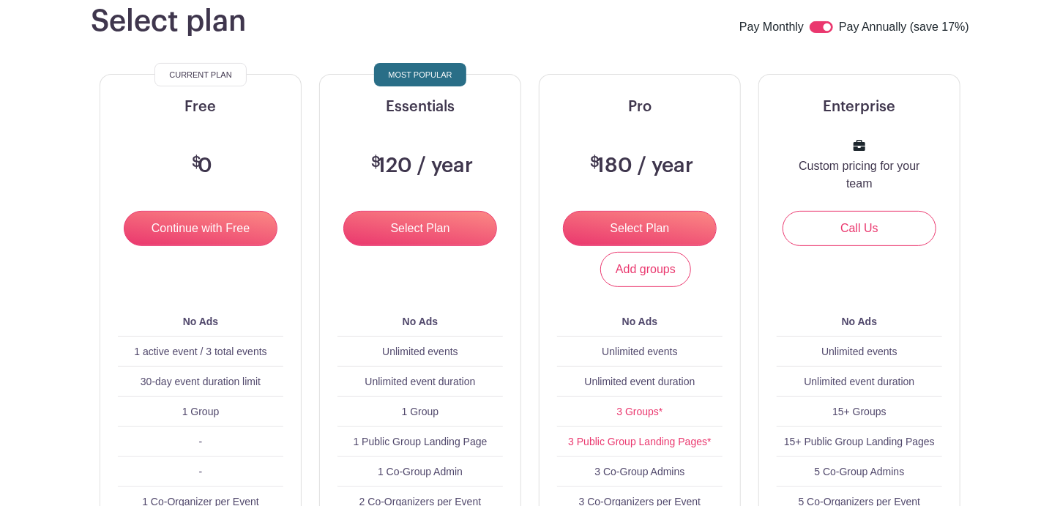
scroll to position [146, 0]
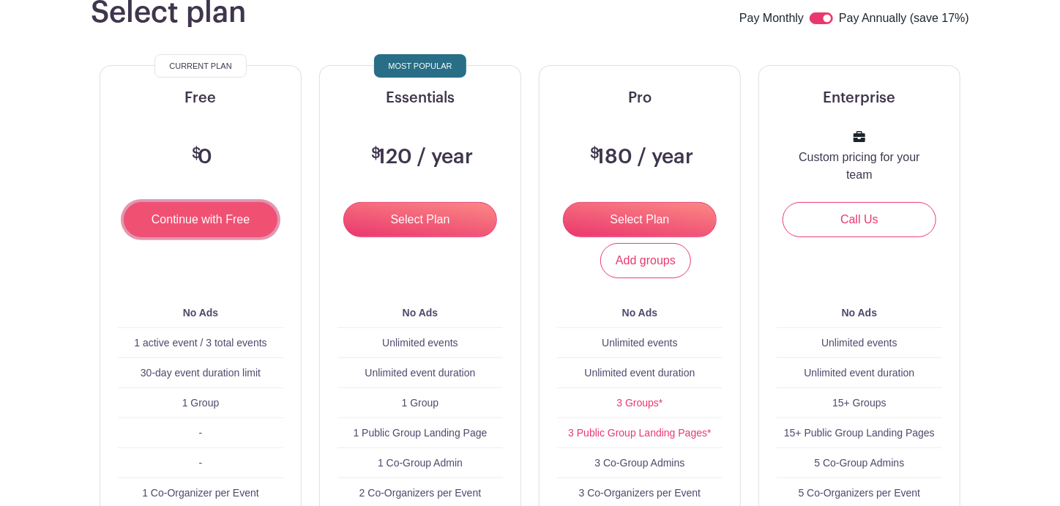
click at [178, 220] on input "Continue with Free" at bounding box center [201, 219] width 154 height 35
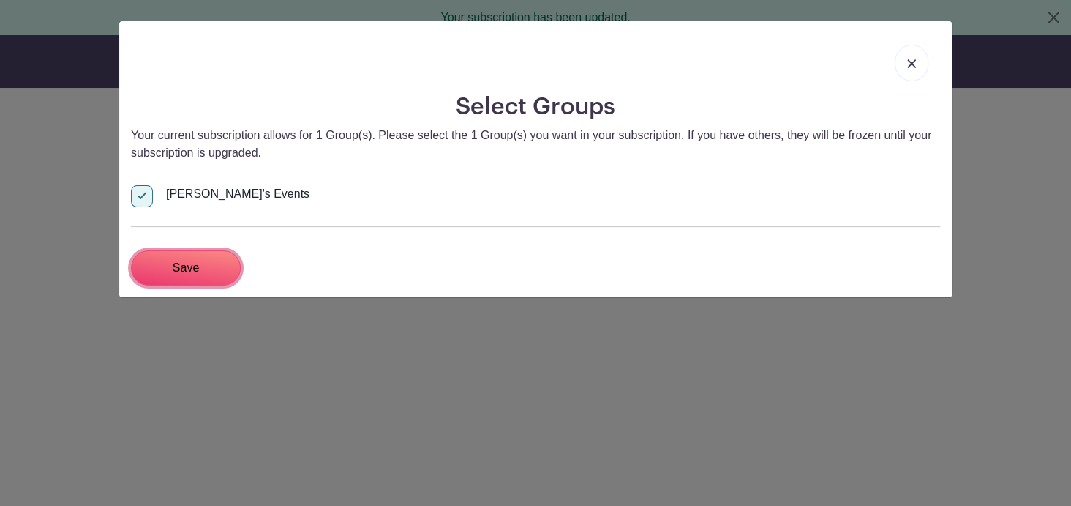
click at [180, 268] on input "Save" at bounding box center [186, 267] width 110 height 35
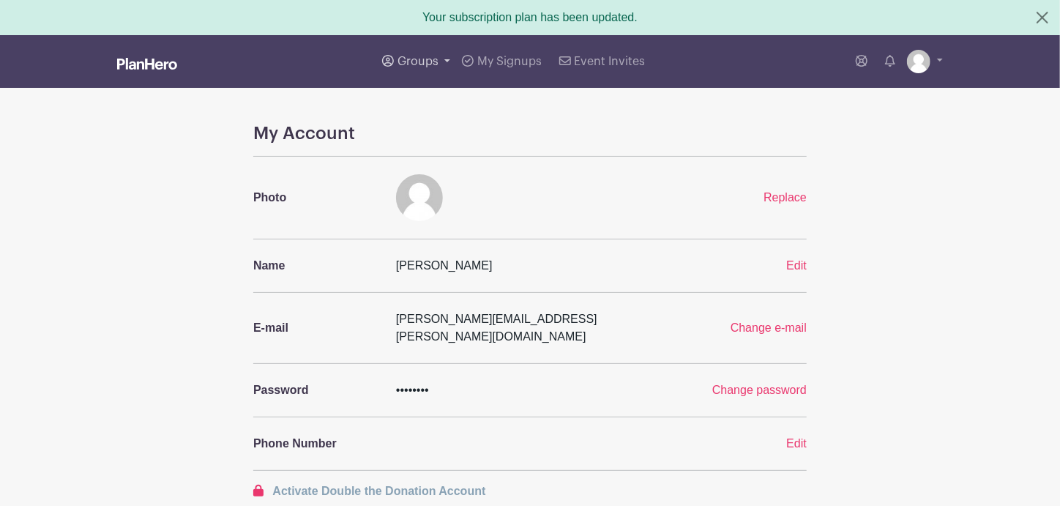
click at [412, 59] on span "Groups" at bounding box center [417, 62] width 41 height 12
click at [508, 61] on span "My Signups" at bounding box center [509, 62] width 64 height 12
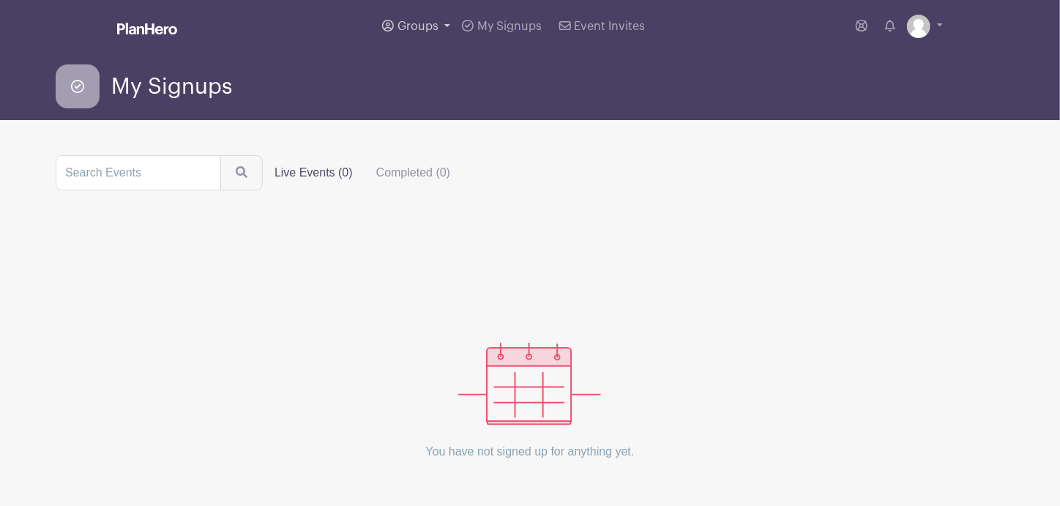
click at [430, 30] on span "Groups" at bounding box center [417, 26] width 41 height 12
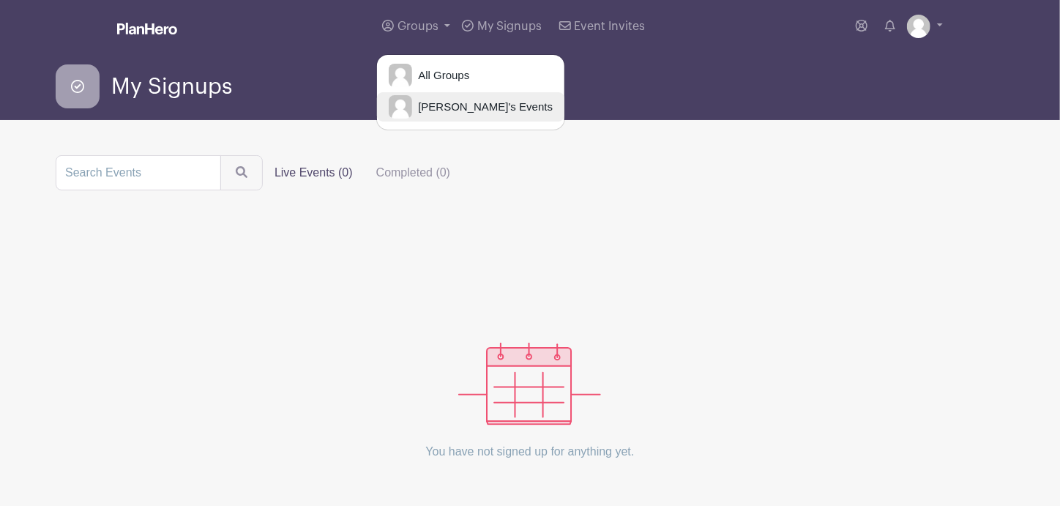
click at [440, 113] on span "[PERSON_NAME]'s Events" at bounding box center [482, 107] width 140 height 17
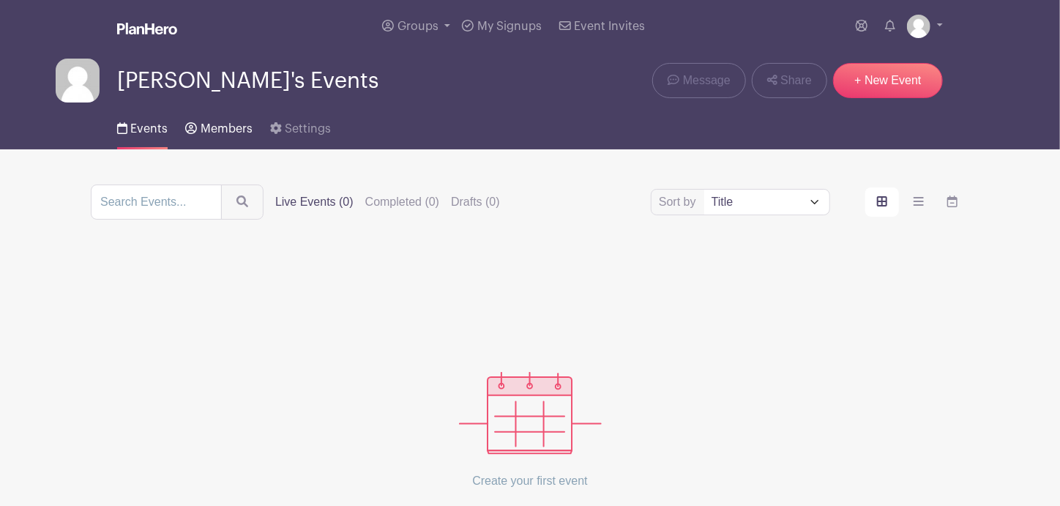
click at [234, 132] on span "Members" at bounding box center [226, 129] width 52 height 12
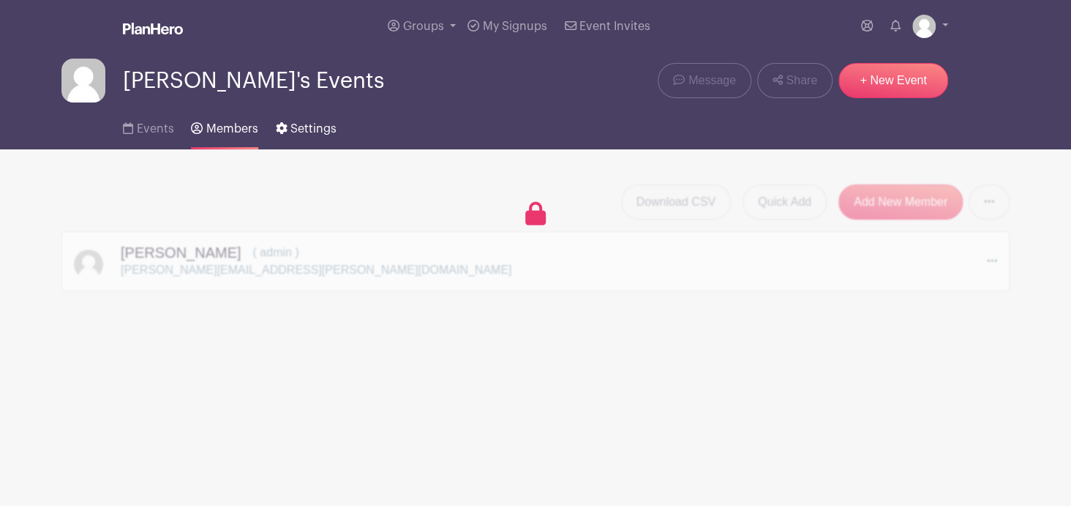
click at [306, 128] on span "Settings" at bounding box center [313, 129] width 46 height 12
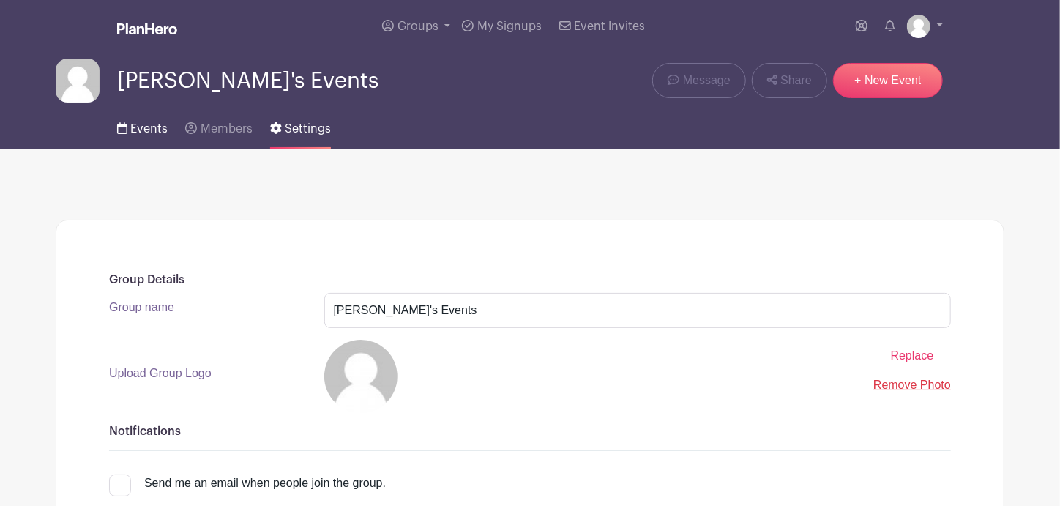
click at [166, 128] on span "Events" at bounding box center [148, 129] width 37 height 12
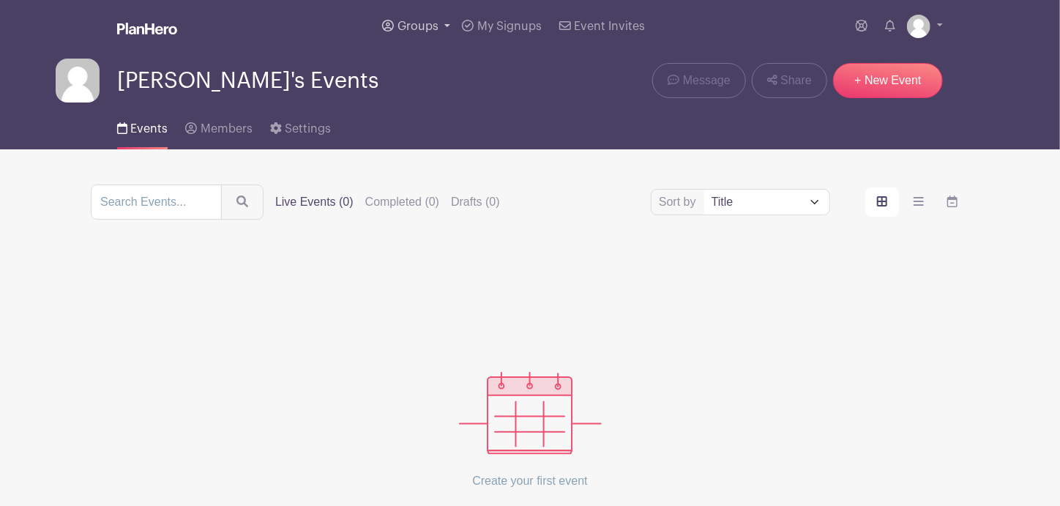
click at [432, 24] on span "Groups" at bounding box center [417, 26] width 41 height 12
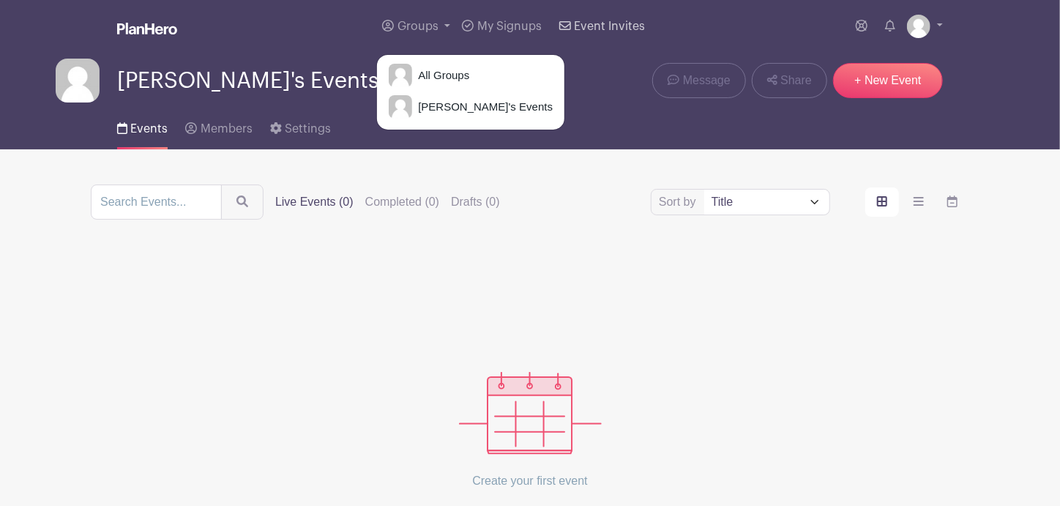
click at [607, 32] on span "Event Invites" at bounding box center [609, 26] width 71 height 12
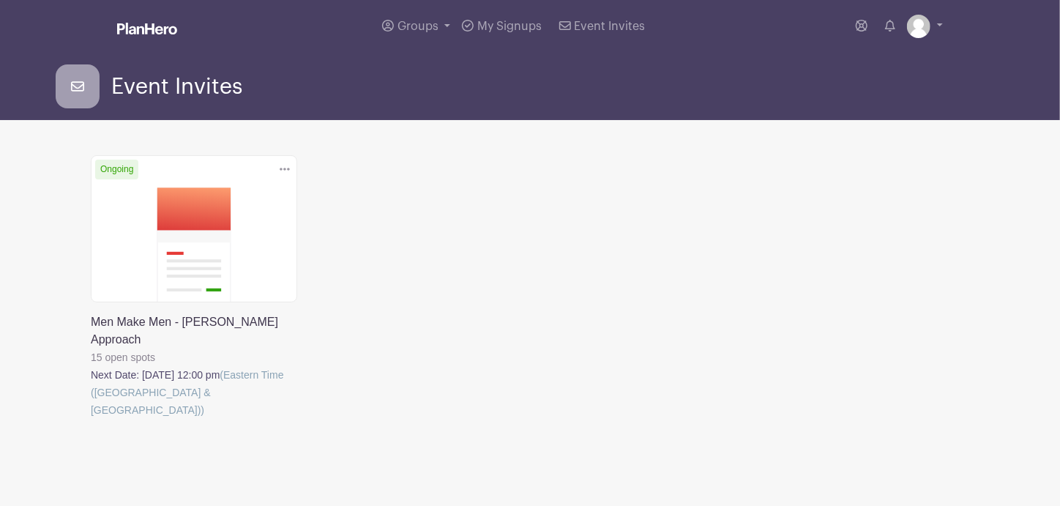
click at [91, 419] on link at bounding box center [91, 419] width 0 height 0
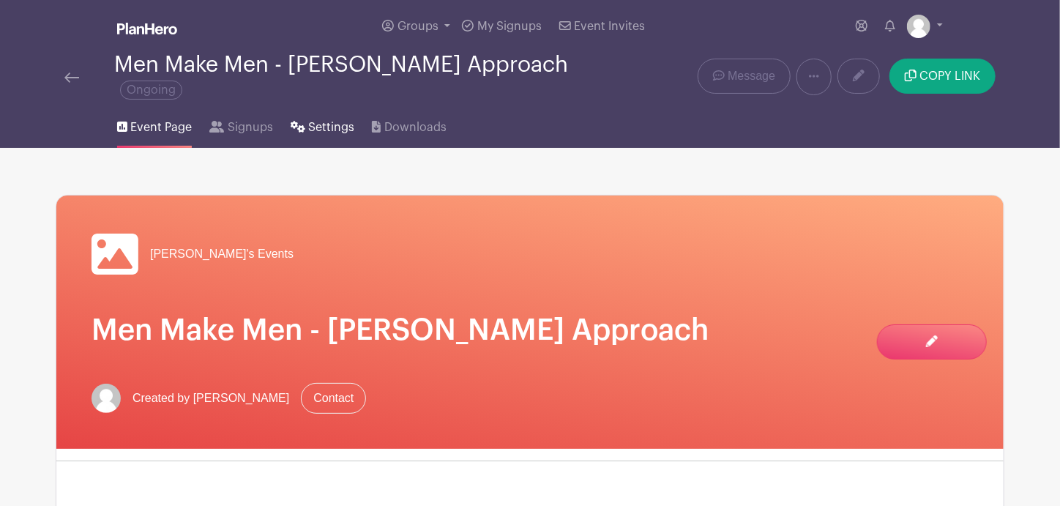
click at [340, 119] on span "Settings" at bounding box center [331, 128] width 46 height 18
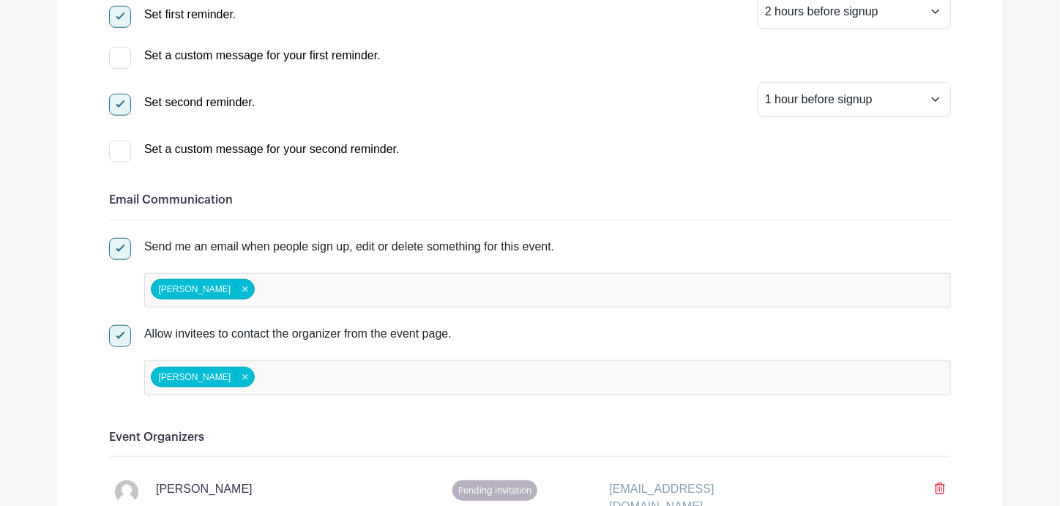
scroll to position [512, 0]
click at [295, 279] on input "false" at bounding box center [323, 289] width 130 height 21
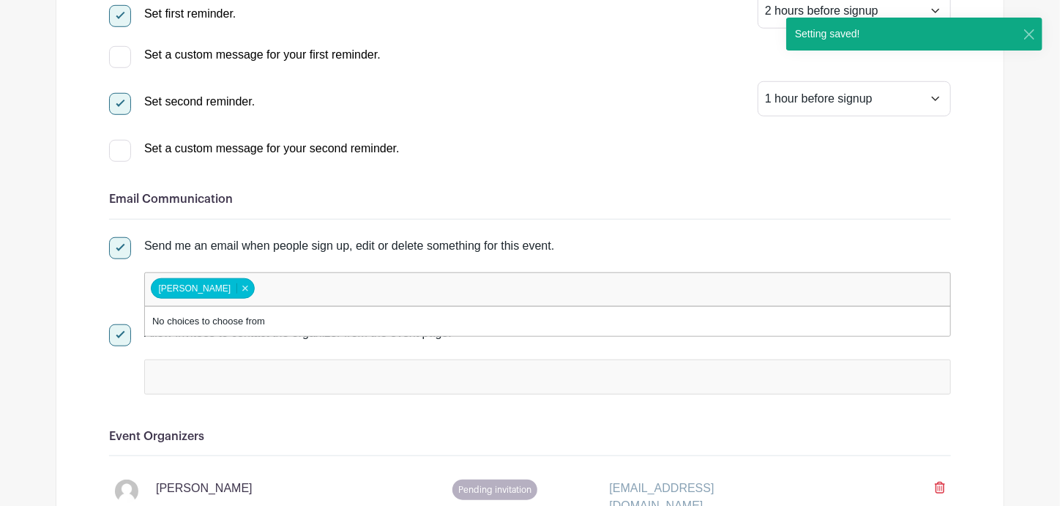
click at [124, 351] on div "Allow invitees to contact the organizer from the event page. [PERSON_NAME] [PER…" at bounding box center [529, 359] width 841 height 70
click at [192, 374] on div at bounding box center [547, 376] width 806 height 34
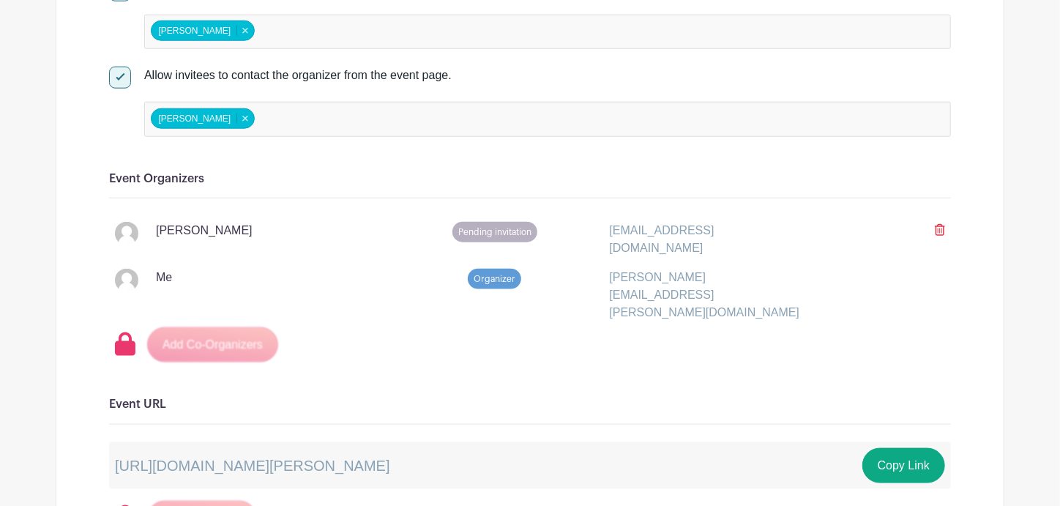
scroll to position [776, 0]
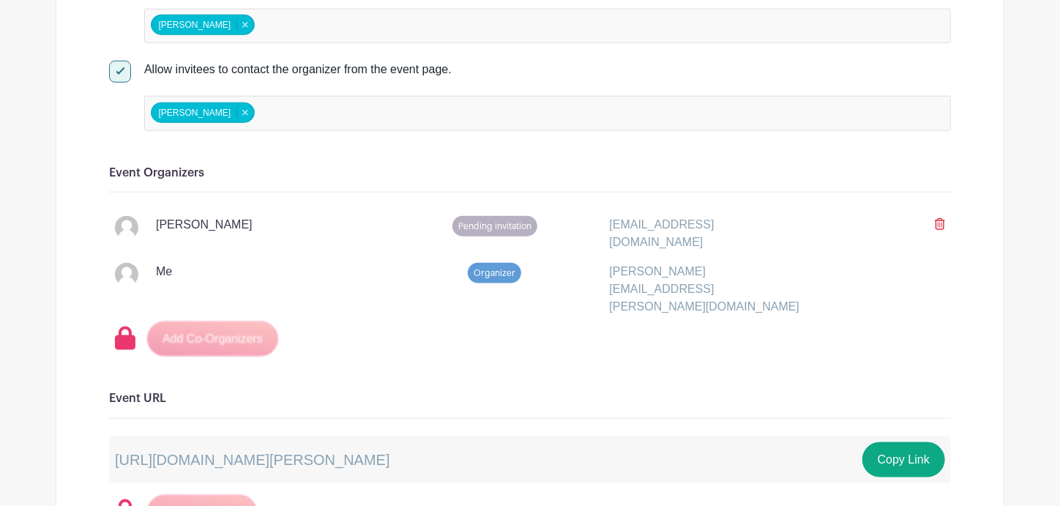
drag, startPoint x: 940, startPoint y: 212, endPoint x: 611, endPoint y: 72, distance: 357.7
click at [940, 218] on icon at bounding box center [939, 224] width 10 height 12
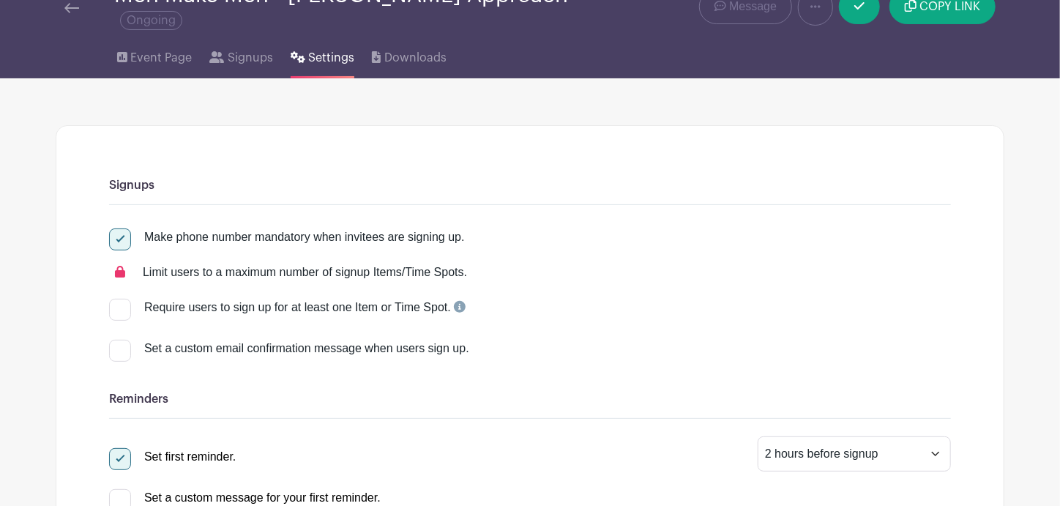
scroll to position [43, 0]
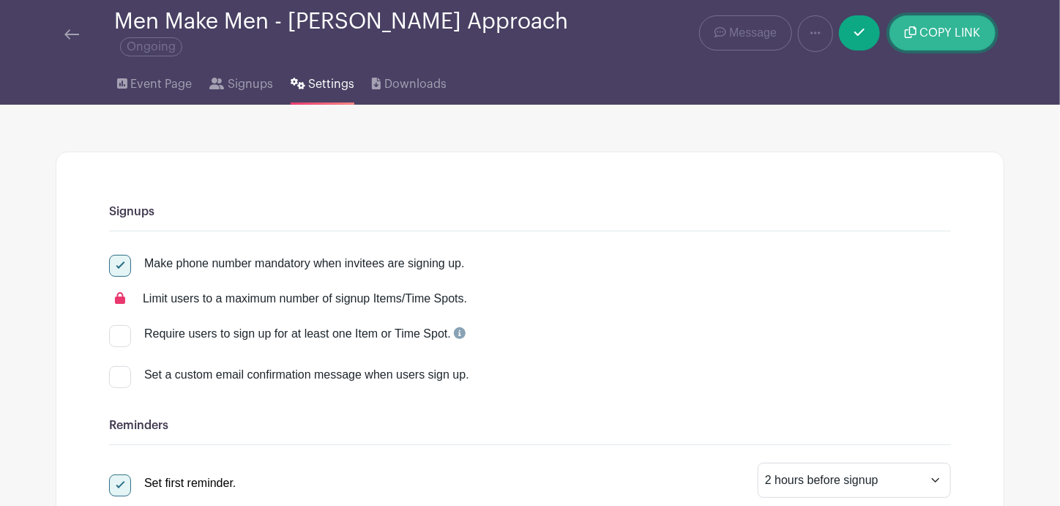
click at [932, 27] on span "COPY LINK" at bounding box center [949, 33] width 61 height 12
click at [53, 20] on div "Men Make Men - [PERSON_NAME] Approach Ongoing Delete Event Are you sure you wan…" at bounding box center [530, 34] width 966 height 48
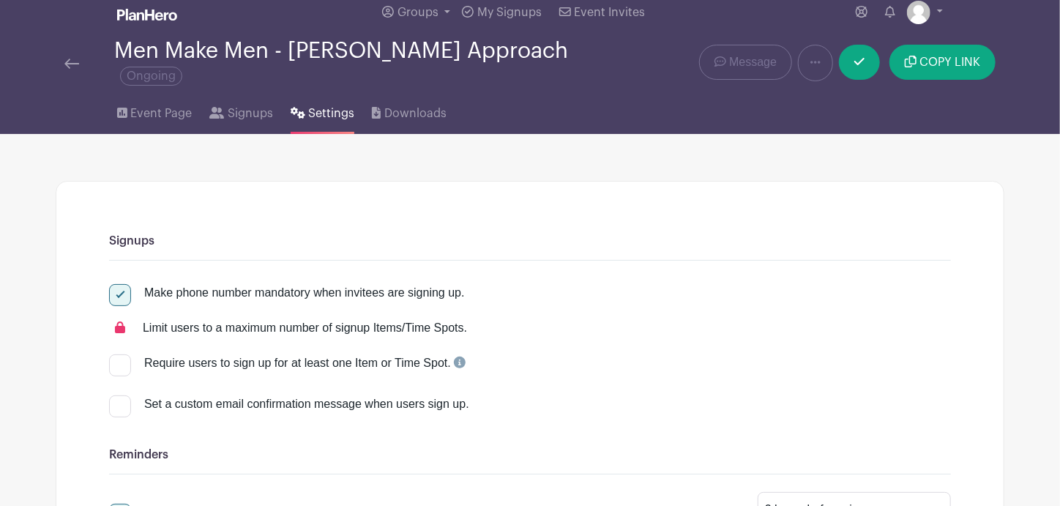
scroll to position [0, 0]
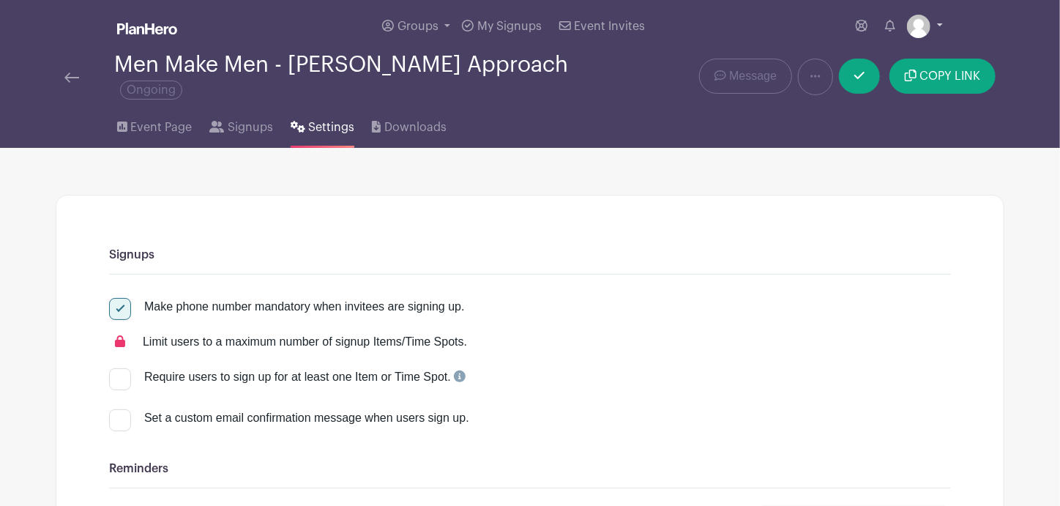
click at [920, 27] on img at bounding box center [918, 26] width 23 height 23
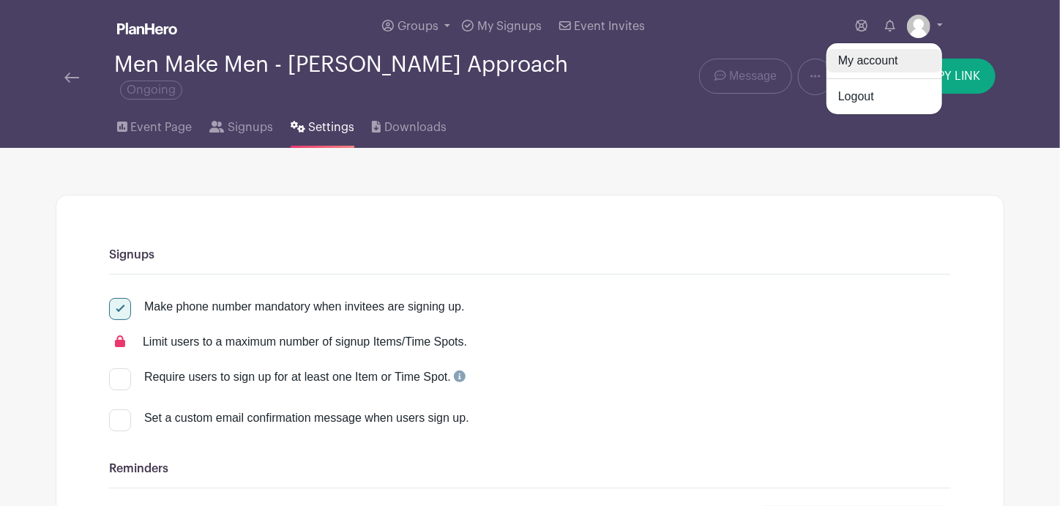
click at [896, 59] on link "My account" at bounding box center [884, 60] width 116 height 23
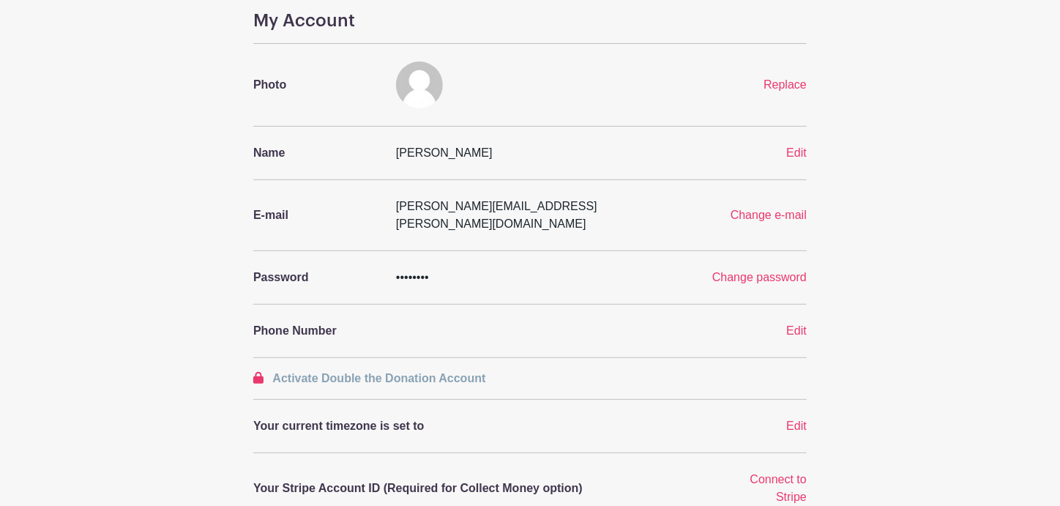
scroll to position [92, 0]
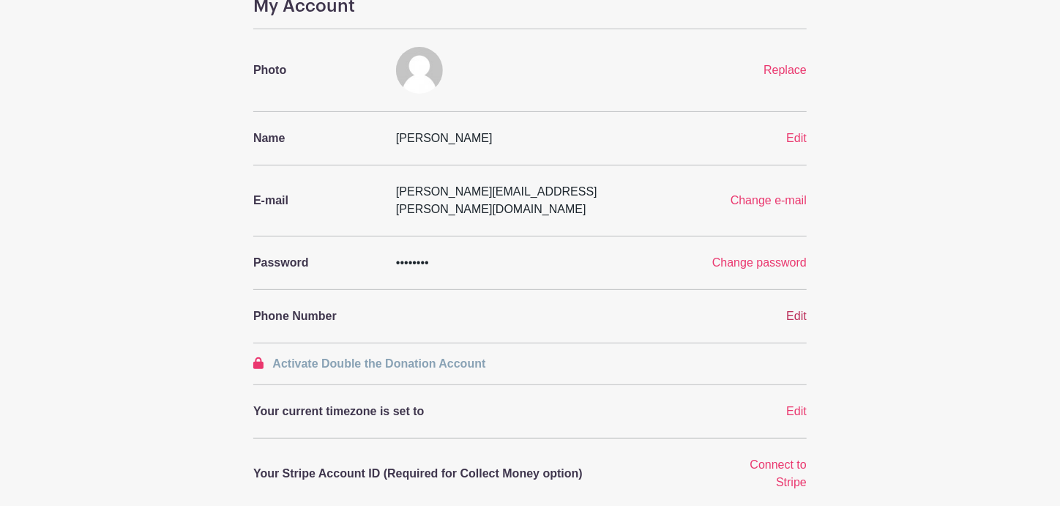
click at [801, 310] on span "Edit" at bounding box center [796, 316] width 20 height 12
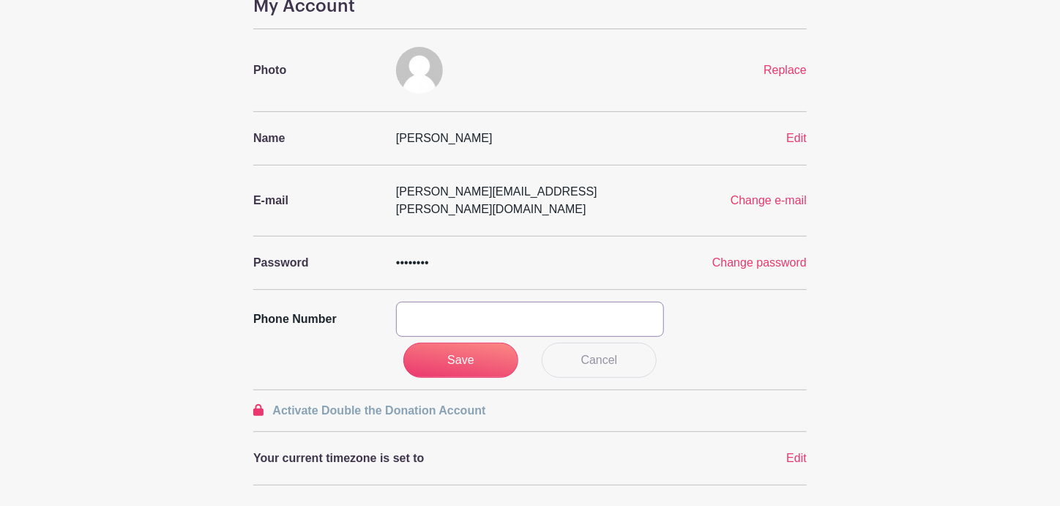
click at [514, 301] on input "text" at bounding box center [530, 318] width 268 height 35
type input "8042525930"
click at [480, 342] on input "Save" at bounding box center [461, 359] width 116 height 35
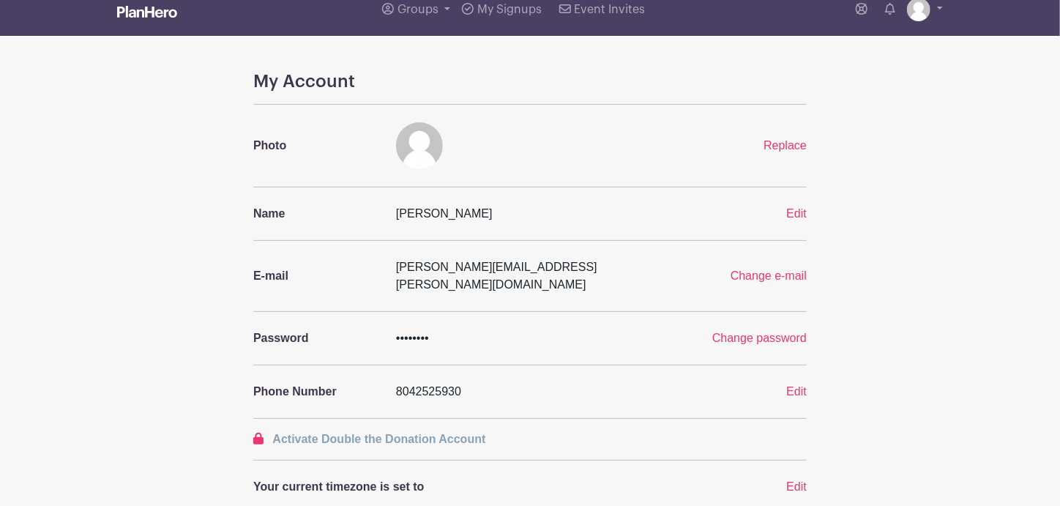
scroll to position [0, 0]
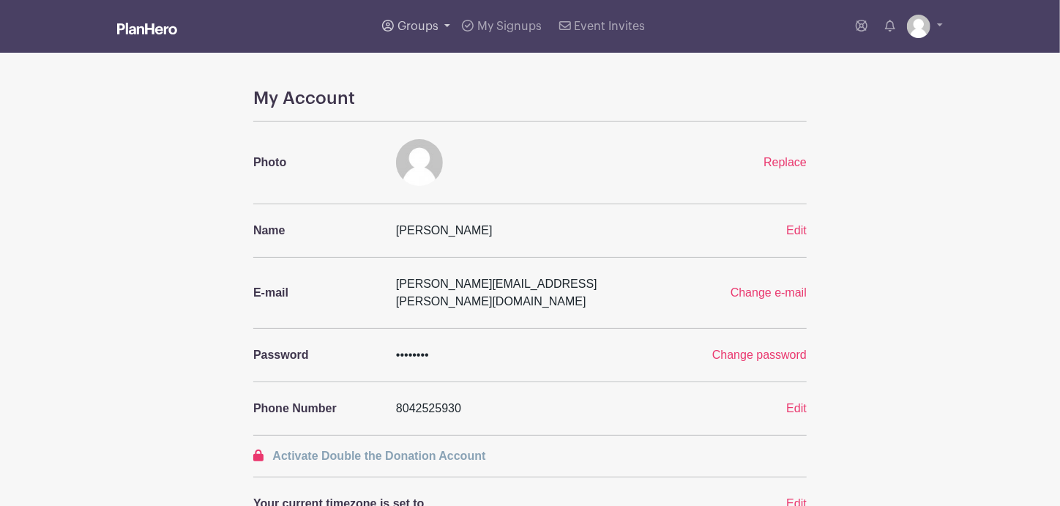
click at [411, 29] on span "Groups" at bounding box center [417, 26] width 41 height 12
click at [516, 30] on span "My Signups" at bounding box center [509, 26] width 64 height 12
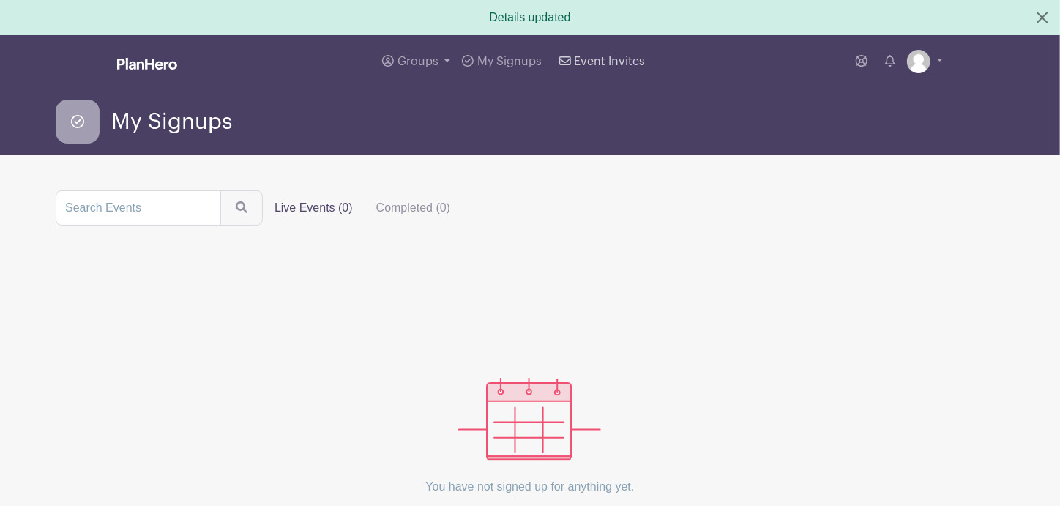
click at [590, 56] on span "Event Invites" at bounding box center [609, 62] width 71 height 12
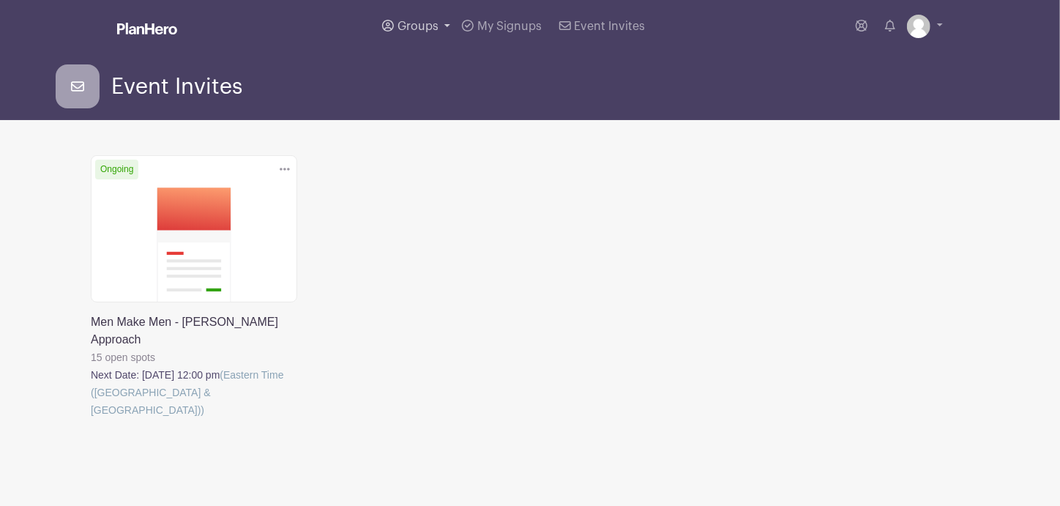
click at [422, 27] on span "Groups" at bounding box center [417, 26] width 41 height 12
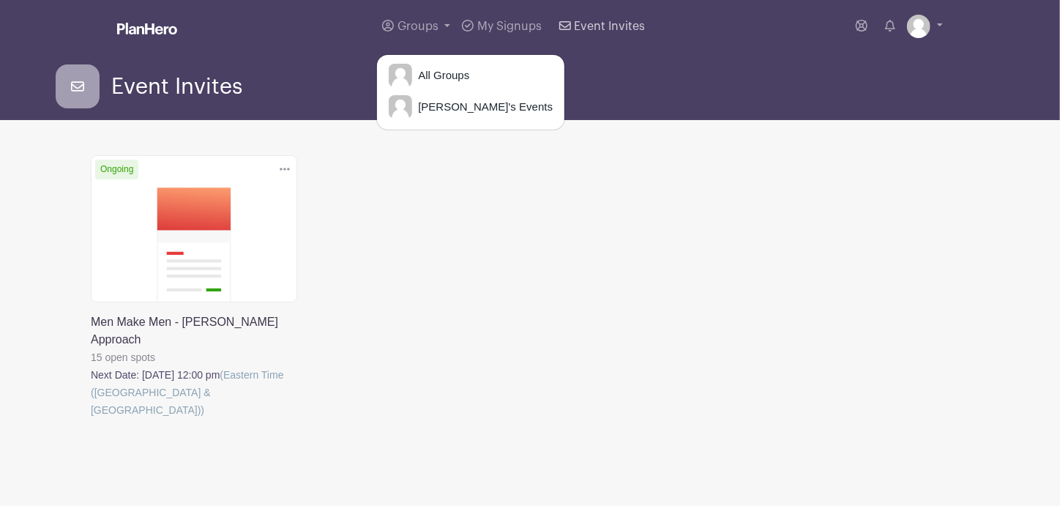
click at [593, 23] on span "Event Invites" at bounding box center [609, 26] width 71 height 12
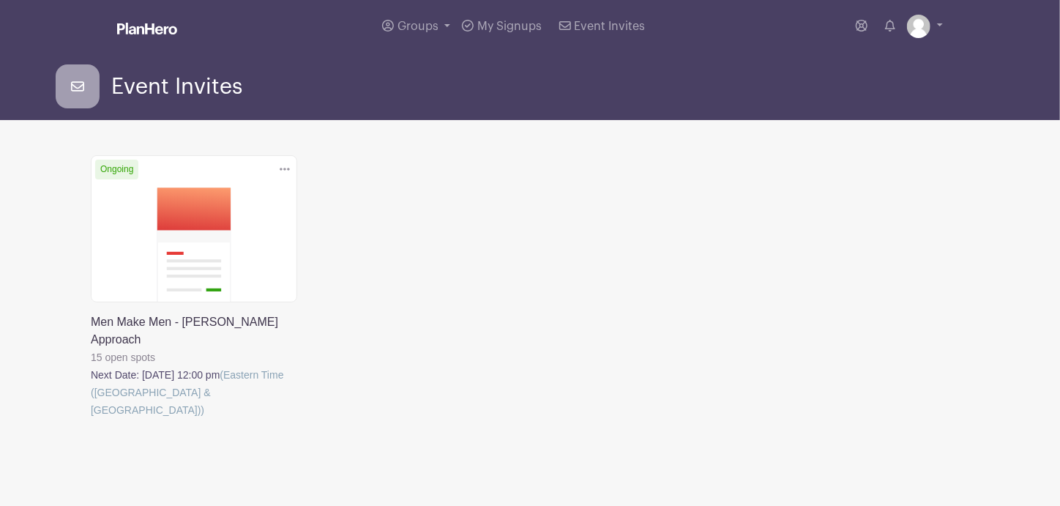
click at [91, 419] on link at bounding box center [91, 419] width 0 height 0
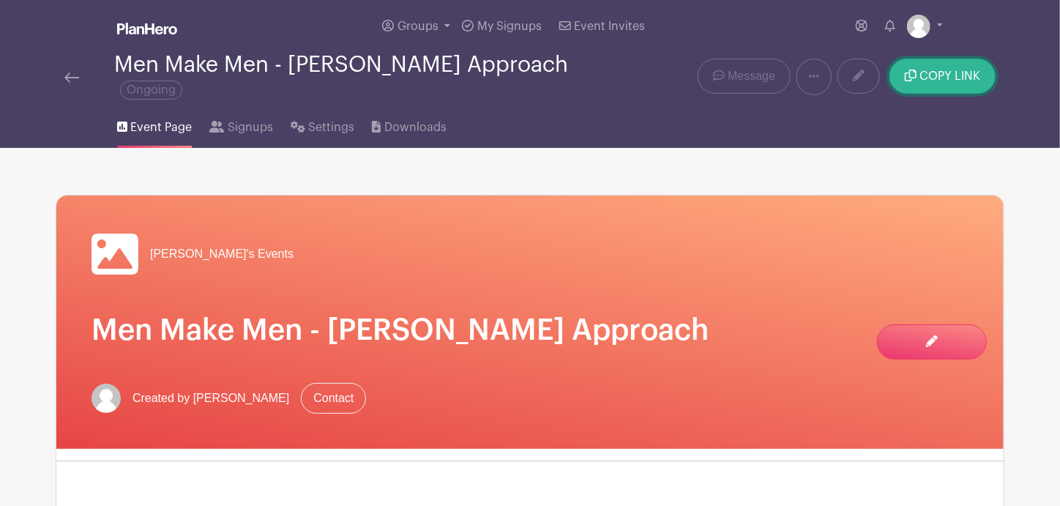
drag, startPoint x: 936, startPoint y: 75, endPoint x: 929, endPoint y: 69, distance: 9.8
click at [940, 74] on span "COPY LINK" at bounding box center [949, 76] width 61 height 12
